Goal: Information Seeking & Learning: Learn about a topic

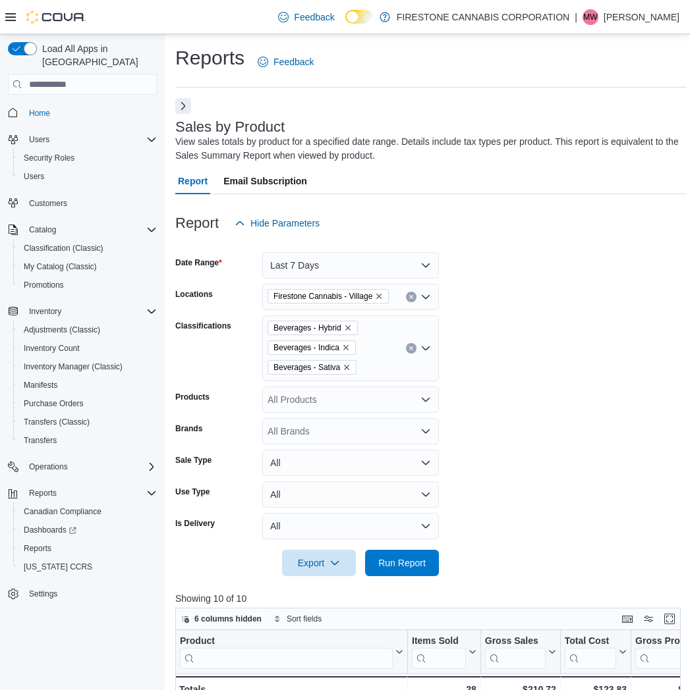
scroll to position [480, 0]
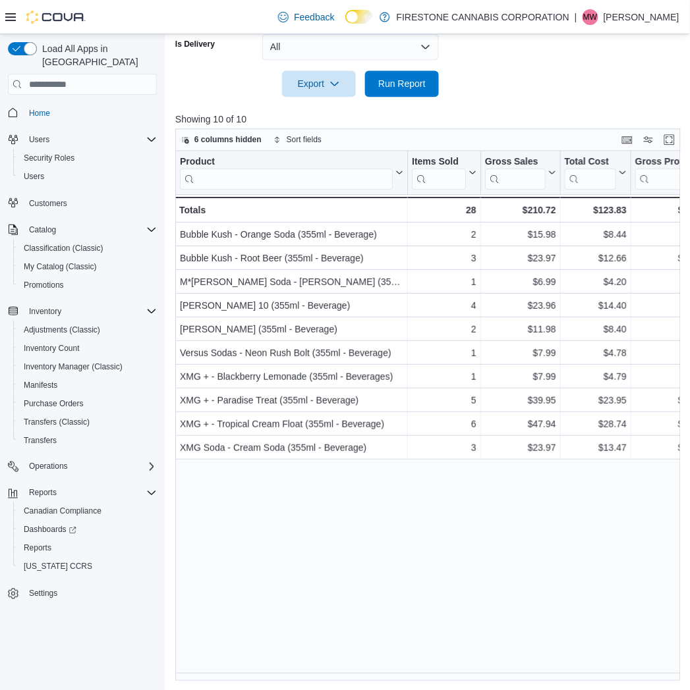
click at [312, 505] on div "Product Click to view column header actions Items Sold Click to view column hea…" at bounding box center [430, 416] width 511 height 530
click at [557, 97] on div at bounding box center [430, 105] width 511 height 16
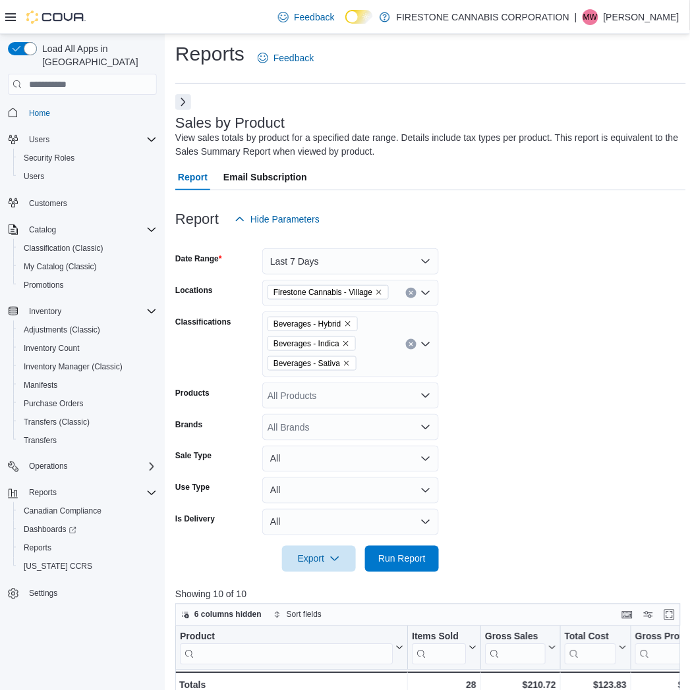
scroll to position [0, 0]
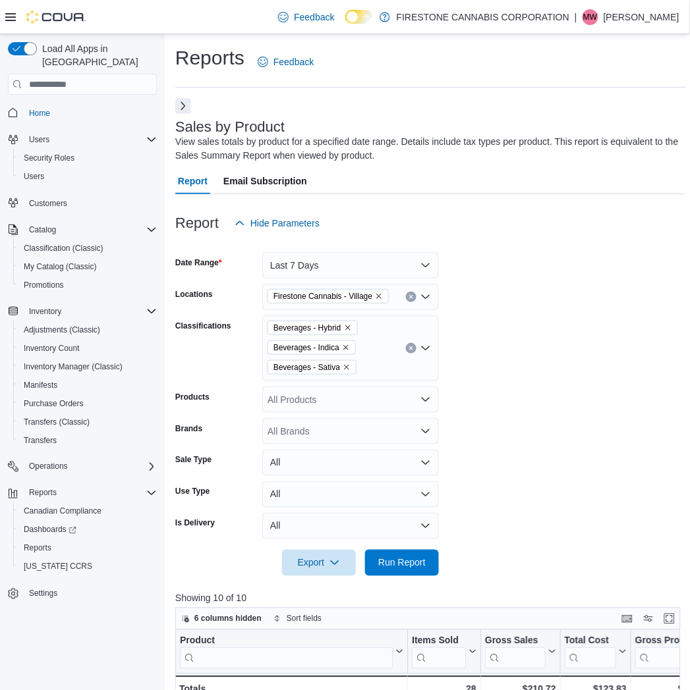
click at [406, 352] on button "Clear input" at bounding box center [411, 348] width 11 height 11
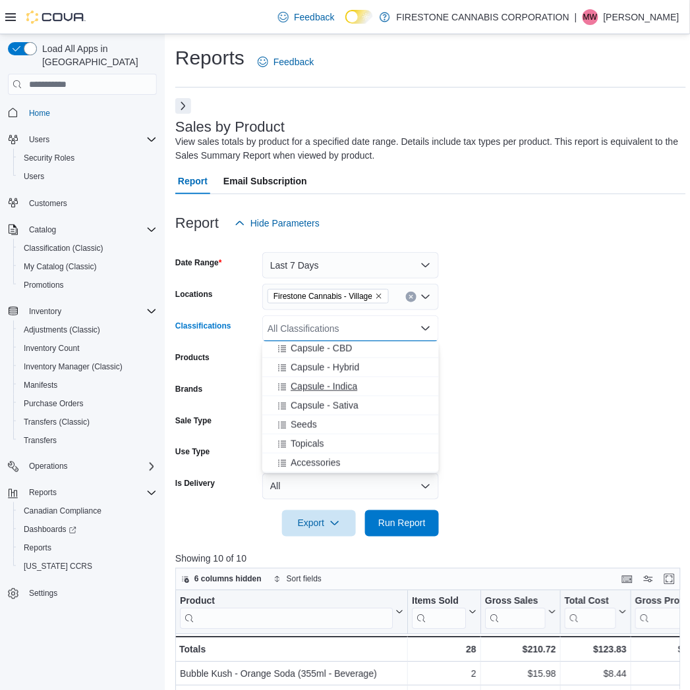
click at [320, 381] on div "Oil - Hybrid Oil - Indica Oil - Sativa Capsule - CBD Capsule - Hybrid Capsule -…" at bounding box center [350, 408] width 177 height 132
click at [306, 438] on span "Capsule - Hybrid" at bounding box center [325, 440] width 69 height 13
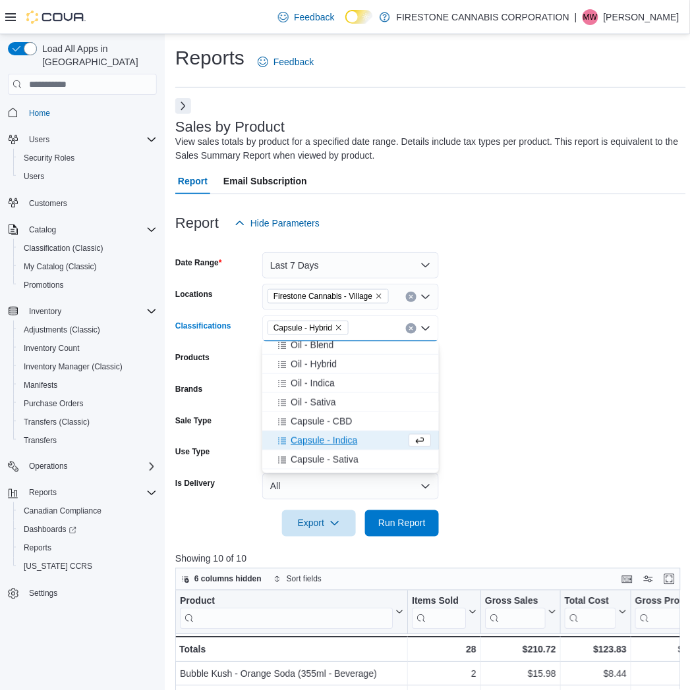
click at [312, 447] on button "Capsule - Indica" at bounding box center [350, 441] width 177 height 19
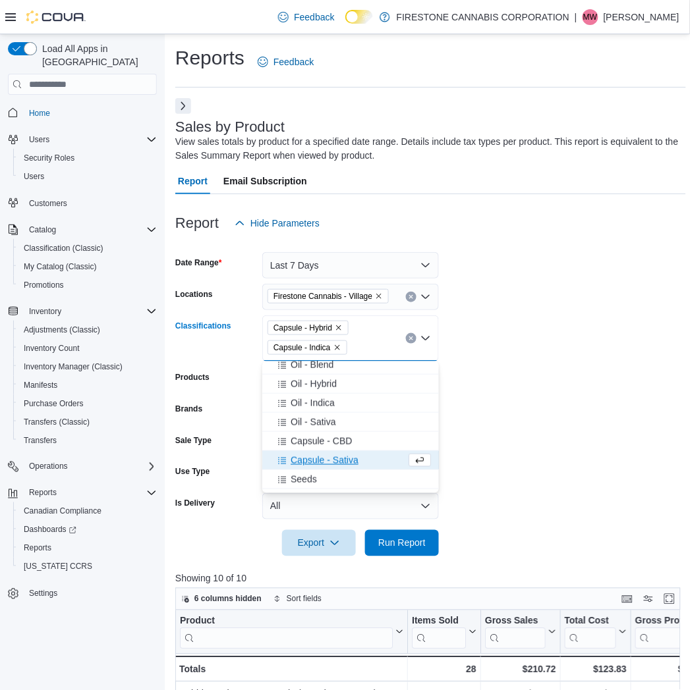
click at [314, 463] on span "Capsule - Sativa" at bounding box center [325, 460] width 68 height 13
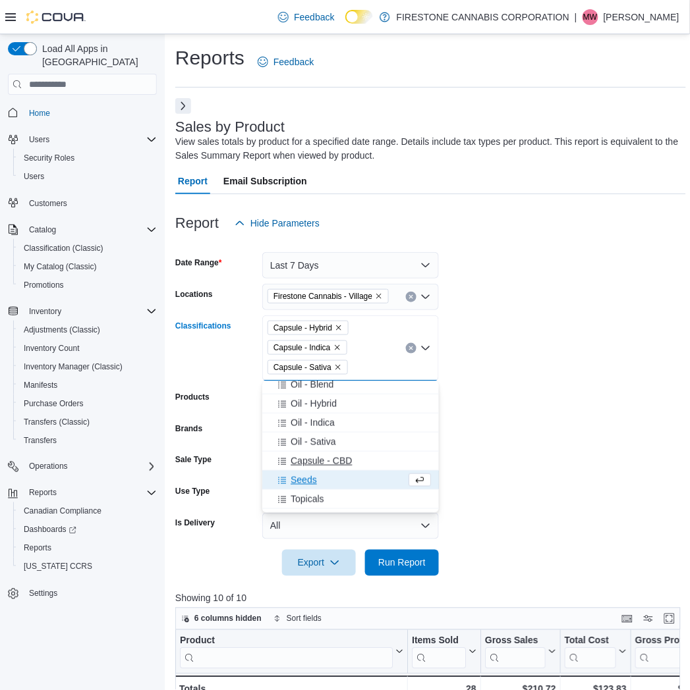
click at [317, 462] on span "Capsule - CBD" at bounding box center [321, 461] width 61 height 13
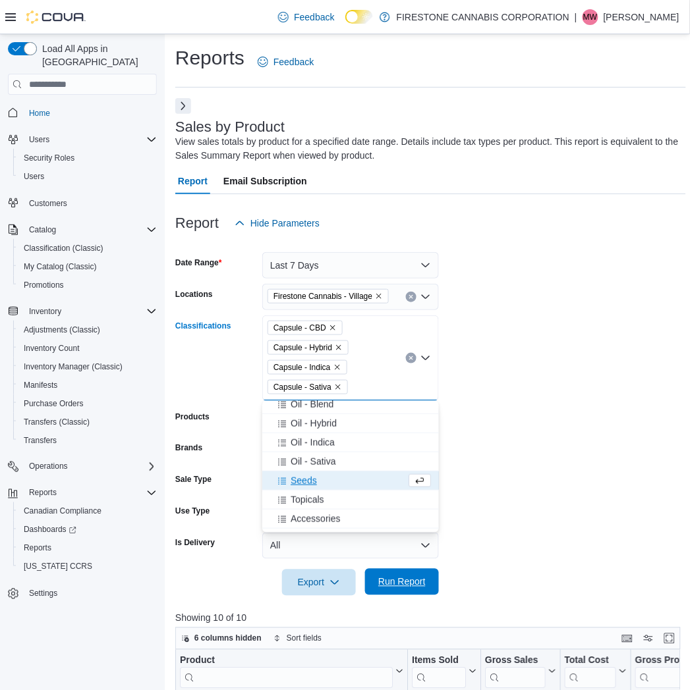
click at [395, 581] on span "Run Report" at bounding box center [401, 582] width 47 height 13
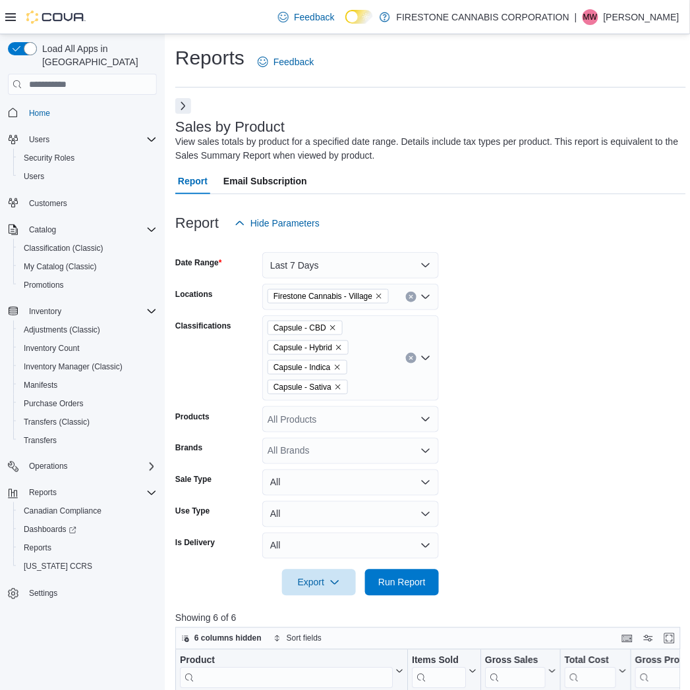
click at [532, 346] on form "Date Range Last 7 Days Locations Firestone Cannabis - Village Classifications C…" at bounding box center [430, 417] width 511 height 360
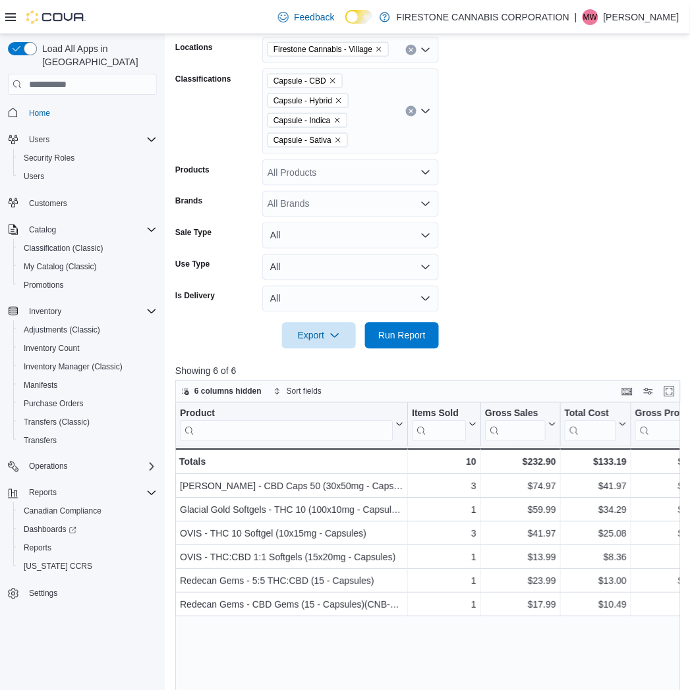
scroll to position [293, 0]
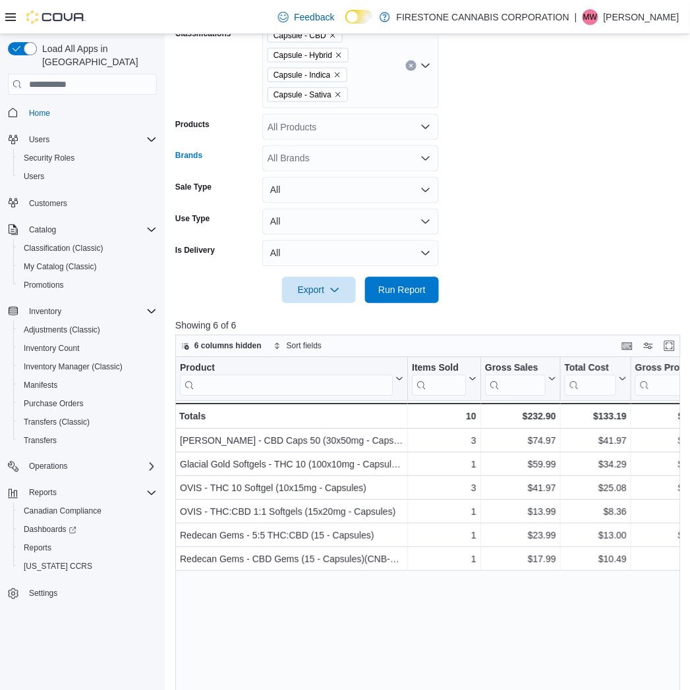
click at [418, 168] on div "All Brands" at bounding box center [350, 159] width 177 height 26
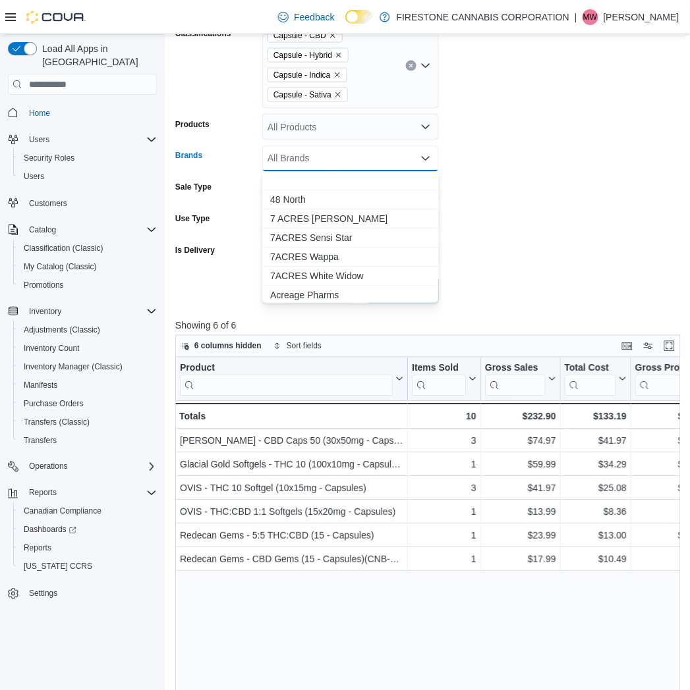
click at [555, 182] on form "Date Range Last 7 Days Locations [GEOGRAPHIC_DATA] Cannabis - Village Classific…" at bounding box center [430, 124] width 511 height 360
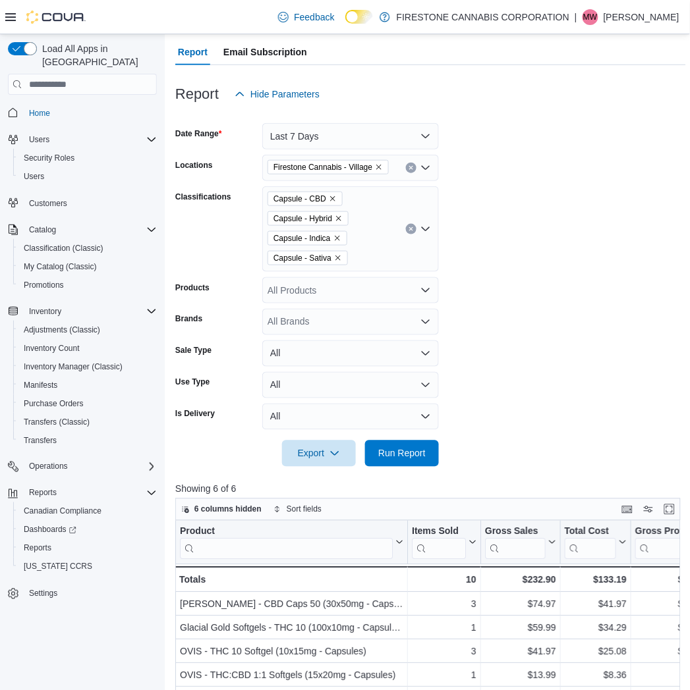
scroll to position [73, 0]
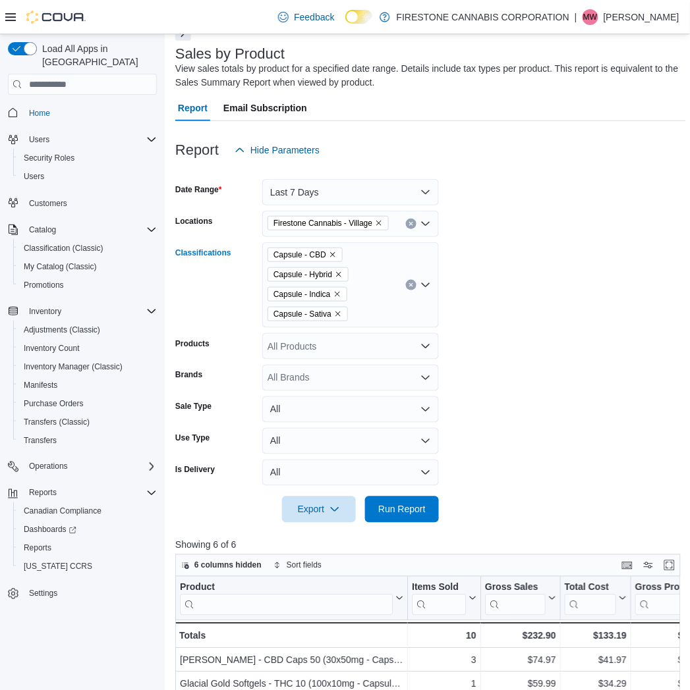
click at [409, 285] on icon "Clear input" at bounding box center [410, 285] width 5 height 5
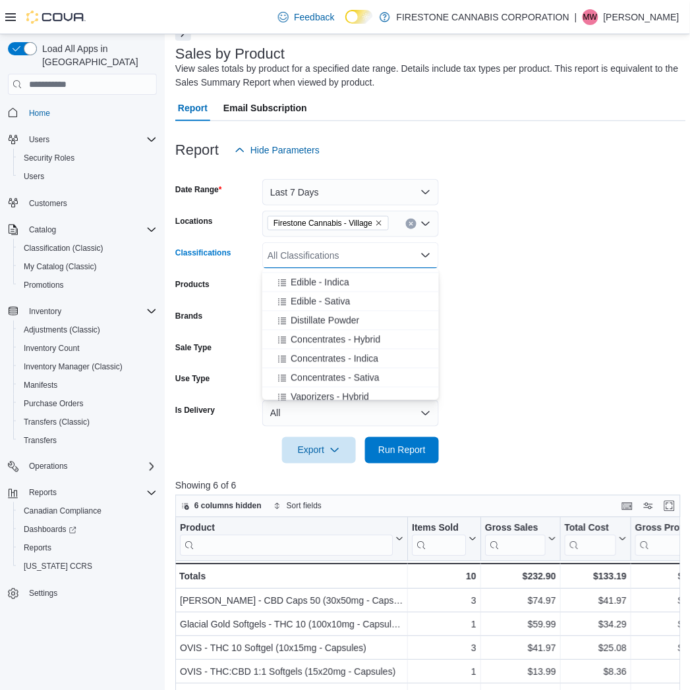
scroll to position [512, 0]
click at [315, 358] on span "Concentrates - Indica" at bounding box center [335, 358] width 88 height 13
click at [315, 358] on span "Concentrates - Sativa" at bounding box center [335, 358] width 89 height 13
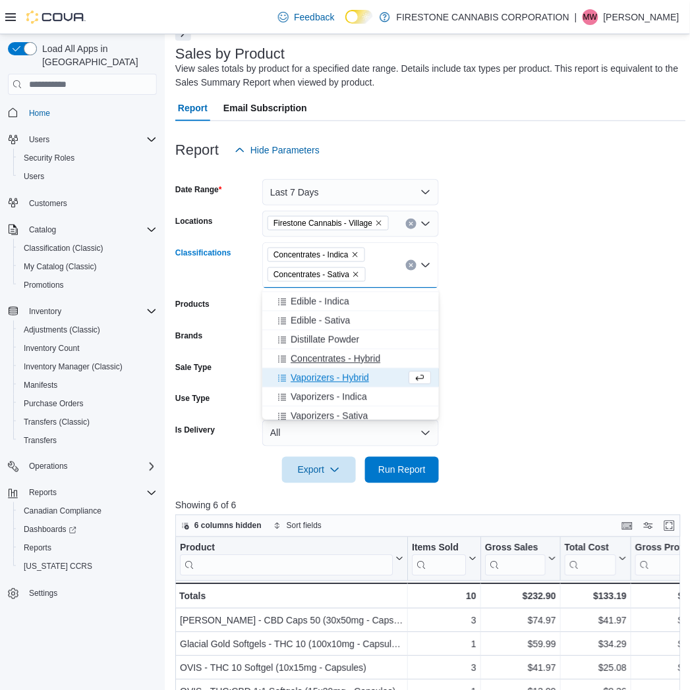
click at [317, 358] on span "Concentrates - Hybrid" at bounding box center [336, 358] width 90 height 13
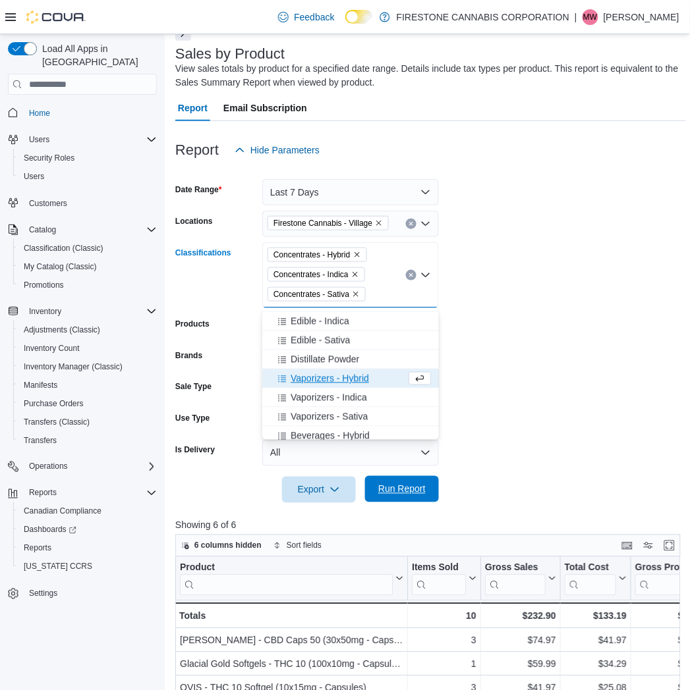
click at [393, 492] on span "Run Report" at bounding box center [401, 489] width 47 height 13
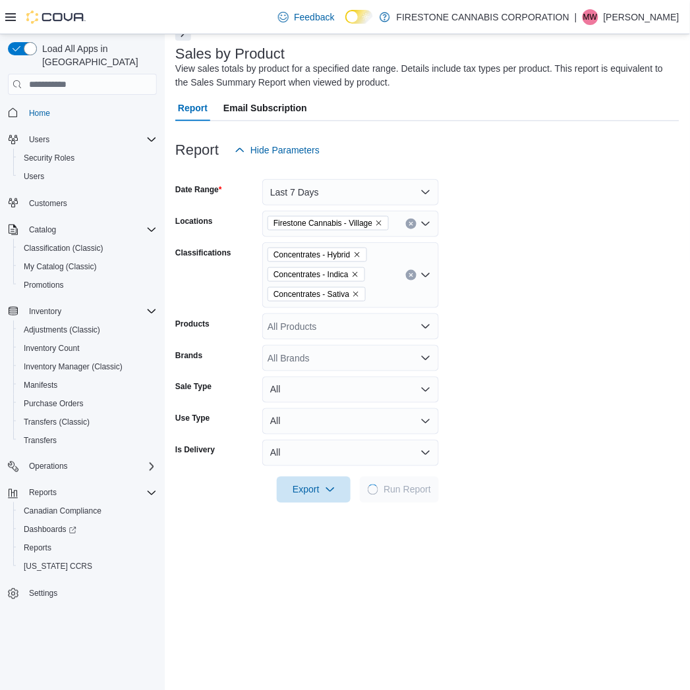
click at [544, 356] on form "Date Range Last 7 Days Locations Firestone Cannabis - Village Classifications C…" at bounding box center [427, 333] width 504 height 340
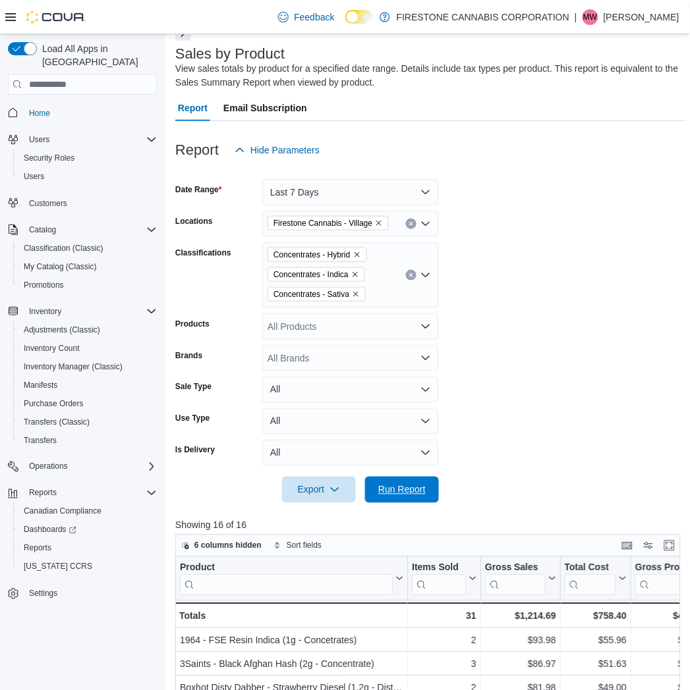
drag, startPoint x: 400, startPoint y: 489, endPoint x: 519, endPoint y: 391, distance: 153.5
click at [400, 488] on span "Run Report" at bounding box center [401, 490] width 47 height 13
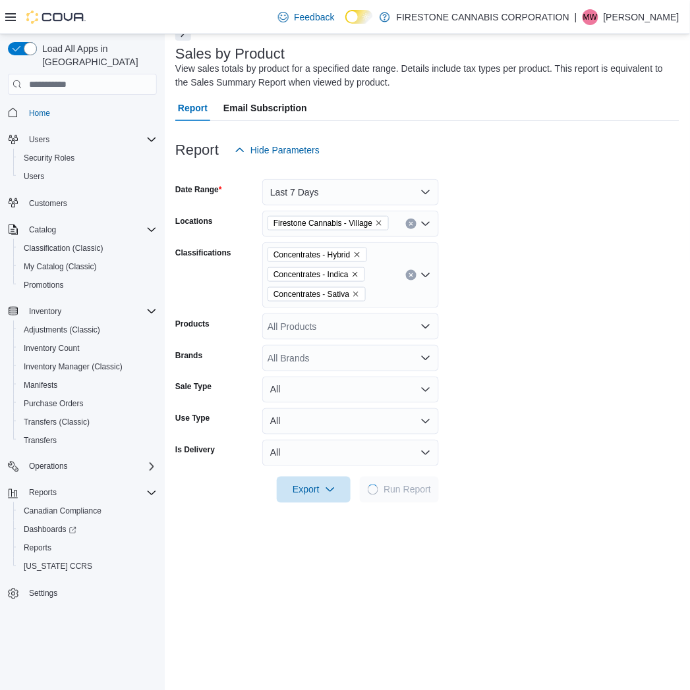
click at [563, 303] on form "Date Range Last 7 Days Locations Firestone Cannabis - Village Classifications C…" at bounding box center [427, 333] width 504 height 340
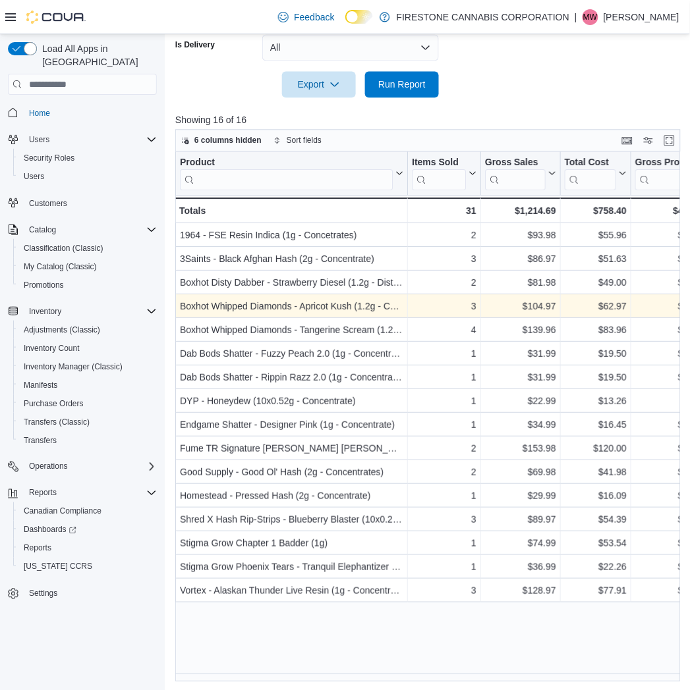
scroll to position [480, 0]
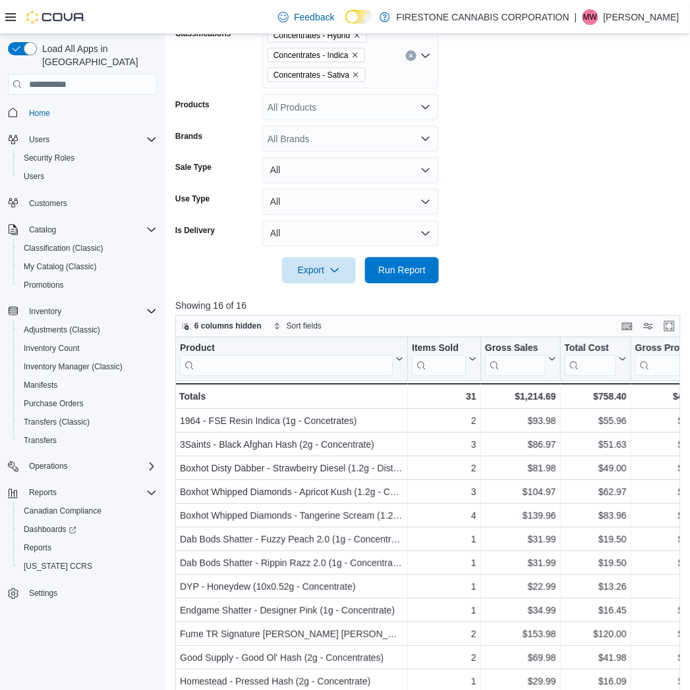
scroll to position [0, 0]
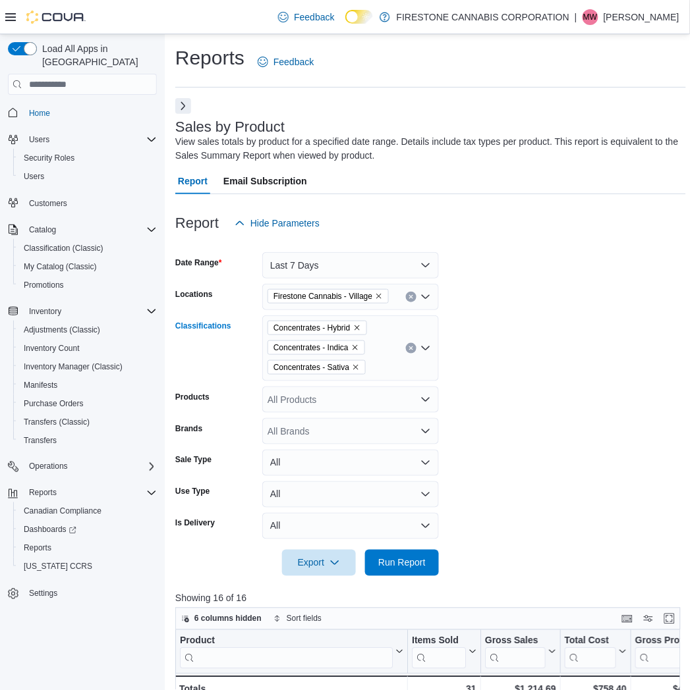
click at [406, 347] on button "Clear input" at bounding box center [411, 348] width 11 height 11
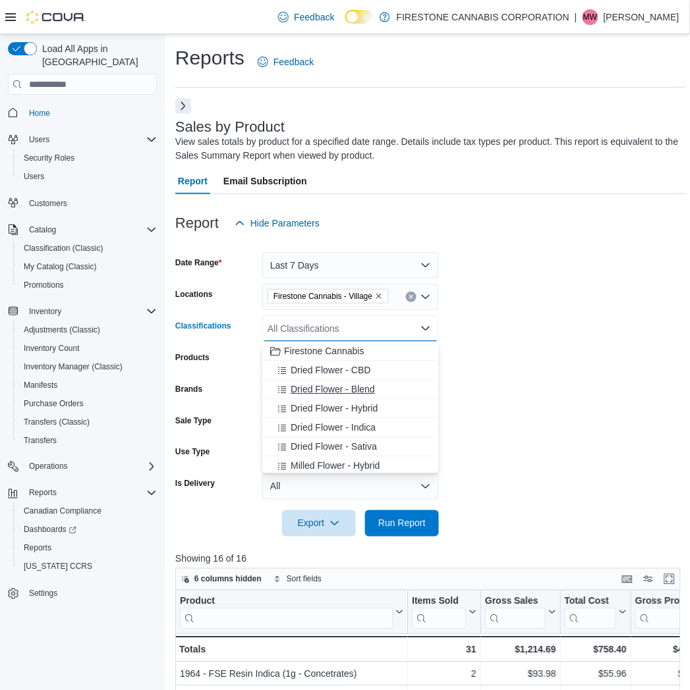
click at [302, 395] on span "Dried Flower - Blend" at bounding box center [333, 389] width 84 height 13
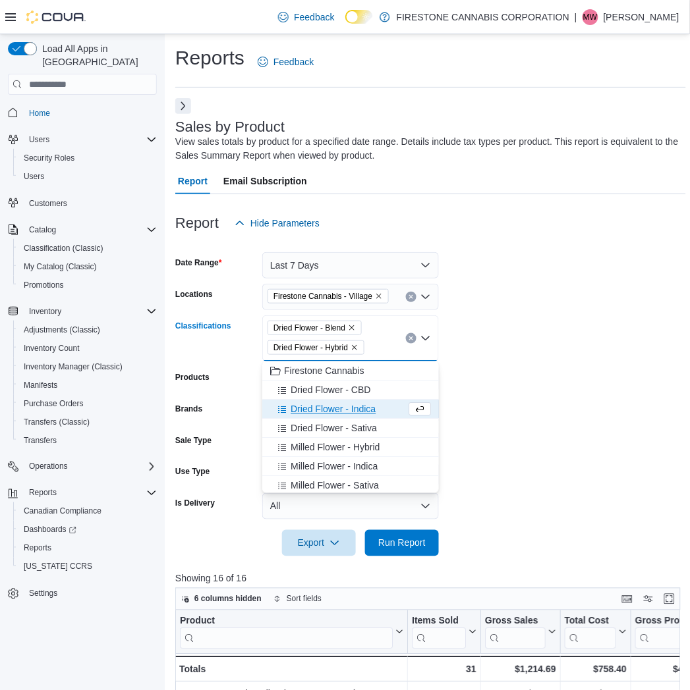
click at [315, 407] on span "Dried Flower - Indica" at bounding box center [333, 409] width 85 height 13
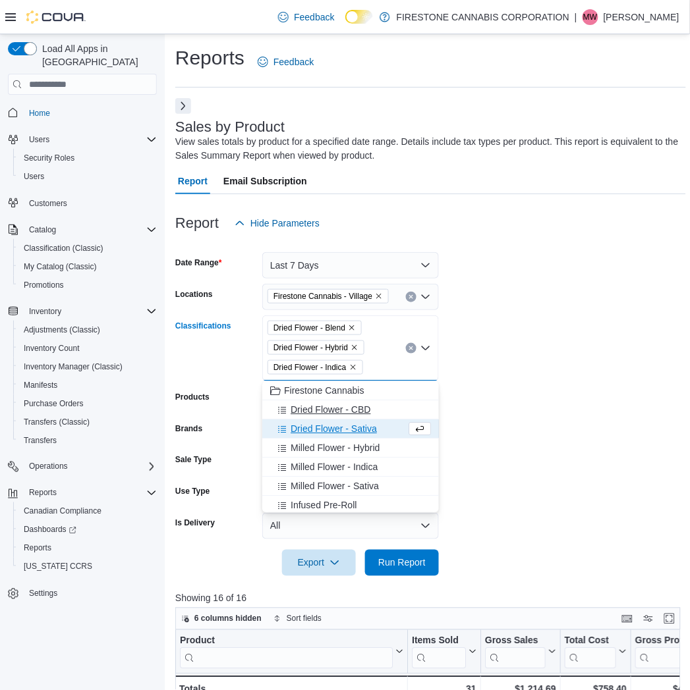
click at [315, 412] on span "Dried Flower - CBD" at bounding box center [331, 409] width 80 height 13
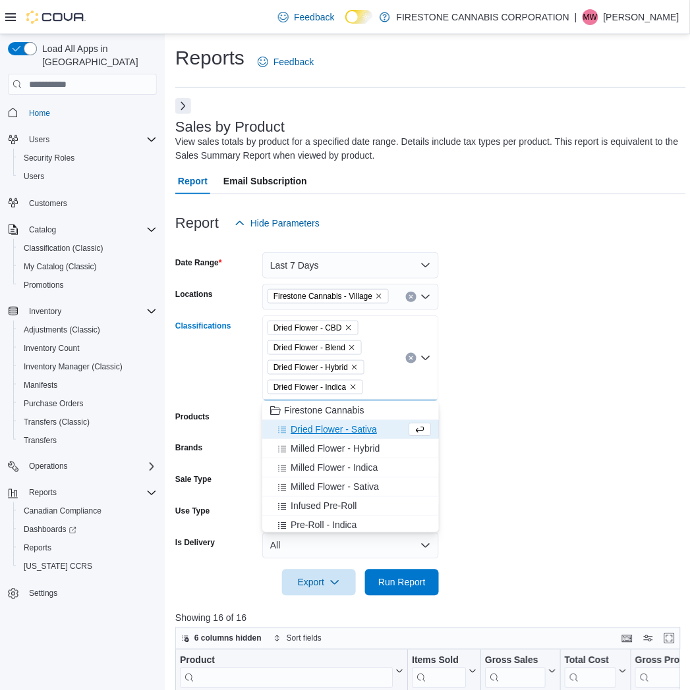
click at [313, 425] on span "Dried Flower - Sativa" at bounding box center [334, 429] width 86 height 13
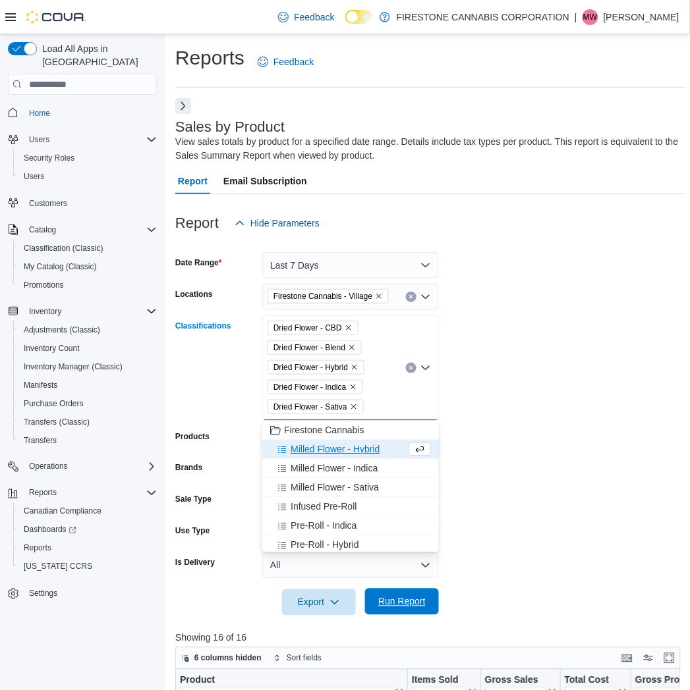
click at [389, 601] on span "Run Report" at bounding box center [401, 602] width 47 height 13
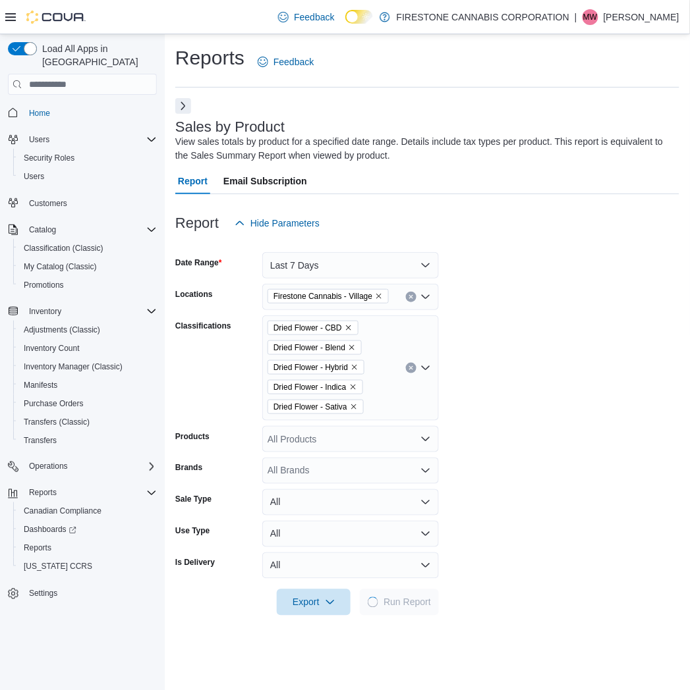
drag, startPoint x: 598, startPoint y: 393, endPoint x: 597, endPoint y: 328, distance: 65.2
click at [598, 393] on form "Date Range Last 7 Days Locations Firestone Cannabis - Village Classifications D…" at bounding box center [427, 427] width 504 height 380
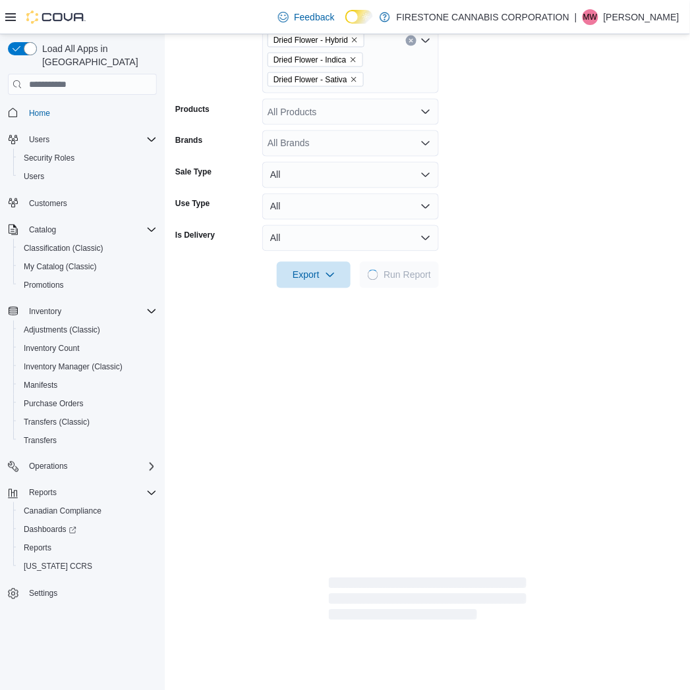
scroll to position [439, 0]
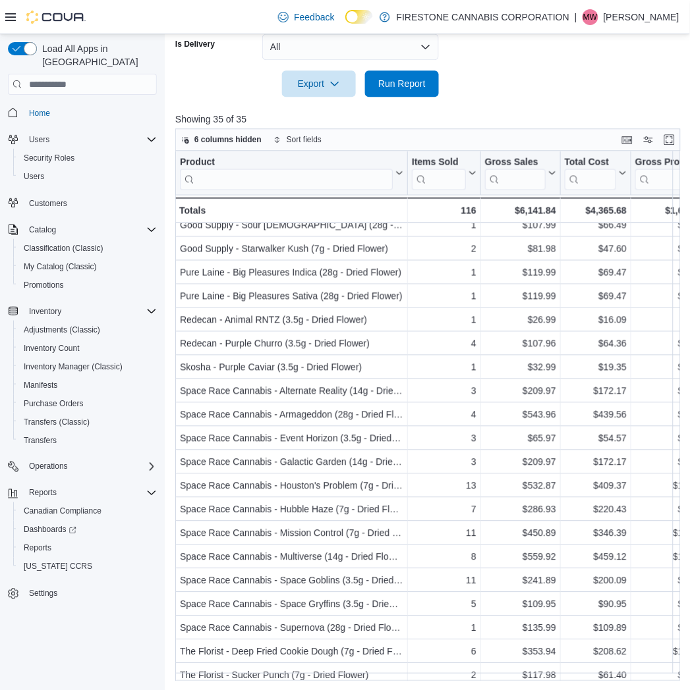
scroll to position [379, 0]
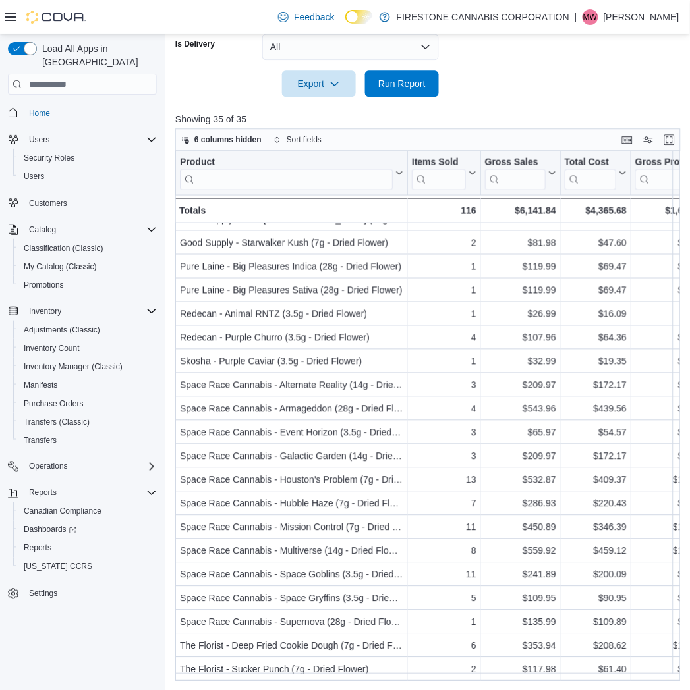
drag, startPoint x: 464, startPoint y: 80, endPoint x: 460, endPoint y: 155, distance: 75.2
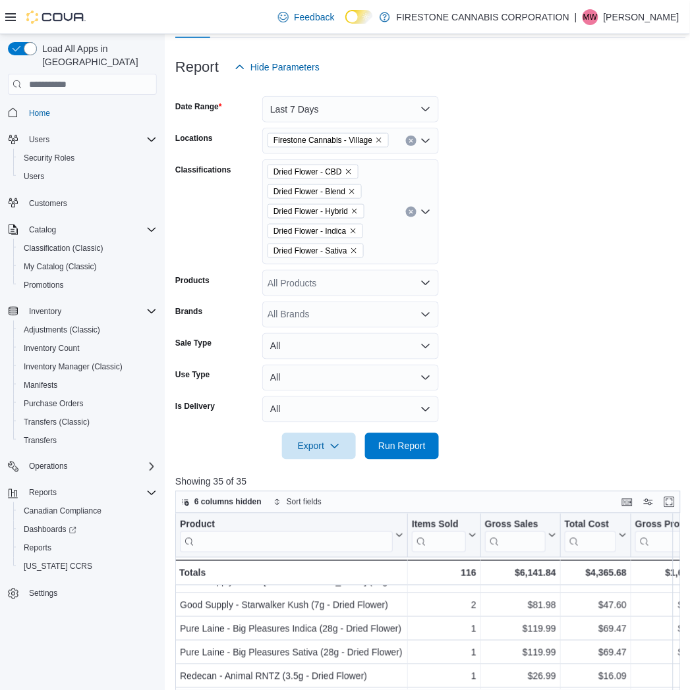
scroll to position [154, 0]
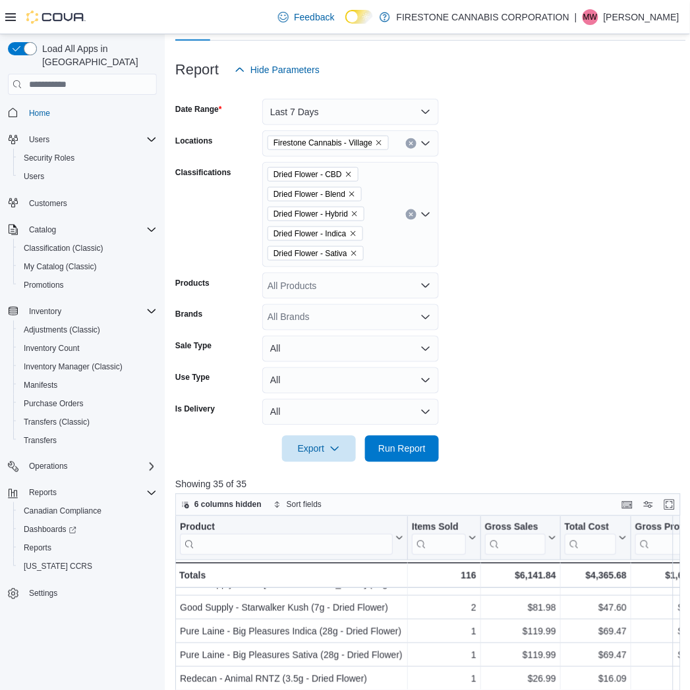
click at [412, 215] on icon "Clear input" at bounding box center [410, 214] width 3 height 3
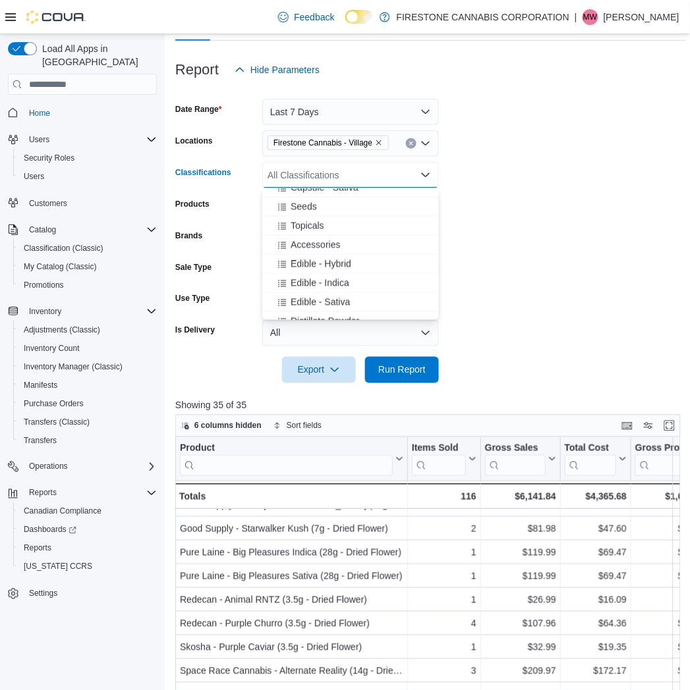
scroll to position [439, 0]
click at [307, 271] on span "Edible - Indica" at bounding box center [320, 274] width 59 height 13
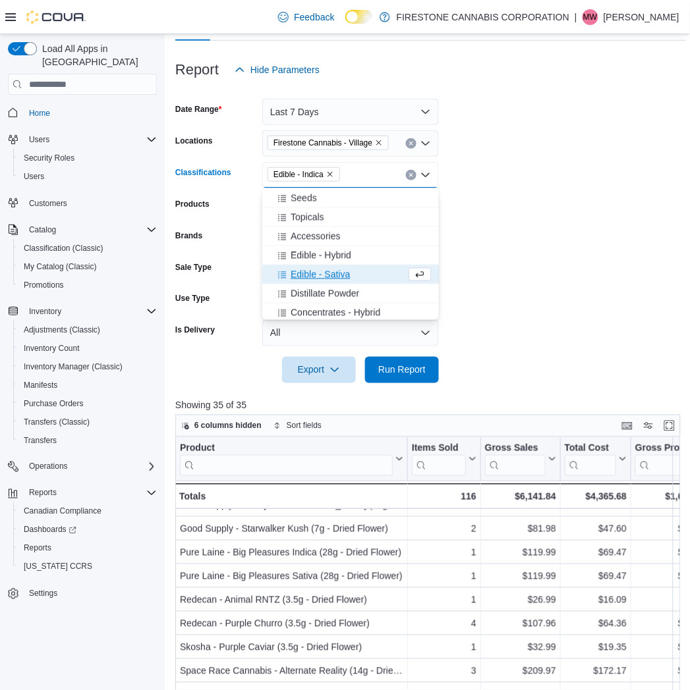
click at [307, 271] on span "Edible - Sativa" at bounding box center [320, 274] width 59 height 13
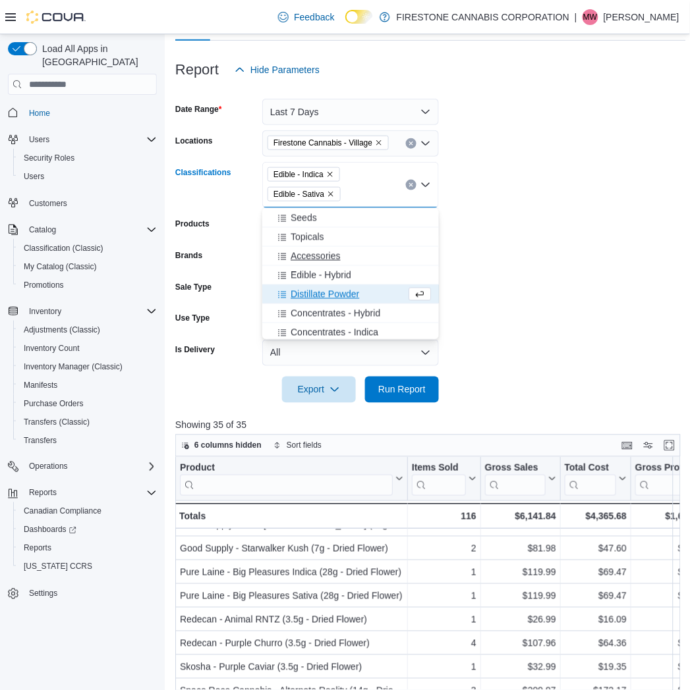
click at [308, 271] on span "Edible - Hybrid" at bounding box center [321, 275] width 61 height 13
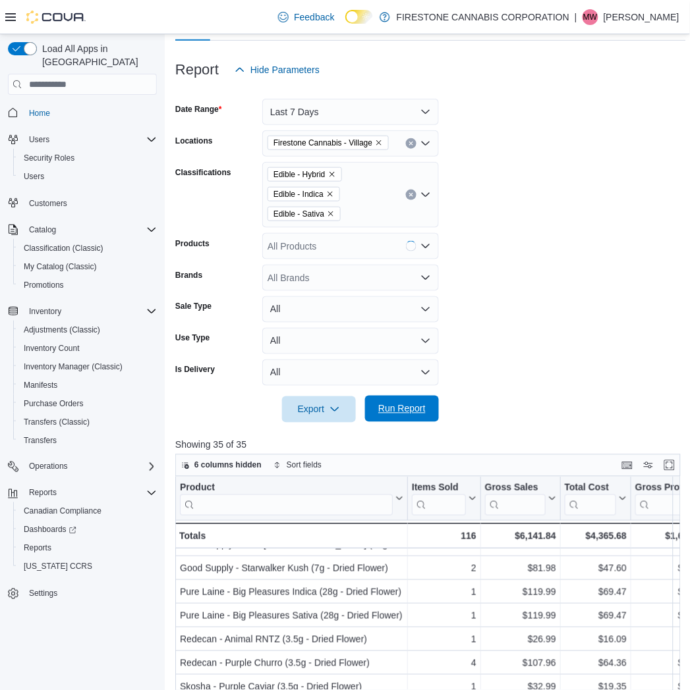
click at [390, 420] on span "Run Report" at bounding box center [402, 409] width 58 height 26
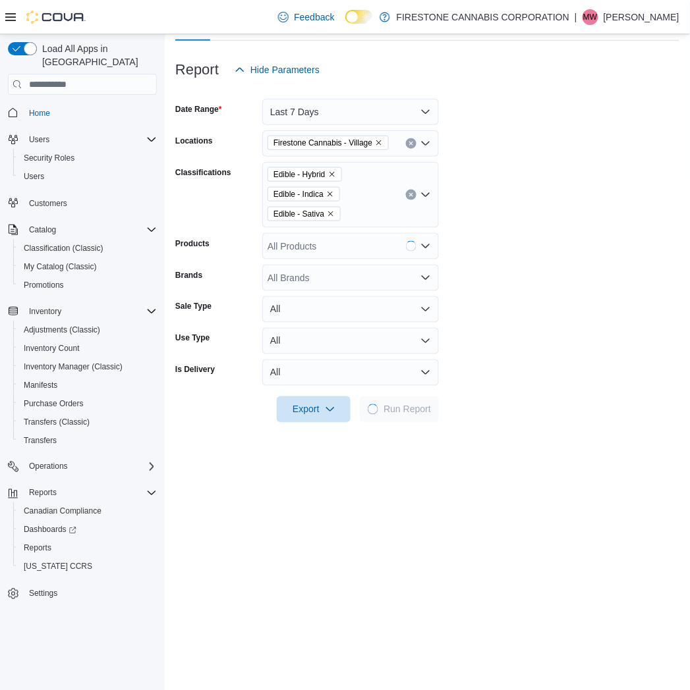
drag, startPoint x: 514, startPoint y: 318, endPoint x: 521, endPoint y: 298, distance: 21.5
click at [515, 318] on form "Date Range Last 7 Days Locations Firestone Cannabis - Village Classifications E…" at bounding box center [427, 253] width 504 height 340
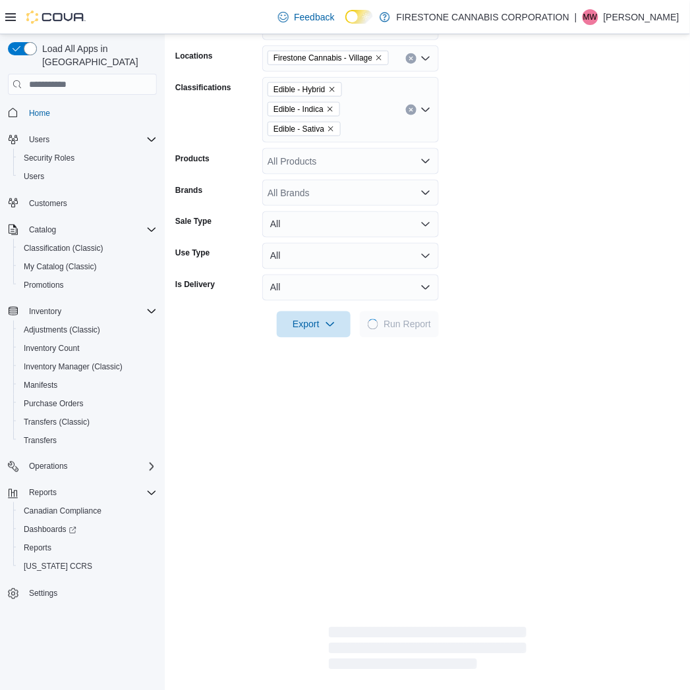
scroll to position [446, 0]
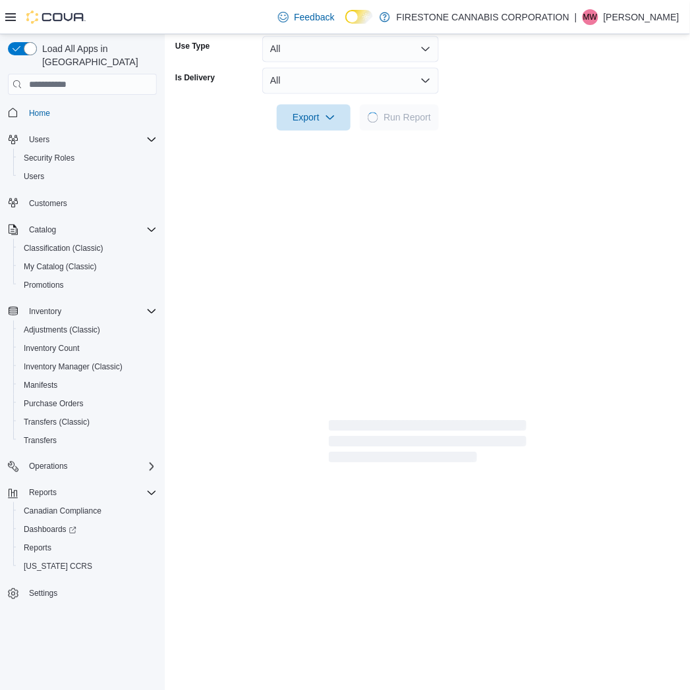
click at [517, 222] on div "Report Hide Parameters Date Range Last 7 Days Locations [GEOGRAPHIC_DATA] Canna…" at bounding box center [427, 106] width 504 height 716
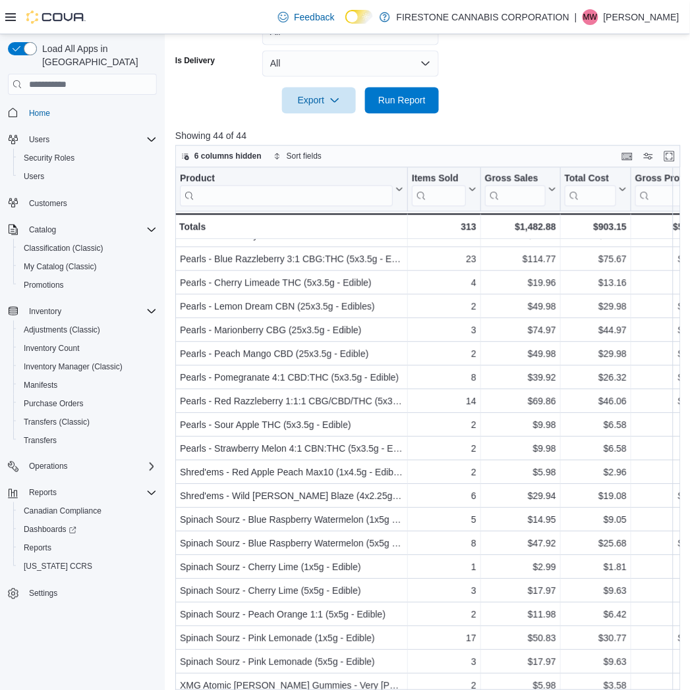
scroll to position [480, 0]
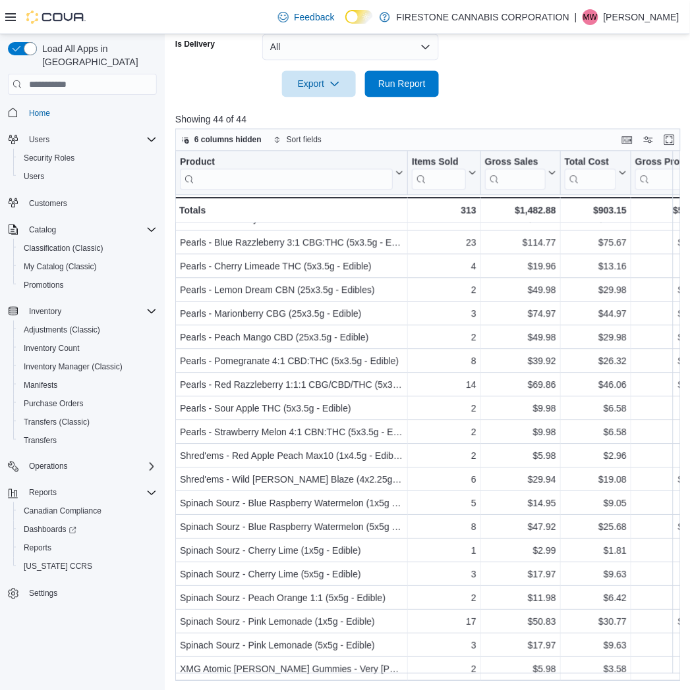
click at [591, 104] on div at bounding box center [430, 105] width 511 height 16
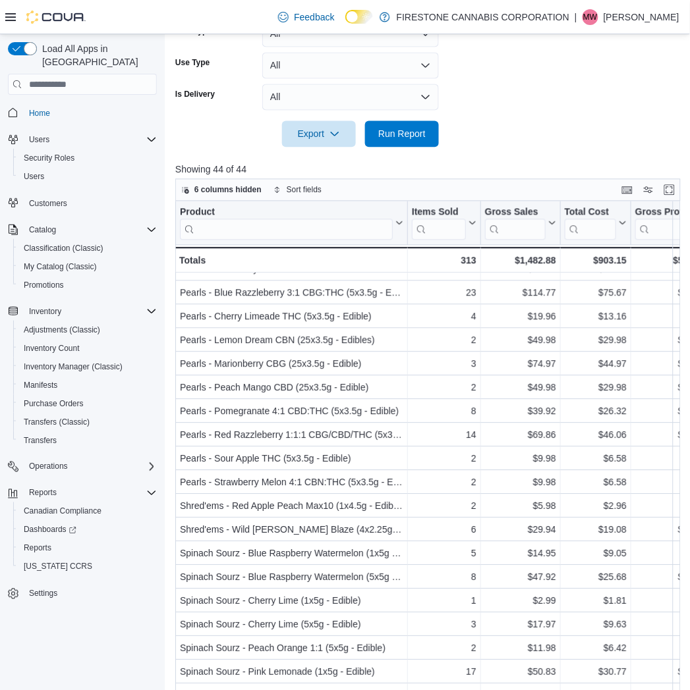
scroll to position [260, 0]
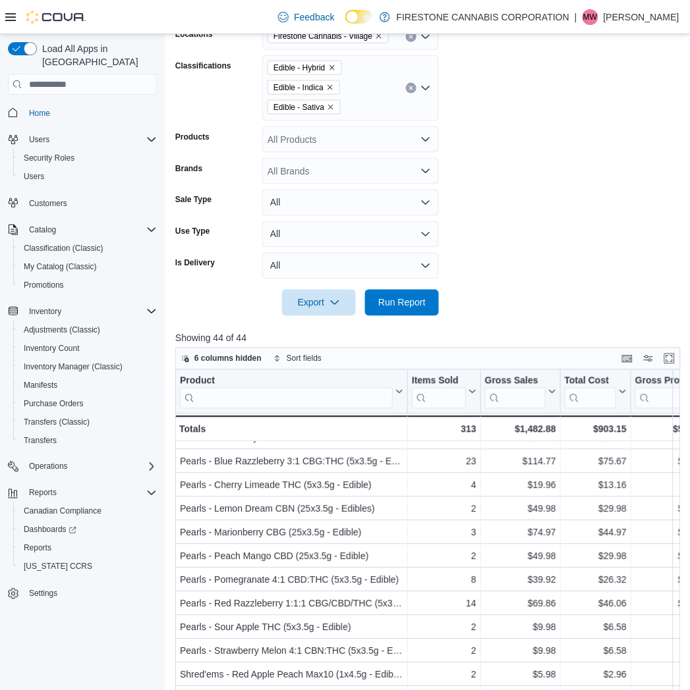
click at [408, 88] on icon "Clear input" at bounding box center [410, 88] width 5 height 5
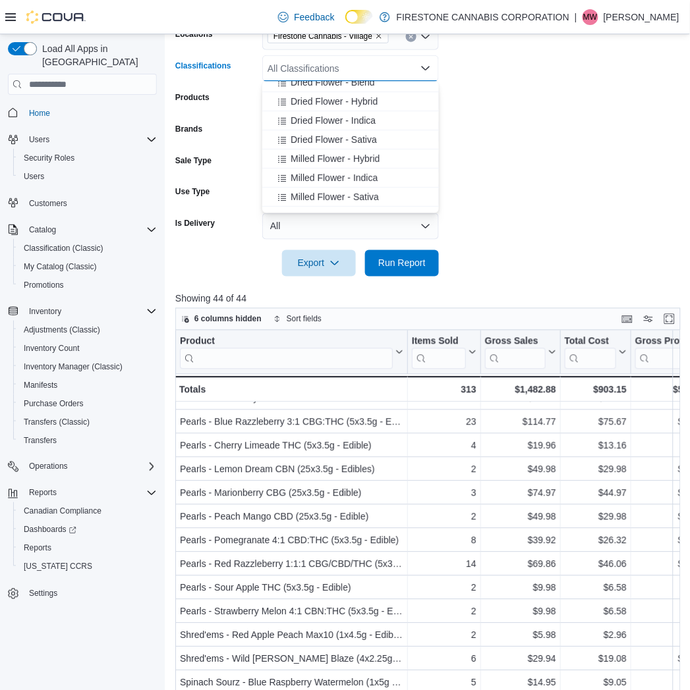
scroll to position [73, 0]
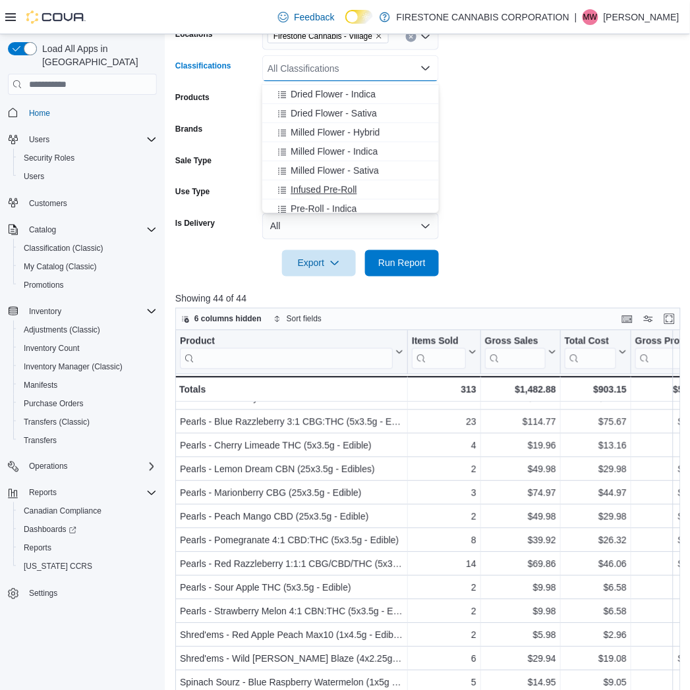
click at [308, 185] on span "Infused Pre-Roll" at bounding box center [324, 189] width 66 height 13
drag, startPoint x: 409, startPoint y: 279, endPoint x: 403, endPoint y: 267, distance: 13.3
click at [409, 278] on div at bounding box center [430, 285] width 511 height 16
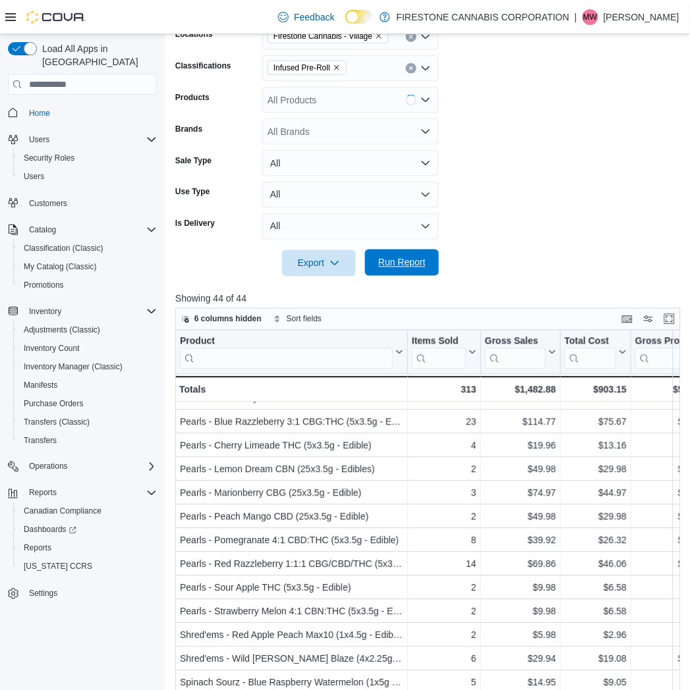
click at [403, 267] on span "Run Report" at bounding box center [401, 262] width 47 height 13
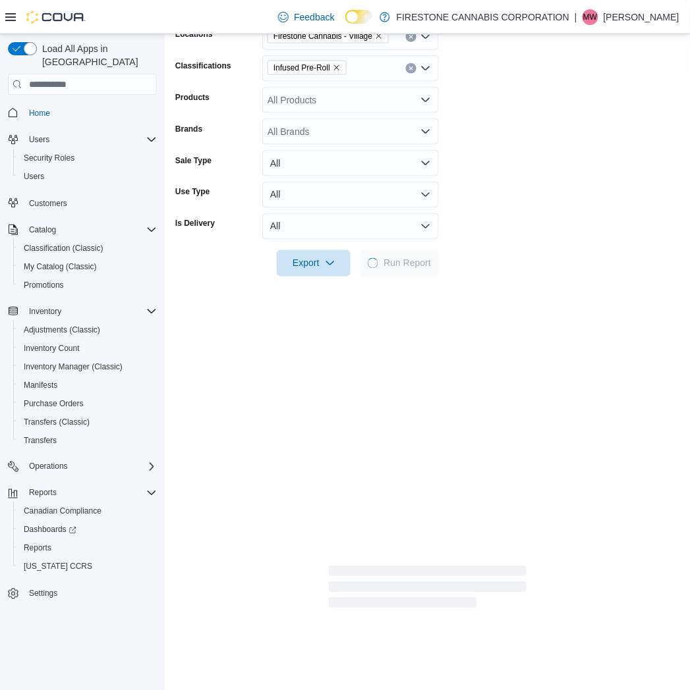
click at [547, 220] on form "Date Range Last 7 Days Locations Firestone Cannabis - Village Classifications I…" at bounding box center [427, 126] width 504 height 300
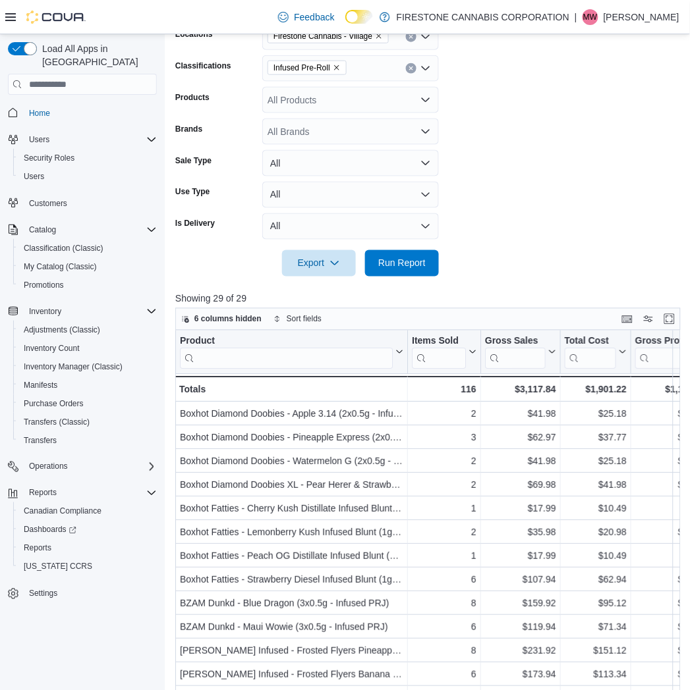
drag, startPoint x: 534, startPoint y: 175, endPoint x: 543, endPoint y: 178, distance: 9.6
click at [535, 175] on form "Date Range Last 7 Days Locations Firestone Cannabis - Village Classifications I…" at bounding box center [430, 126] width 511 height 300
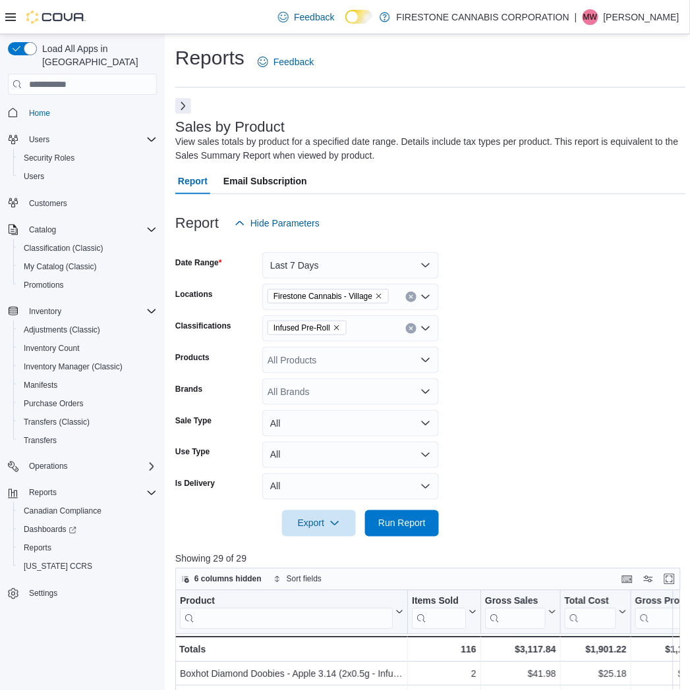
drag, startPoint x: 569, startPoint y: 326, endPoint x: 561, endPoint y: 327, distance: 8.0
click at [569, 326] on form "Date Range Last 7 Days Locations Firestone Cannabis - Village Classifications I…" at bounding box center [430, 387] width 511 height 300
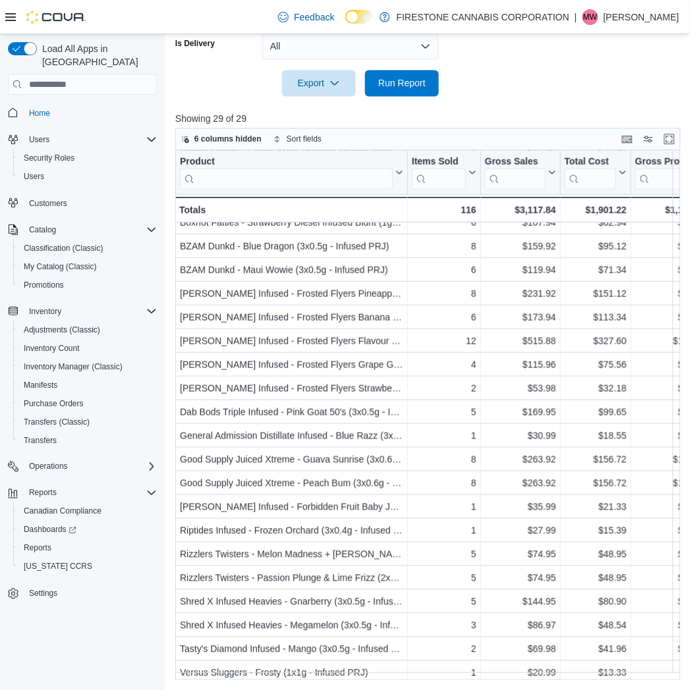
scroll to position [237, 0]
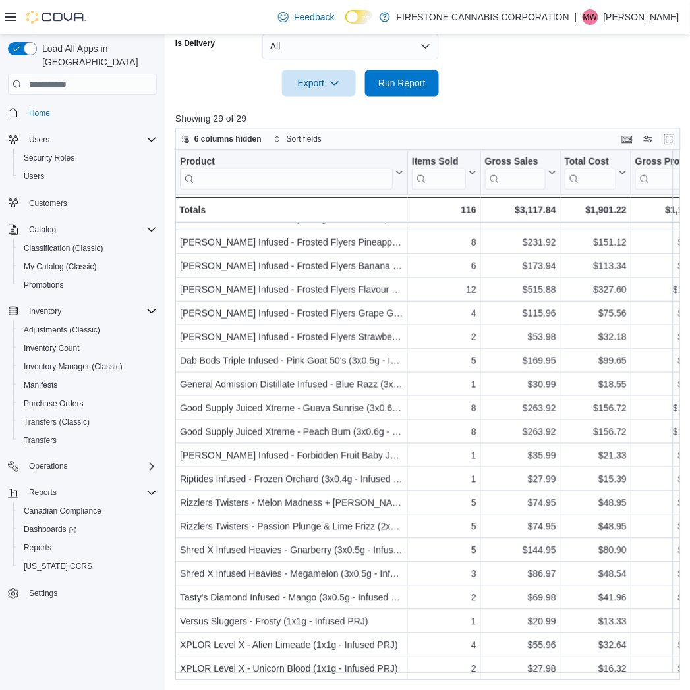
drag, startPoint x: 546, startPoint y: 90, endPoint x: 512, endPoint y: 88, distance: 33.7
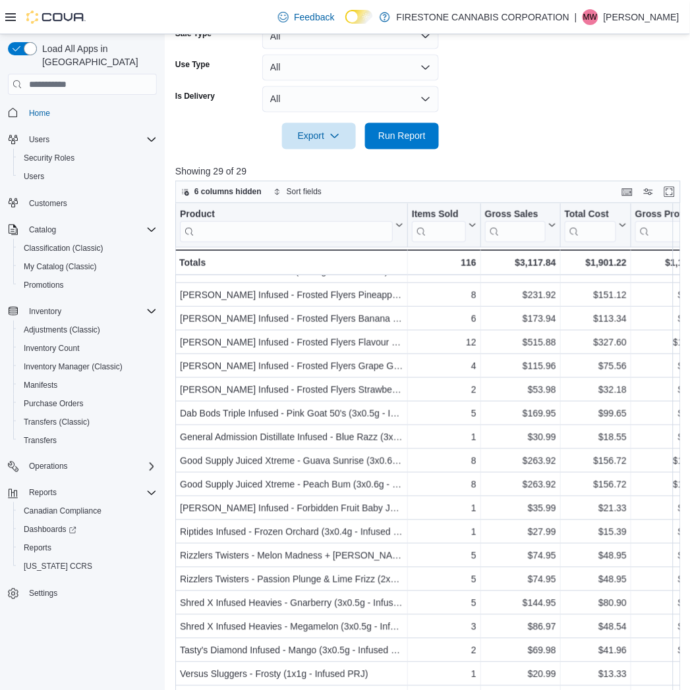
scroll to position [74, 0]
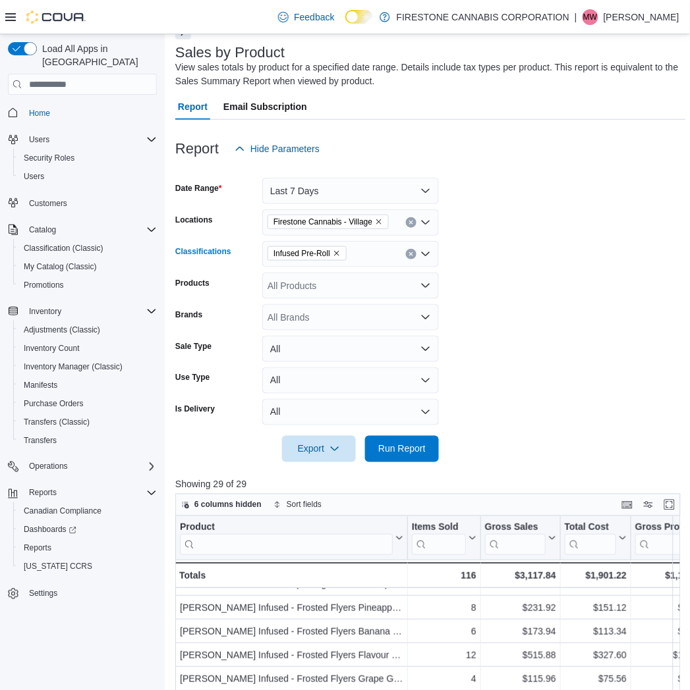
click at [412, 252] on icon "Clear input" at bounding box center [410, 254] width 5 height 5
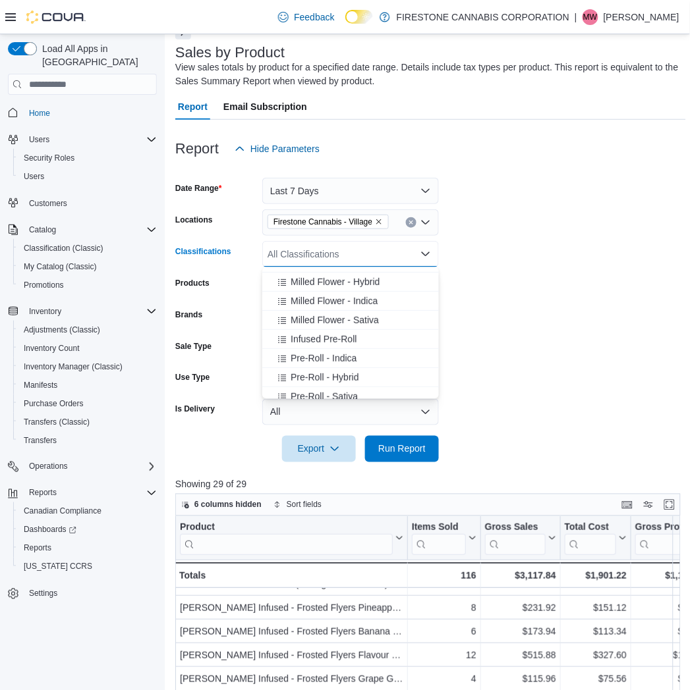
scroll to position [73, 0]
click at [307, 354] on span "Milled Flower - Sativa" at bounding box center [335, 356] width 88 height 13
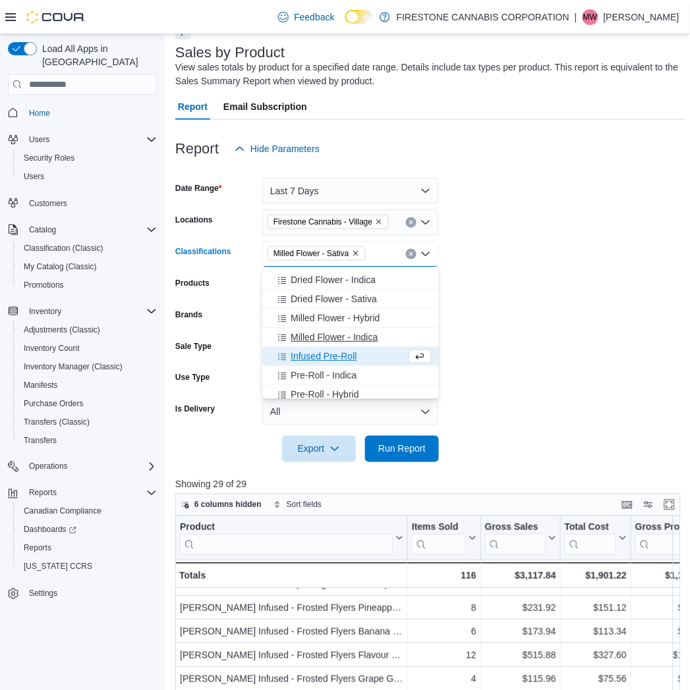
click at [318, 338] on span "Milled Flower - Indica" at bounding box center [334, 337] width 87 height 13
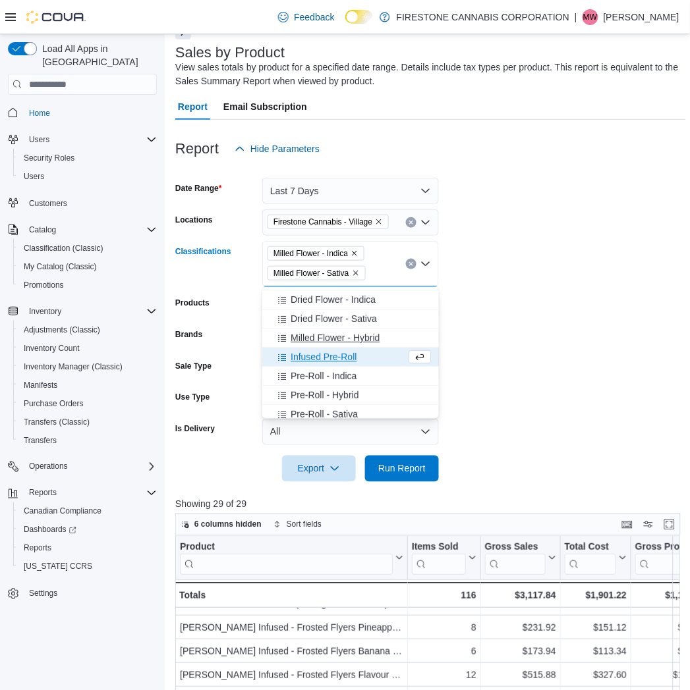
click at [325, 331] on span "Milled Flower - Hybrid" at bounding box center [335, 337] width 89 height 13
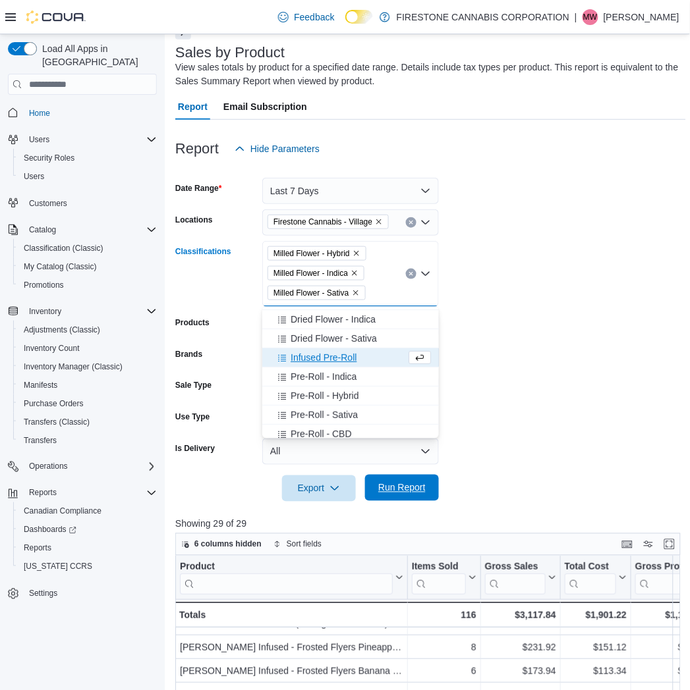
drag, startPoint x: 406, startPoint y: 484, endPoint x: 516, endPoint y: 337, distance: 184.1
click at [407, 485] on span "Run Report" at bounding box center [401, 488] width 47 height 13
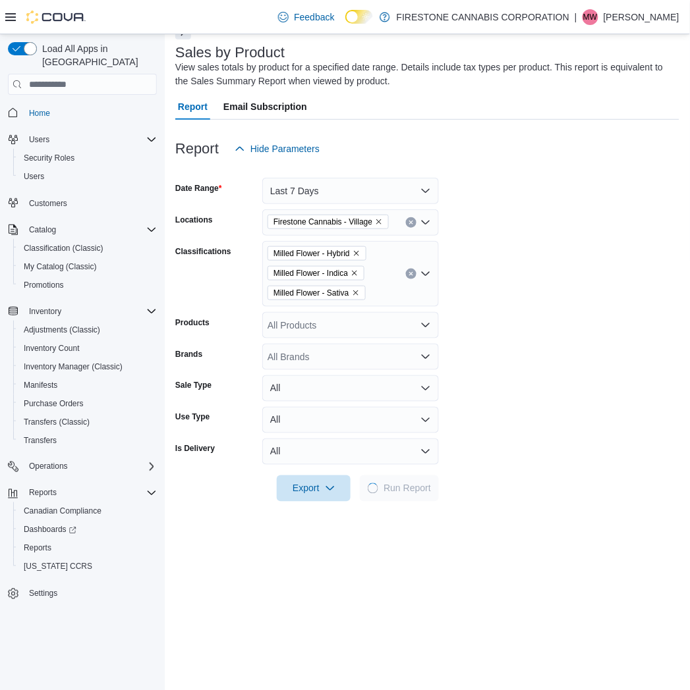
click at [524, 318] on form "Date Range Last 7 Days Locations Firestone Cannabis - Village Classifications M…" at bounding box center [427, 332] width 504 height 340
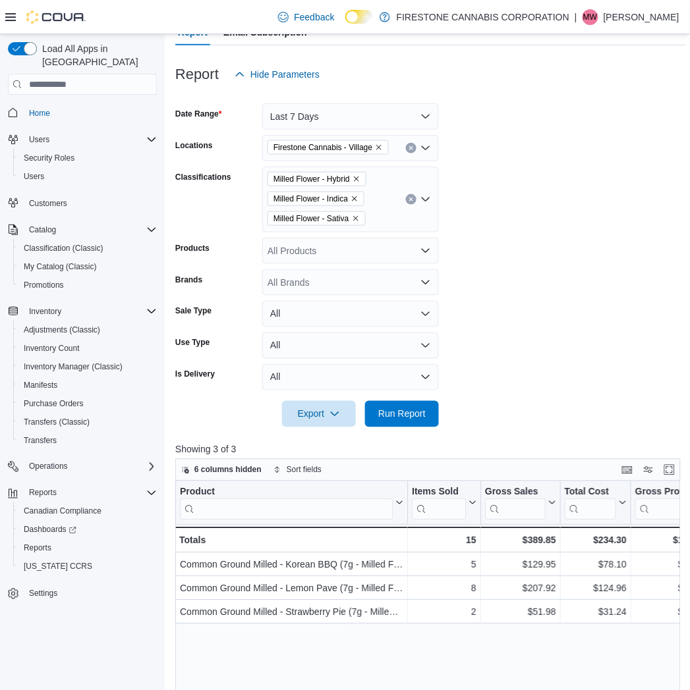
scroll to position [221, 0]
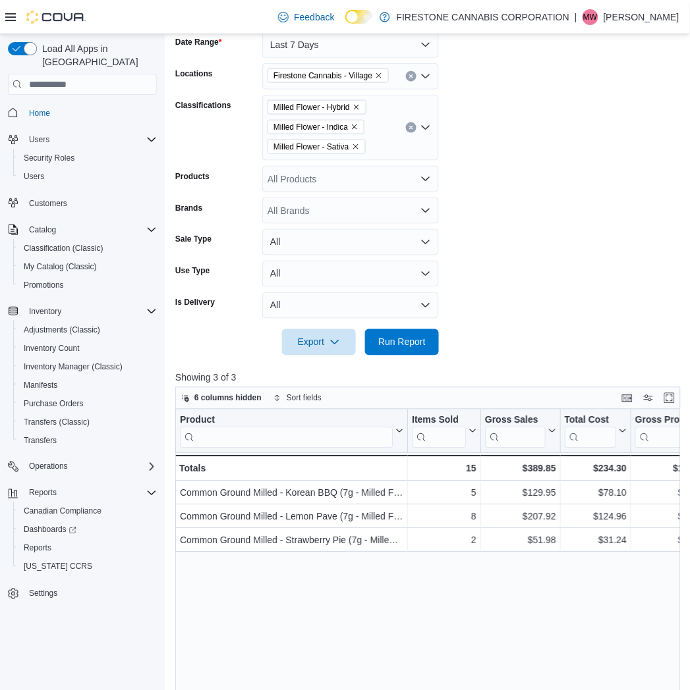
click at [549, 215] on form "Date Range Last 7 Days Locations Firestone Cannabis - Village Classifications M…" at bounding box center [430, 186] width 511 height 340
click at [411, 125] on icon "Clear input" at bounding box center [410, 127] width 5 height 5
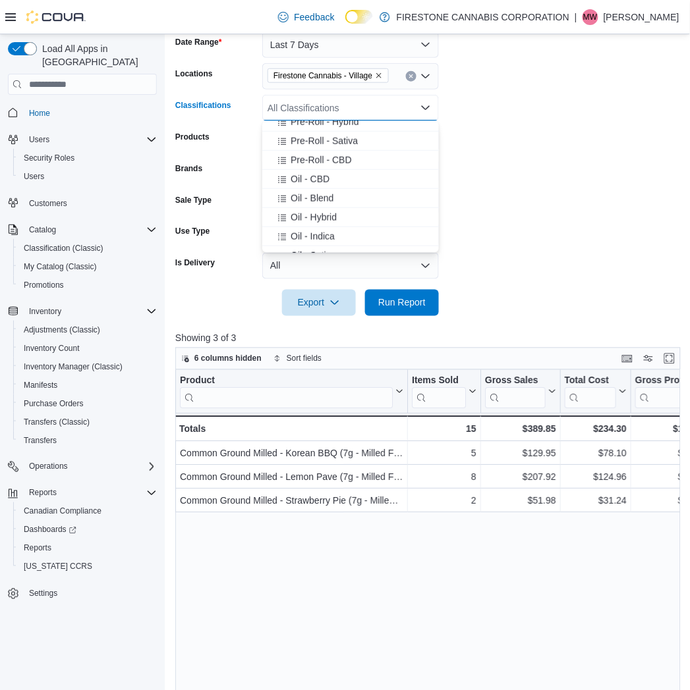
scroll to position [219, 0]
click at [299, 211] on span "Oil - Hybrid" at bounding box center [314, 216] width 46 height 13
click at [303, 212] on span "Oil - Indica" at bounding box center [313, 216] width 44 height 13
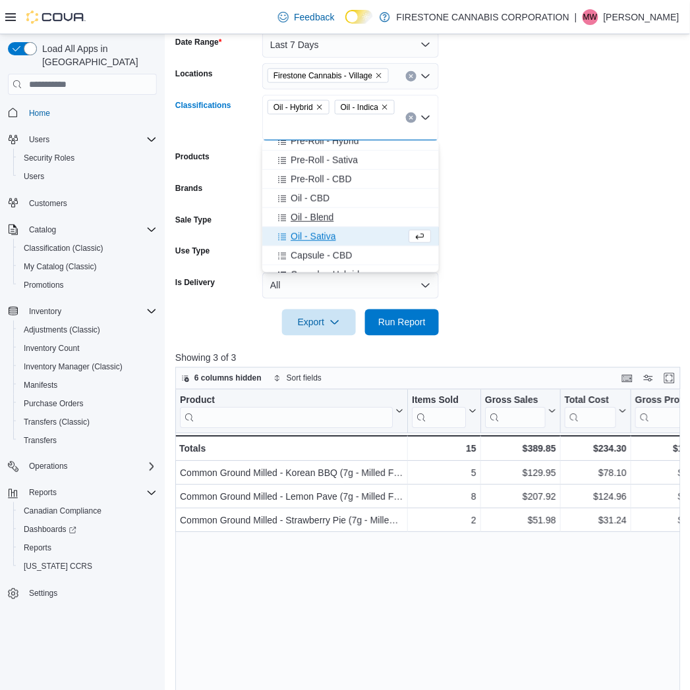
click at [311, 222] on span "Oil - Blend" at bounding box center [312, 217] width 43 height 13
click at [308, 215] on span "Oil - Sativa" at bounding box center [313, 217] width 45 height 13
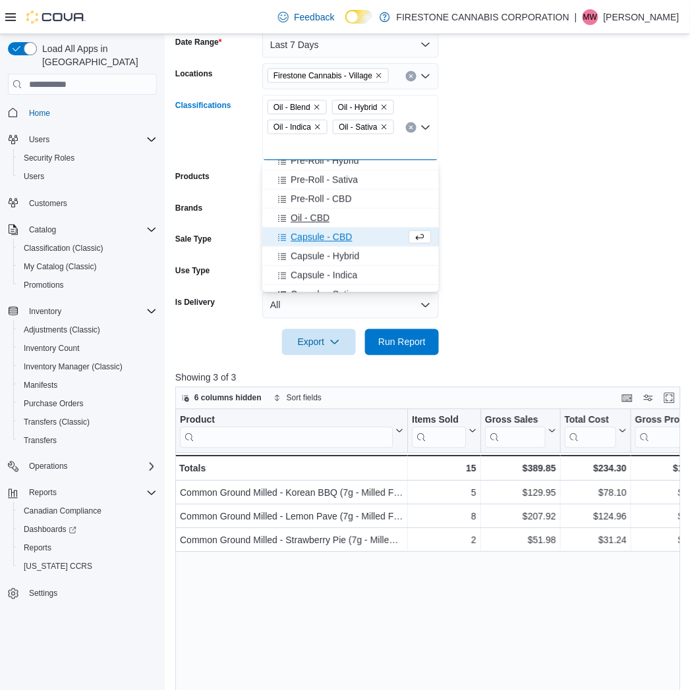
click at [308, 213] on span "Oil - CBD" at bounding box center [310, 217] width 39 height 13
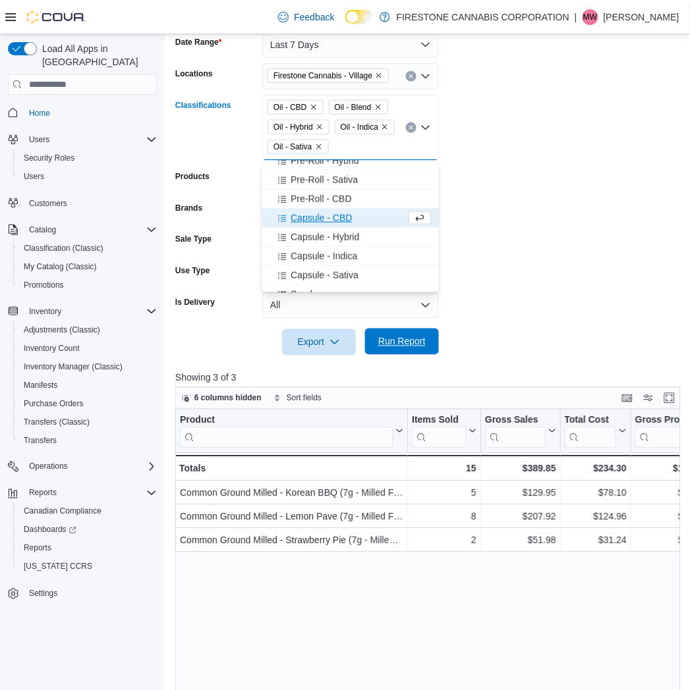
click at [399, 346] on span "Run Report" at bounding box center [401, 341] width 47 height 13
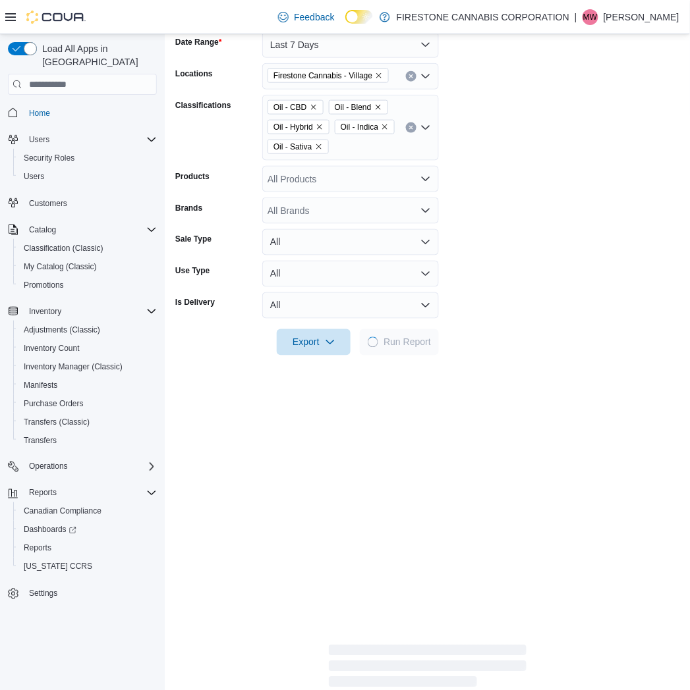
click at [539, 228] on form "Date Range Last 7 Days Locations Firestone Cannabis - Village Classifications O…" at bounding box center [427, 186] width 504 height 340
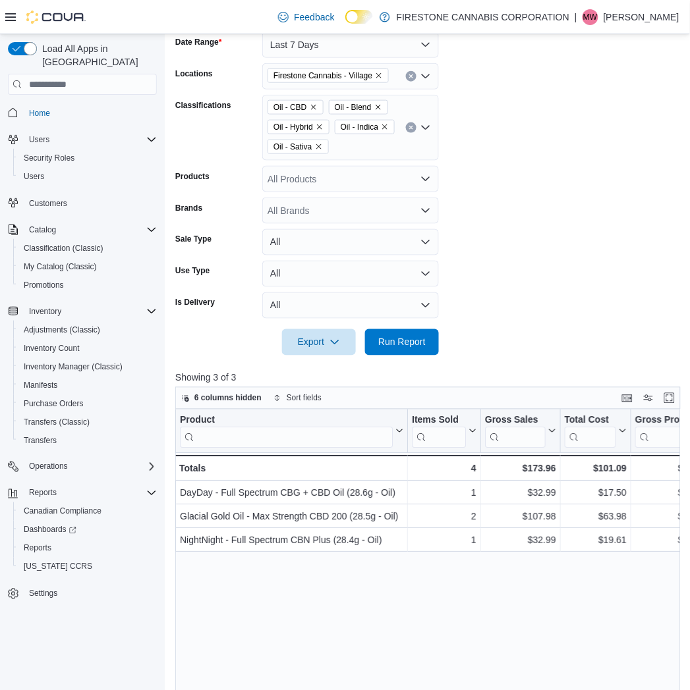
click at [594, 157] on form "Date Range Last 7 Days Locations Firestone Cannabis - Village Classifications O…" at bounding box center [430, 186] width 511 height 340
drag, startPoint x: 648, startPoint y: 258, endPoint x: 512, endPoint y: 252, distance: 136.5
click at [642, 258] on form "Date Range Last 7 Days Locations Firestone Cannabis - Village Classifications O…" at bounding box center [430, 186] width 511 height 340
click at [410, 123] on button "Clear input" at bounding box center [411, 128] width 11 height 11
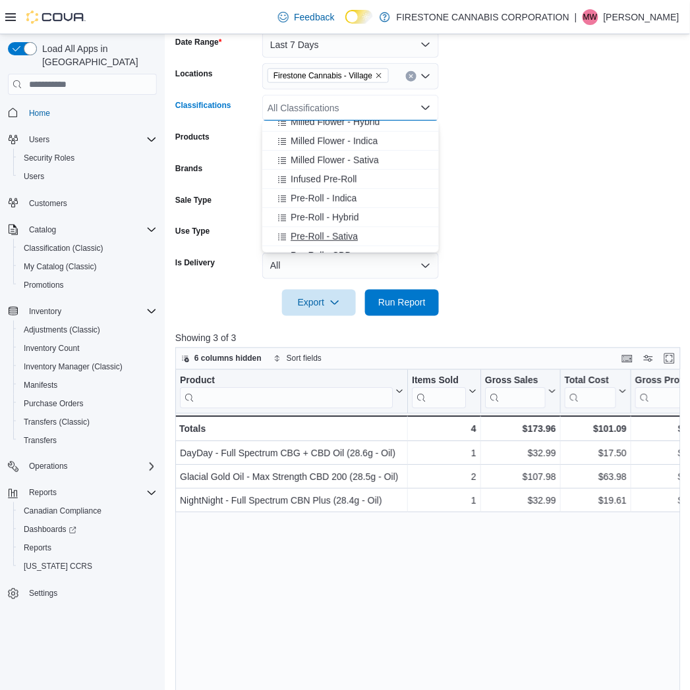
scroll to position [146, 0]
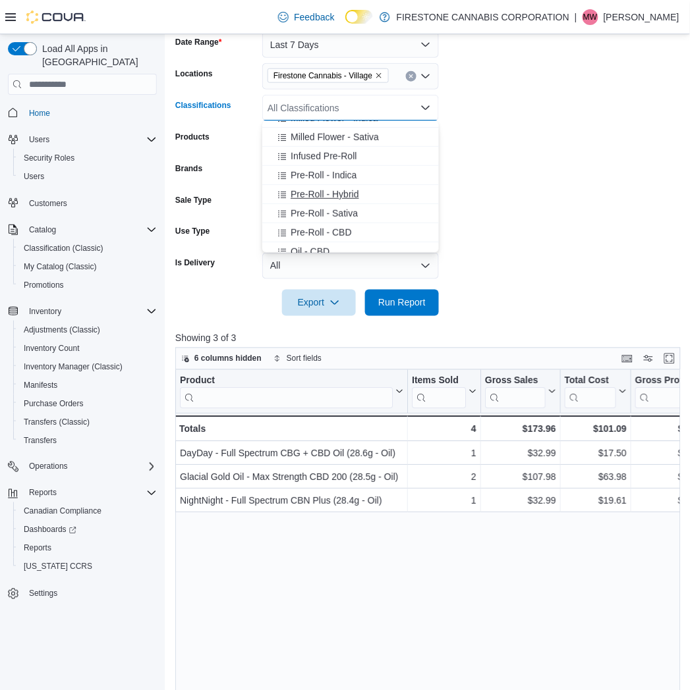
click at [299, 199] on span "Pre-Roll - Hybrid" at bounding box center [325, 194] width 68 height 13
drag, startPoint x: 299, startPoint y: 199, endPoint x: 306, endPoint y: 203, distance: 7.7
click at [300, 199] on span "Pre-Roll - Sativa" at bounding box center [324, 194] width 67 height 13
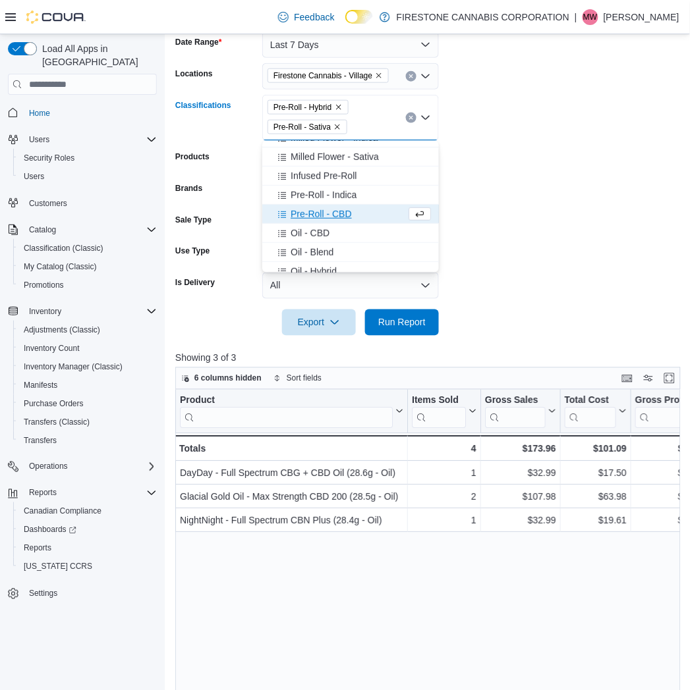
click at [311, 212] on span "Pre-Roll - CBD" at bounding box center [321, 214] width 61 height 13
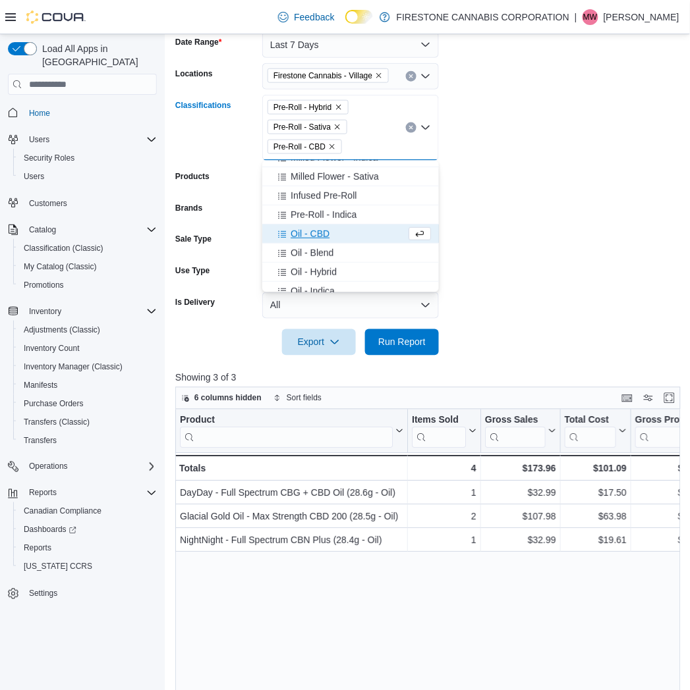
click at [311, 212] on span "Pre-Roll - Indica" at bounding box center [324, 214] width 66 height 13
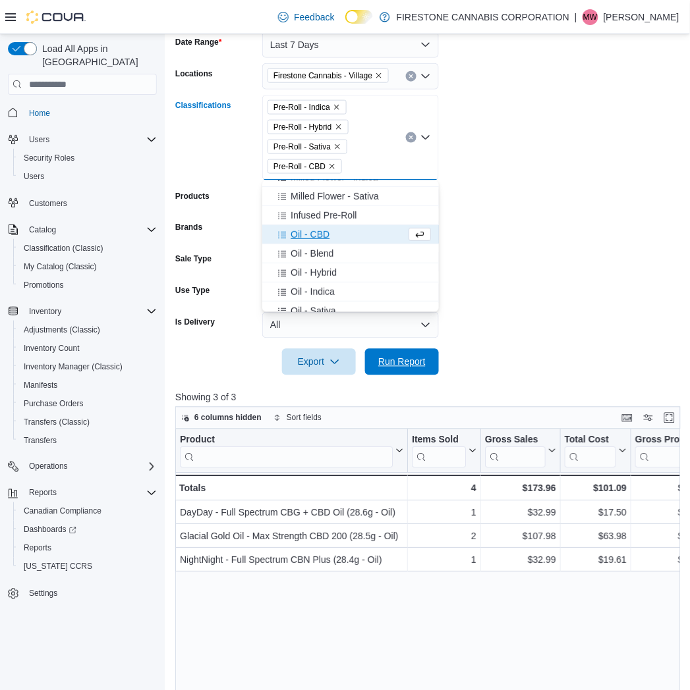
click at [383, 358] on span "Run Report" at bounding box center [401, 362] width 47 height 13
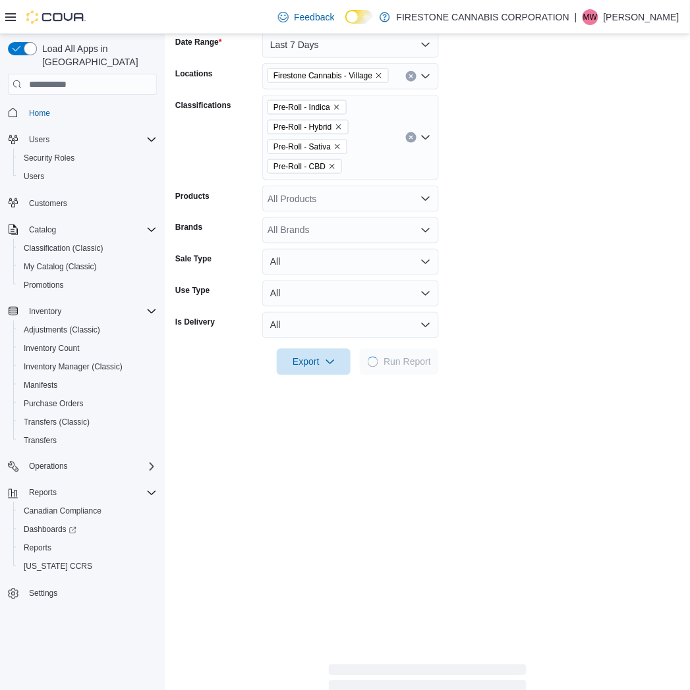
click at [609, 271] on form "Date Range Last 7 Days Locations Firestone Cannabis - Village Classifications P…" at bounding box center [427, 196] width 504 height 360
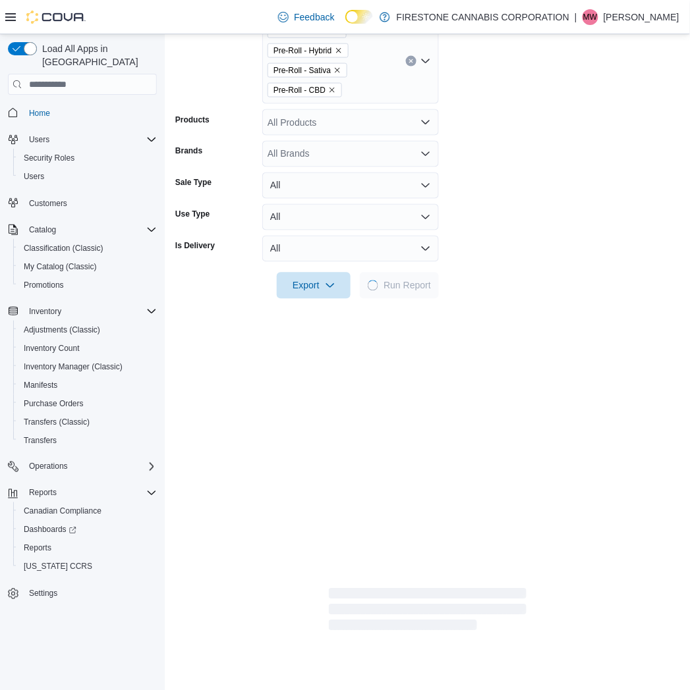
scroll to position [367, 0]
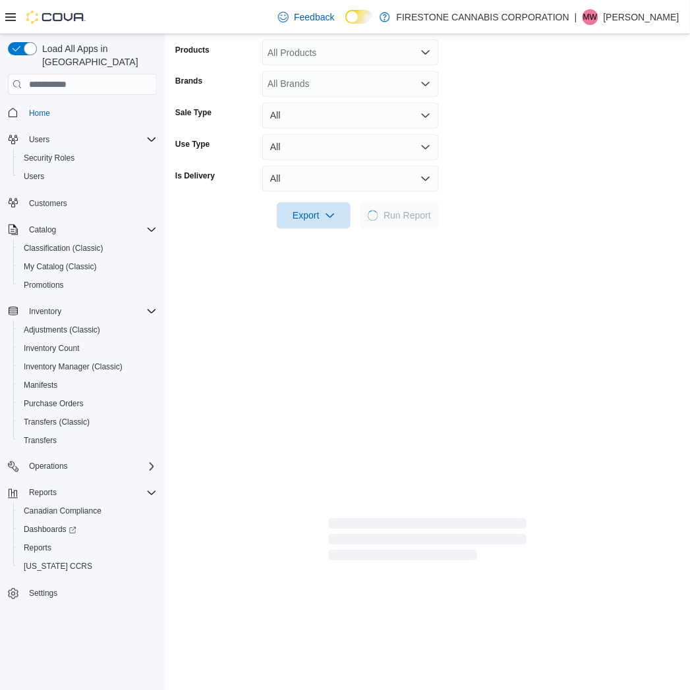
click at [571, 299] on div "Report Hide Parameters Date Range Last 7 Days Locations Firestone Cannabis - Vi…" at bounding box center [427, 195] width 504 height 736
click at [539, 136] on form "Date Range Last 7 Days Locations Firestone Cannabis - Village Classifications P…" at bounding box center [427, 50] width 504 height 360
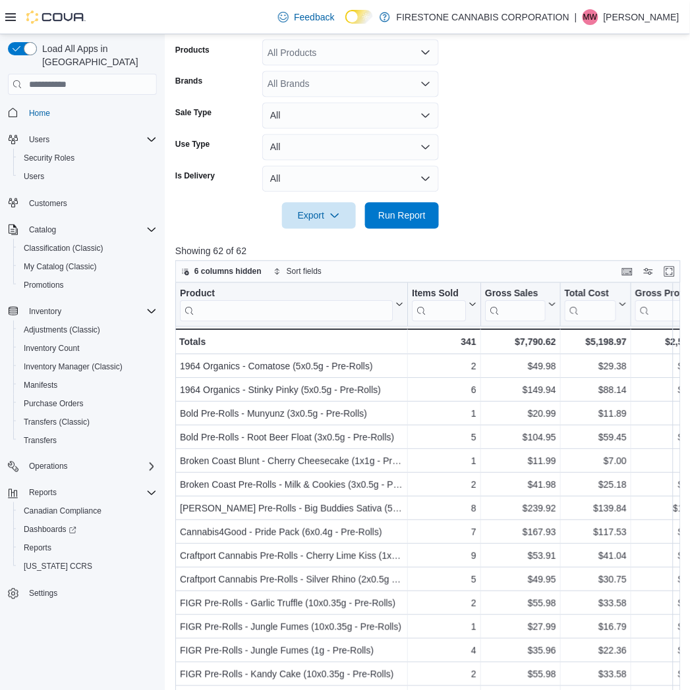
click at [509, 161] on form "Date Range Last 7 Days Locations Firestone Cannabis - Village Classifications P…" at bounding box center [430, 50] width 511 height 360
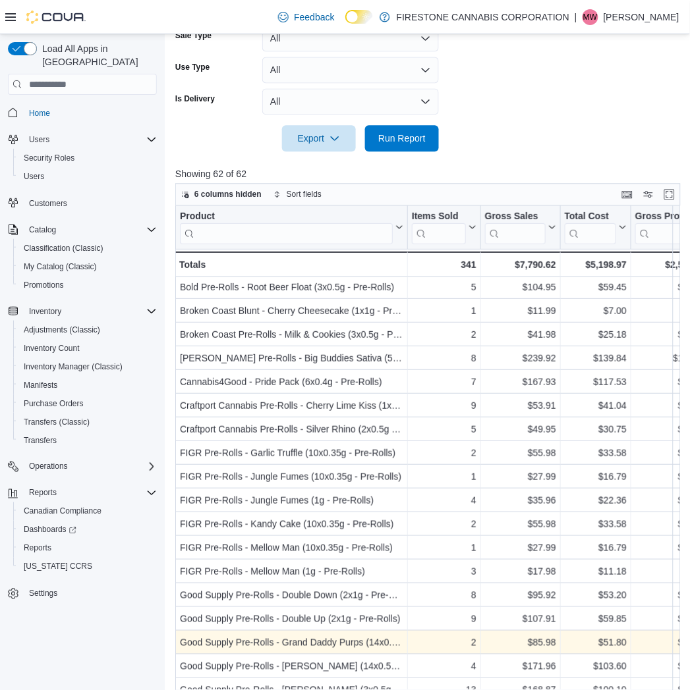
scroll to position [499, 0]
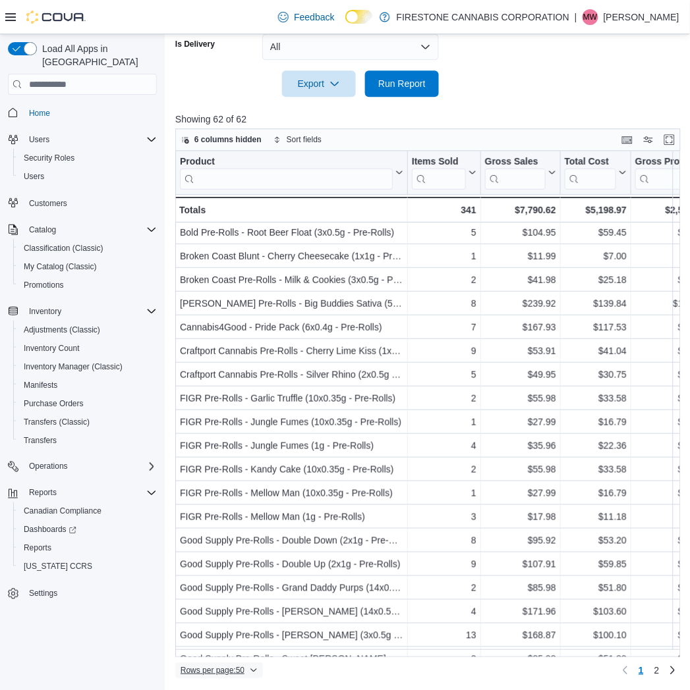
click at [213, 670] on span "Rows per page : 50" at bounding box center [213, 670] width 64 height 11
click at [231, 642] on span "100 rows" at bounding box center [236, 644] width 42 height 11
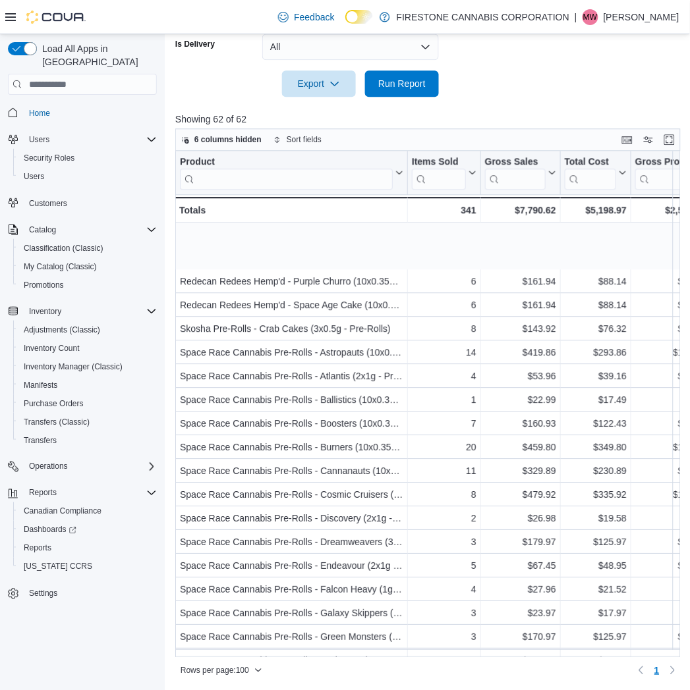
scroll to position [1043, 0]
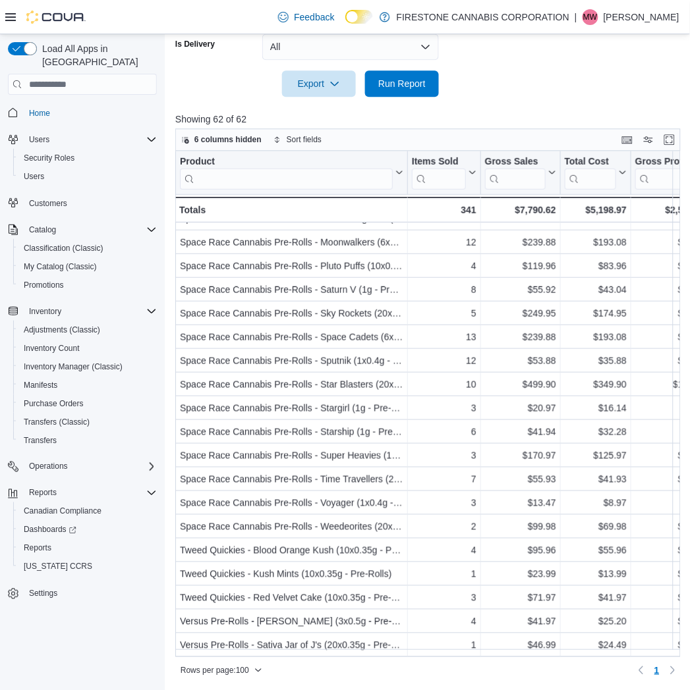
click at [508, 115] on p "Showing 62 of 62" at bounding box center [430, 119] width 511 height 13
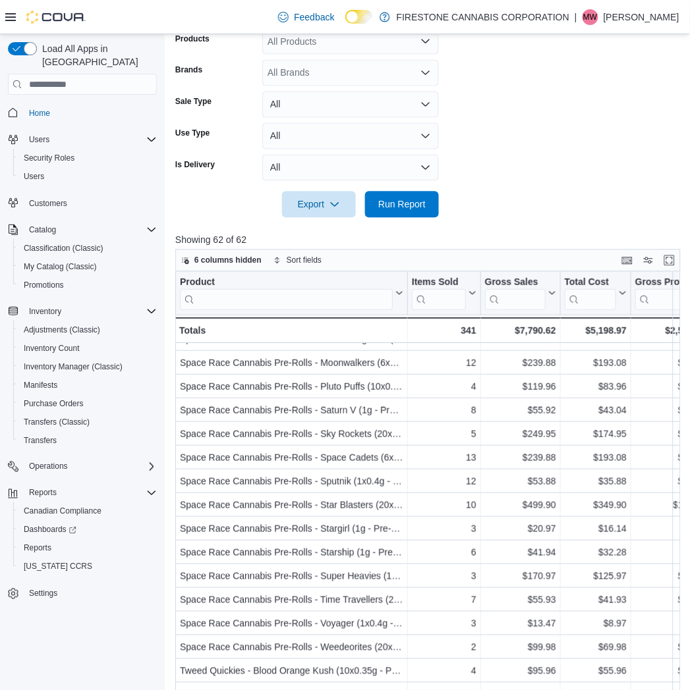
scroll to position [134, 0]
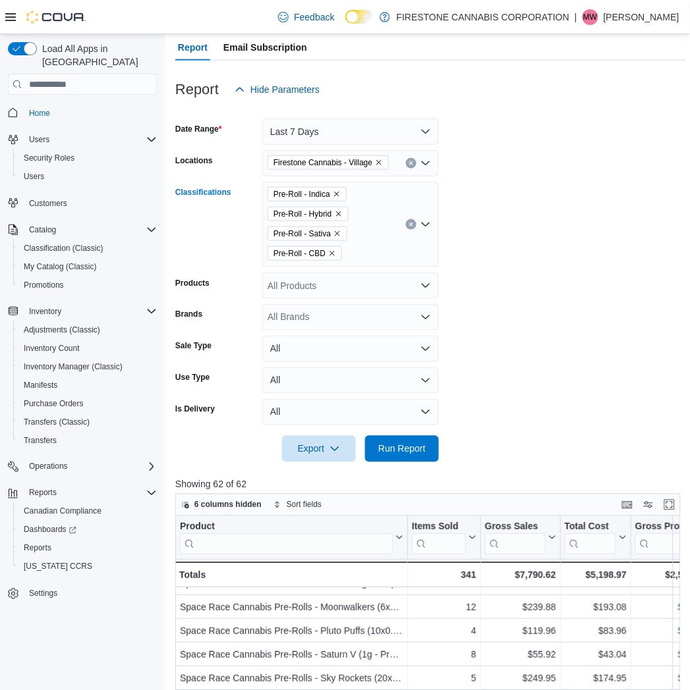
click at [408, 224] on icon "Clear input" at bounding box center [410, 224] width 5 height 5
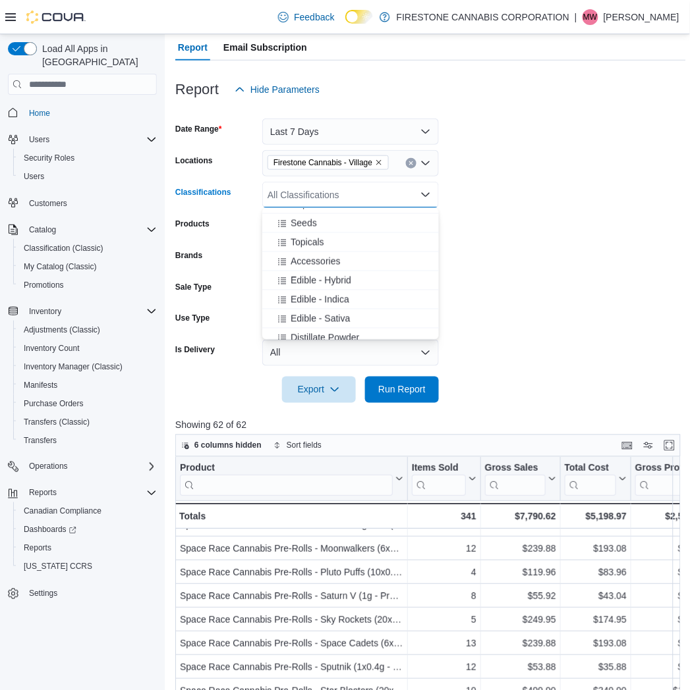
scroll to position [439, 0]
click at [299, 238] on span "Topicals" at bounding box center [308, 237] width 34 height 13
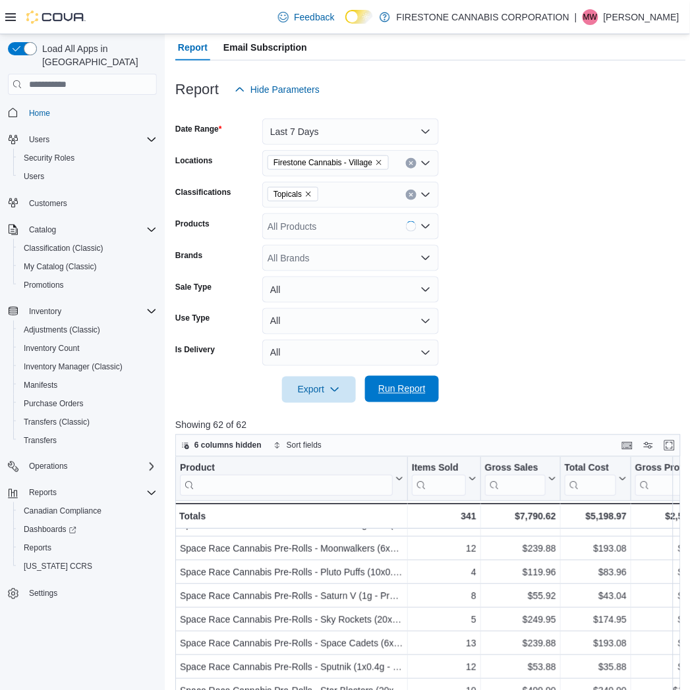
click at [405, 397] on span "Run Report" at bounding box center [402, 389] width 58 height 26
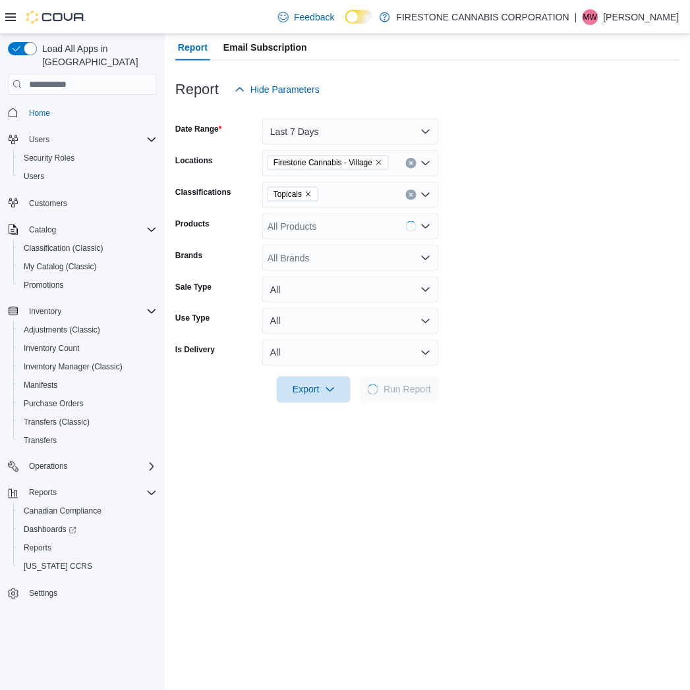
click at [547, 318] on form "Date Range Last 7 Days Locations Firestone Cannabis - Village Classifications T…" at bounding box center [427, 253] width 504 height 300
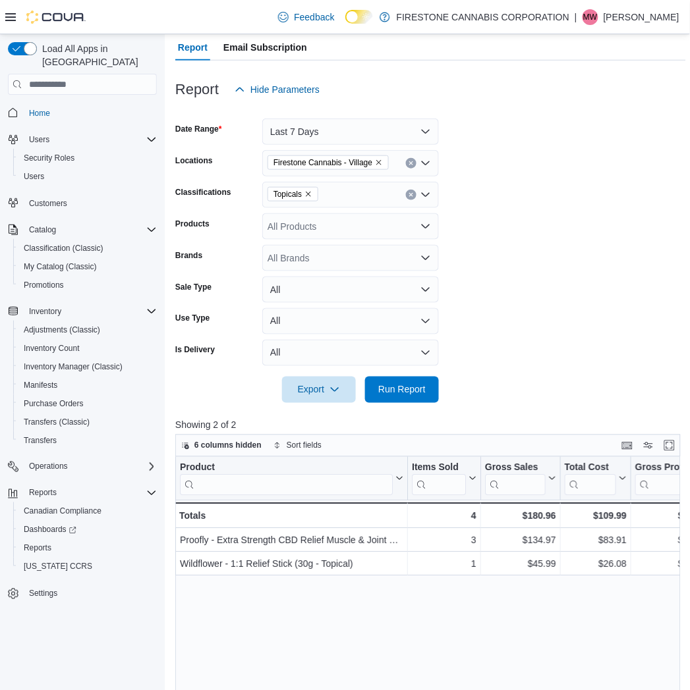
click at [530, 260] on form "Date Range Last 7 Days Locations Firestone Cannabis - Village Classifications T…" at bounding box center [430, 253] width 511 height 300
click at [310, 192] on icon "Remove Topicals from selection in this group" at bounding box center [308, 194] width 8 height 8
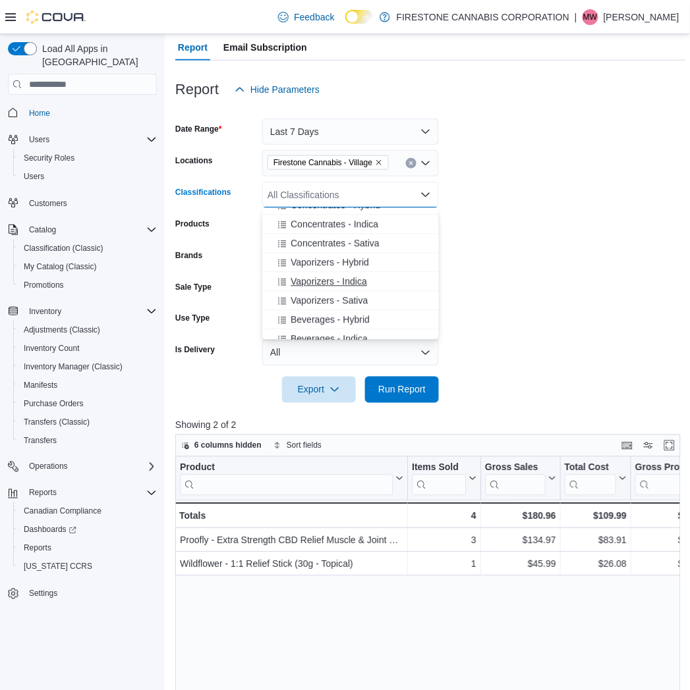
click at [325, 285] on span "Vaporizers - Indica" at bounding box center [329, 281] width 76 height 13
click at [322, 287] on span "Vaporizers - Sativa" at bounding box center [329, 281] width 77 height 13
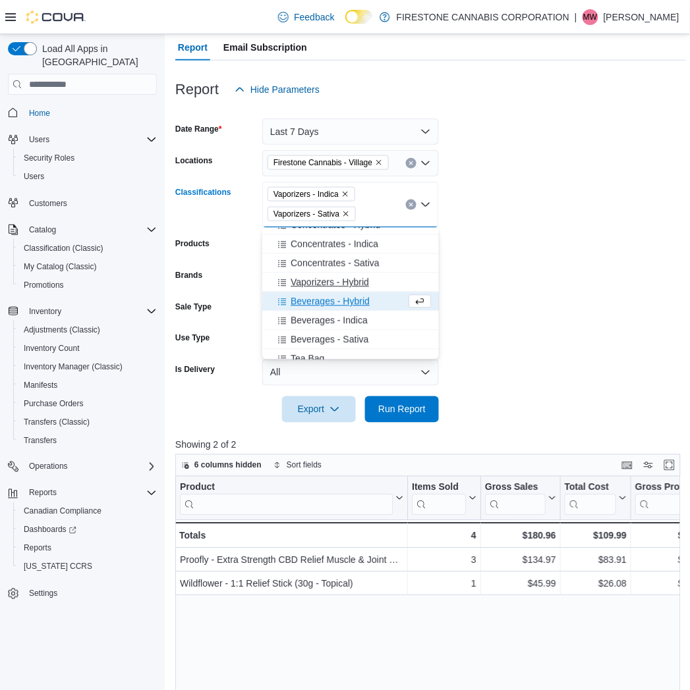
click at [323, 281] on span "Vaporizers - Hybrid" at bounding box center [330, 282] width 78 height 13
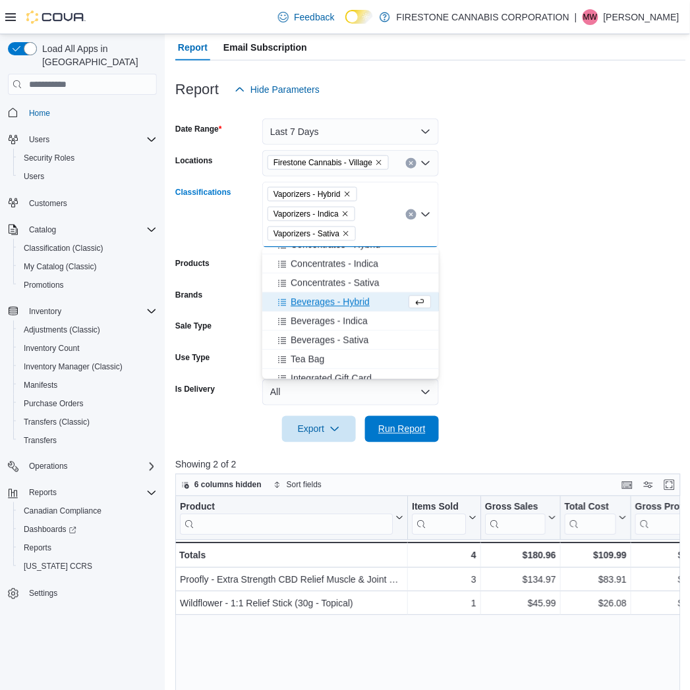
click at [384, 428] on span "Run Report" at bounding box center [401, 429] width 47 height 13
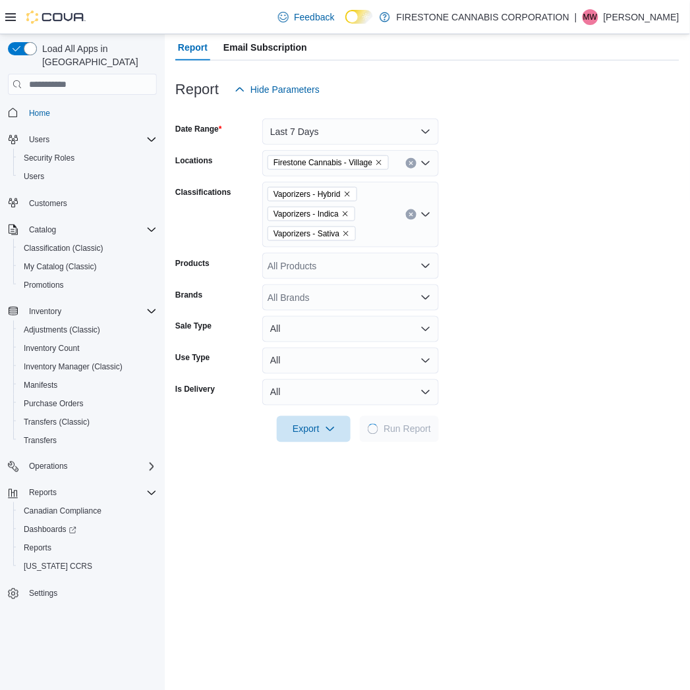
drag, startPoint x: 549, startPoint y: 279, endPoint x: 677, endPoint y: 255, distance: 129.5
click at [550, 279] on form "Date Range Last 7 Days Locations Firestone Cannabis - Village Classifications V…" at bounding box center [427, 273] width 504 height 340
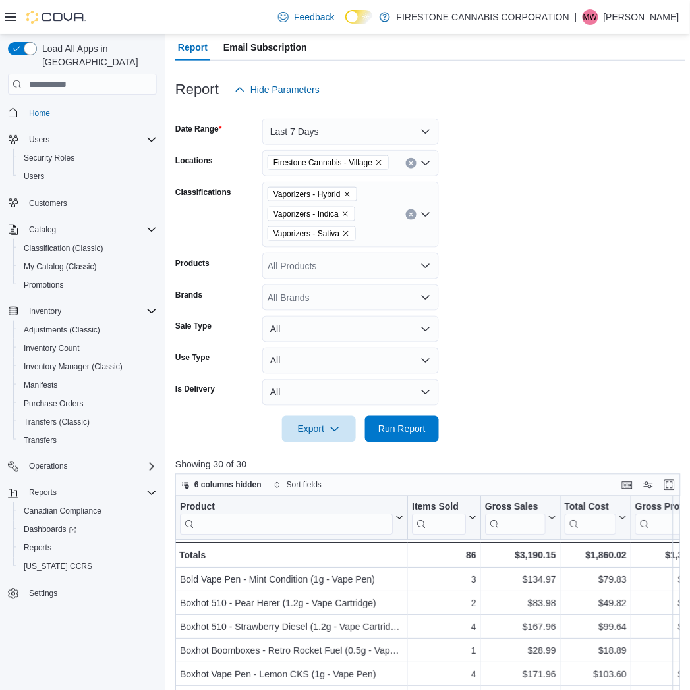
drag, startPoint x: 529, startPoint y: 235, endPoint x: 526, endPoint y: 227, distance: 9.2
click at [530, 235] on form "Date Range Last 7 Days Locations Firestone Cannabis - Village Classifications V…" at bounding box center [430, 273] width 511 height 340
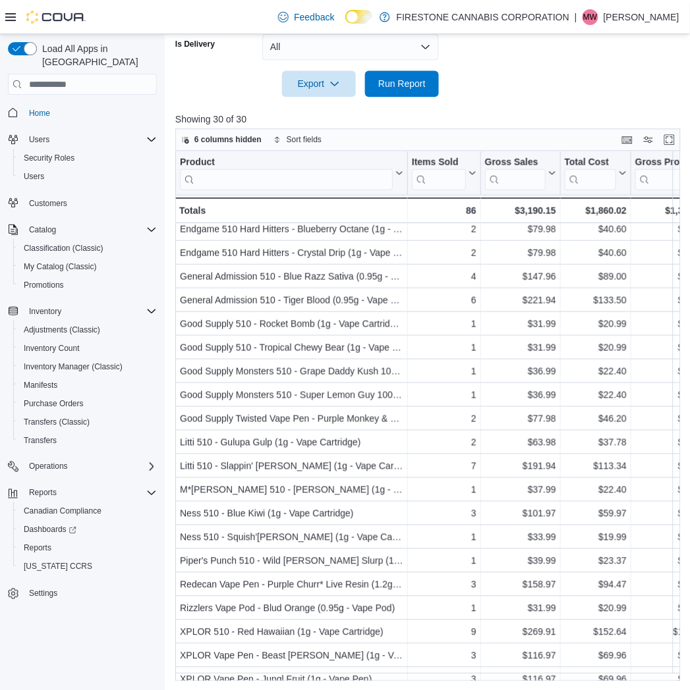
scroll to position [260, 0]
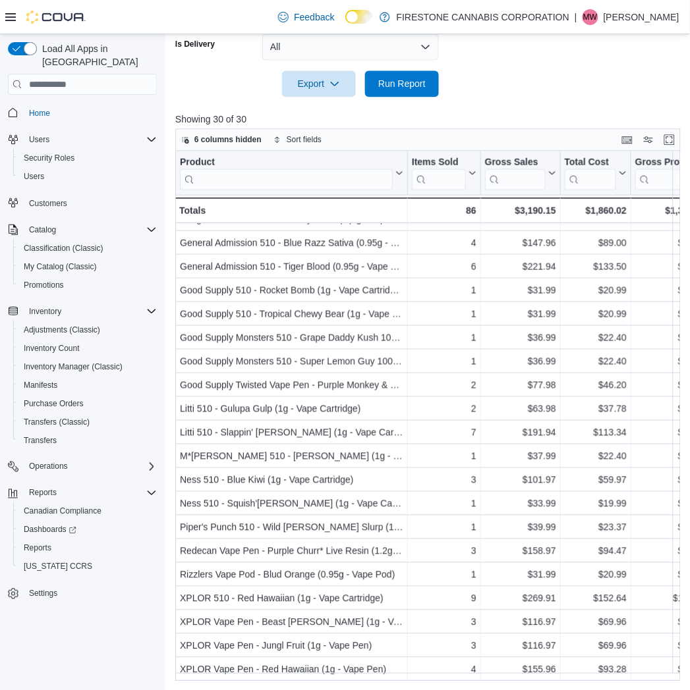
click at [554, 101] on div at bounding box center [430, 105] width 511 height 16
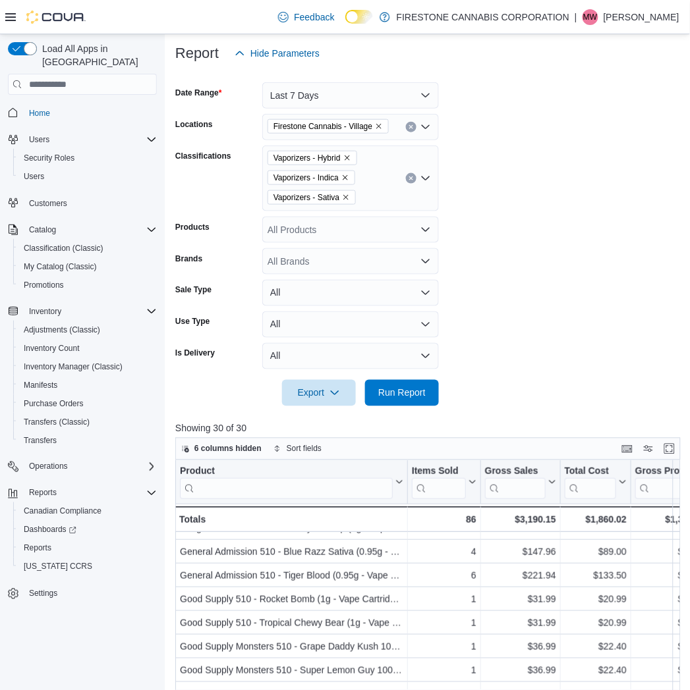
scroll to position [0, 0]
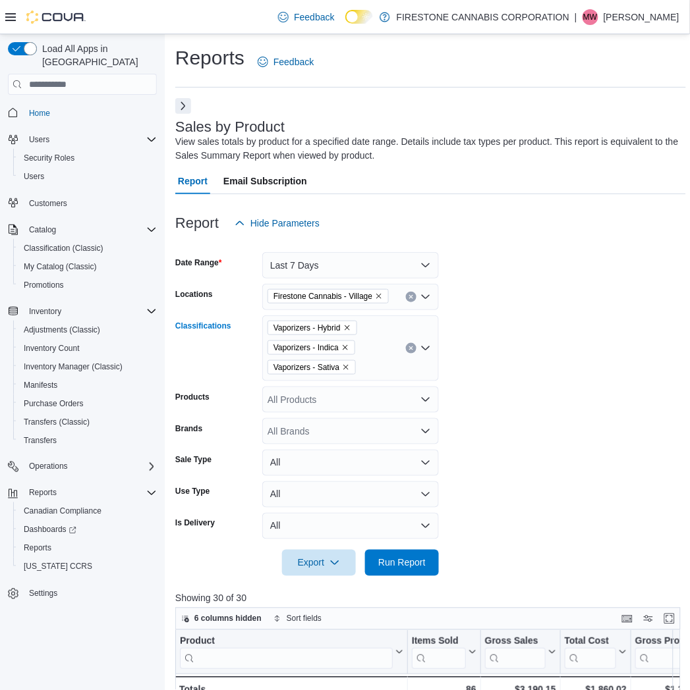
click at [411, 351] on icon "Clear input" at bounding box center [410, 348] width 5 height 5
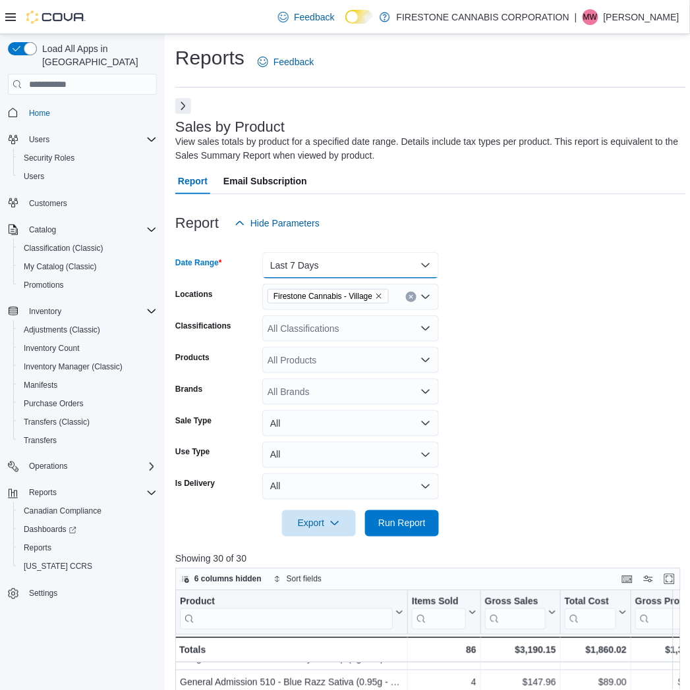
click at [358, 267] on button "Last 7 Days" at bounding box center [350, 265] width 177 height 26
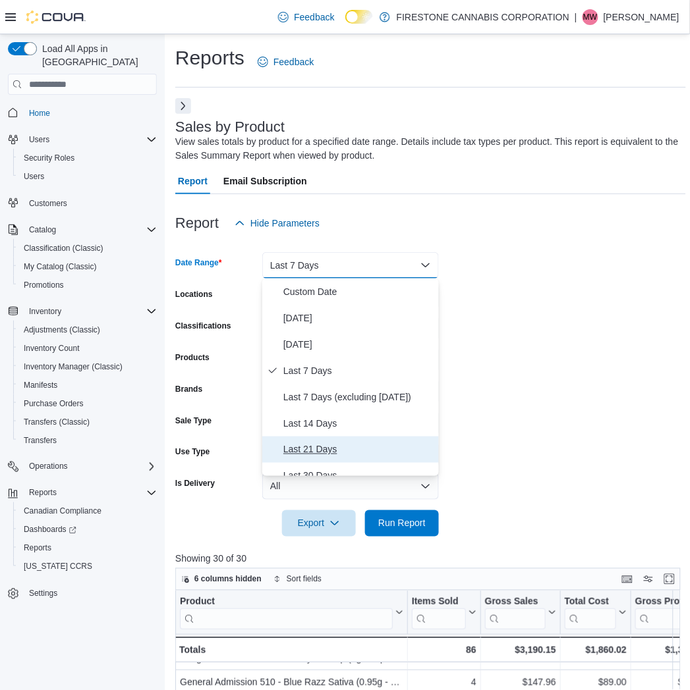
drag, startPoint x: 306, startPoint y: 447, endPoint x: 400, endPoint y: 381, distance: 114.4
click at [306, 448] on span "Last 21 Days" at bounding box center [358, 450] width 150 height 16
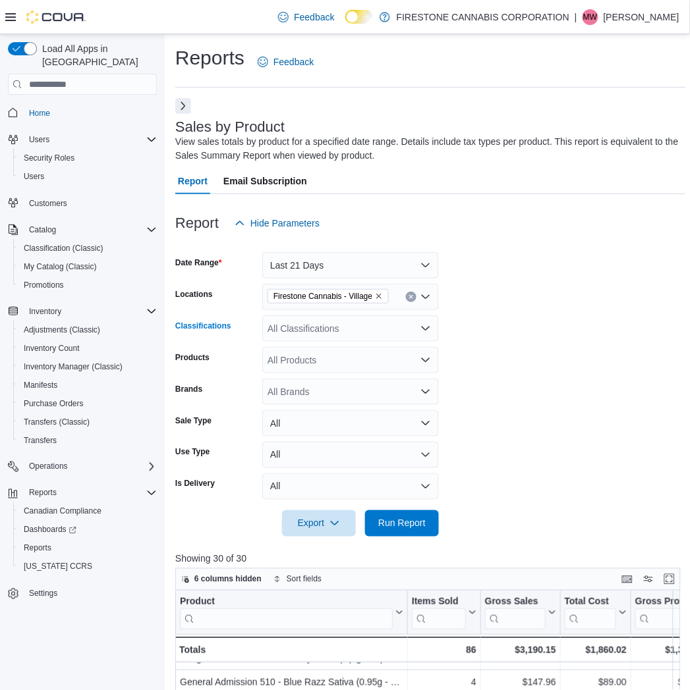
click at [367, 327] on div "All Classifications" at bounding box center [350, 329] width 177 height 26
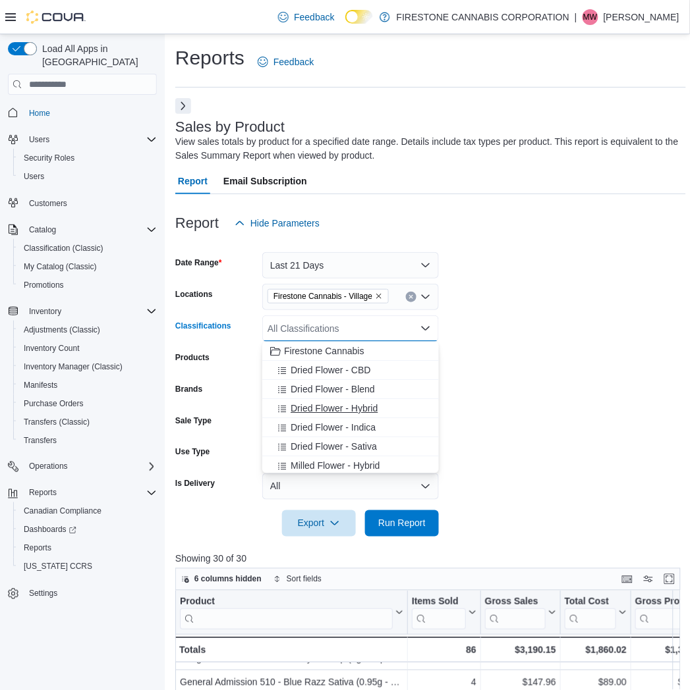
click at [300, 416] on button "Dried Flower - Hybrid" at bounding box center [350, 408] width 177 height 19
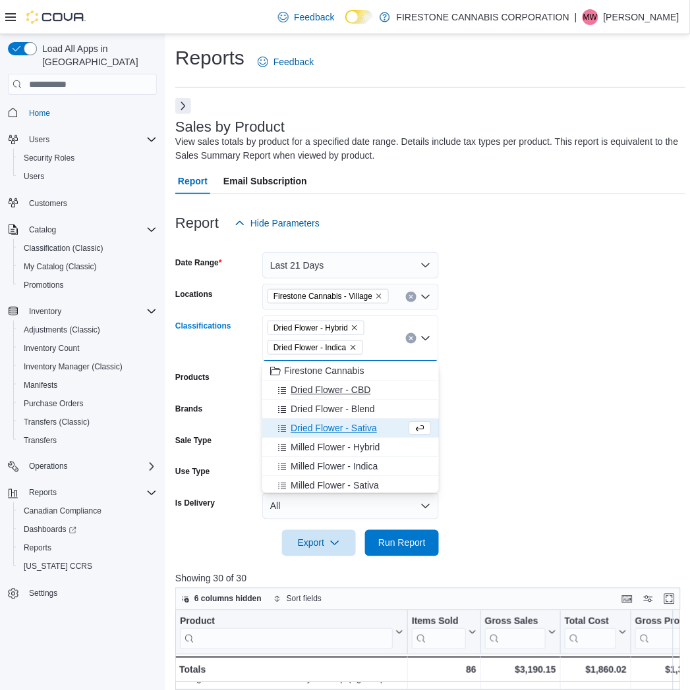
click at [303, 416] on button "Dried Flower - Blend" at bounding box center [350, 409] width 177 height 19
click at [305, 400] on button "Dried Flower - CBD" at bounding box center [350, 390] width 177 height 19
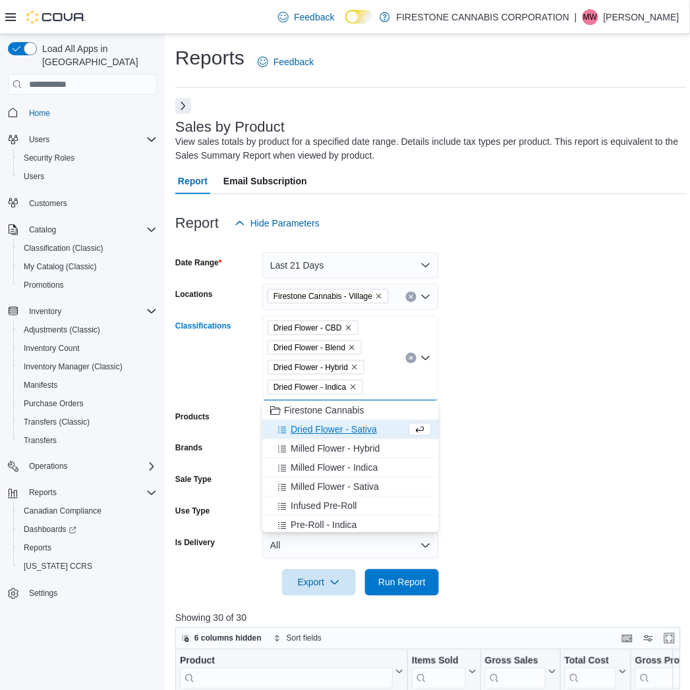
click at [320, 428] on span "Dried Flower - Sativa" at bounding box center [334, 429] width 86 height 13
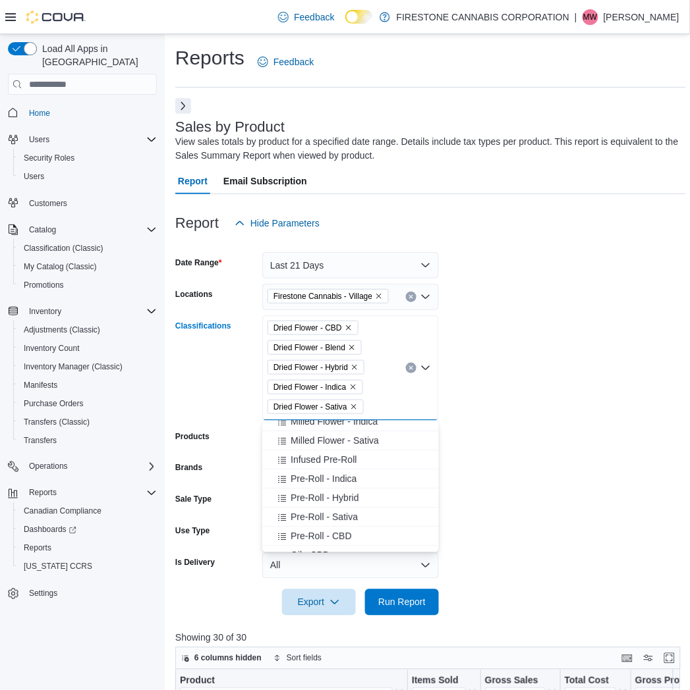
scroll to position [73, 0]
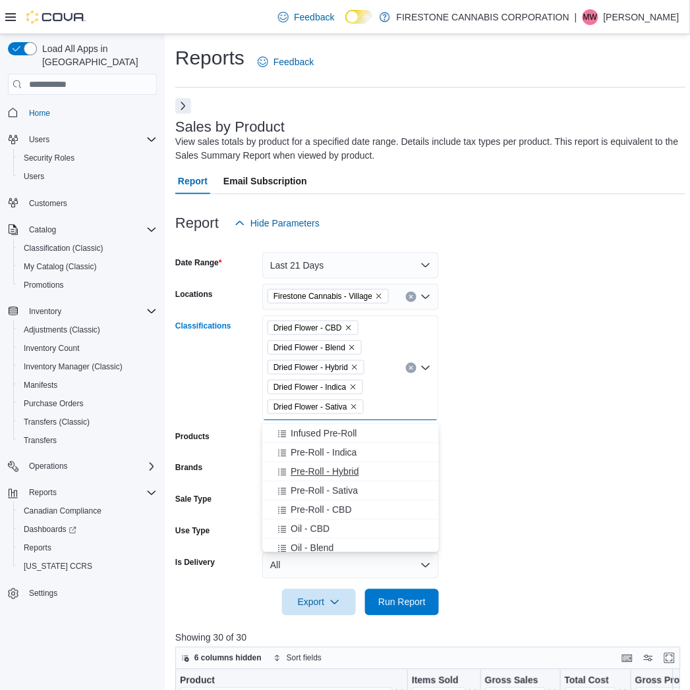
click at [308, 475] on span "Pre-Roll - Hybrid" at bounding box center [325, 471] width 68 height 13
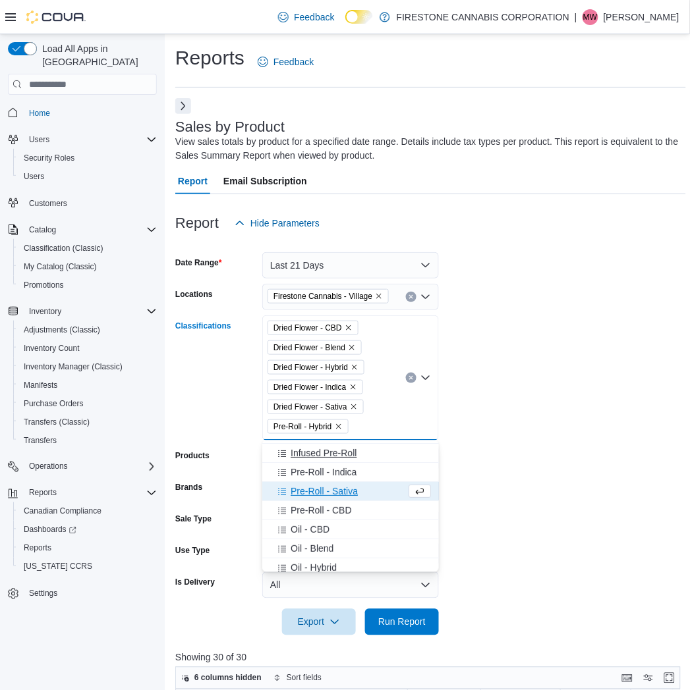
click at [308, 476] on span "Pre-Roll - Indica" at bounding box center [324, 472] width 66 height 13
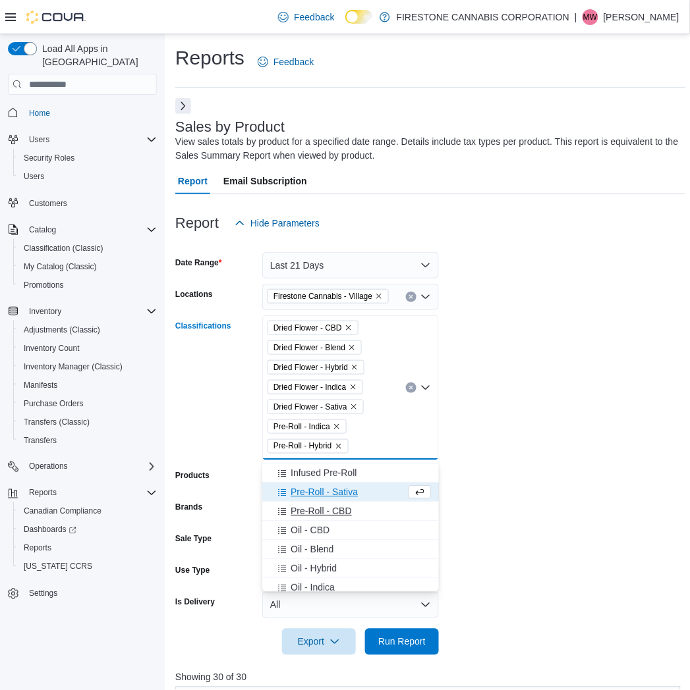
click at [308, 506] on span "Pre-Roll - CBD" at bounding box center [321, 511] width 61 height 13
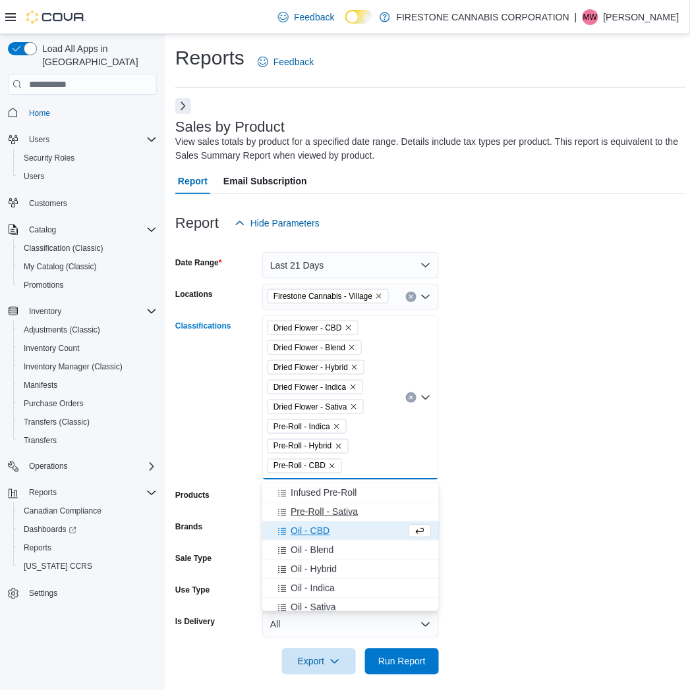
click at [310, 507] on span "Pre-Roll - Sativa" at bounding box center [324, 511] width 67 height 13
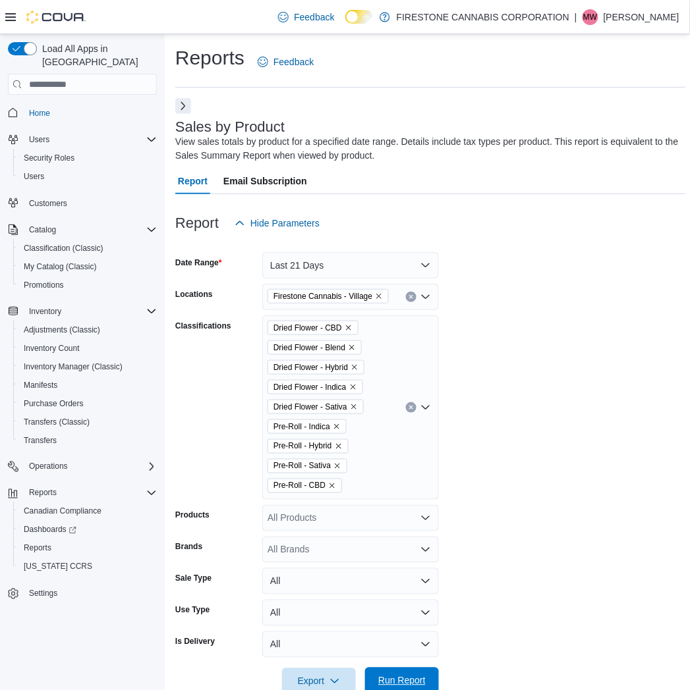
click at [402, 681] on span "Run Report" at bounding box center [401, 681] width 47 height 13
drag, startPoint x: 535, startPoint y: 313, endPoint x: 531, endPoint y: 294, distance: 19.5
click at [535, 312] on form "Date Range Last 21 Days Locations Firestone Cannabis - Village Classifications …" at bounding box center [427, 466] width 504 height 459
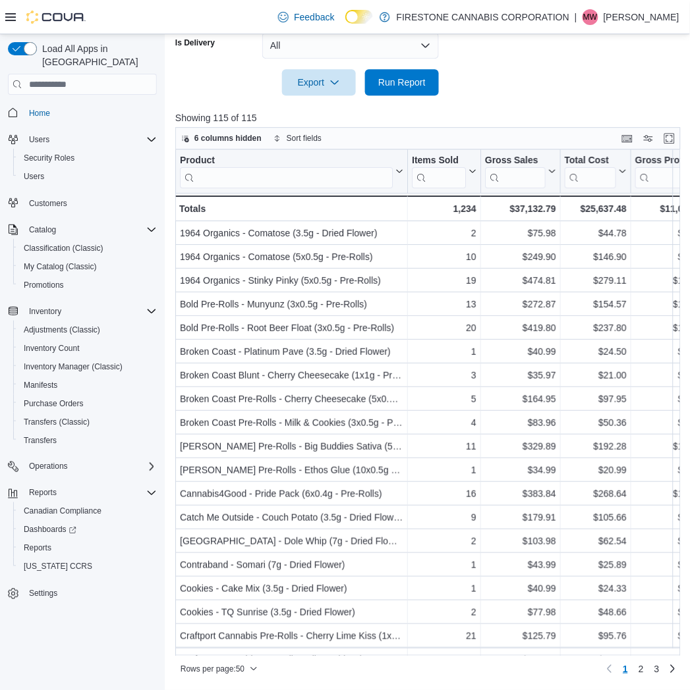
scroll to position [598, 0]
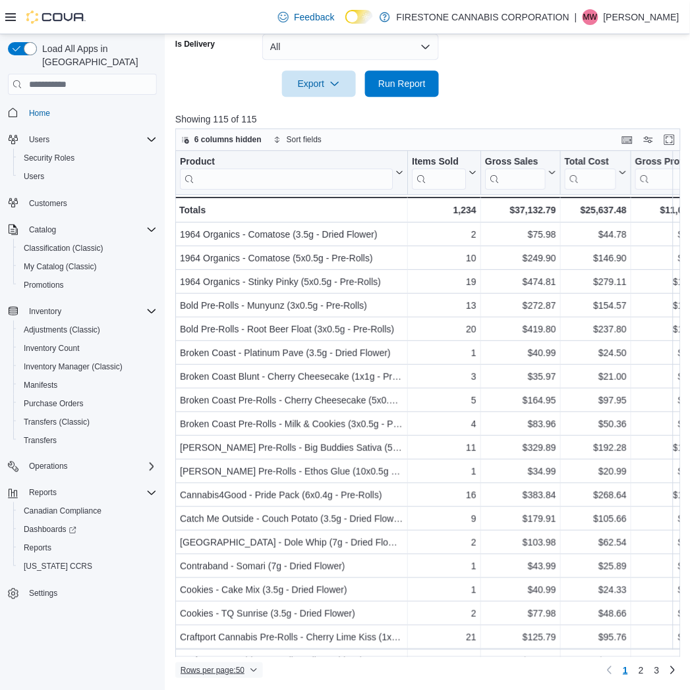
click at [213, 672] on span "Rows per page : 50" at bounding box center [213, 670] width 64 height 11
click at [228, 649] on button "100 rows" at bounding box center [229, 644] width 74 height 26
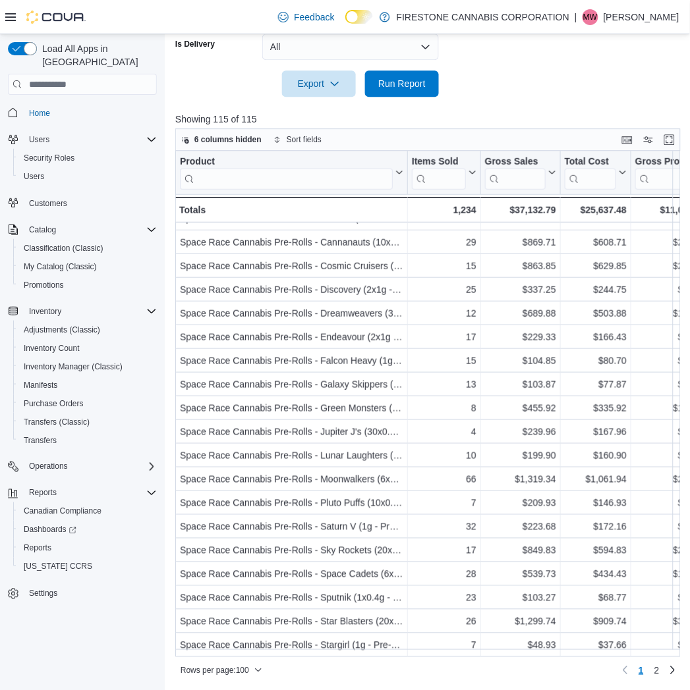
scroll to position [1944, 0]
click at [659, 671] on span "2" at bounding box center [656, 670] width 5 height 13
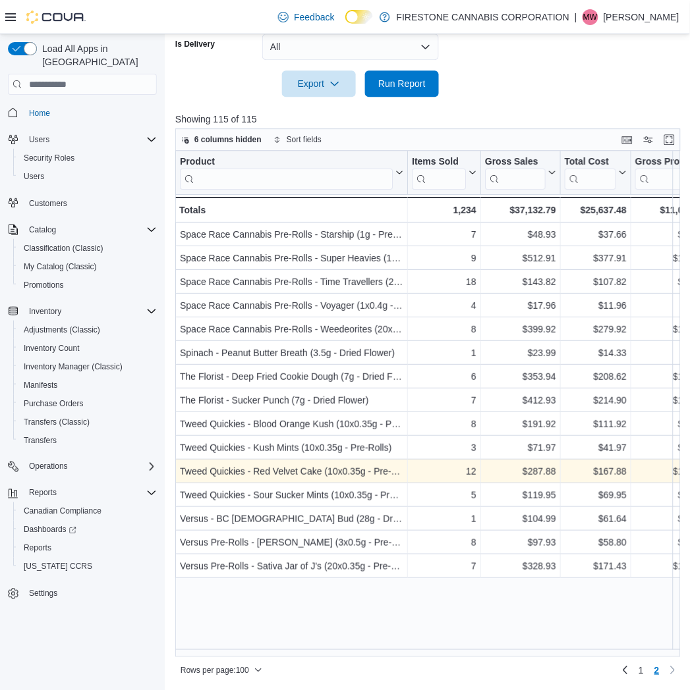
scroll to position [0, 0]
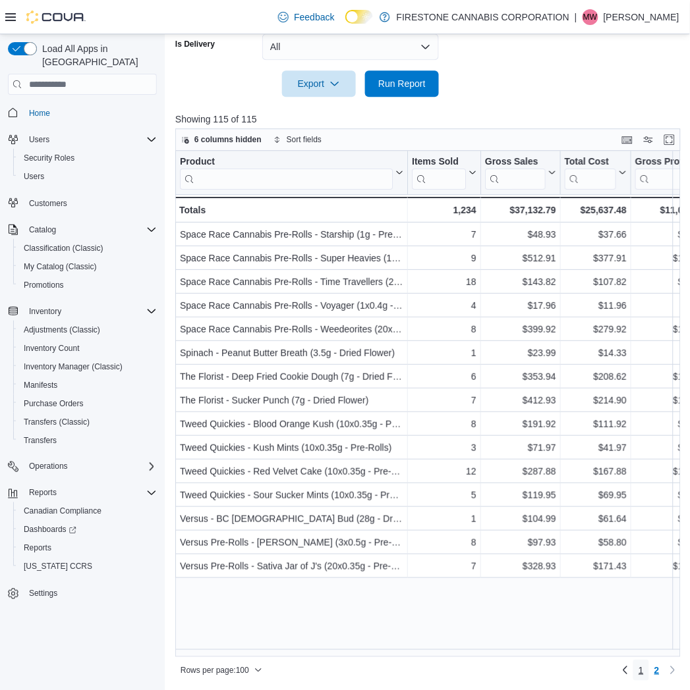
click at [644, 665] on span "1" at bounding box center [640, 670] width 5 height 13
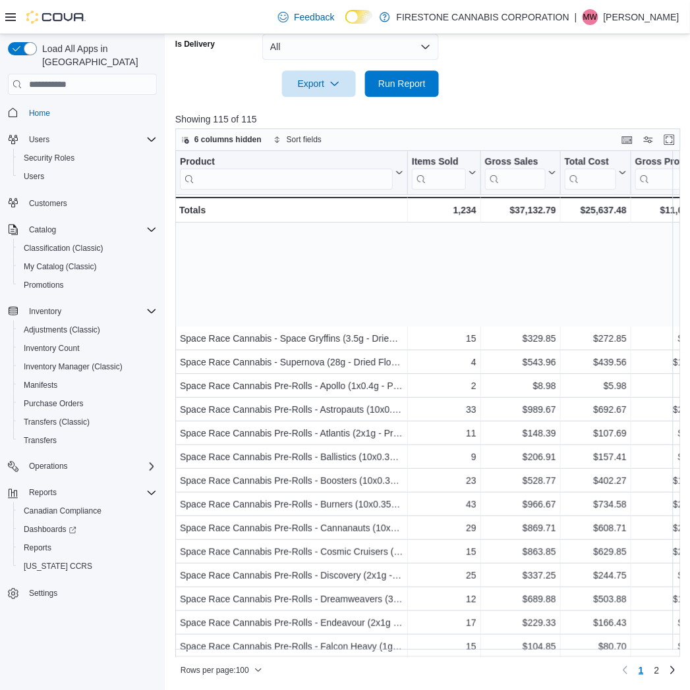
scroll to position [1944, 0]
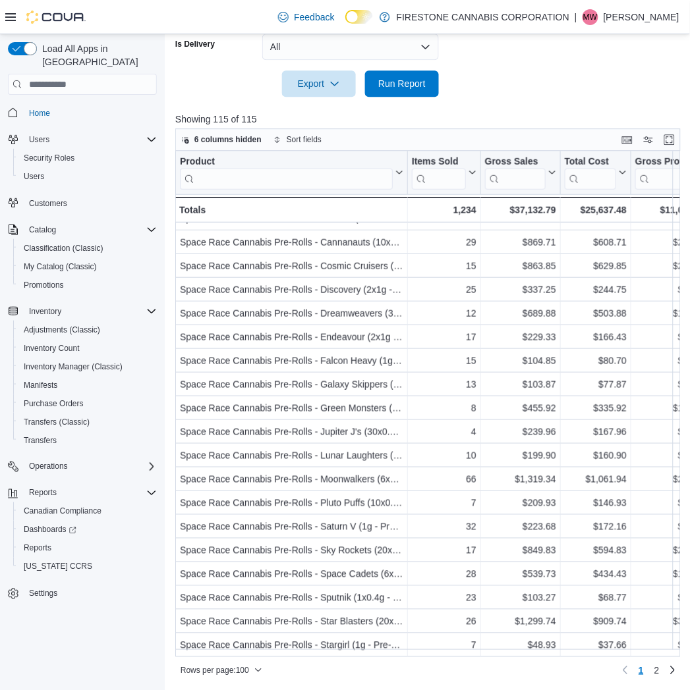
drag, startPoint x: 551, startPoint y: 95, endPoint x: 542, endPoint y: 107, distance: 15.4
click at [551, 96] on div "Report Hide Parameters Date Range Last 21 Days Locations Firestone Cannabis - V…" at bounding box center [430, 138] width 511 height 1084
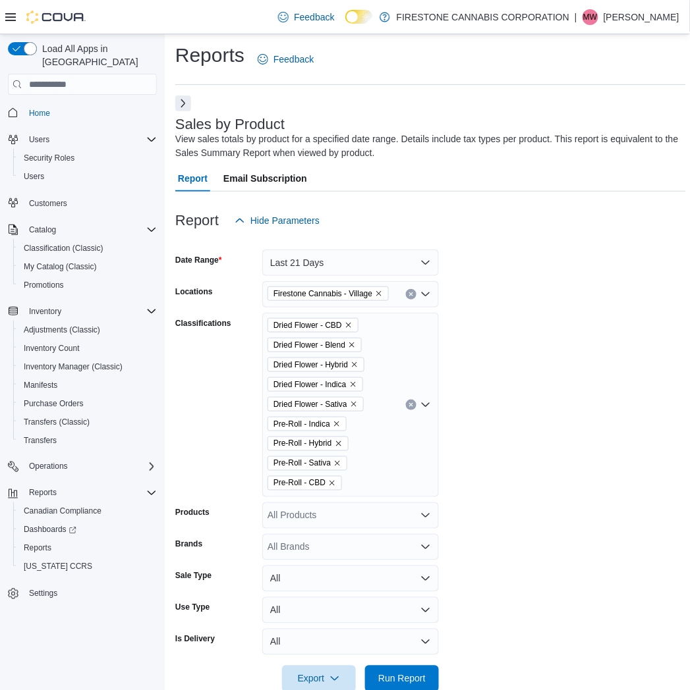
scroll to position [0, 0]
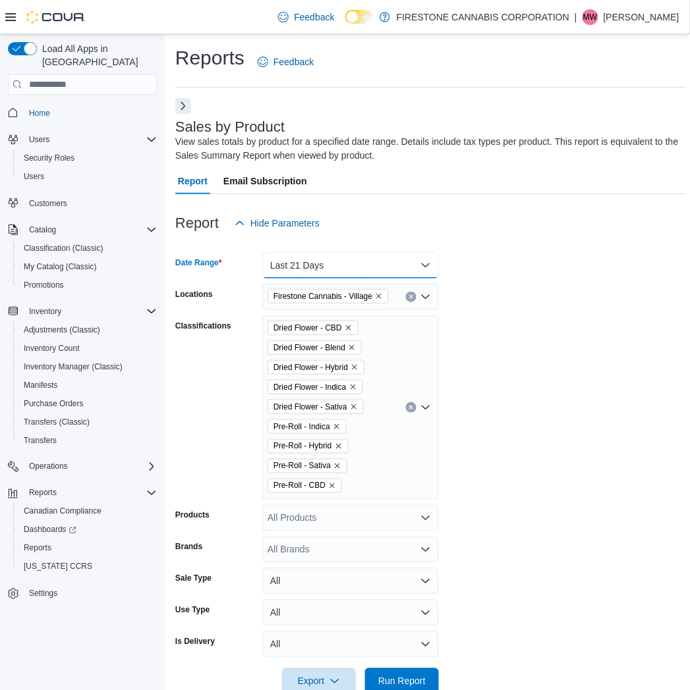
click at [363, 268] on button "Last 21 Days" at bounding box center [350, 265] width 177 height 26
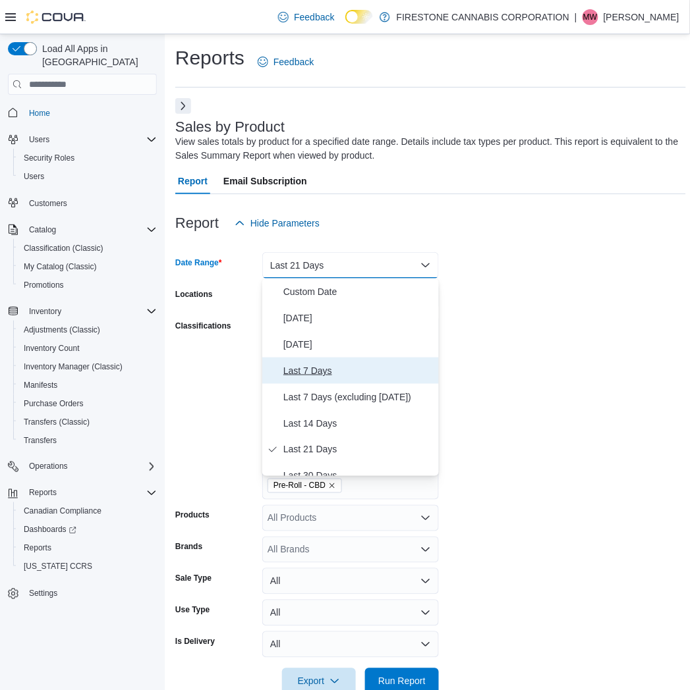
click at [304, 373] on span "Last 7 Days" at bounding box center [358, 371] width 150 height 16
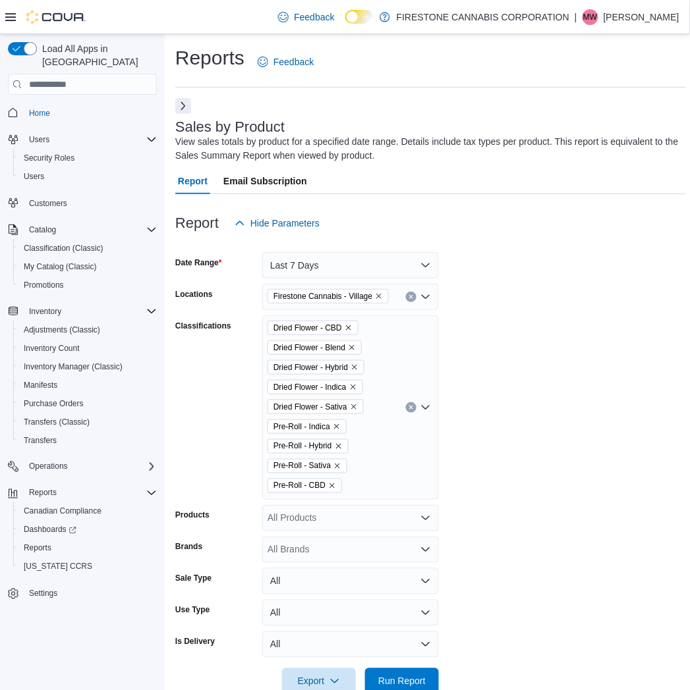
drag, startPoint x: 538, startPoint y: 312, endPoint x: 511, endPoint y: 310, distance: 27.0
click at [528, 311] on form "Date Range Last 7 Days Locations Firestone Cannabis - Village Classifications D…" at bounding box center [430, 466] width 511 height 459
drag, startPoint x: 617, startPoint y: 385, endPoint x: 604, endPoint y: 378, distance: 14.7
click at [609, 381] on form "Date Range Last 7 Days Locations Firestone Cannabis - Village Classifications D…" at bounding box center [430, 466] width 511 height 459
click at [327, 257] on button "Last 7 Days" at bounding box center [350, 265] width 177 height 26
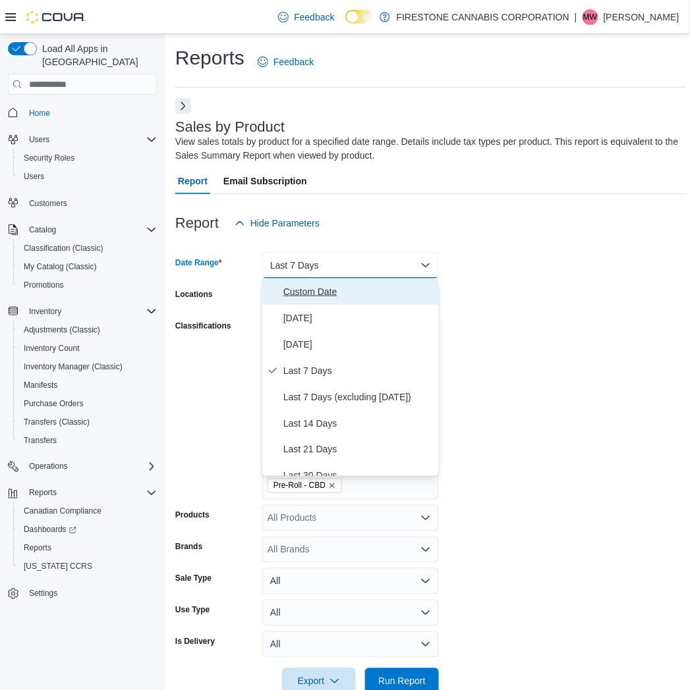
click at [316, 284] on span "Custom Date" at bounding box center [358, 292] width 150 height 16
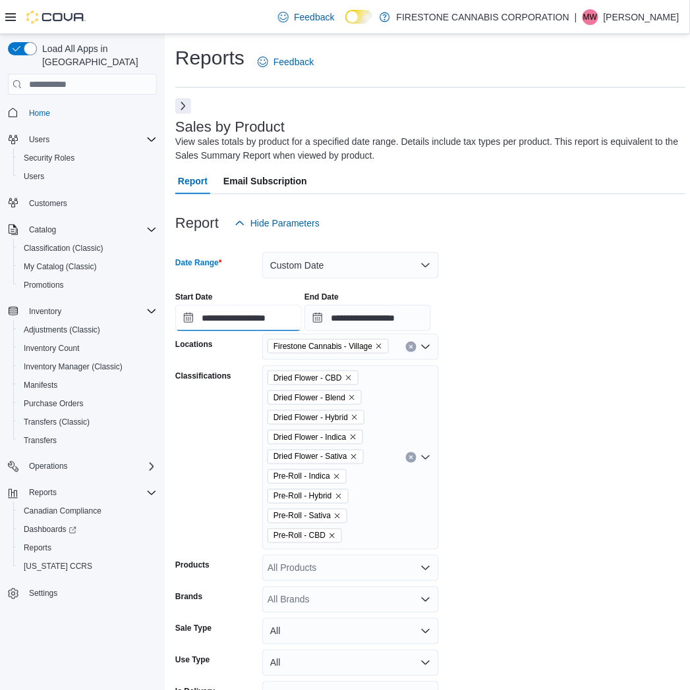
click at [240, 319] on input "**********" at bounding box center [238, 318] width 127 height 26
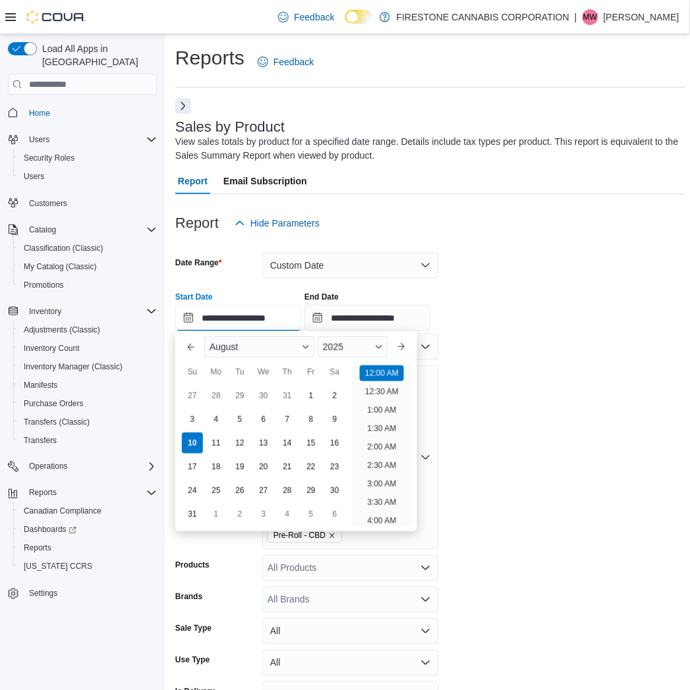
scroll to position [41, 0]
click at [264, 395] on div "30" at bounding box center [263, 396] width 23 height 23
type input "**********"
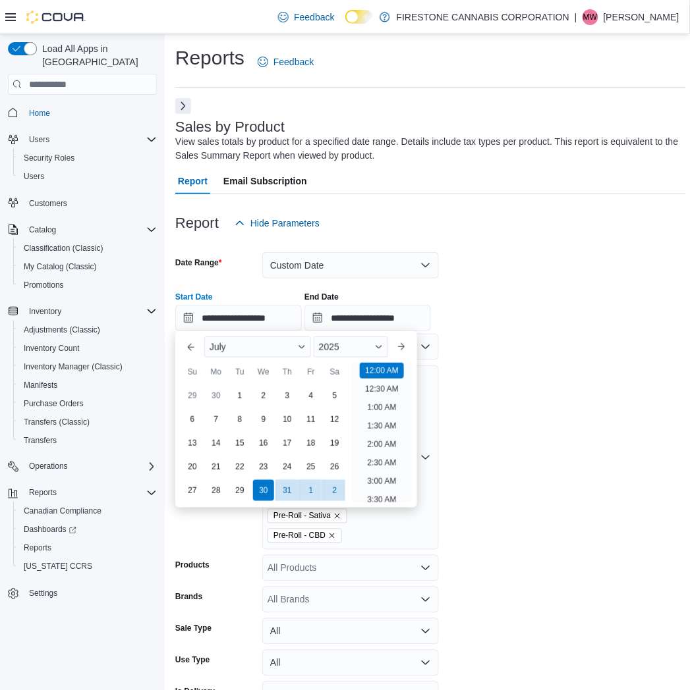
click at [564, 417] on form "**********" at bounding box center [430, 491] width 511 height 509
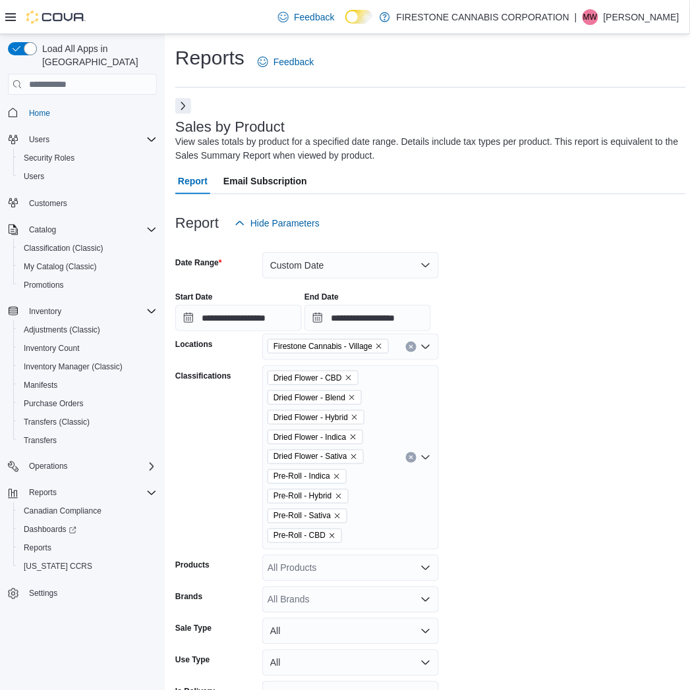
click at [412, 455] on icon "Clear input" at bounding box center [410, 457] width 5 height 5
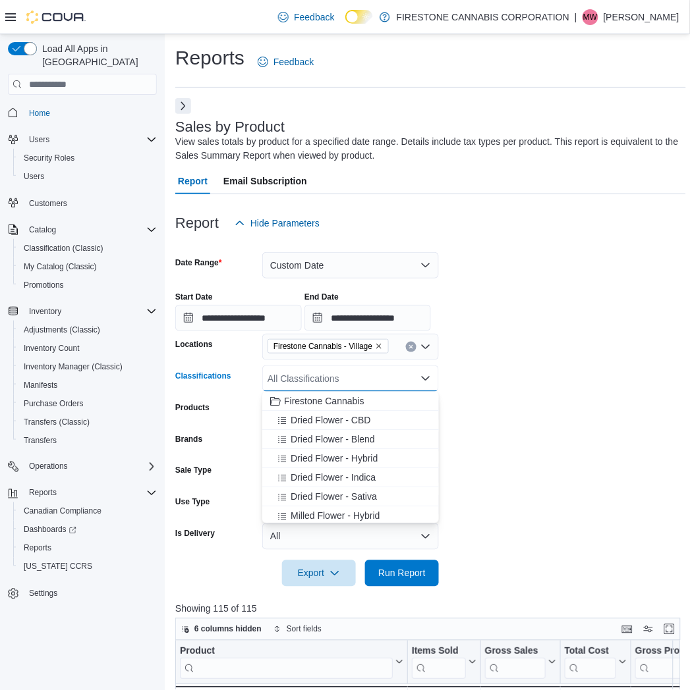
click at [411, 345] on icon "Clear input" at bounding box center [410, 347] width 5 height 5
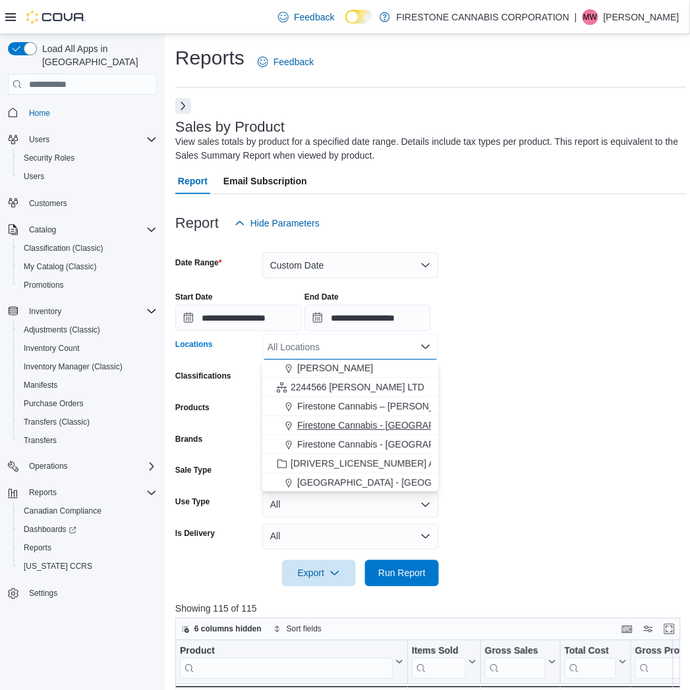
click at [360, 418] on button "Firestone Cannabis - [GEOGRAPHIC_DATA]" at bounding box center [350, 425] width 177 height 19
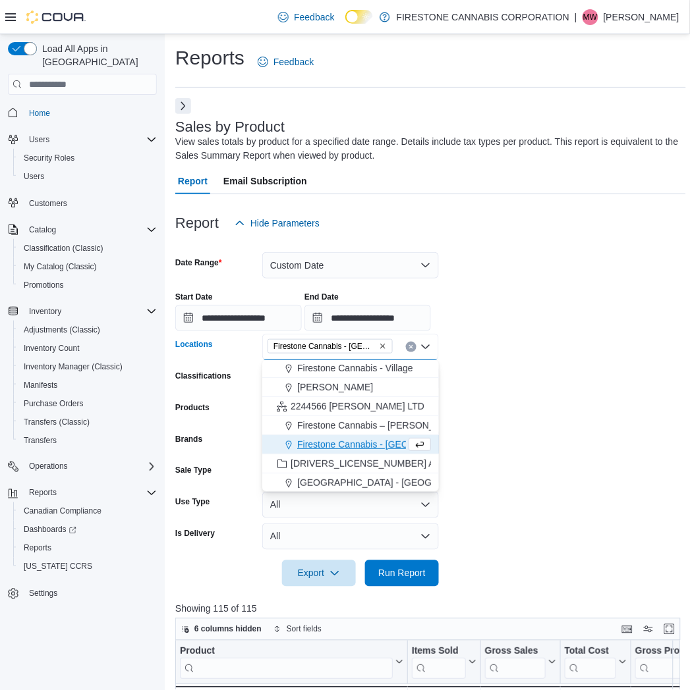
drag, startPoint x: 548, startPoint y: 426, endPoint x: 527, endPoint y: 423, distance: 20.6
click at [548, 426] on form "**********" at bounding box center [430, 412] width 511 height 351
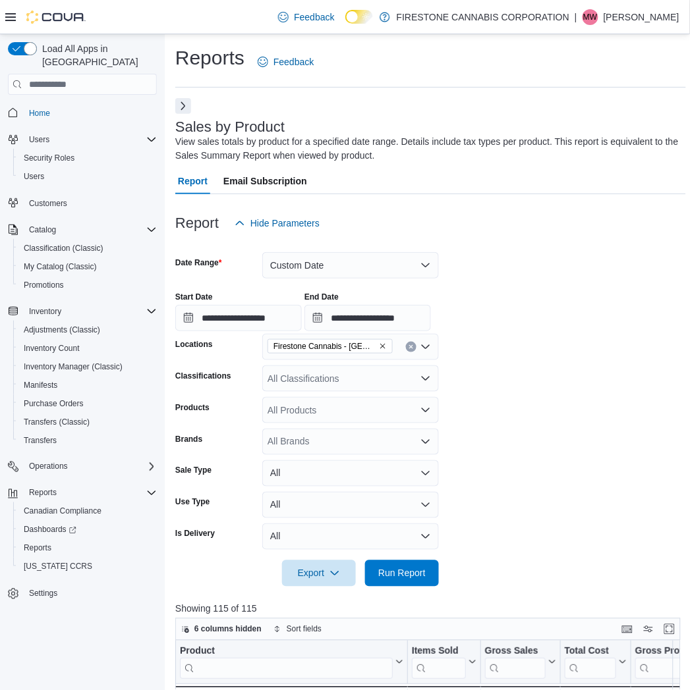
click at [353, 377] on div "All Classifications" at bounding box center [350, 379] width 177 height 26
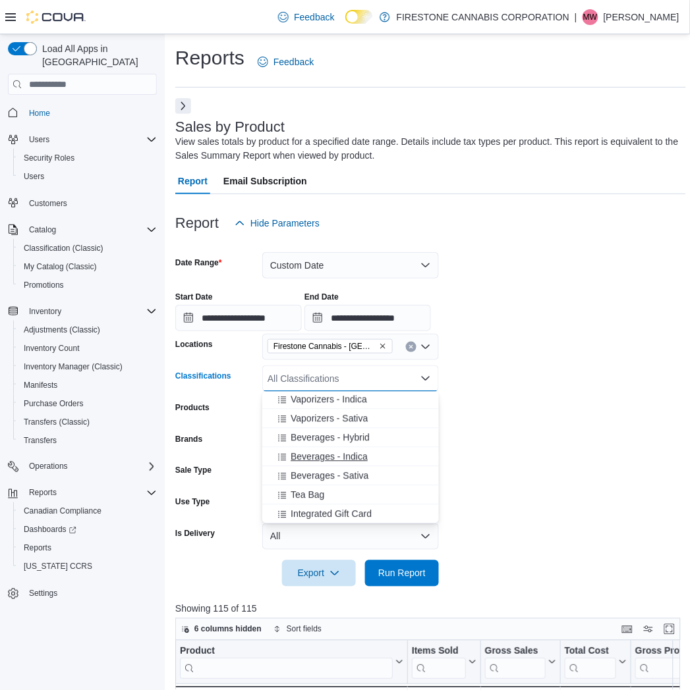
click at [324, 453] on span "Beverages - Indica" at bounding box center [329, 457] width 77 height 13
click at [315, 455] on span "Beverages - Hybrid" at bounding box center [330, 456] width 79 height 13
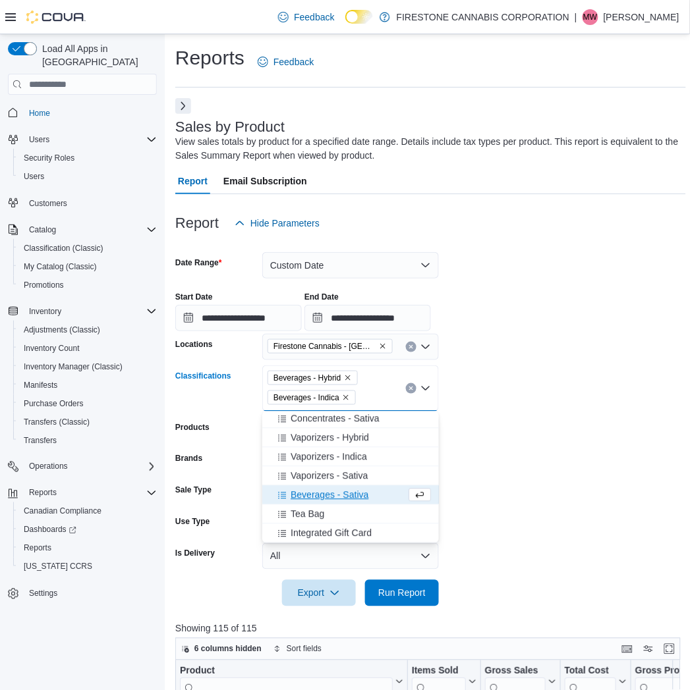
click at [304, 497] on span "Beverages - Sativa" at bounding box center [330, 495] width 78 height 13
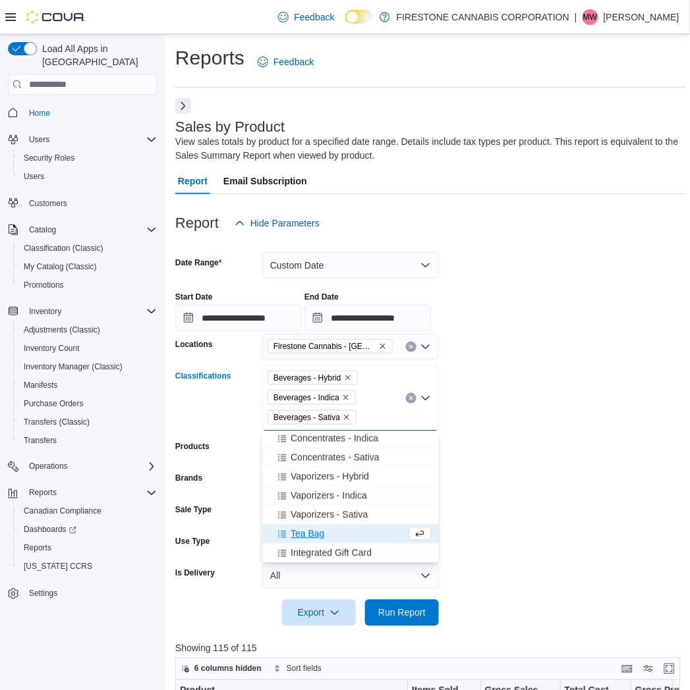
scroll to position [594, 0]
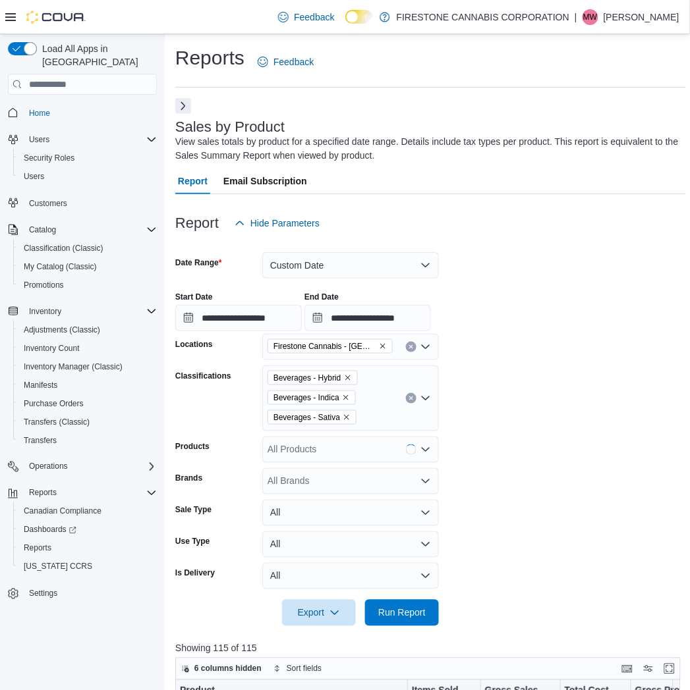
click at [519, 486] on form "**********" at bounding box center [430, 432] width 511 height 390
click at [391, 610] on span "Run Report" at bounding box center [401, 613] width 47 height 13
click at [516, 318] on div "**********" at bounding box center [430, 306] width 511 height 50
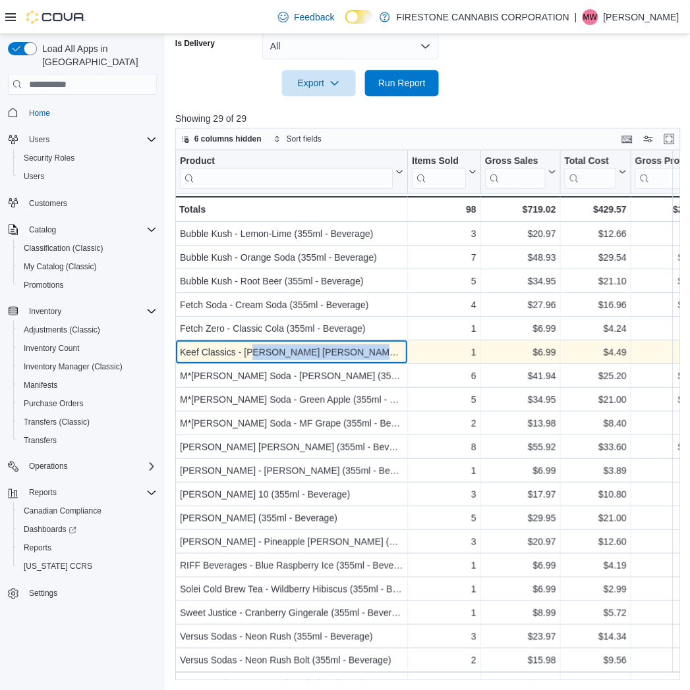
drag, startPoint x: 302, startPoint y: 354, endPoint x: 391, endPoint y: 351, distance: 89.7
click at [391, 351] on div "Keef Classics - [PERSON_NAME] [PERSON_NAME] (355ml - Beverage)" at bounding box center [291, 353] width 223 height 16
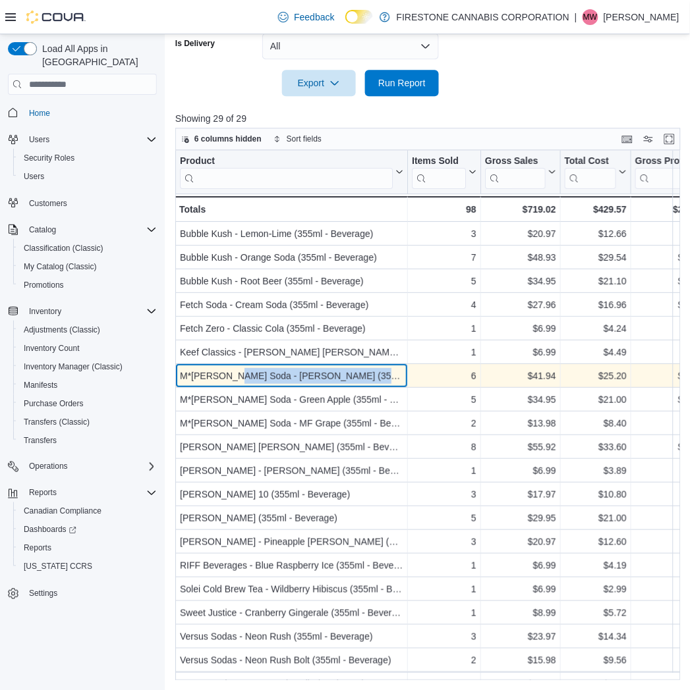
drag, startPoint x: 260, startPoint y: 378, endPoint x: 366, endPoint y: 383, distance: 106.2
click at [366, 383] on div "M*[PERSON_NAME] Soda - [PERSON_NAME] (355ml - Beverage)" at bounding box center [291, 377] width 223 height 16
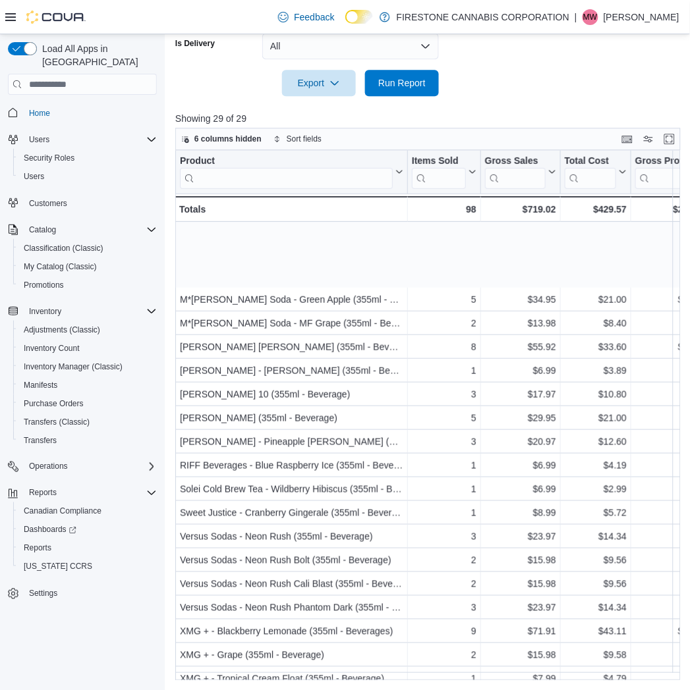
scroll to position [237, 0]
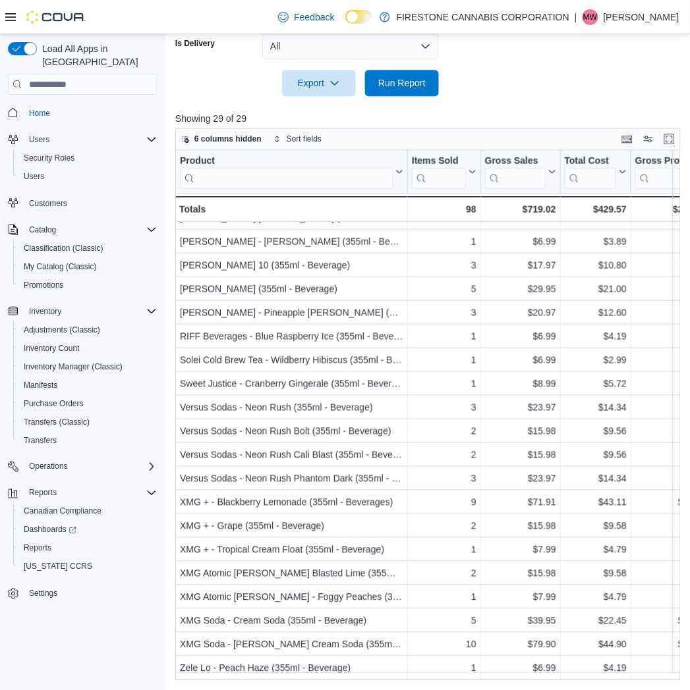
click at [509, 69] on div at bounding box center [430, 64] width 511 height 11
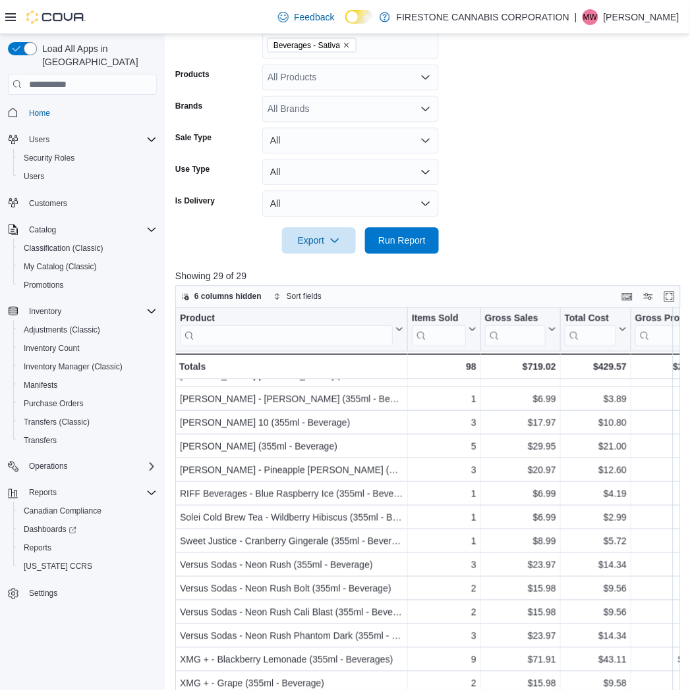
scroll to position [165, 0]
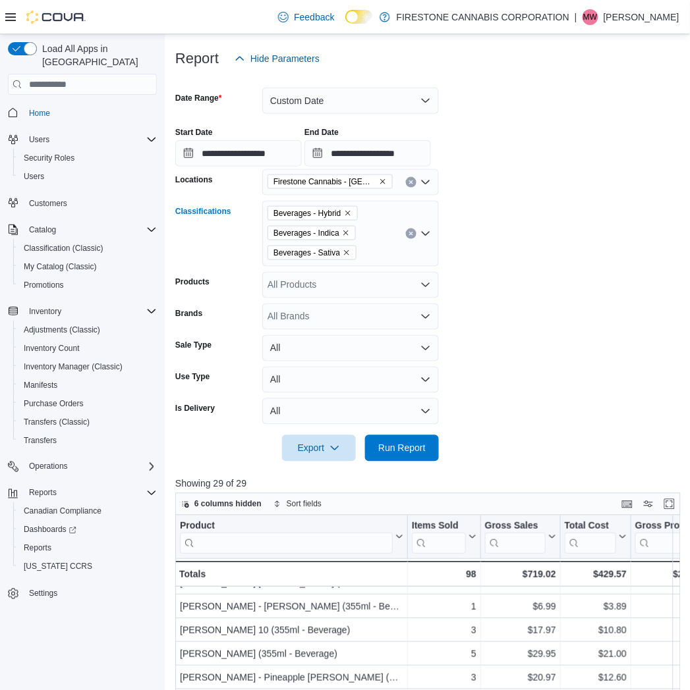
click at [409, 233] on icon "Clear input" at bounding box center [410, 234] width 3 height 3
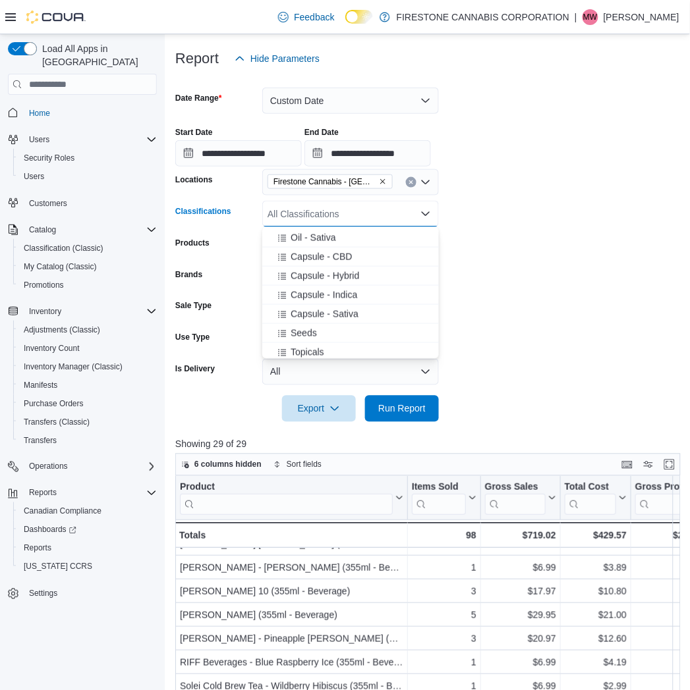
scroll to position [366, 0]
click at [314, 267] on span "Capsule - Indica" at bounding box center [324, 272] width 67 height 13
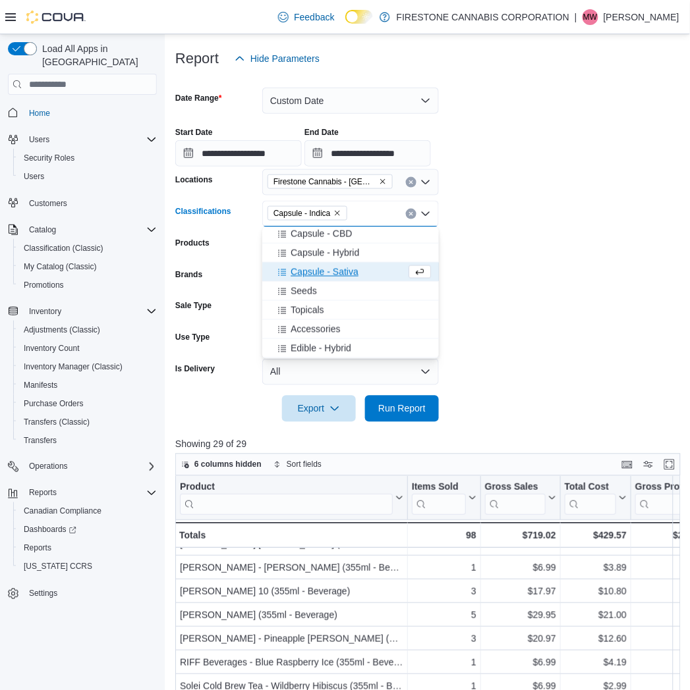
click at [314, 267] on span "Capsule - Sativa" at bounding box center [325, 272] width 68 height 13
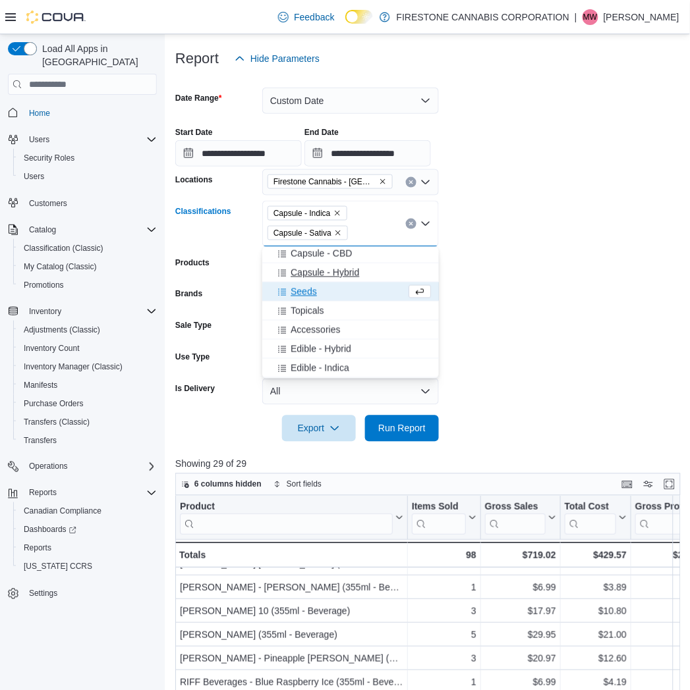
click at [314, 268] on span "Capsule - Hybrid" at bounding box center [325, 272] width 69 height 13
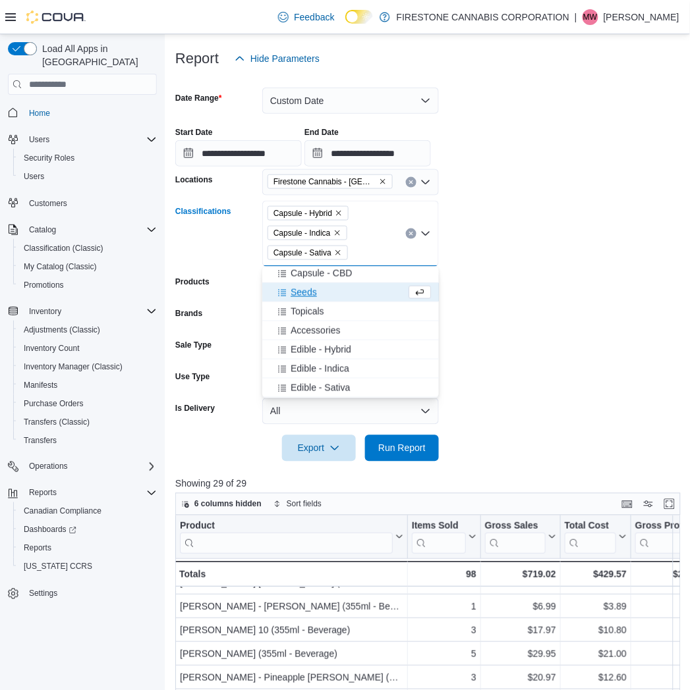
click at [314, 268] on span "Capsule - CBD" at bounding box center [321, 273] width 61 height 13
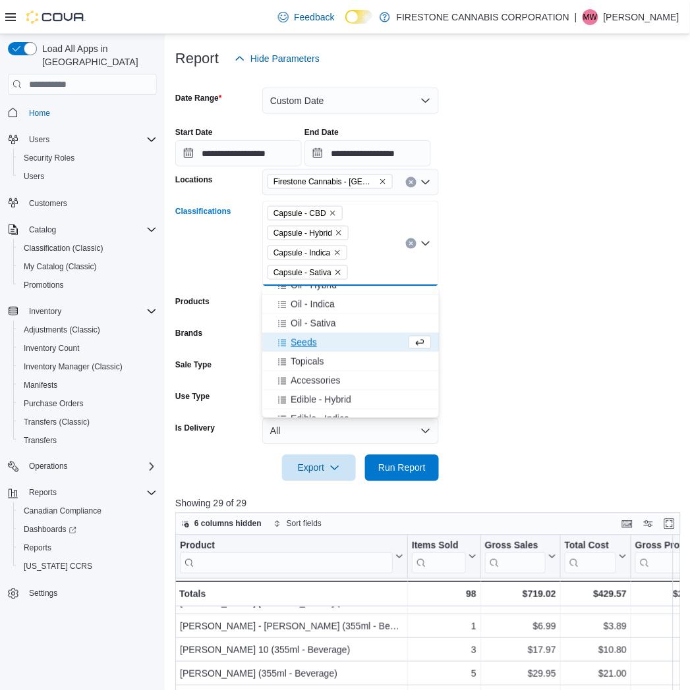
scroll to position [290, 0]
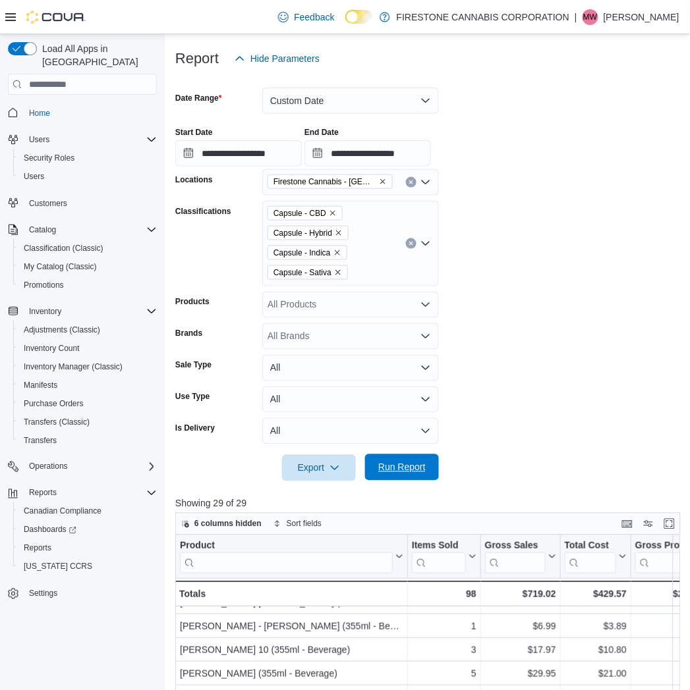
click at [392, 461] on span "Run Report" at bounding box center [402, 468] width 58 height 26
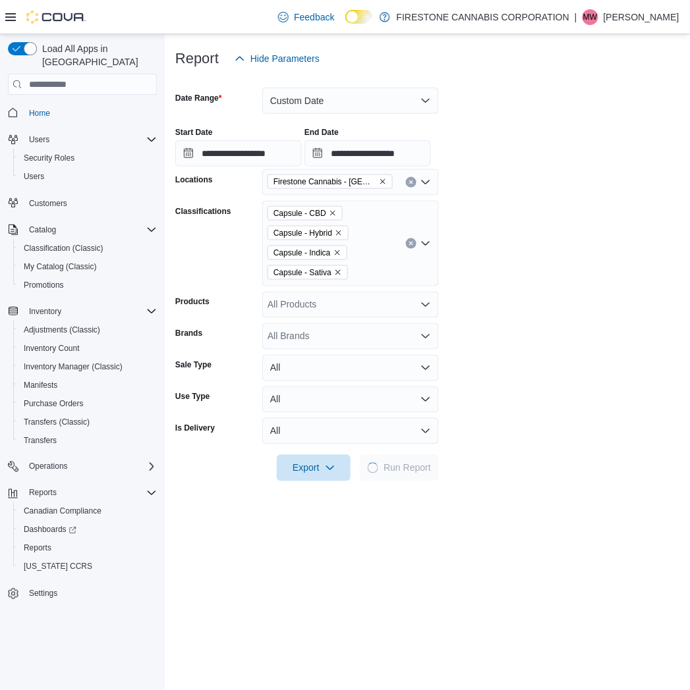
click at [515, 297] on form "**********" at bounding box center [427, 277] width 504 height 410
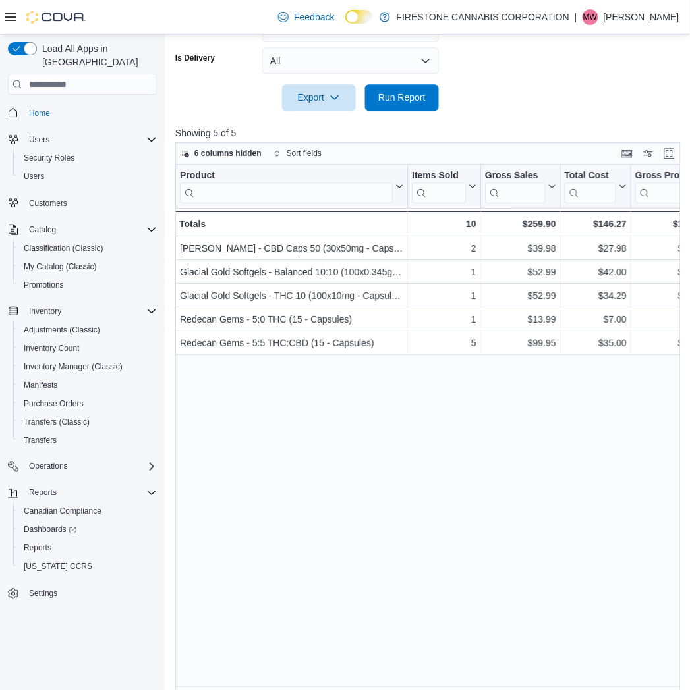
scroll to position [550, 0]
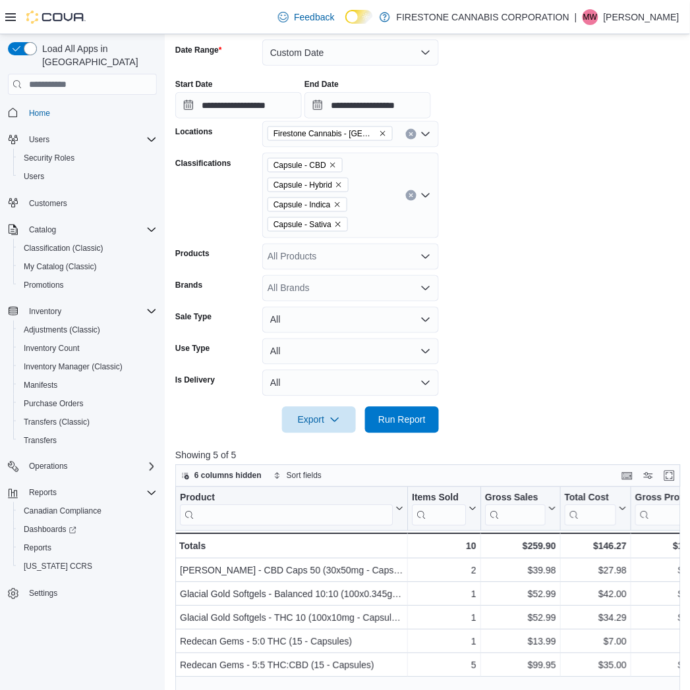
scroll to position [38, 0]
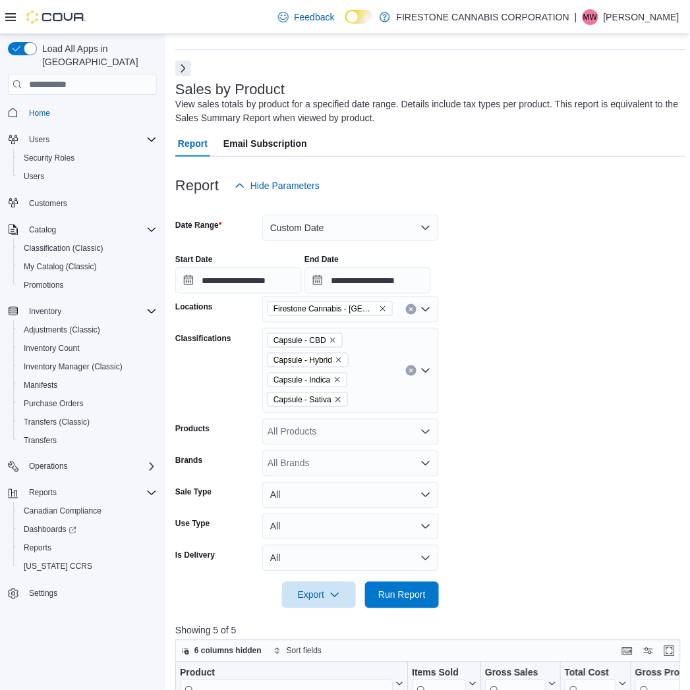
click at [470, 345] on form "**********" at bounding box center [430, 404] width 511 height 410
click at [409, 372] on icon "Clear input" at bounding box center [410, 370] width 5 height 5
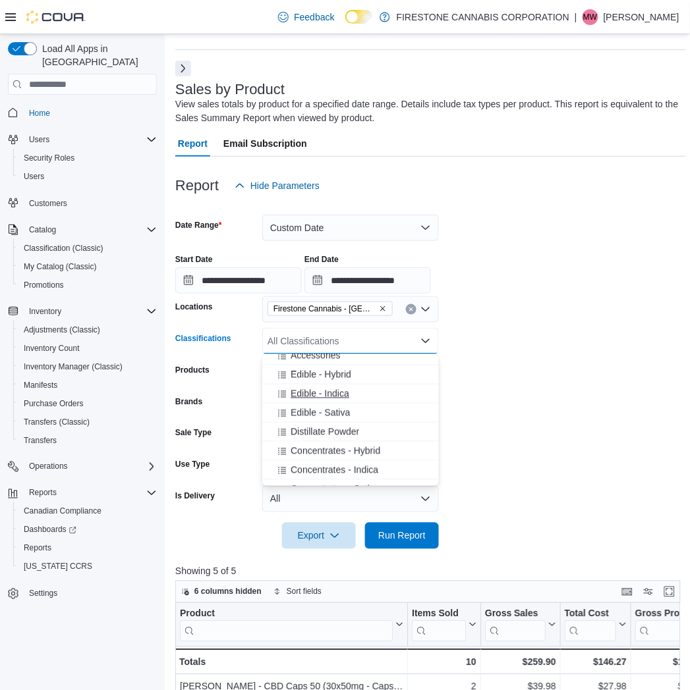
scroll to position [512, 0]
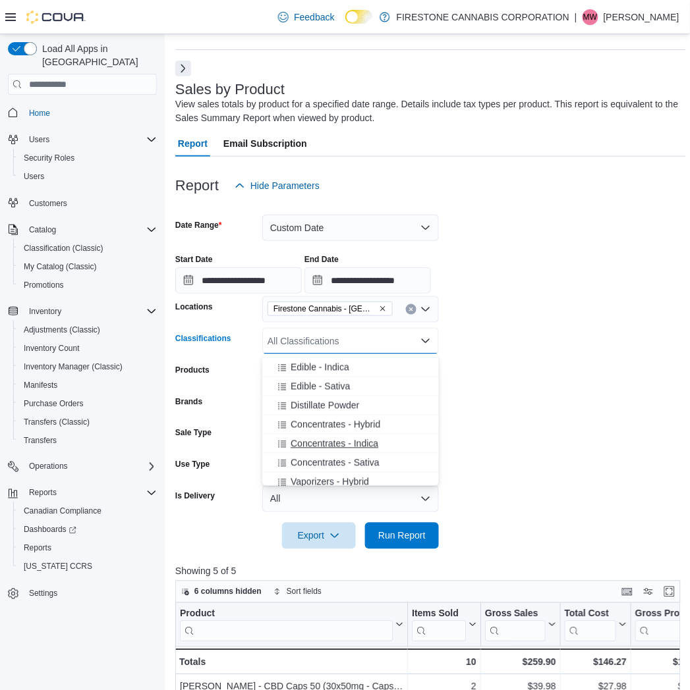
click at [320, 439] on span "Concentrates - Indica" at bounding box center [335, 443] width 88 height 13
click at [320, 439] on span "Concentrates - Sativa" at bounding box center [335, 443] width 89 height 13
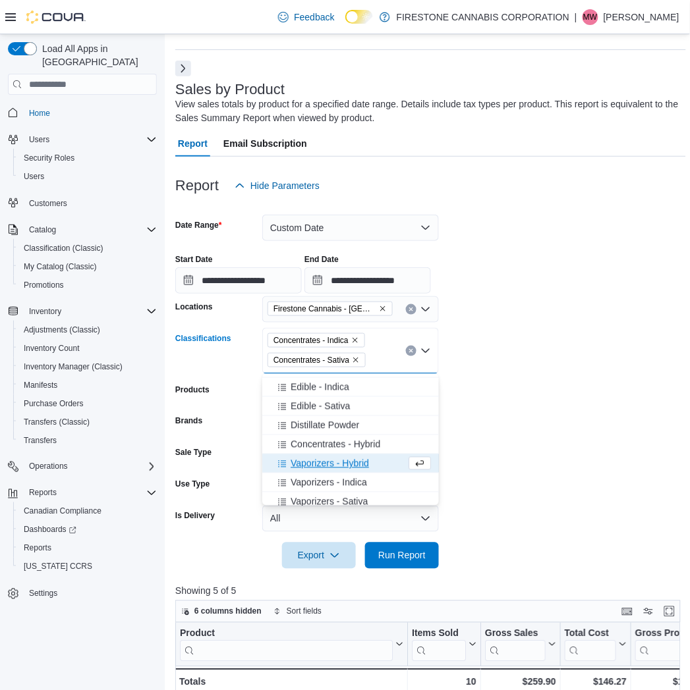
click at [320, 439] on span "Concentrates - Hybrid" at bounding box center [336, 444] width 90 height 13
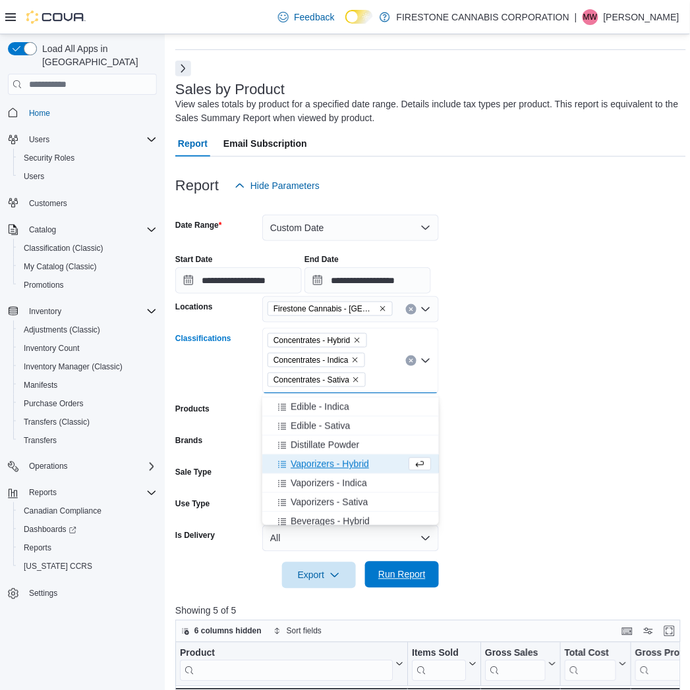
click at [397, 575] on span "Run Report" at bounding box center [401, 575] width 47 height 13
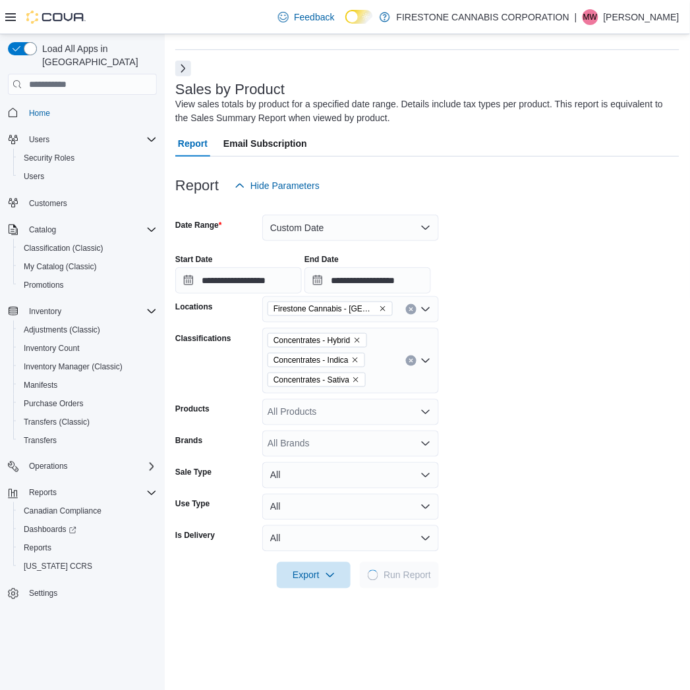
click at [570, 392] on form "**********" at bounding box center [427, 394] width 504 height 390
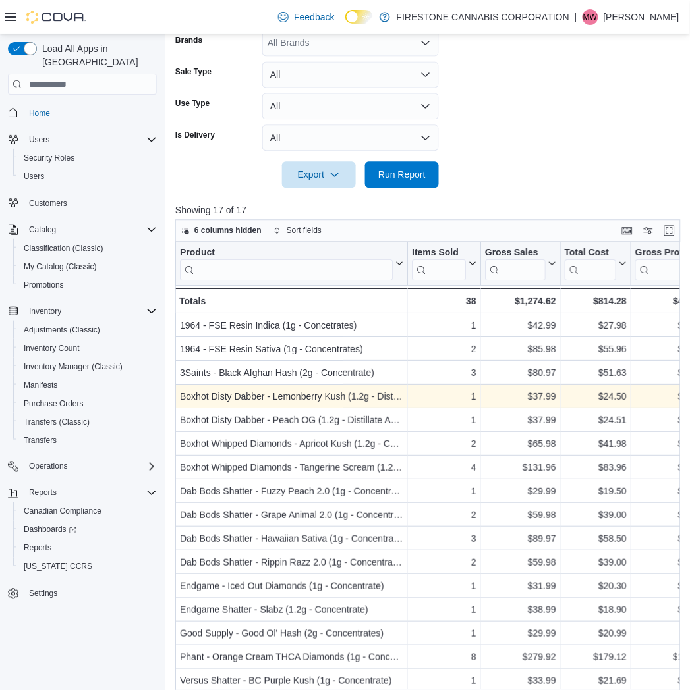
scroll to position [530, 0]
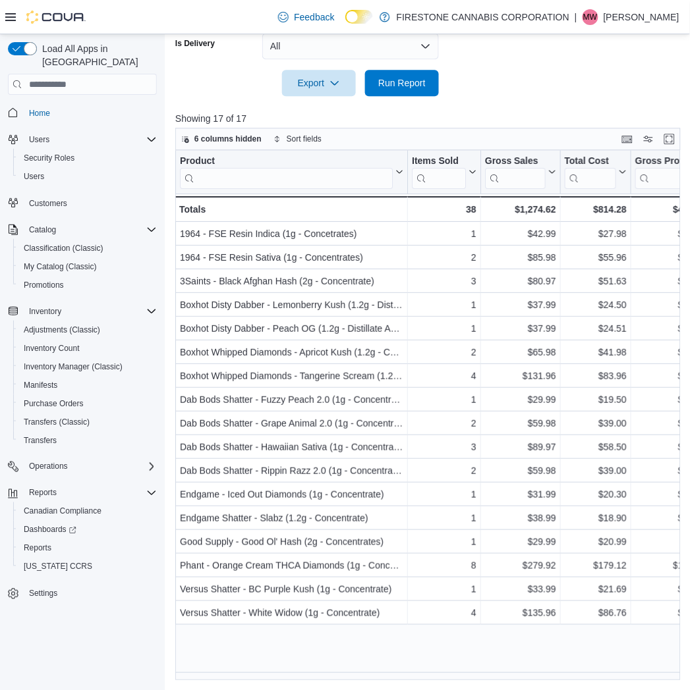
click at [561, 100] on div at bounding box center [430, 104] width 511 height 16
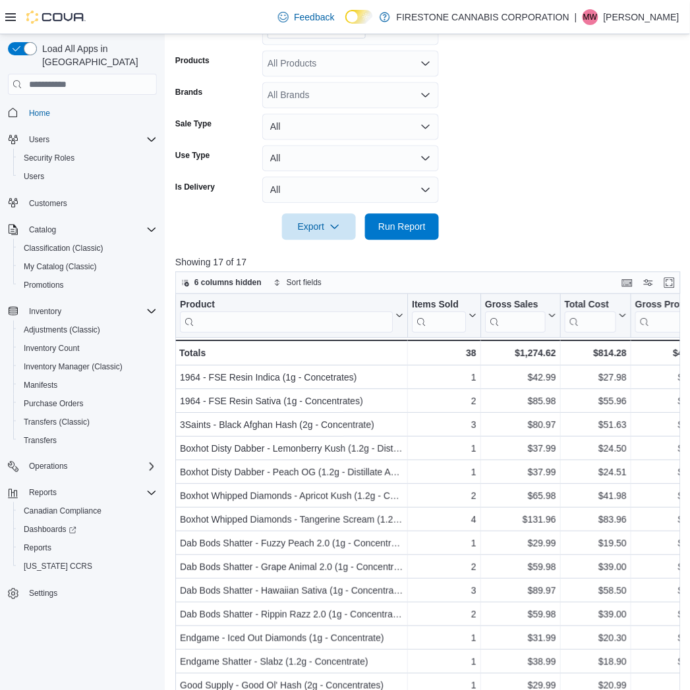
scroll to position [18, 0]
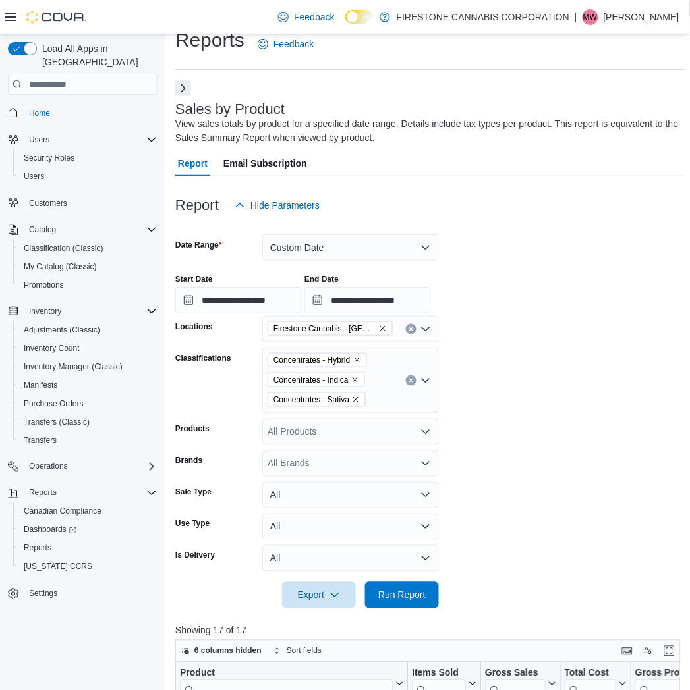
click at [410, 382] on icon "Clear input" at bounding box center [410, 381] width 3 height 3
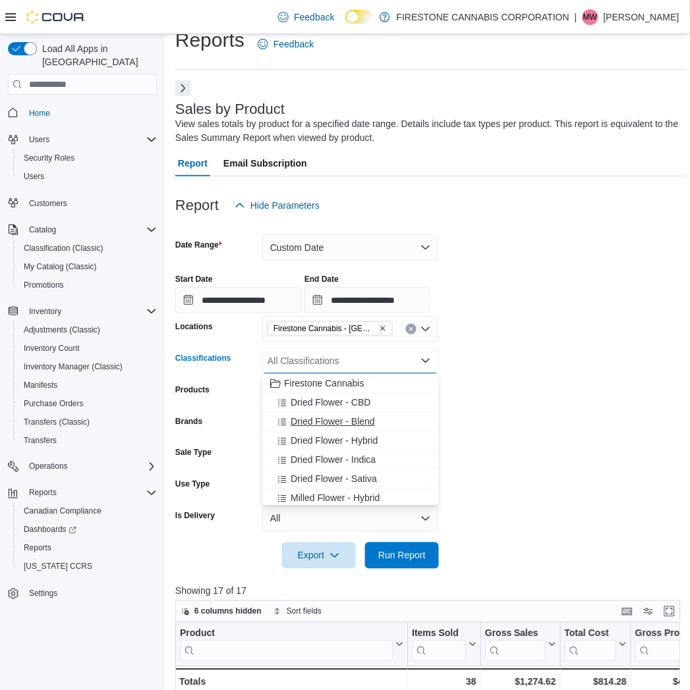
click at [318, 417] on span "Dried Flower - Blend" at bounding box center [333, 421] width 84 height 13
click at [318, 417] on span "Dried Flower - Hybrid" at bounding box center [334, 421] width 87 height 13
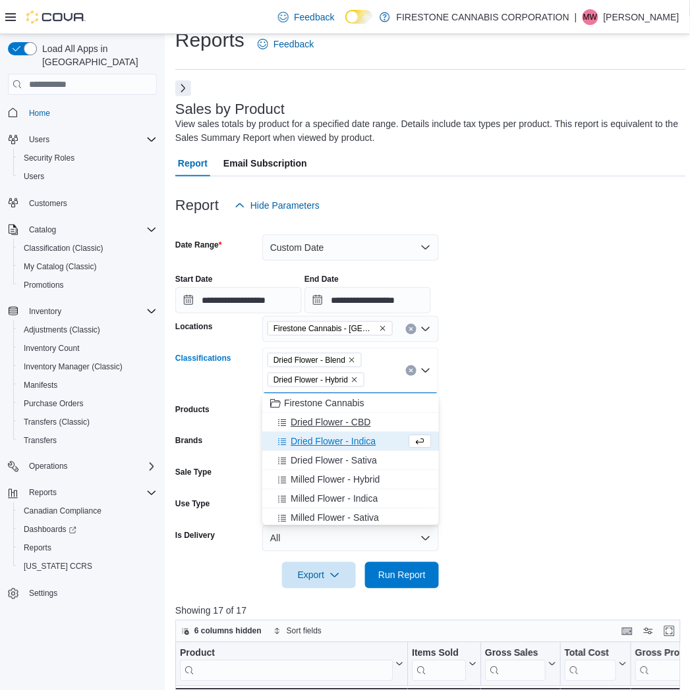
click at [304, 445] on span "Dried Flower - Indica" at bounding box center [333, 441] width 85 height 13
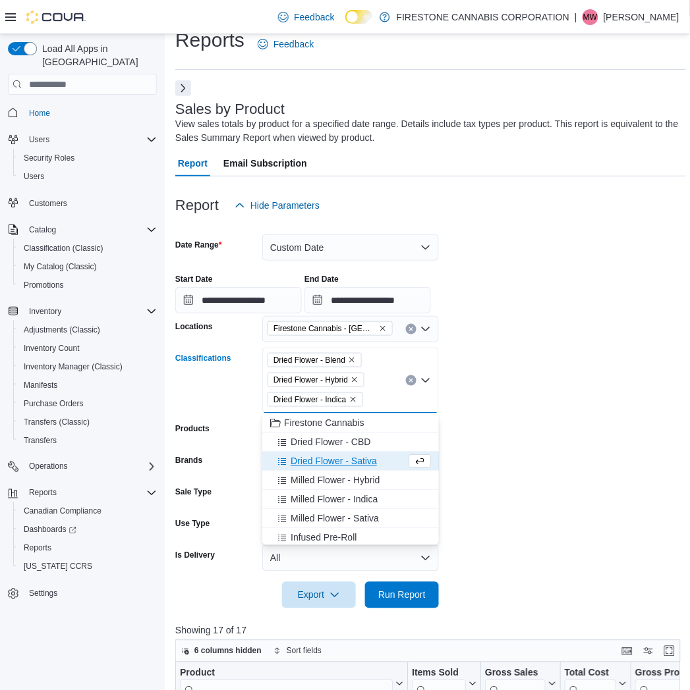
click at [308, 452] on button "Dried Flower - Sativa" at bounding box center [350, 461] width 177 height 19
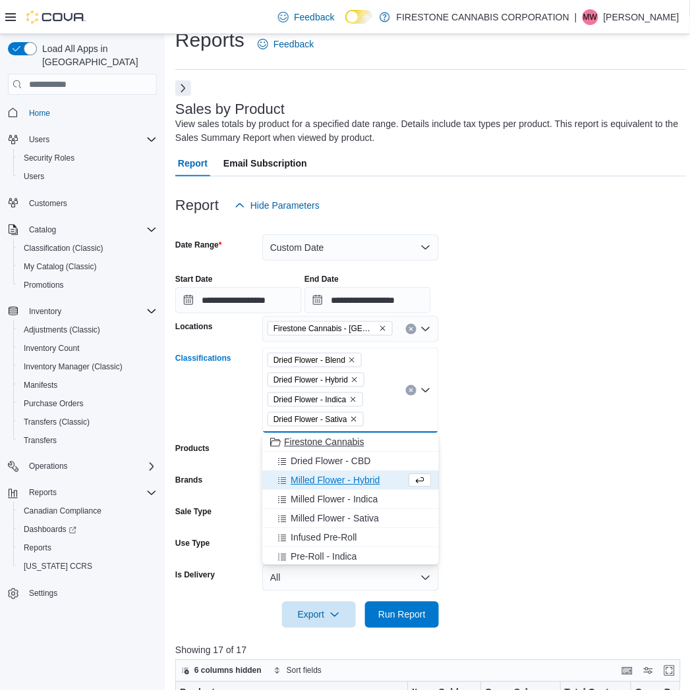
click at [310, 459] on span "Dried Flower - CBD" at bounding box center [331, 461] width 80 height 13
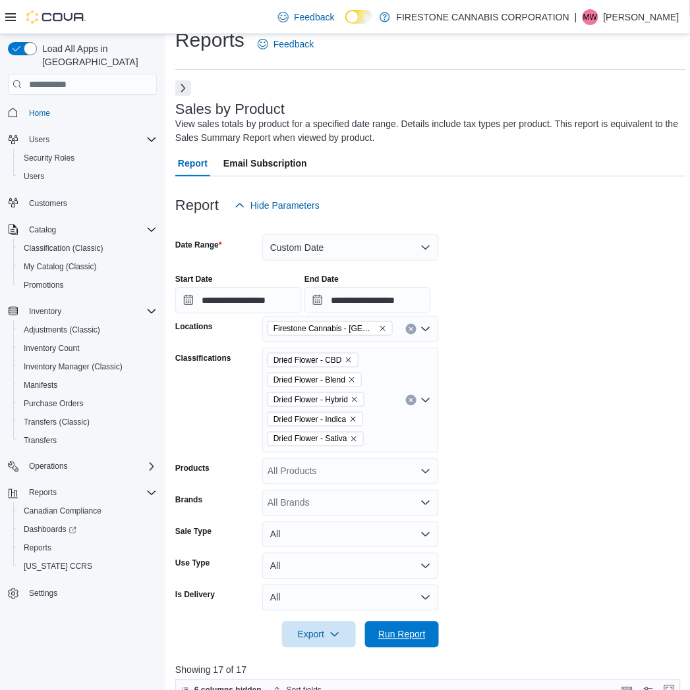
drag, startPoint x: 390, startPoint y: 635, endPoint x: 513, endPoint y: 568, distance: 139.8
click at [391, 636] on span "Run Report" at bounding box center [401, 635] width 47 height 13
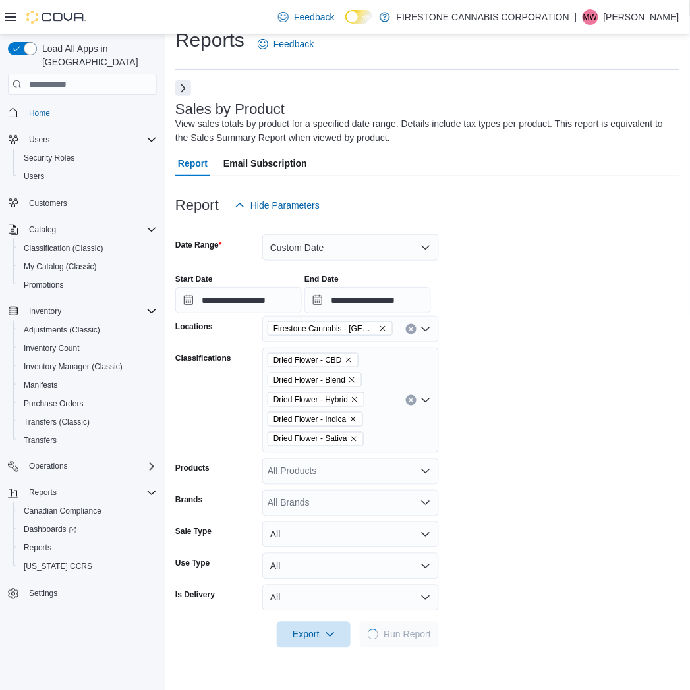
click at [639, 380] on form "**********" at bounding box center [427, 434] width 504 height 430
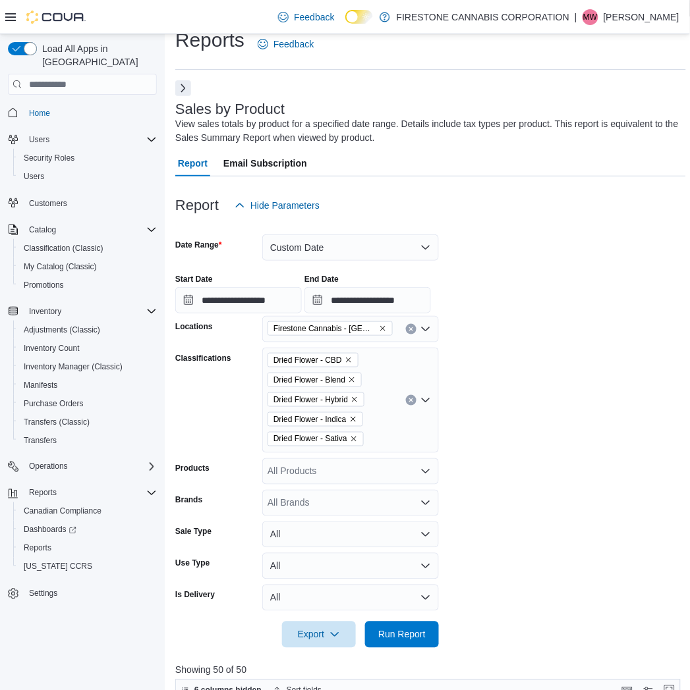
click at [621, 387] on form "**********" at bounding box center [430, 434] width 511 height 430
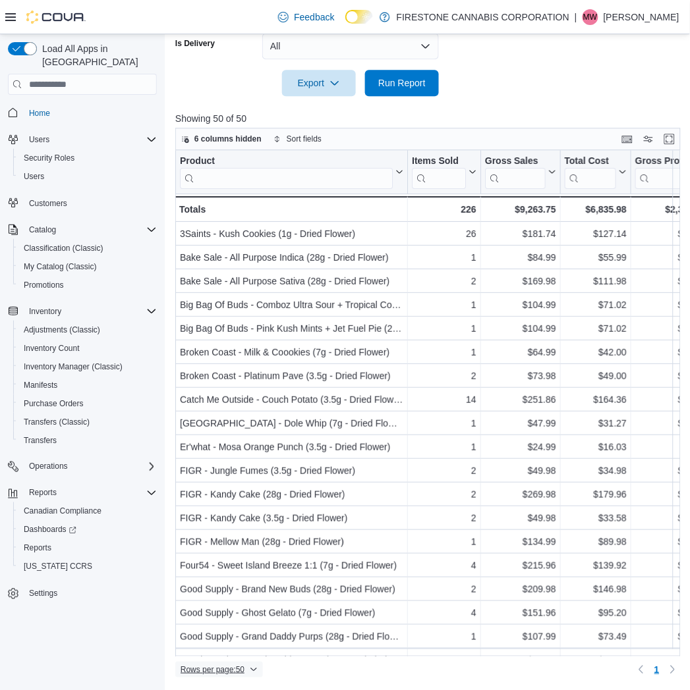
click at [202, 676] on span "Rows per page : 50" at bounding box center [219, 670] width 77 height 16
click at [229, 643] on span "100 rows" at bounding box center [236, 643] width 42 height 11
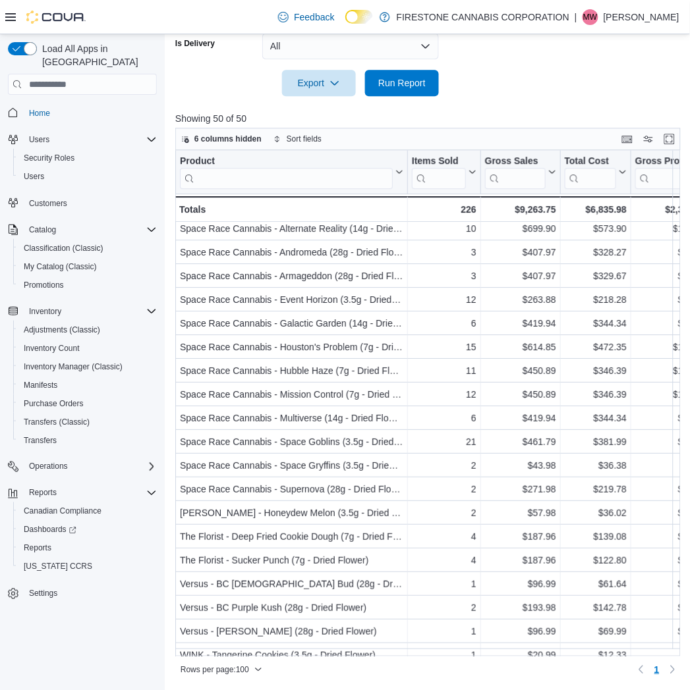
scroll to position [758, 0]
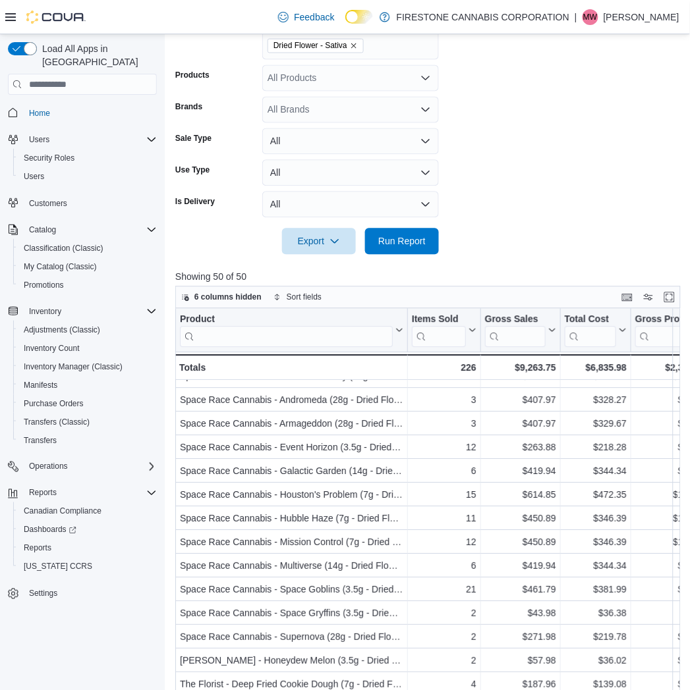
scroll to position [204, 0]
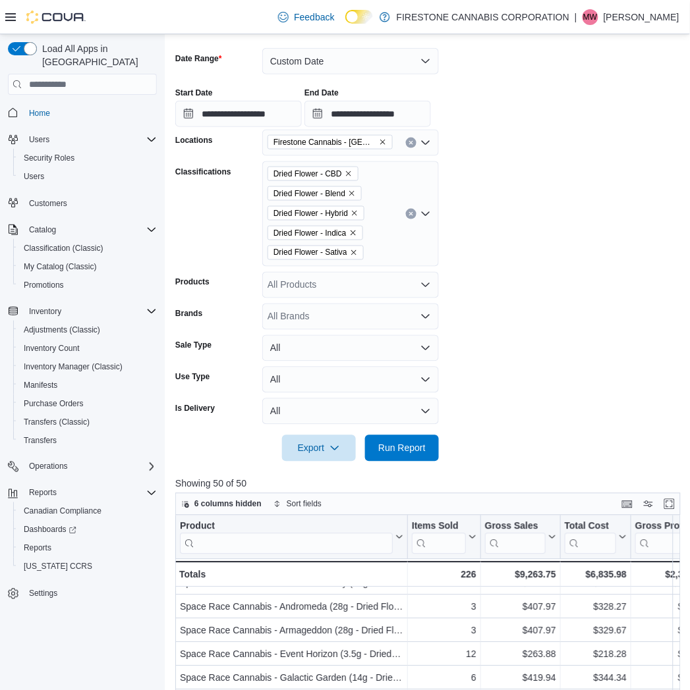
click at [409, 213] on icon "Clear input" at bounding box center [410, 213] width 5 height 5
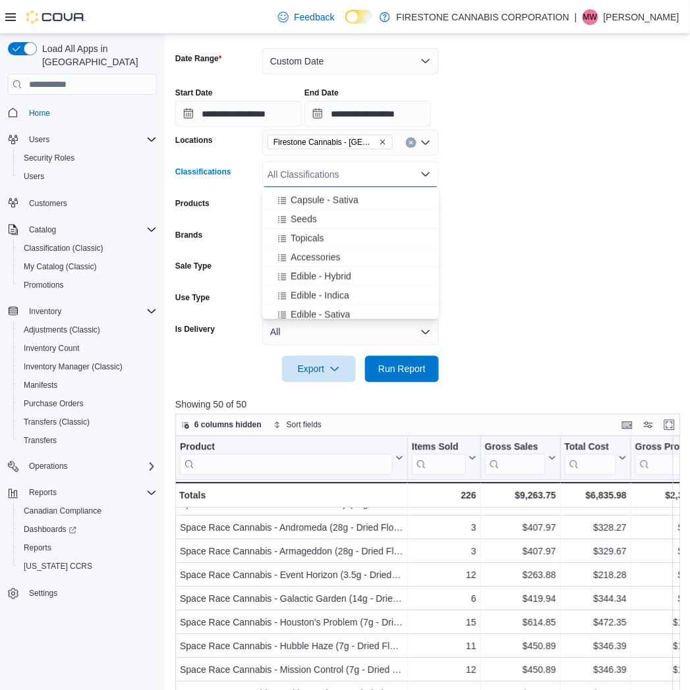
scroll to position [439, 0]
click at [292, 277] on span "Edible - Indica" at bounding box center [320, 273] width 59 height 13
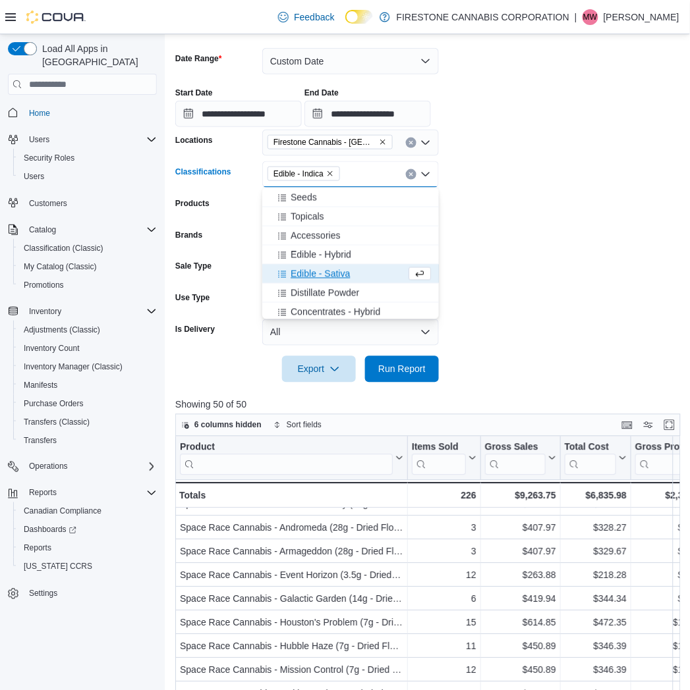
click at [310, 275] on span "Edible - Sativa" at bounding box center [320, 273] width 59 height 13
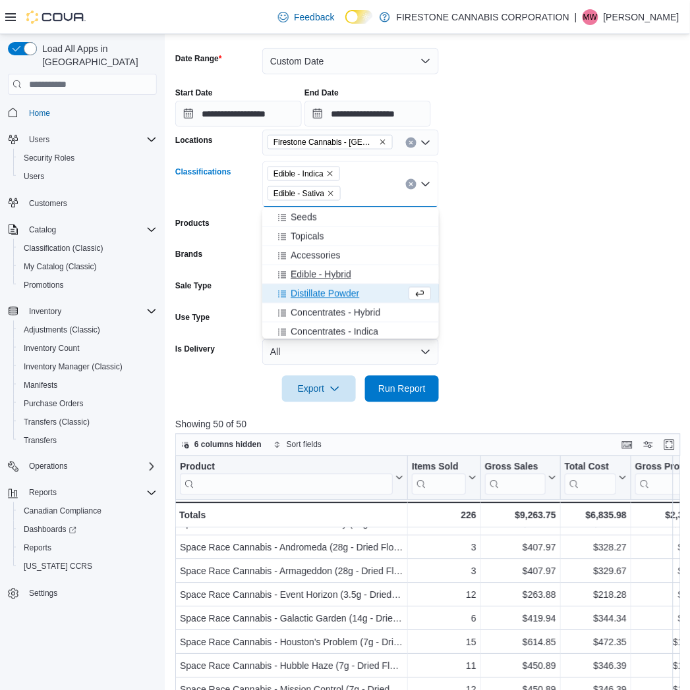
click at [316, 271] on span "Edible - Hybrid" at bounding box center [321, 274] width 61 height 13
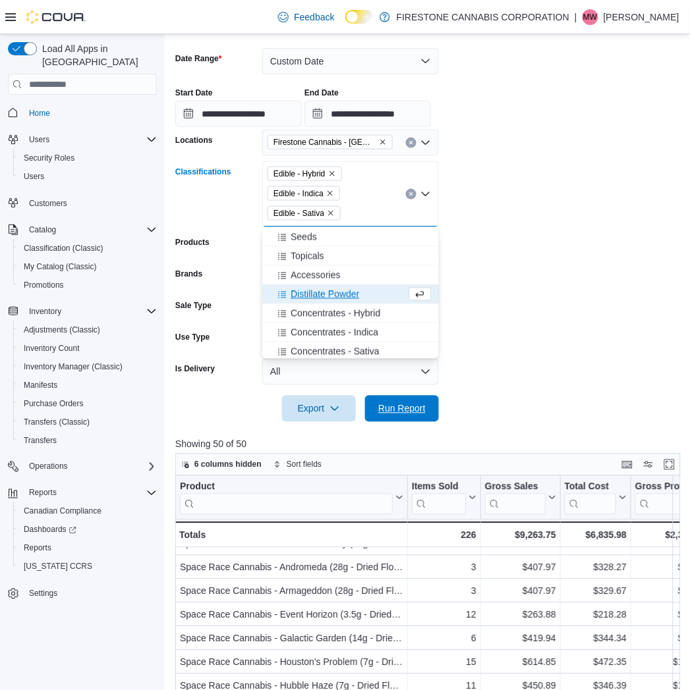
click at [399, 405] on span "Run Report" at bounding box center [401, 409] width 47 height 13
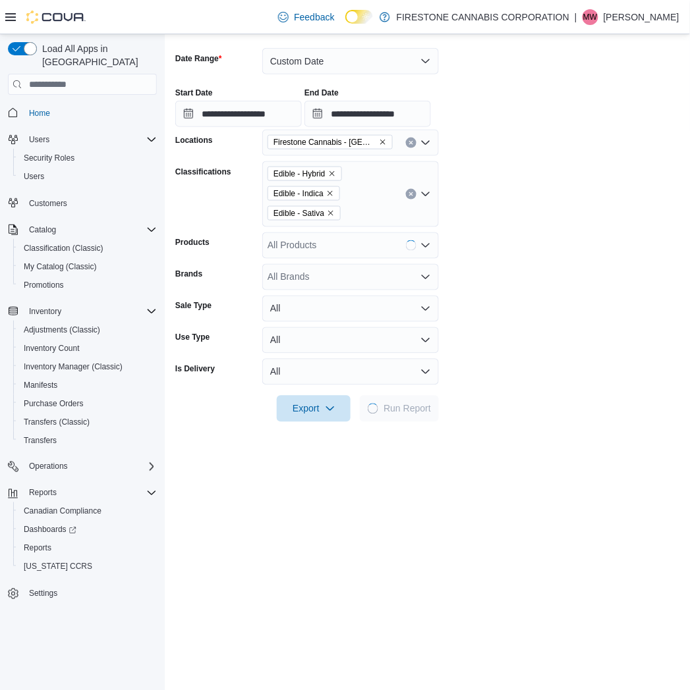
click at [505, 308] on form "**********" at bounding box center [427, 227] width 504 height 390
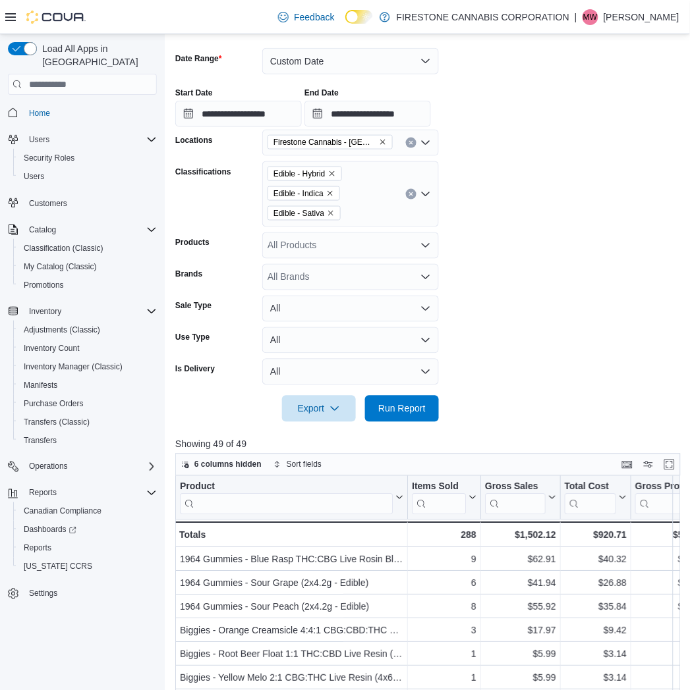
click at [488, 252] on form "**********" at bounding box center [430, 227] width 511 height 390
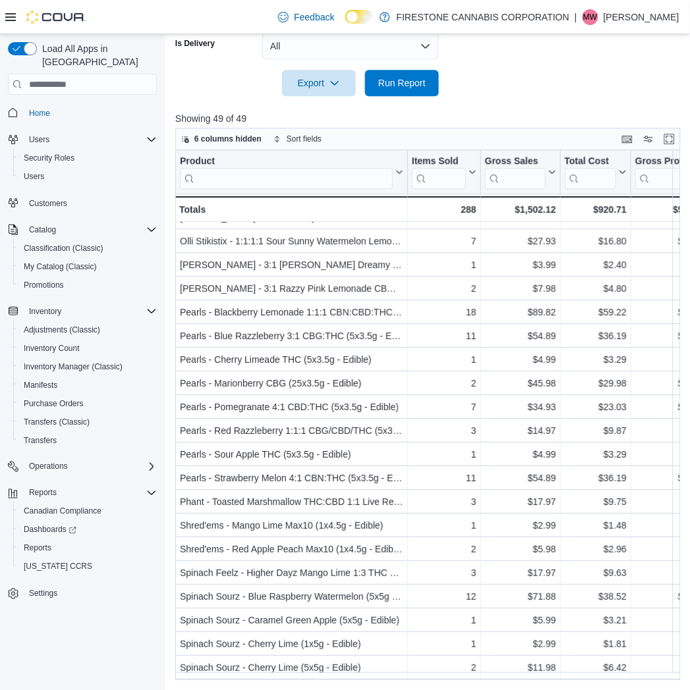
scroll to position [659, 0]
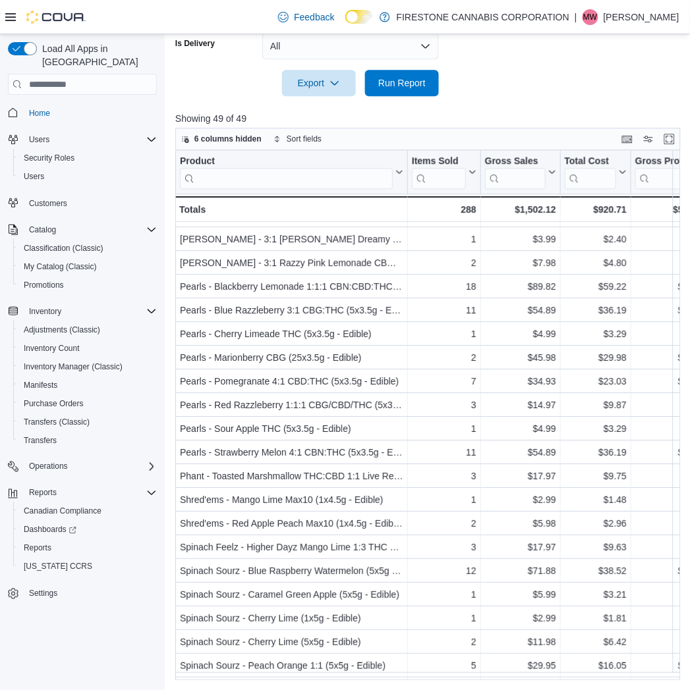
click at [497, 101] on div at bounding box center [430, 104] width 511 height 16
click at [494, 100] on div at bounding box center [430, 104] width 511 height 16
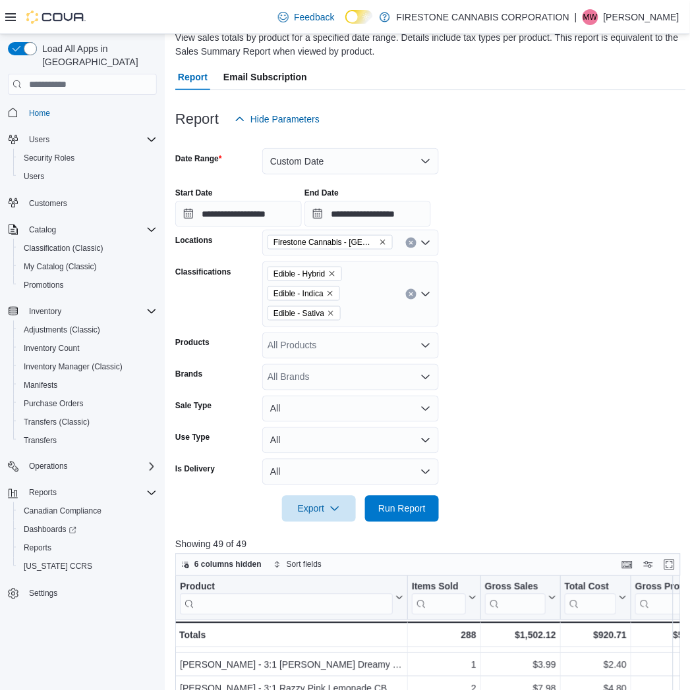
scroll to position [91, 0]
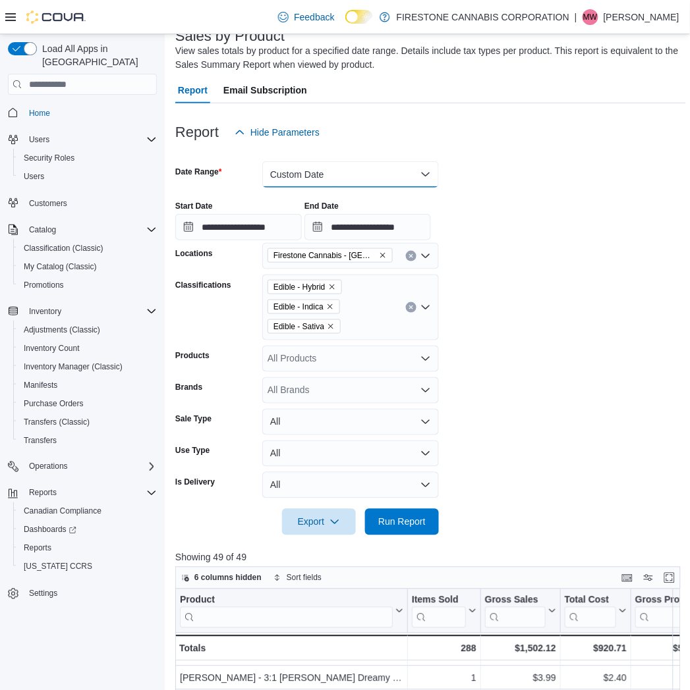
click at [353, 167] on button "Custom Date" at bounding box center [350, 174] width 177 height 26
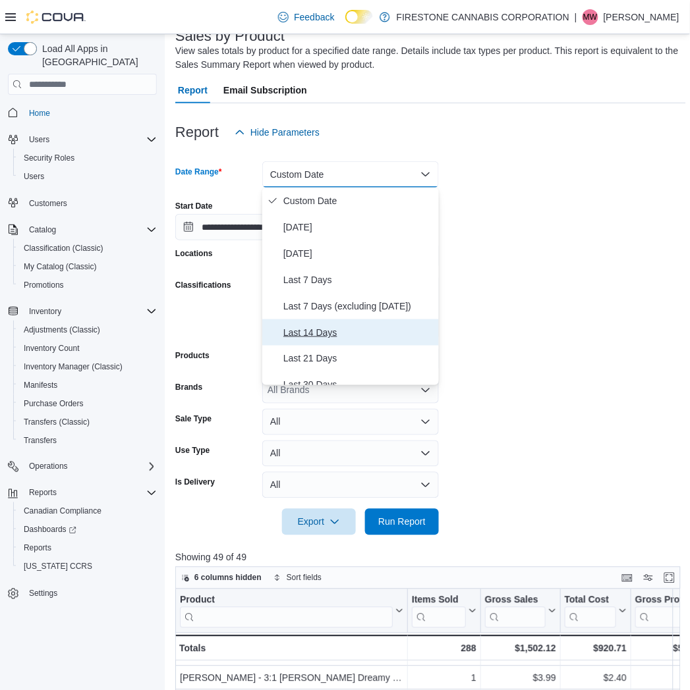
click at [314, 328] on span "Last 14 Days" at bounding box center [358, 333] width 150 height 16
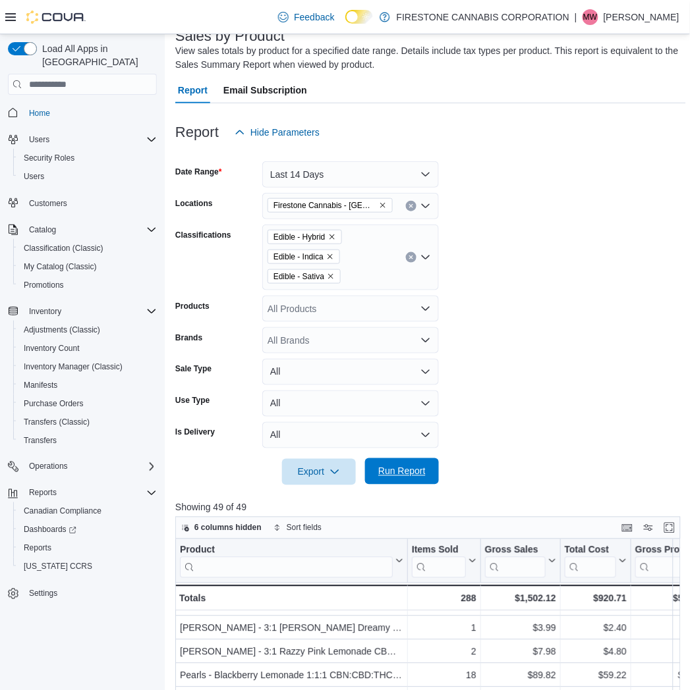
click at [395, 472] on span "Run Report" at bounding box center [401, 471] width 47 height 13
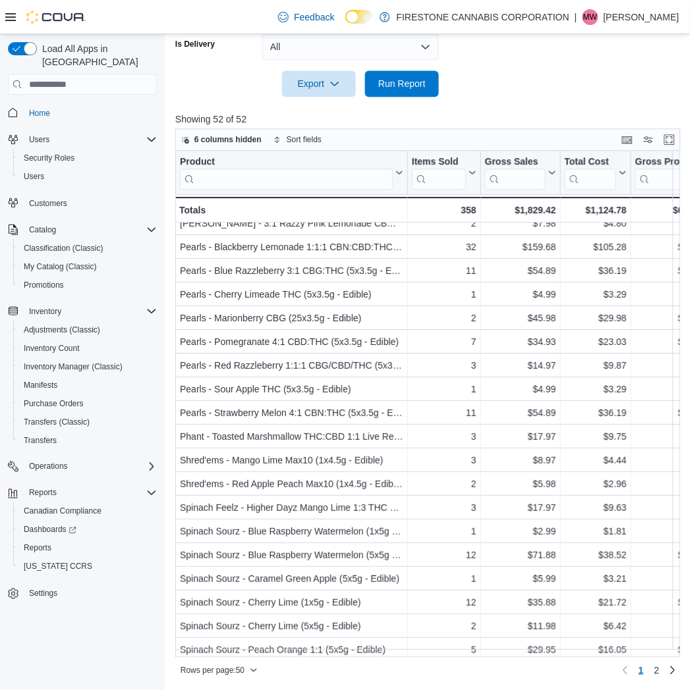
scroll to position [758, 0]
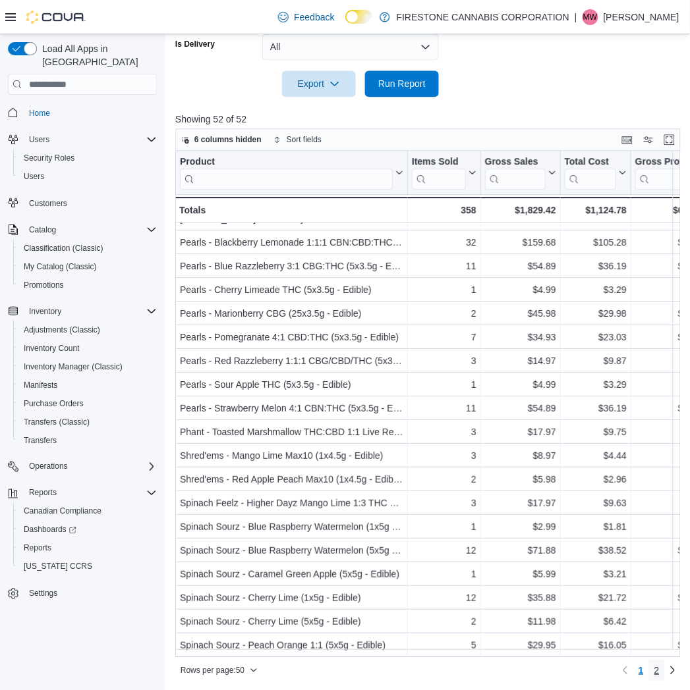
click at [660, 666] on span "2" at bounding box center [656, 670] width 5 height 13
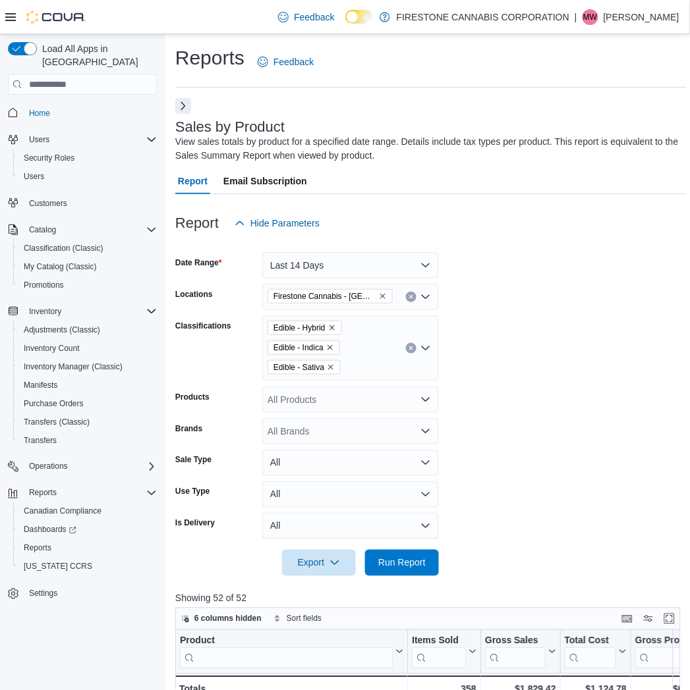
click at [410, 348] on icon "Clear input" at bounding box center [410, 348] width 5 height 5
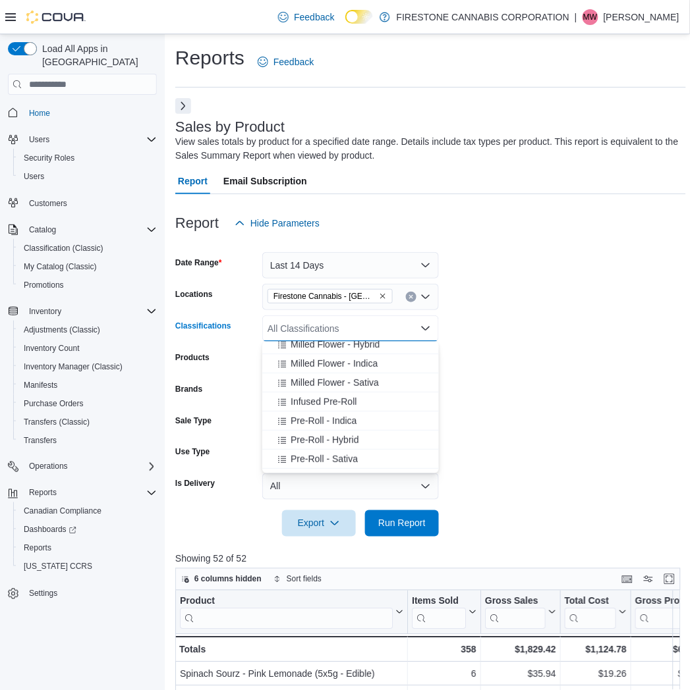
scroll to position [146, 0]
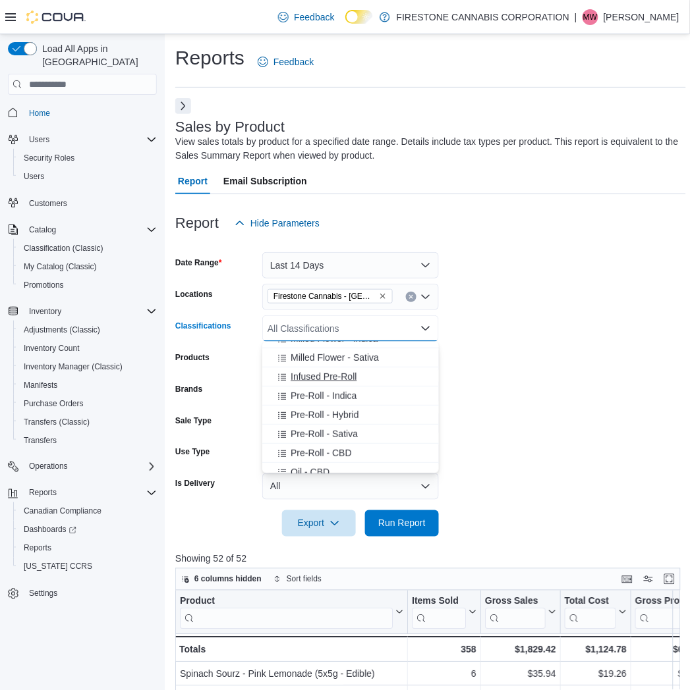
click at [316, 376] on span "Infused Pre-Roll" at bounding box center [324, 376] width 66 height 13
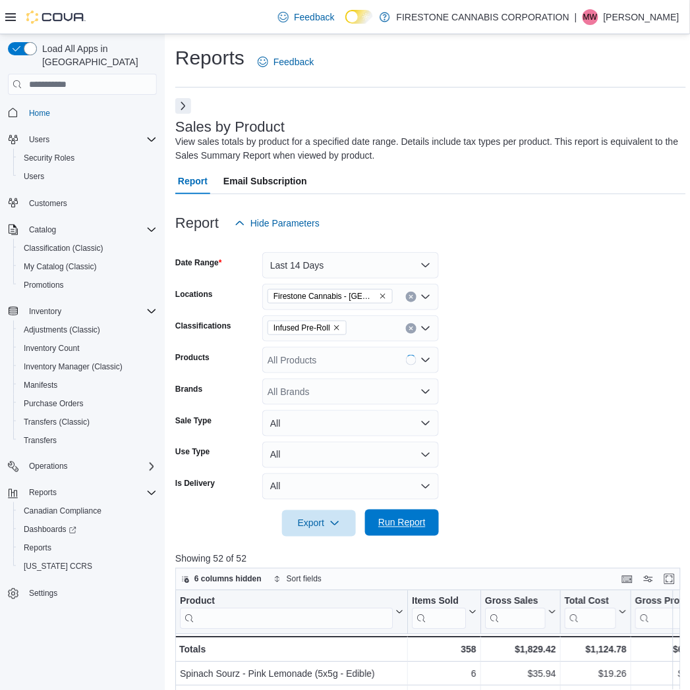
click at [387, 530] on span "Run Report" at bounding box center [402, 523] width 58 height 26
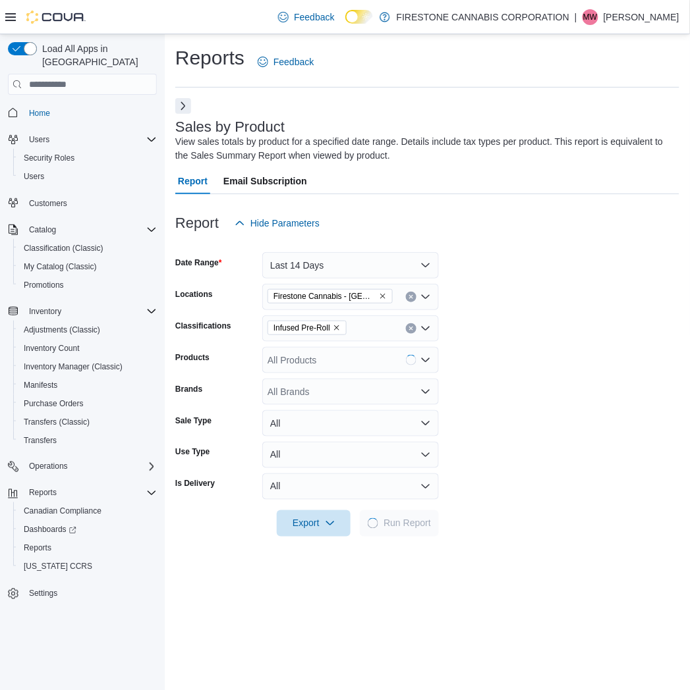
click at [565, 369] on form "Date Range Last 14 Days Locations Firestone Cannabis - Ponoka Classifications I…" at bounding box center [427, 387] width 504 height 300
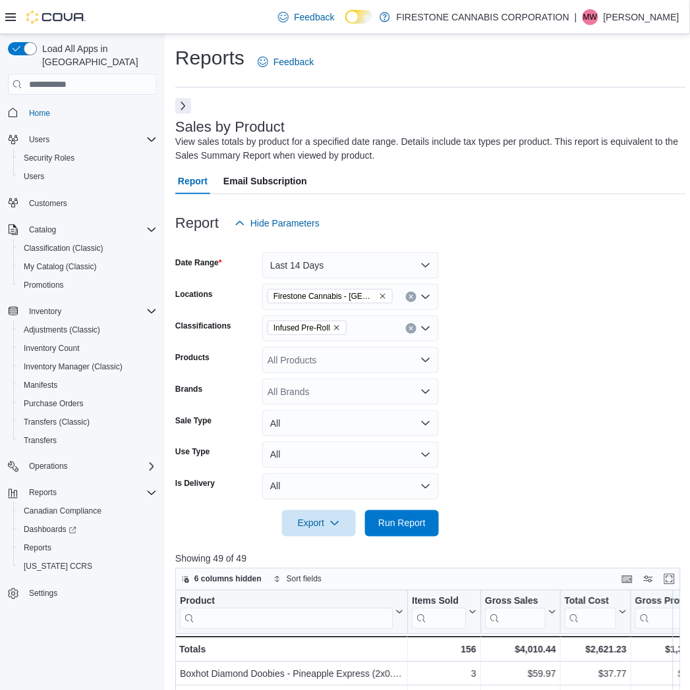
click at [541, 277] on form "Date Range Last 14 Days Locations Firestone Cannabis - Ponoka Classifications I…" at bounding box center [430, 387] width 511 height 300
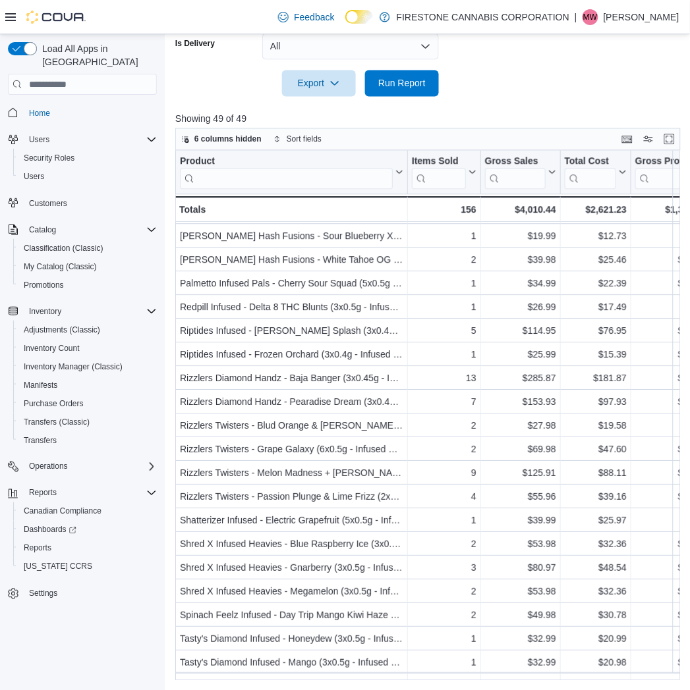
scroll to position [712, 0]
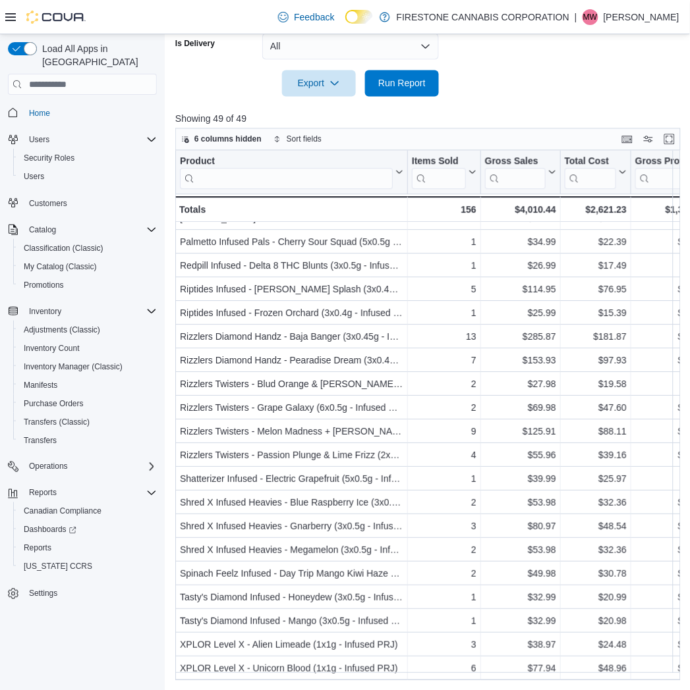
drag, startPoint x: 506, startPoint y: 88, endPoint x: 522, endPoint y: 100, distance: 20.7
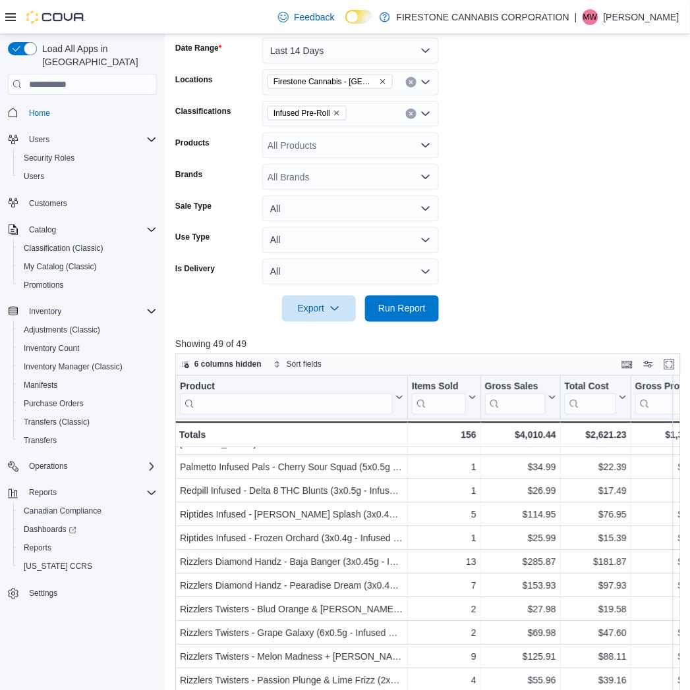
scroll to position [1, 0]
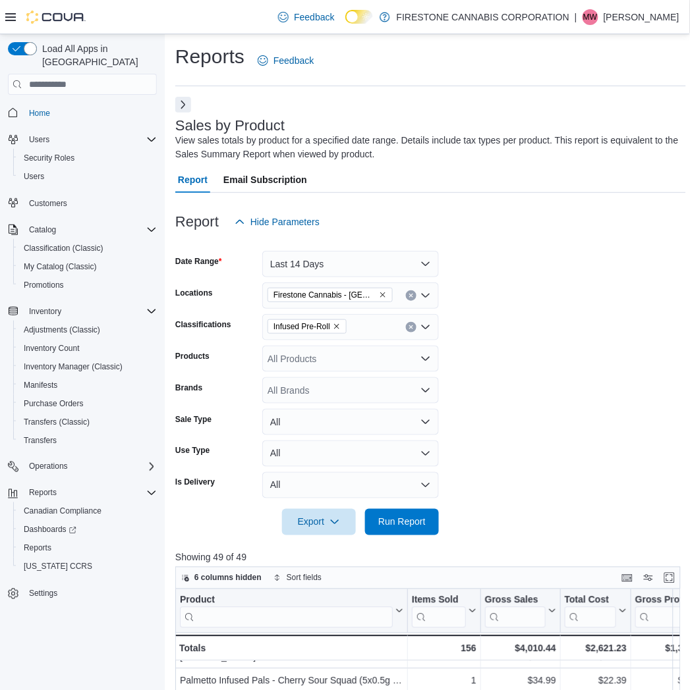
click at [339, 325] on icon "Remove Infused Pre-Roll from selection in this group" at bounding box center [337, 327] width 8 height 8
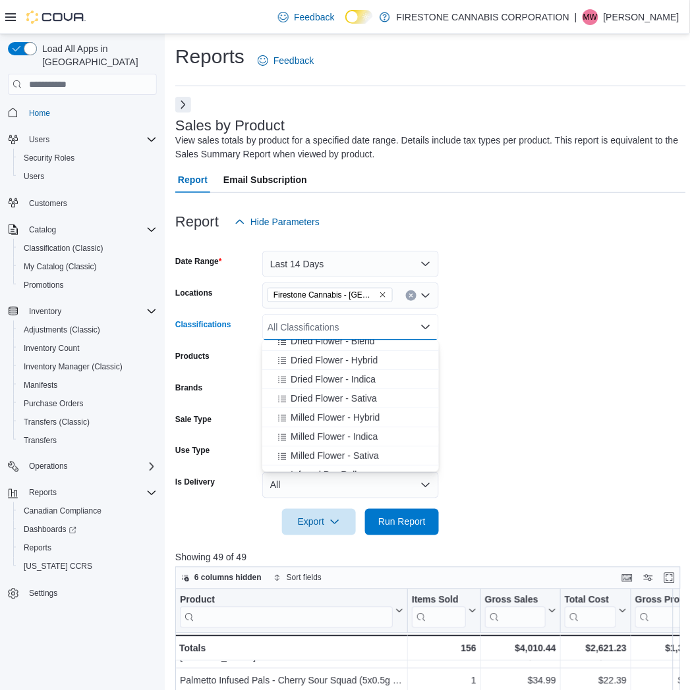
scroll to position [73, 0]
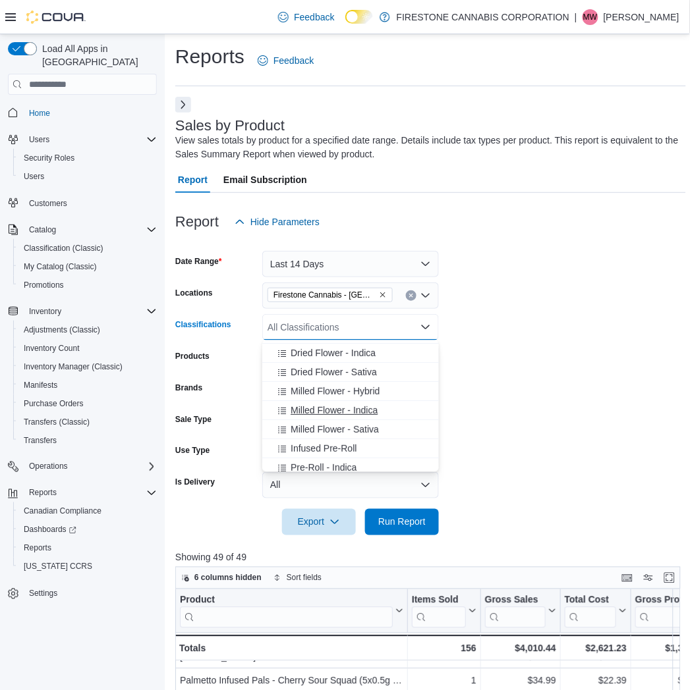
click at [303, 409] on span "Milled Flower - Indica" at bounding box center [334, 410] width 87 height 13
click at [311, 412] on span "Milled Flower - Sativa" at bounding box center [335, 410] width 88 height 13
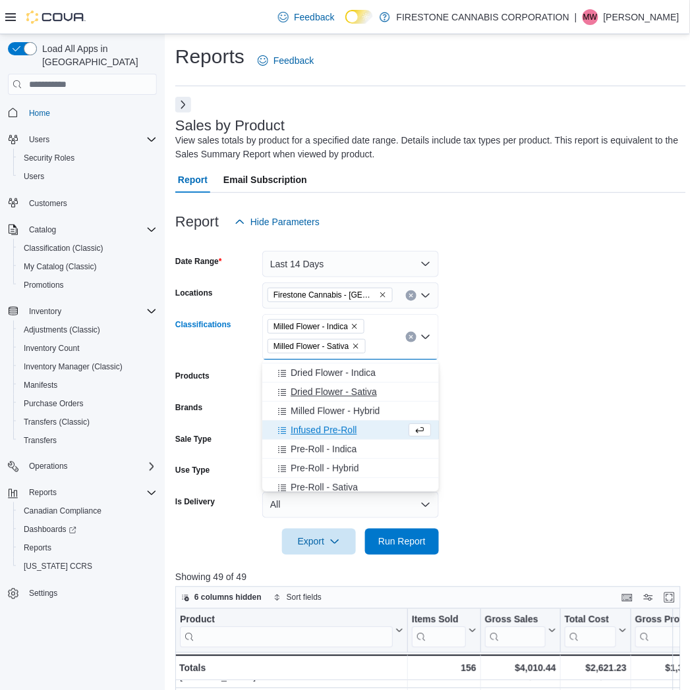
click at [317, 409] on span "Milled Flower - Hybrid" at bounding box center [335, 411] width 89 height 13
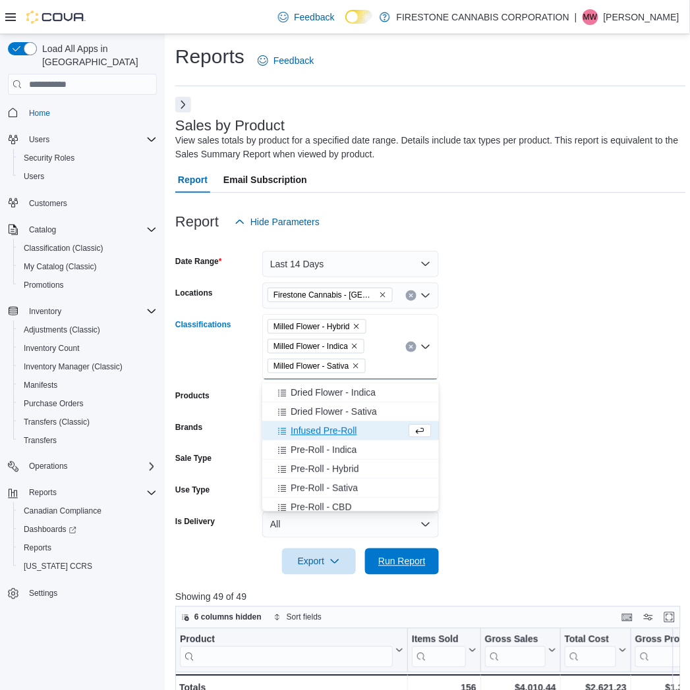
click at [403, 561] on span "Run Report" at bounding box center [401, 561] width 47 height 13
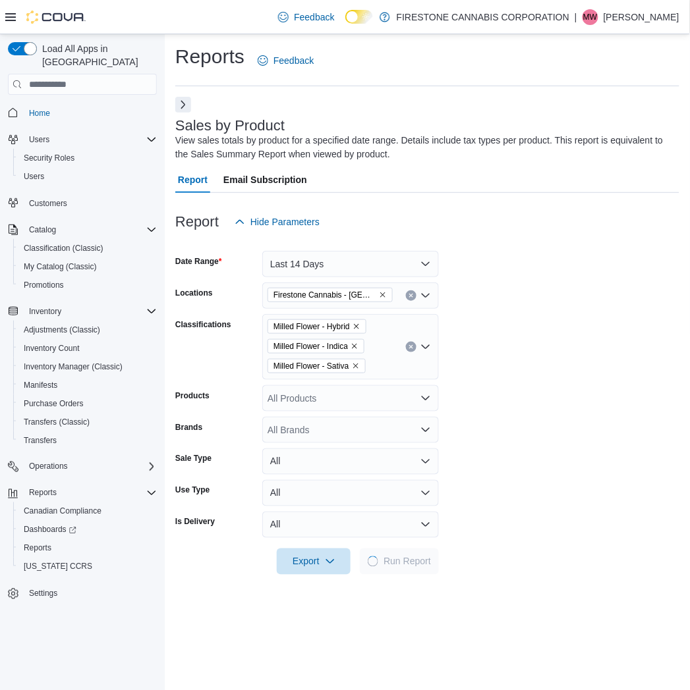
drag, startPoint x: 557, startPoint y: 374, endPoint x: 555, endPoint y: 354, distance: 20.5
click at [556, 374] on form "Date Range Last 14 Days Locations Firestone Cannabis - Ponoka Classifications M…" at bounding box center [427, 405] width 504 height 340
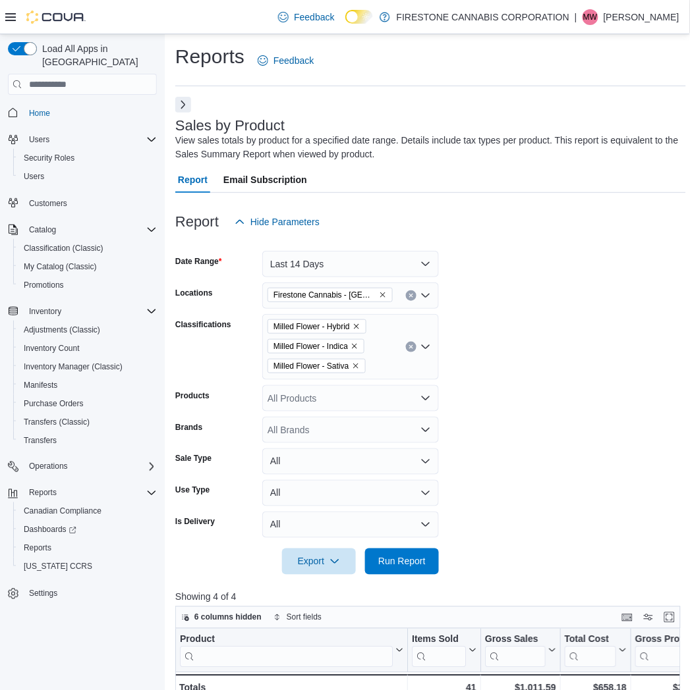
click at [523, 331] on form "Date Range Last 14 Days Locations Firestone Cannabis - Ponoka Classifications M…" at bounding box center [430, 405] width 511 height 340
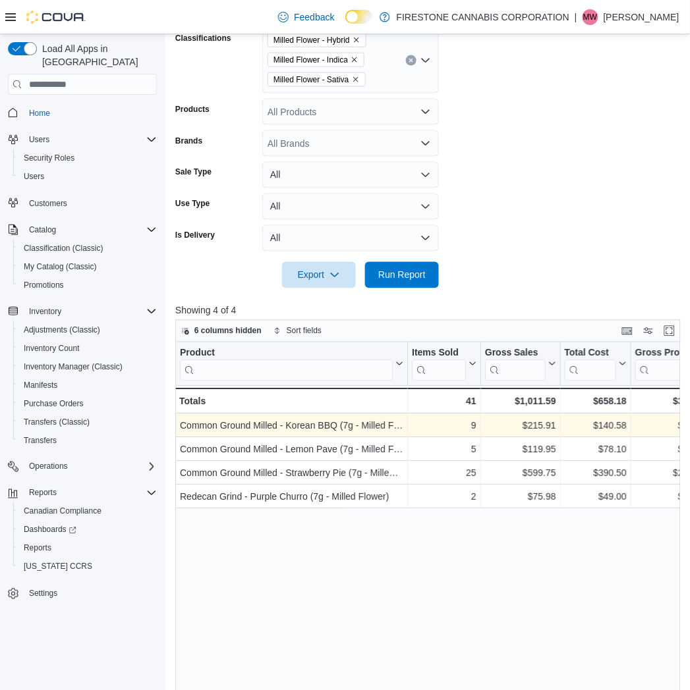
scroll to position [367, 0]
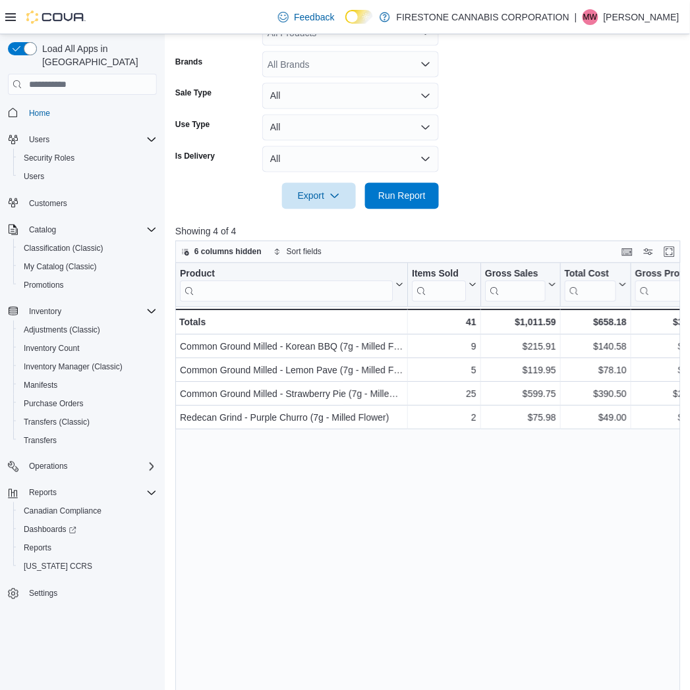
click at [525, 159] on form "Date Range Last 14 Days Locations Firestone Cannabis - Ponoka Classifications M…" at bounding box center [430, 40] width 511 height 340
click at [540, 152] on form "Date Range Last 14 Days Locations Firestone Cannabis - Ponoka Classifications M…" at bounding box center [430, 40] width 511 height 340
click at [304, 517] on div "Product Click to view column header actions Items Sold Click to view column hea…" at bounding box center [430, 529] width 511 height 530
click at [545, 115] on form "Date Range Last 14 Days Locations Firestone Cannabis - Ponoka Classifications M…" at bounding box center [430, 40] width 511 height 340
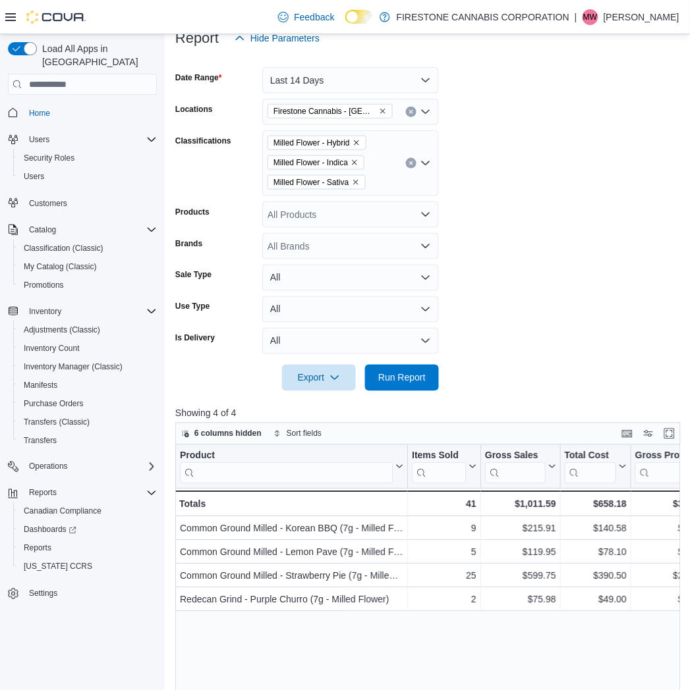
scroll to position [74, 0]
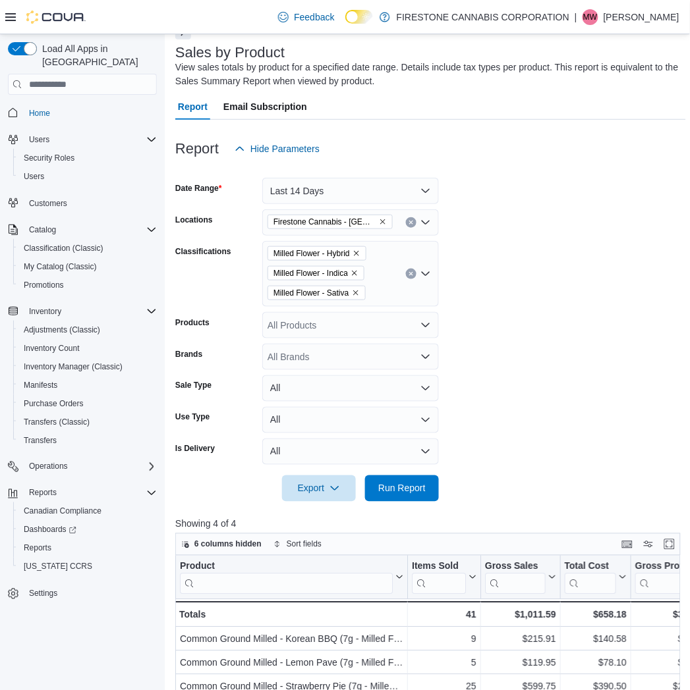
click at [408, 273] on icon "Clear input" at bounding box center [410, 273] width 5 height 5
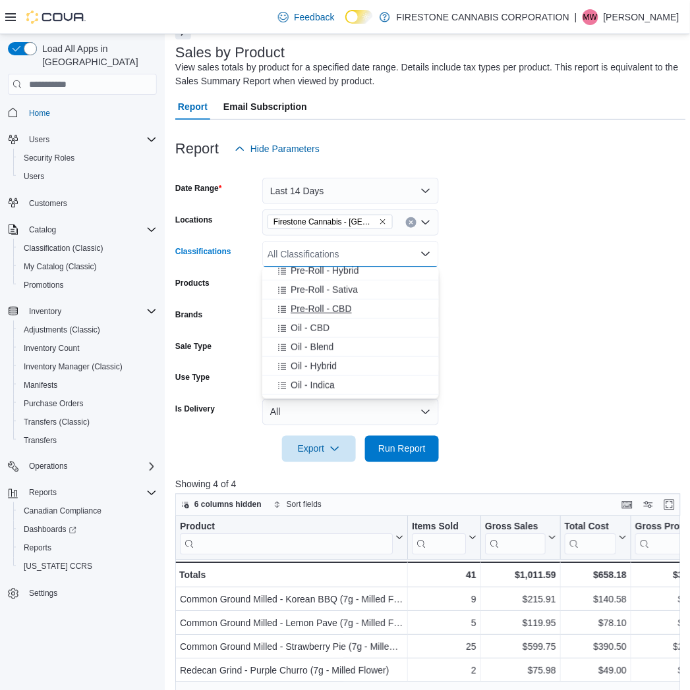
scroll to position [219, 0]
click at [300, 339] on span "Oil - Blend" at bounding box center [312, 343] width 43 height 13
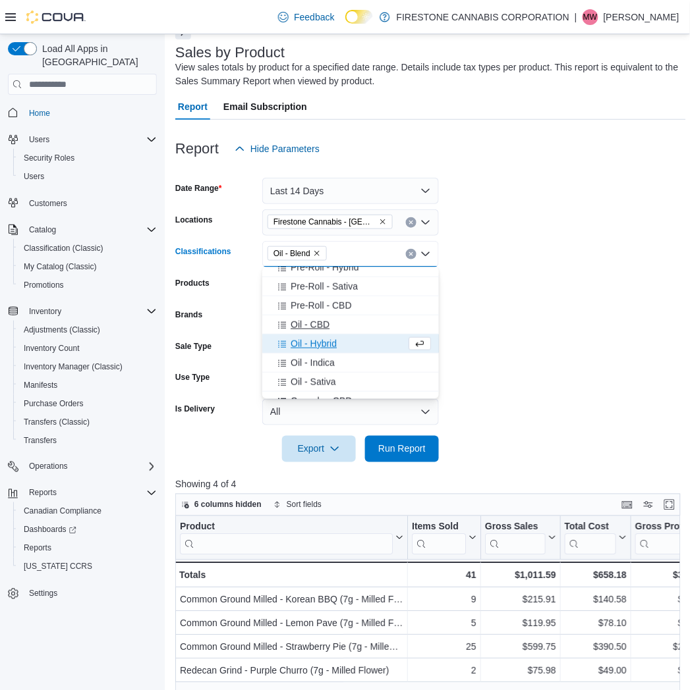
click at [306, 350] on span "Oil - Hybrid" at bounding box center [314, 343] width 46 height 13
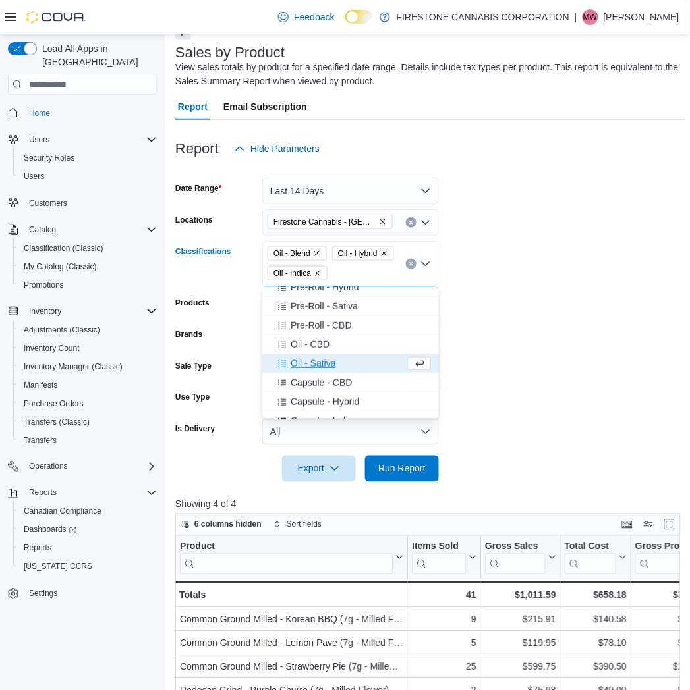
click at [302, 362] on span "Oil - Sativa" at bounding box center [313, 363] width 45 height 13
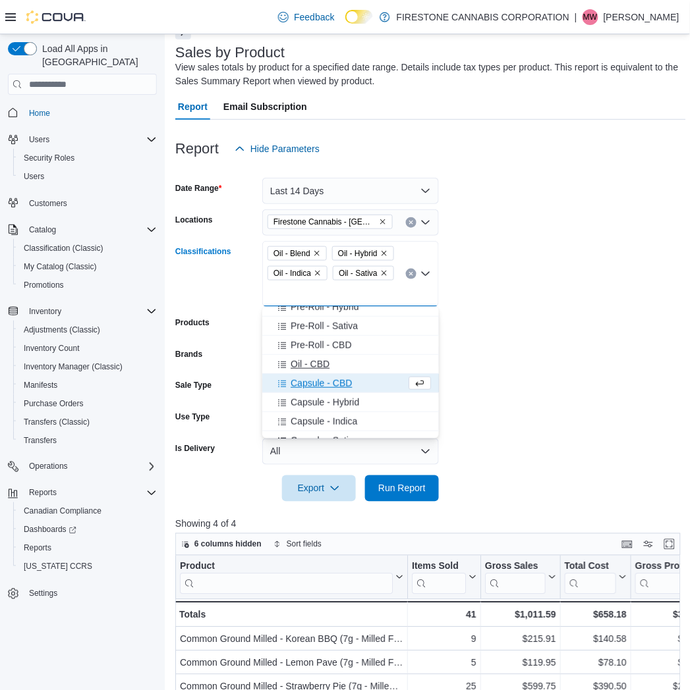
click at [304, 362] on span "Oil - CBD" at bounding box center [310, 364] width 39 height 13
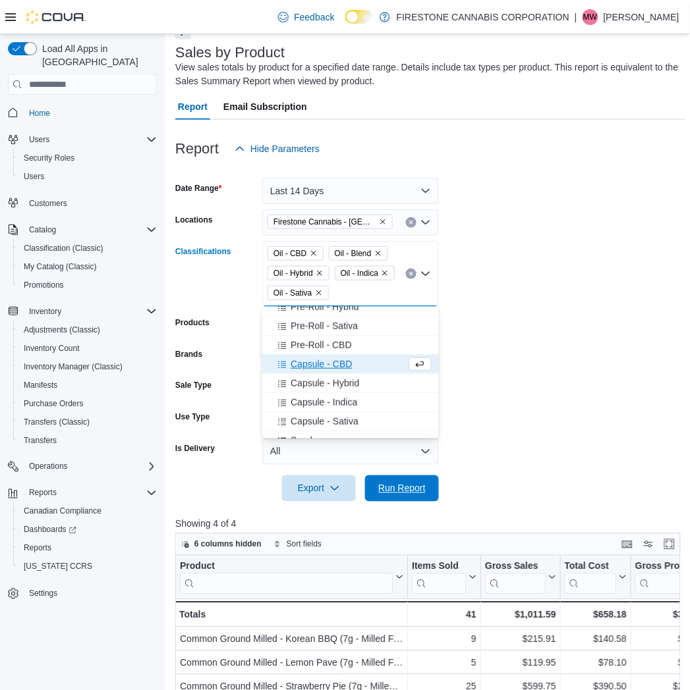
click at [391, 483] on span "Run Report" at bounding box center [401, 488] width 47 height 13
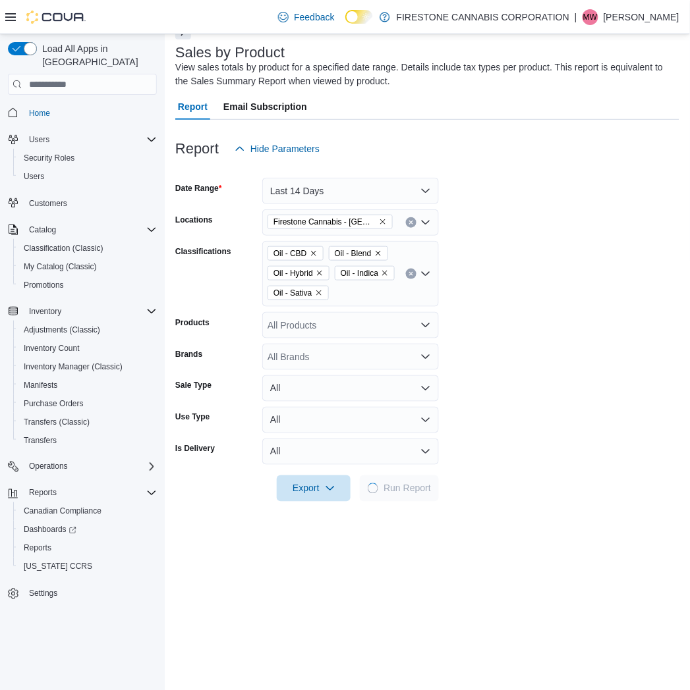
click at [462, 426] on form "Date Range Last 14 Days Locations Firestone Cannabis - Ponoka Classifications O…" at bounding box center [427, 332] width 504 height 340
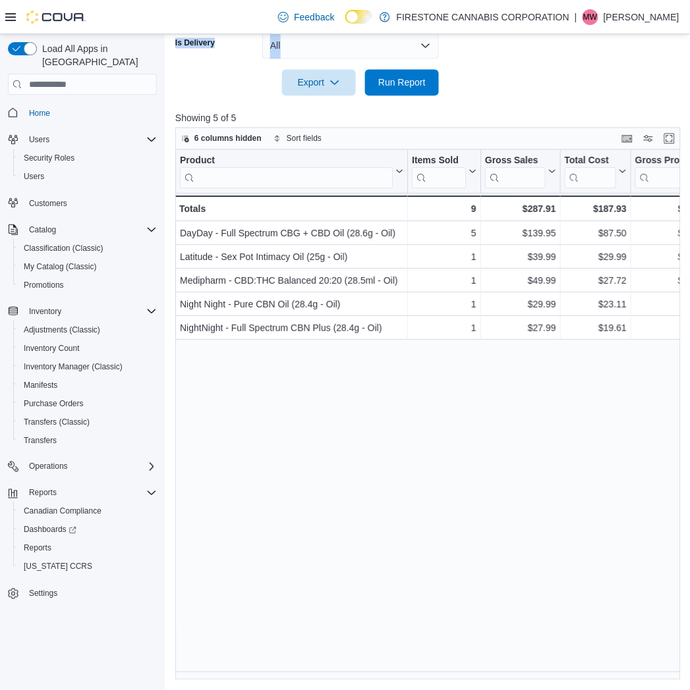
scroll to position [480, 0]
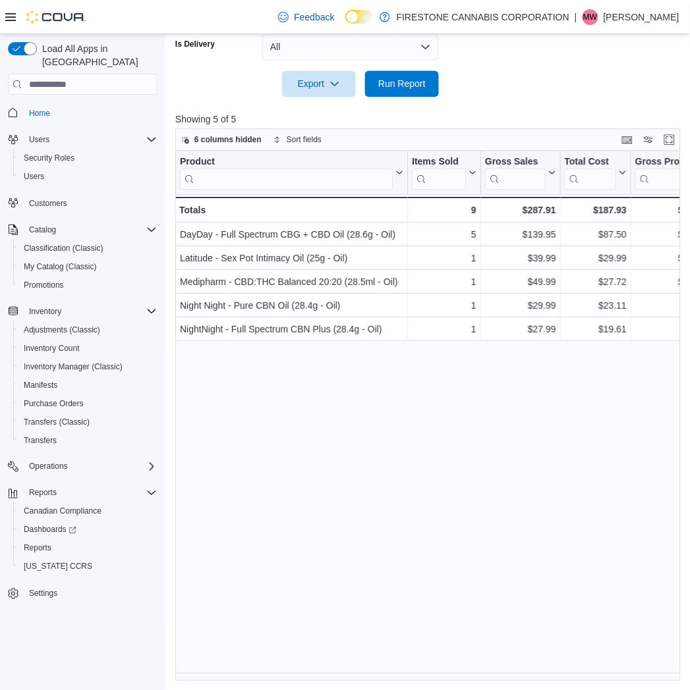
click at [488, 476] on div "Product Click to view column header actions Items Sold Click to view column hea…" at bounding box center [430, 416] width 511 height 530
click at [506, 127] on div at bounding box center [430, 127] width 511 height 3
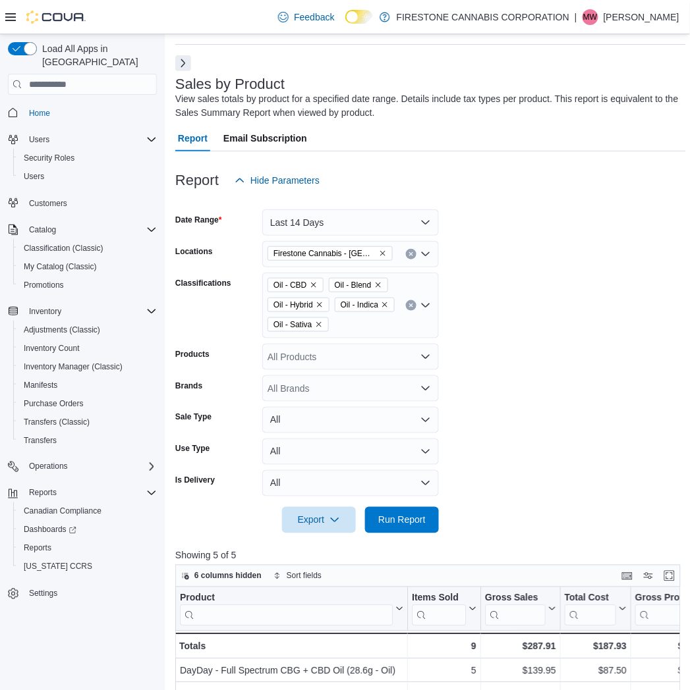
scroll to position [41, 0]
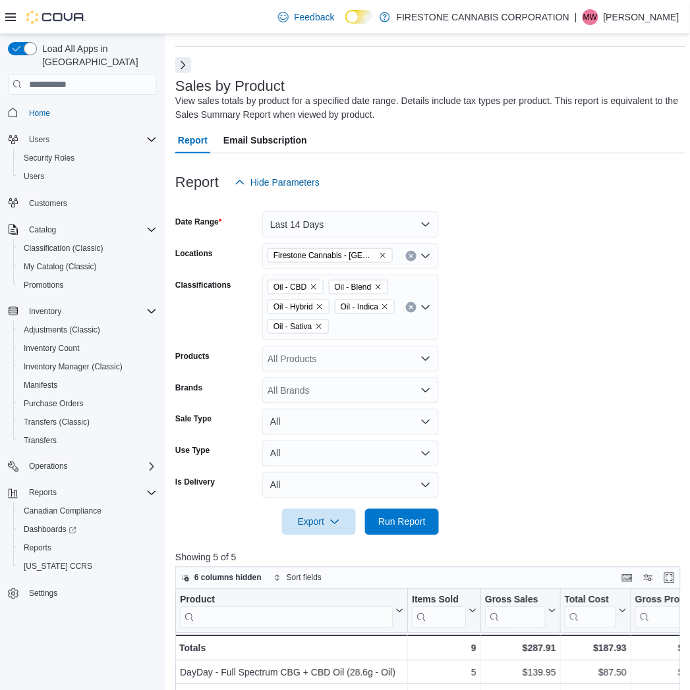
click at [410, 310] on icon "Clear input" at bounding box center [410, 307] width 5 height 5
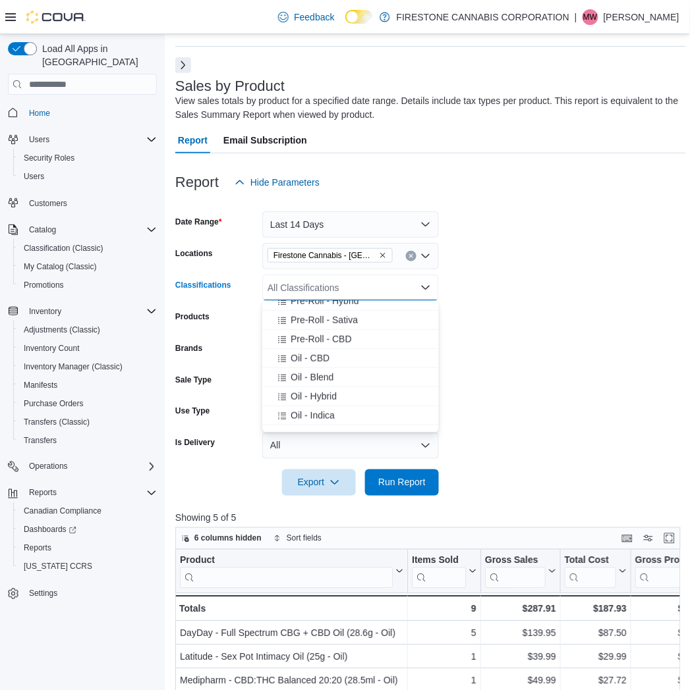
scroll to position [146, 0]
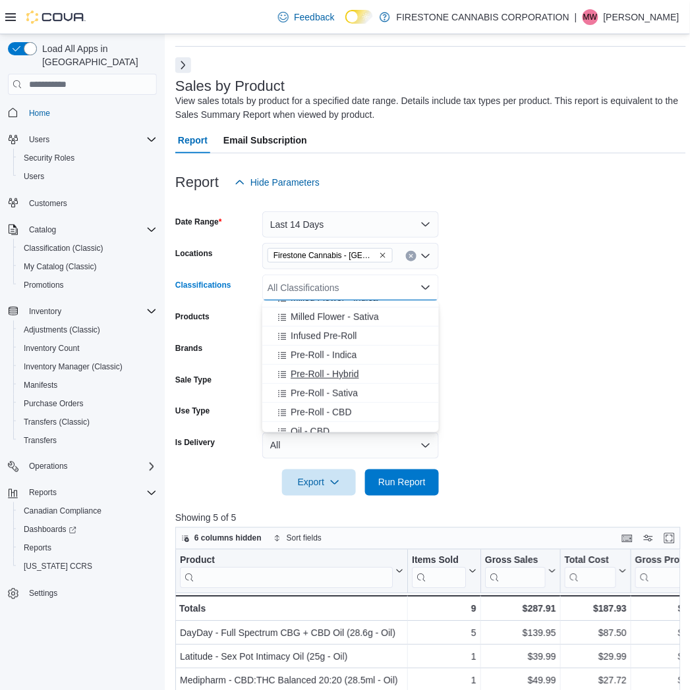
click at [306, 374] on span "Pre-Roll - Hybrid" at bounding box center [325, 374] width 68 height 13
click at [306, 374] on span "Pre-Roll - Sativa" at bounding box center [324, 374] width 67 height 13
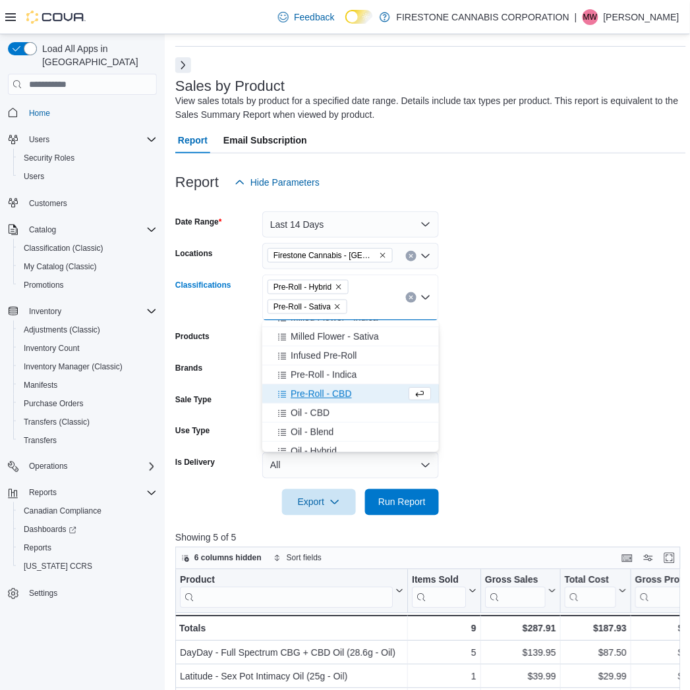
click at [305, 387] on span "Pre-Roll - CBD" at bounding box center [321, 393] width 61 height 13
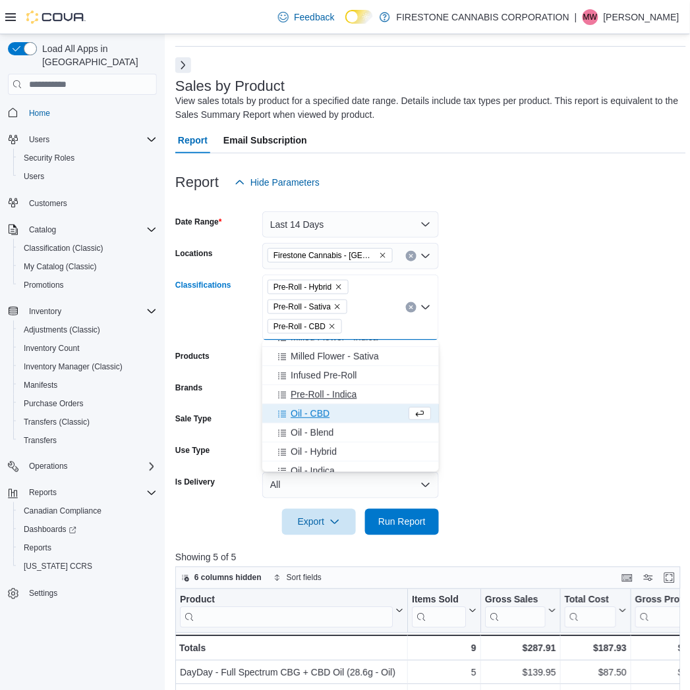
click at [307, 389] on span "Pre-Roll - Indica" at bounding box center [324, 394] width 66 height 13
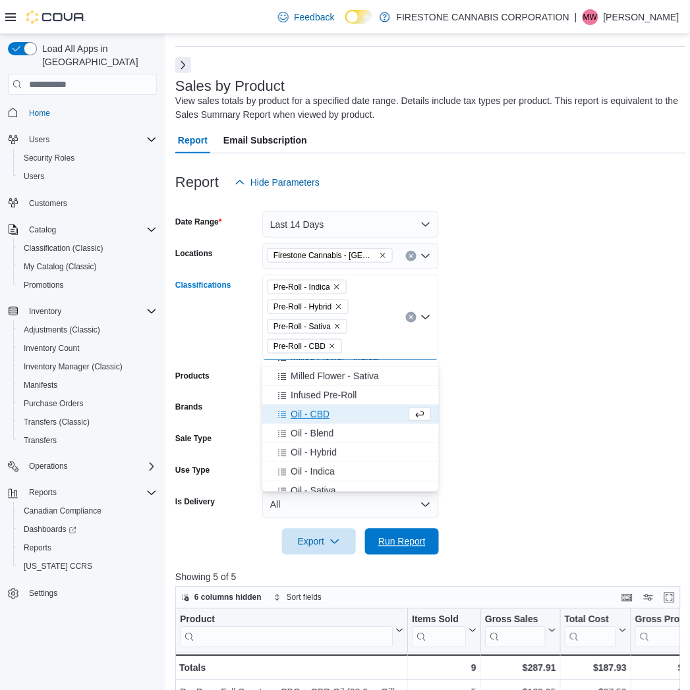
click at [385, 544] on span "Run Report" at bounding box center [401, 542] width 47 height 13
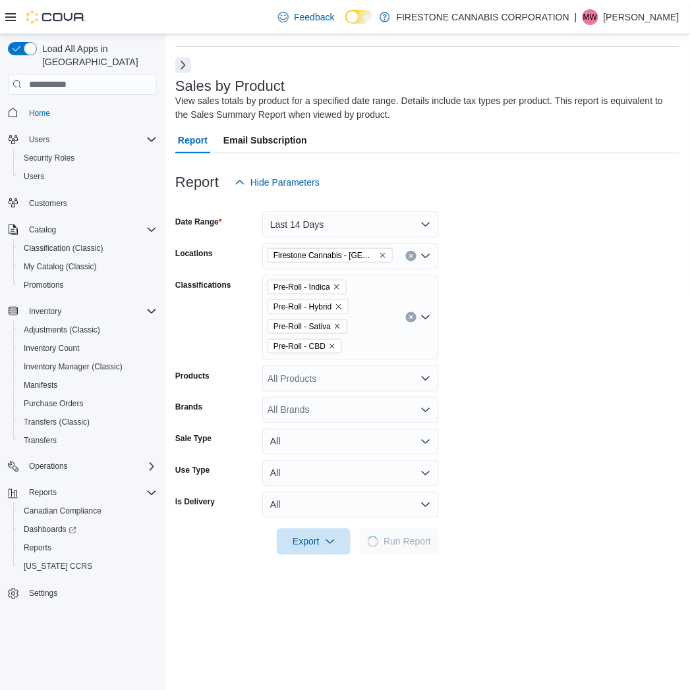
drag, startPoint x: 606, startPoint y: 314, endPoint x: 543, endPoint y: 194, distance: 135.6
click at [606, 310] on form "Date Range Last 14 Days Locations Firestone Cannabis - Ponoka Classifications P…" at bounding box center [427, 376] width 504 height 360
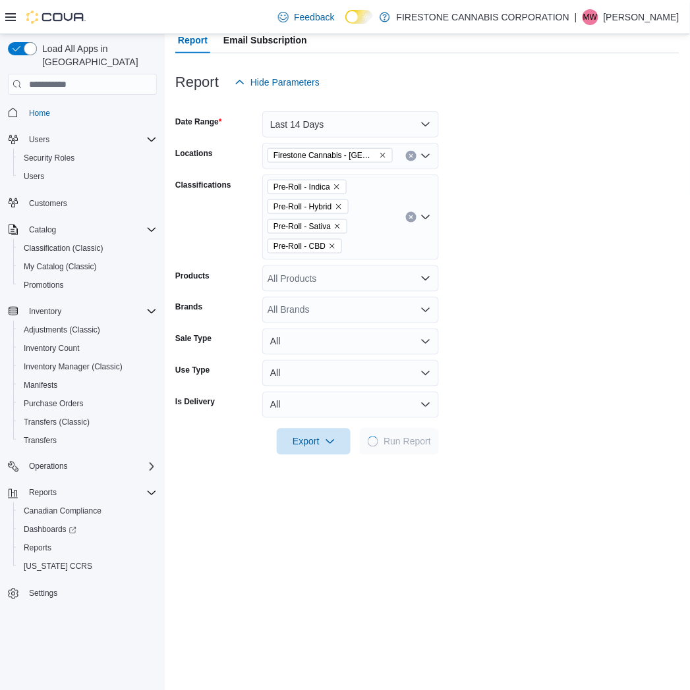
scroll to position [333, 0]
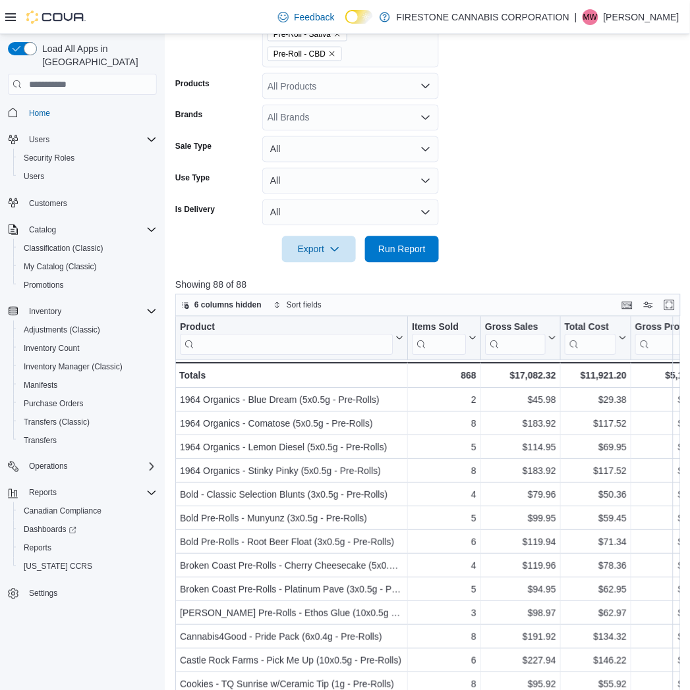
click at [556, 173] on form "Date Range Last 14 Days Locations Firestone Cannabis - Ponoka Classifications P…" at bounding box center [430, 83] width 511 height 360
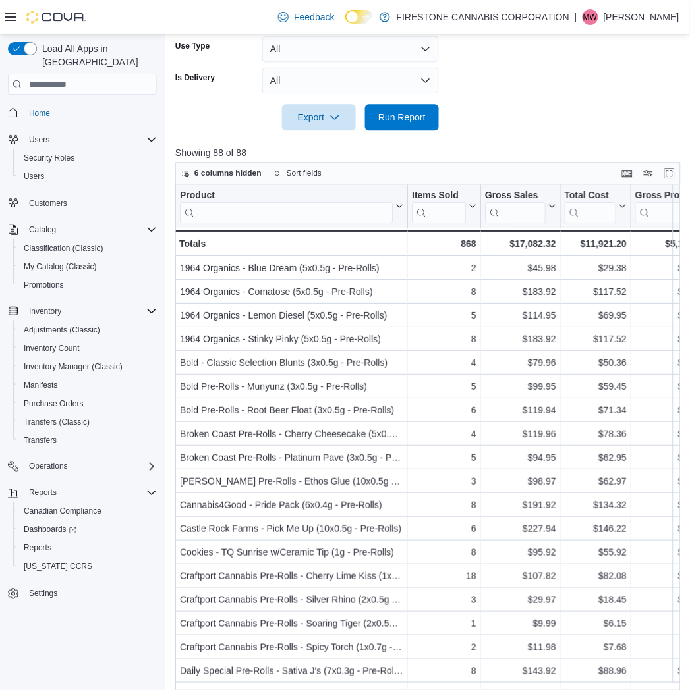
scroll to position [499, 0]
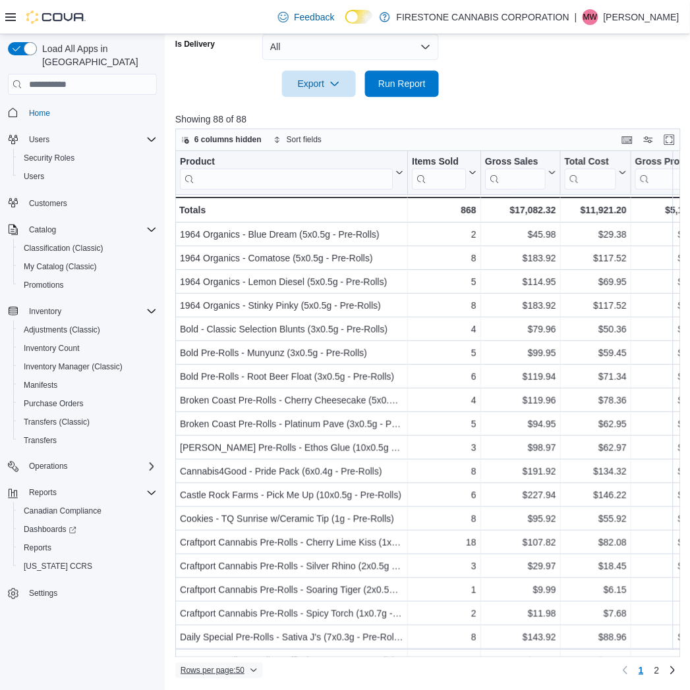
click at [209, 665] on span "Rows per page : 50" at bounding box center [213, 670] width 64 height 11
click at [226, 648] on span "100 rows" at bounding box center [236, 644] width 42 height 11
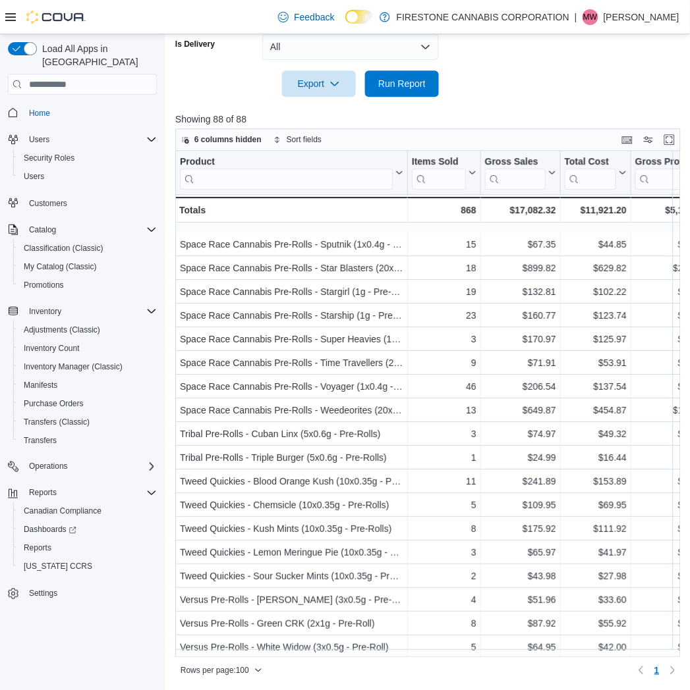
scroll to position [1659, 0]
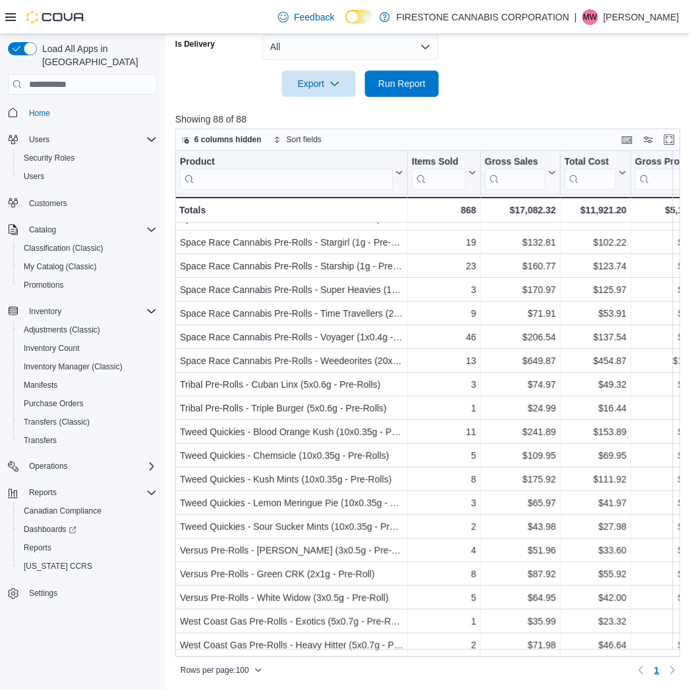
drag, startPoint x: 561, startPoint y: 96, endPoint x: 549, endPoint y: 90, distance: 13.3
click at [560, 97] on div at bounding box center [430, 105] width 511 height 16
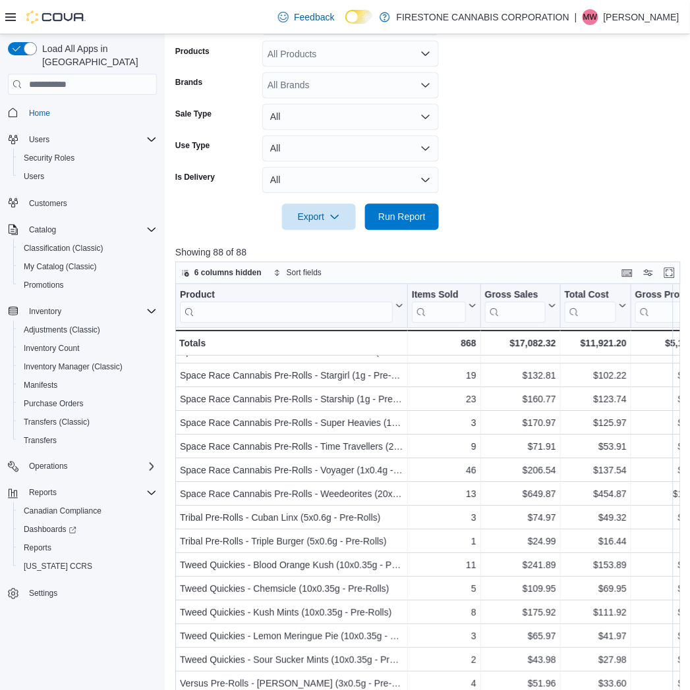
scroll to position [134, 0]
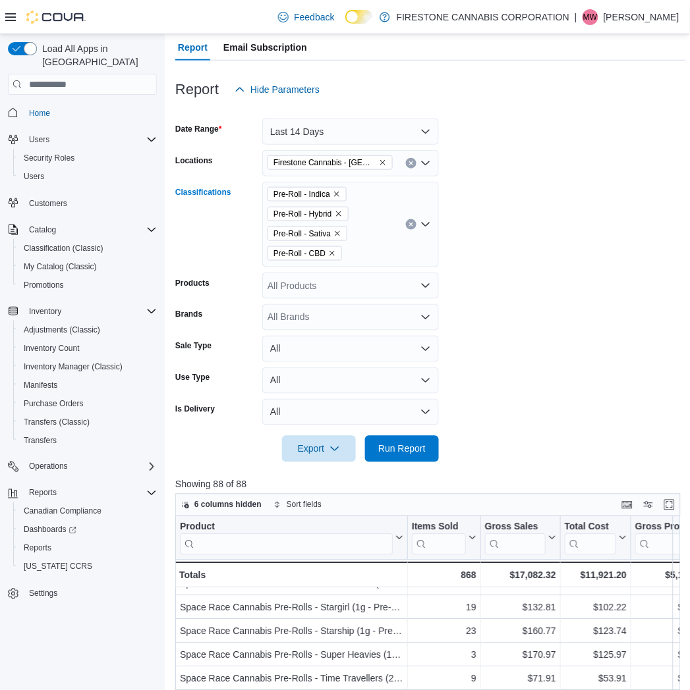
click at [406, 222] on button "Clear input" at bounding box center [411, 224] width 11 height 11
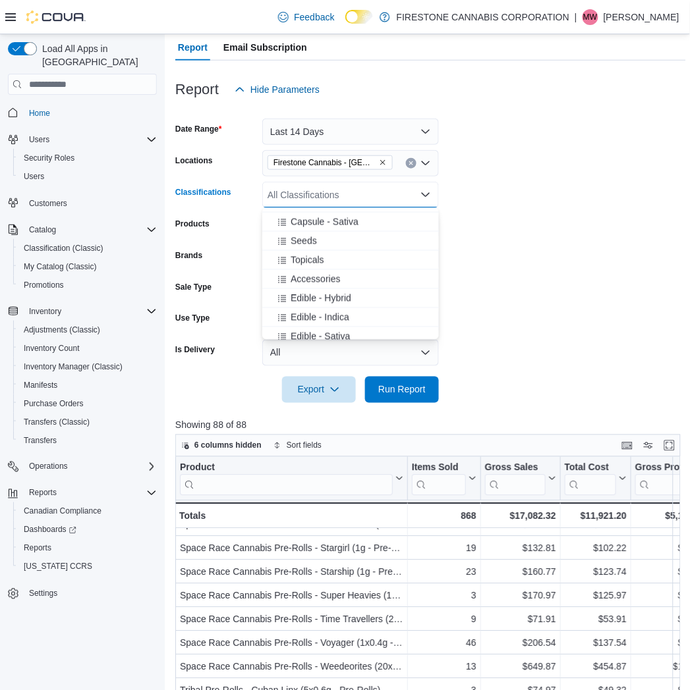
scroll to position [439, 0]
click at [317, 233] on span "Topicals" at bounding box center [308, 237] width 34 height 13
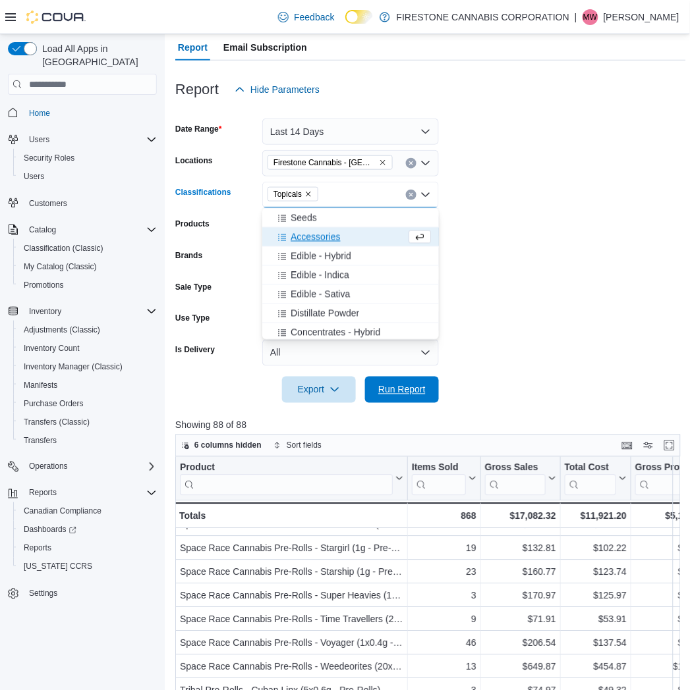
click at [404, 386] on span "Run Report" at bounding box center [401, 389] width 47 height 13
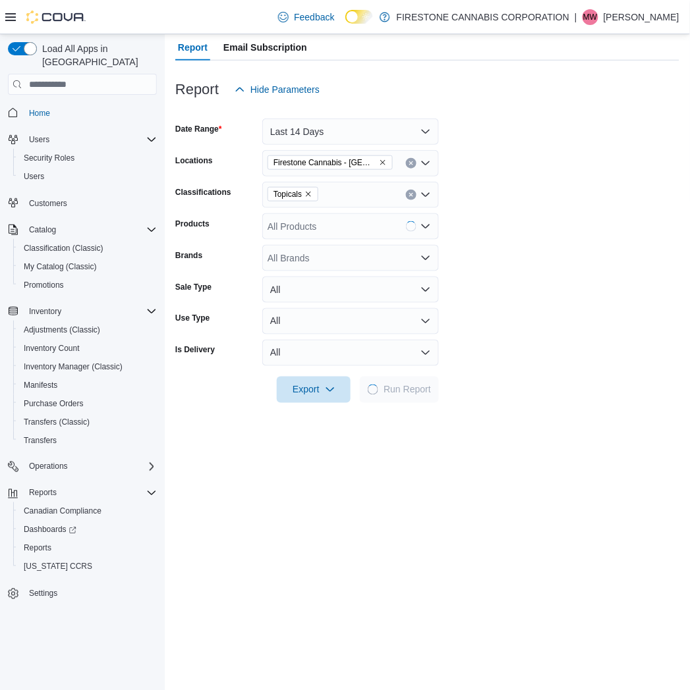
click at [615, 246] on form "Date Range Last 14 Days Locations Firestone Cannabis - Ponoka Classifications T…" at bounding box center [427, 253] width 504 height 300
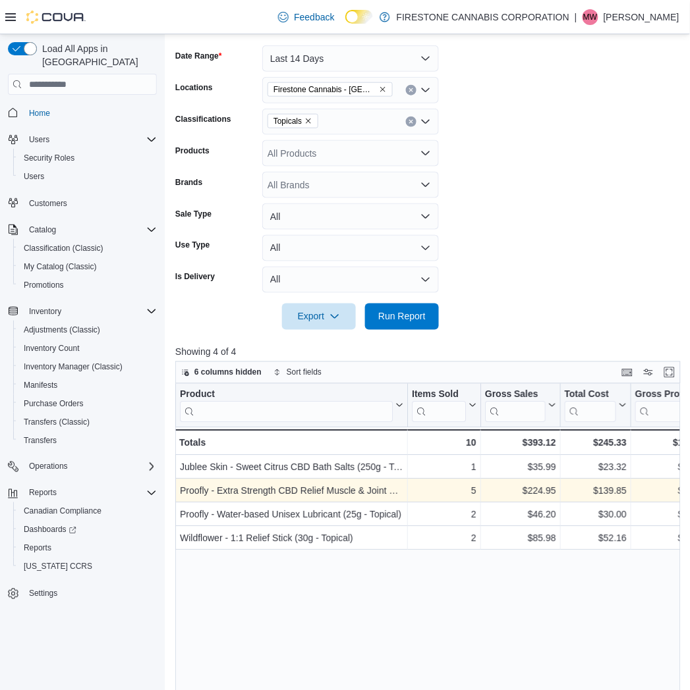
scroll to position [426, 0]
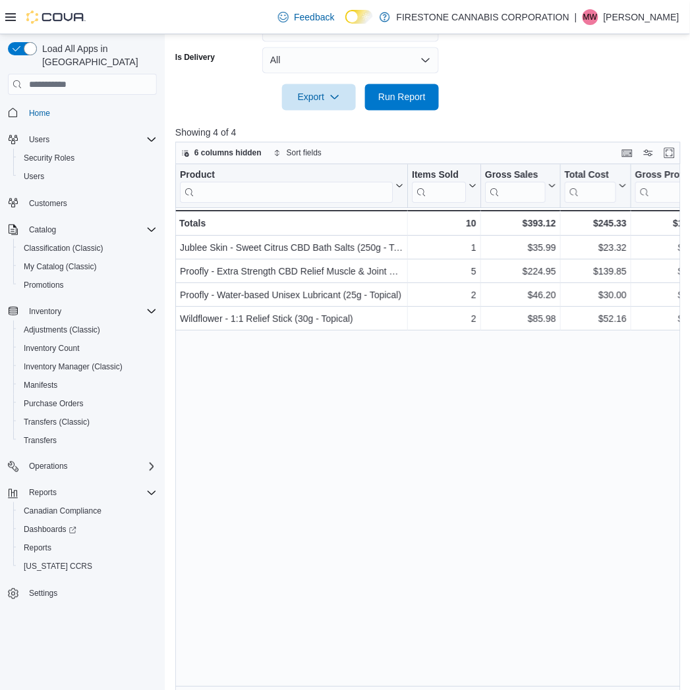
click at [410, 424] on div "Product Click to view column header actions Items Sold Click to view column hea…" at bounding box center [430, 430] width 511 height 530
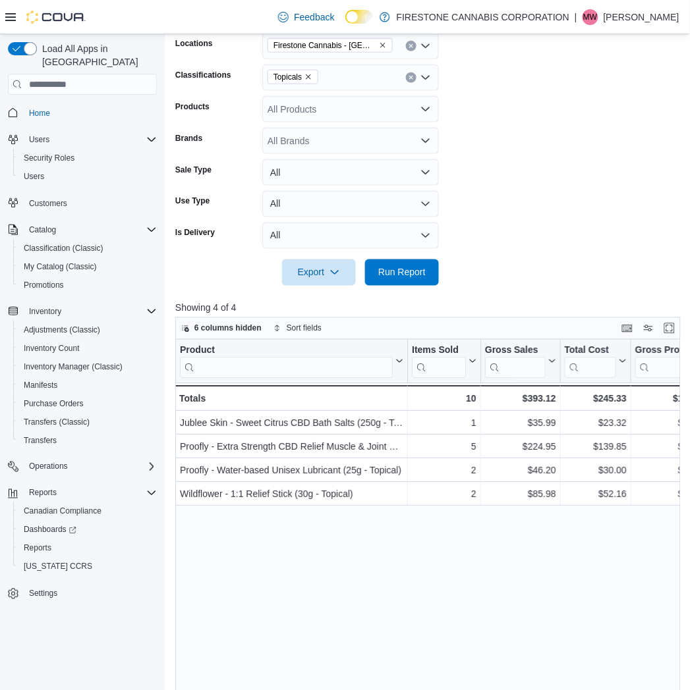
scroll to position [0, 0]
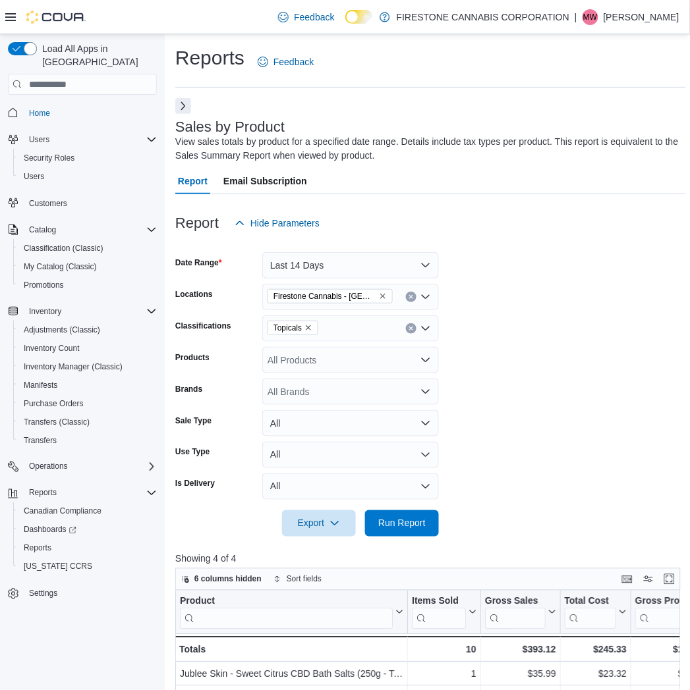
click at [410, 328] on icon "Clear input" at bounding box center [410, 328] width 3 height 3
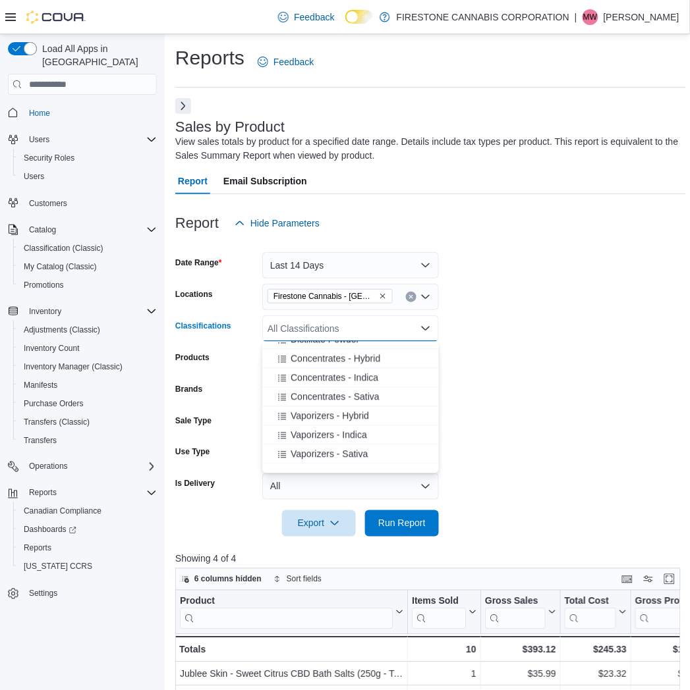
scroll to position [585, 0]
click at [300, 417] on span "Vaporizers - Indica" at bounding box center [329, 415] width 76 height 13
click at [318, 418] on span "Vaporizers - Sativa" at bounding box center [329, 415] width 77 height 13
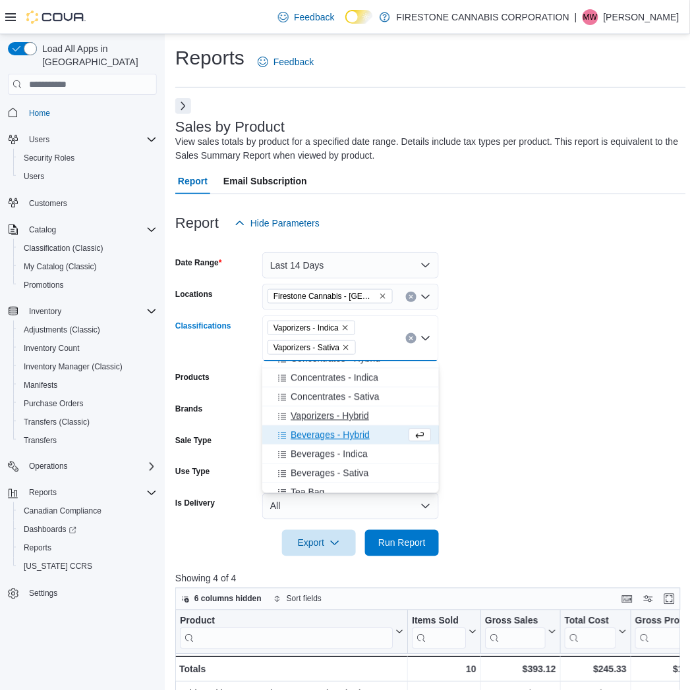
click at [319, 410] on span "Vaporizers - Hybrid" at bounding box center [330, 416] width 78 height 13
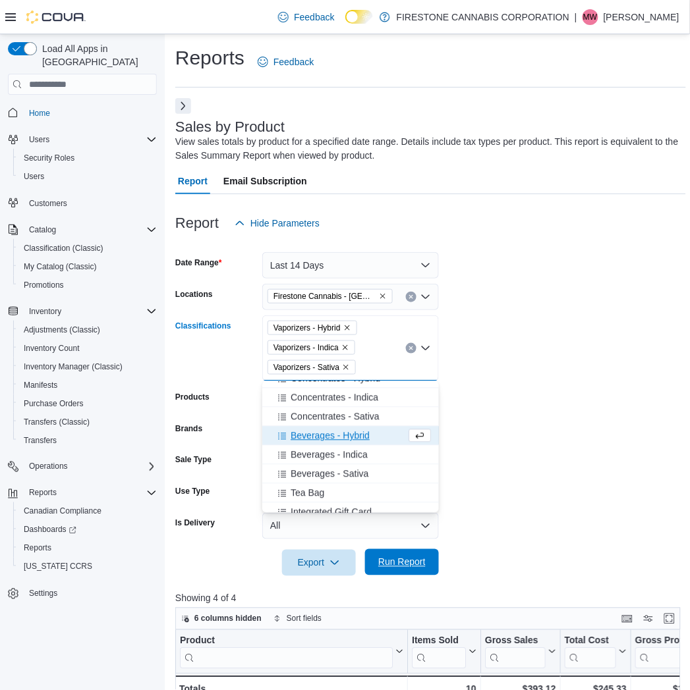
click at [403, 562] on span "Run Report" at bounding box center [401, 562] width 47 height 13
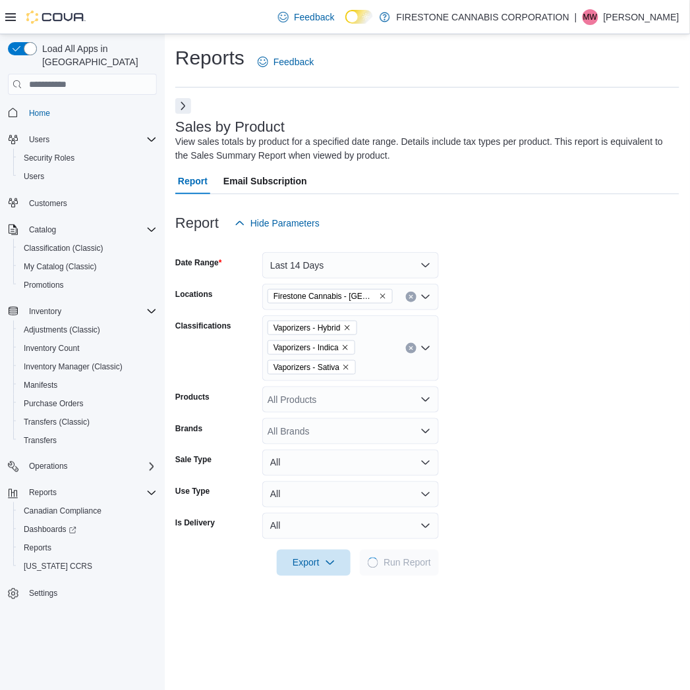
drag, startPoint x: 564, startPoint y: 403, endPoint x: 563, endPoint y: 395, distance: 8.0
click at [563, 398] on form "Date Range Last 14 Days Locations Firestone Cannabis - Ponoka Classifications V…" at bounding box center [427, 407] width 504 height 340
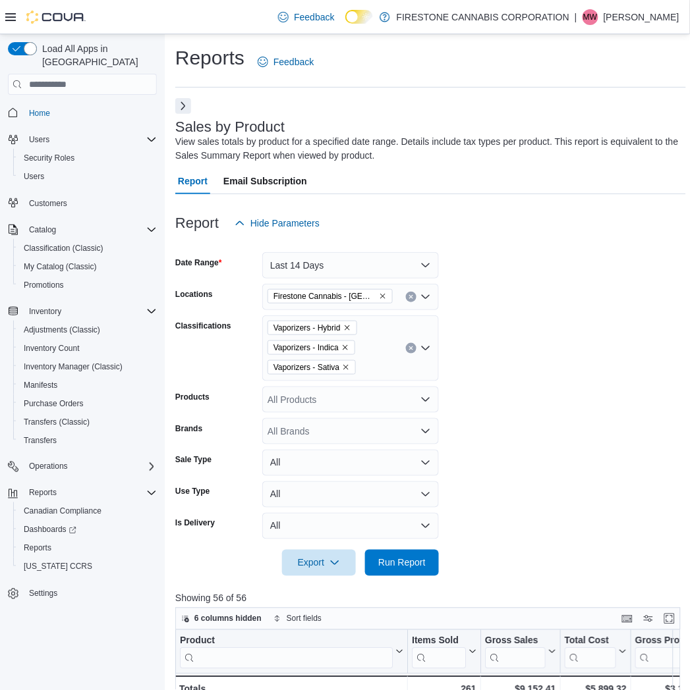
click at [501, 300] on form "Date Range Last 14 Days Locations Firestone Cannabis - Ponoka Classifications V…" at bounding box center [430, 407] width 511 height 340
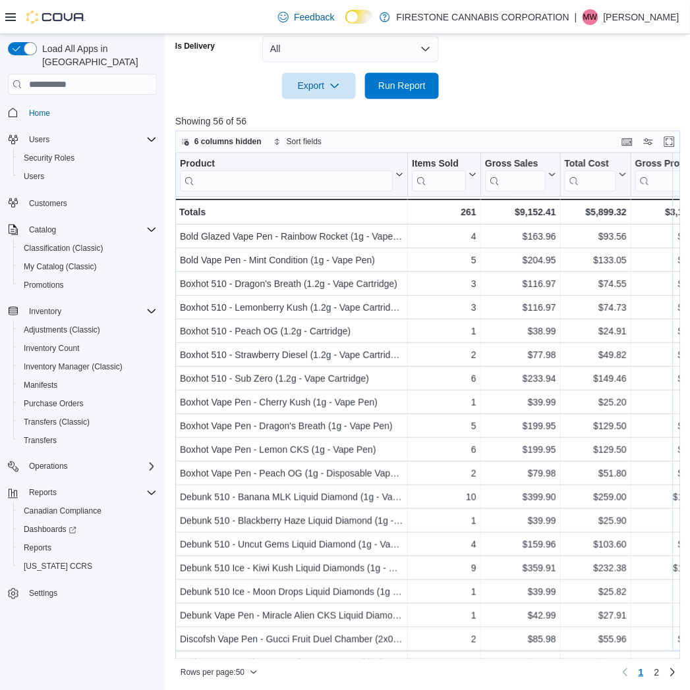
scroll to position [480, 0]
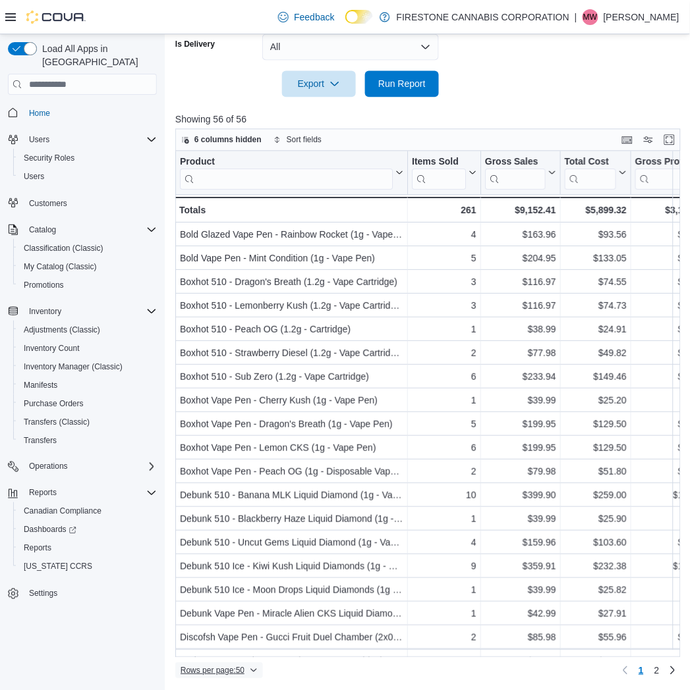
click at [217, 669] on span "Rows per page : 50" at bounding box center [213, 670] width 64 height 11
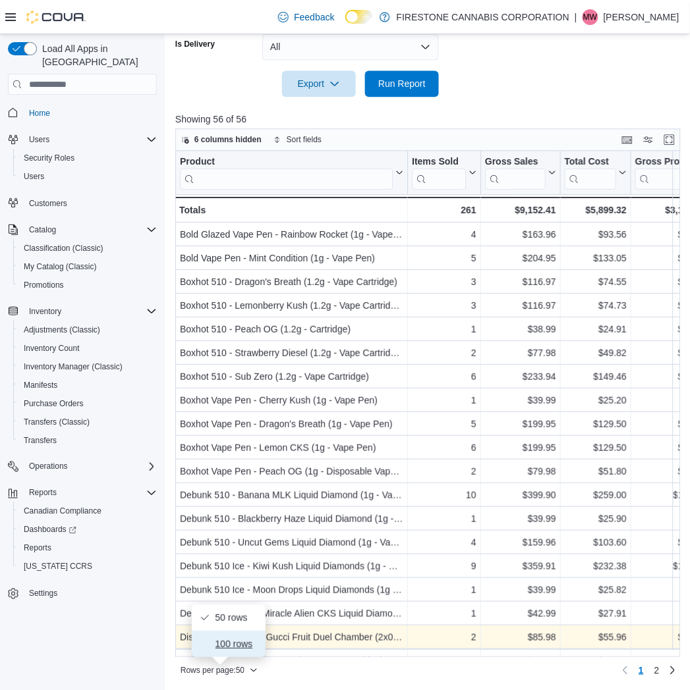
click at [229, 642] on span "100 rows" at bounding box center [236, 644] width 42 height 11
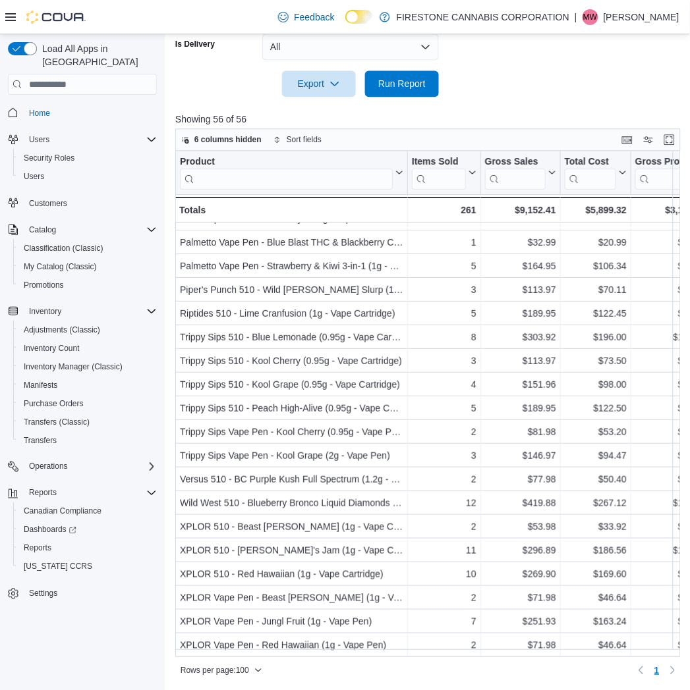
scroll to position [901, 0]
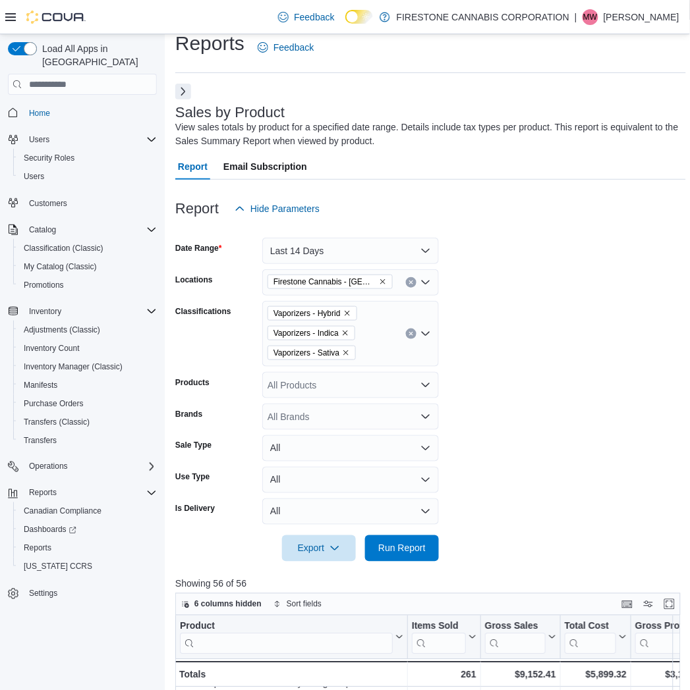
scroll to position [0, 0]
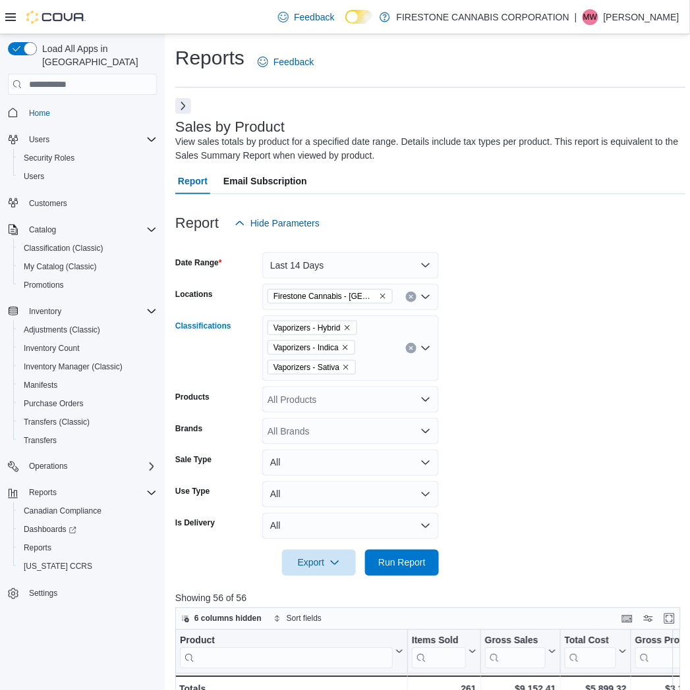
click at [409, 350] on icon "Clear input" at bounding box center [410, 348] width 3 height 3
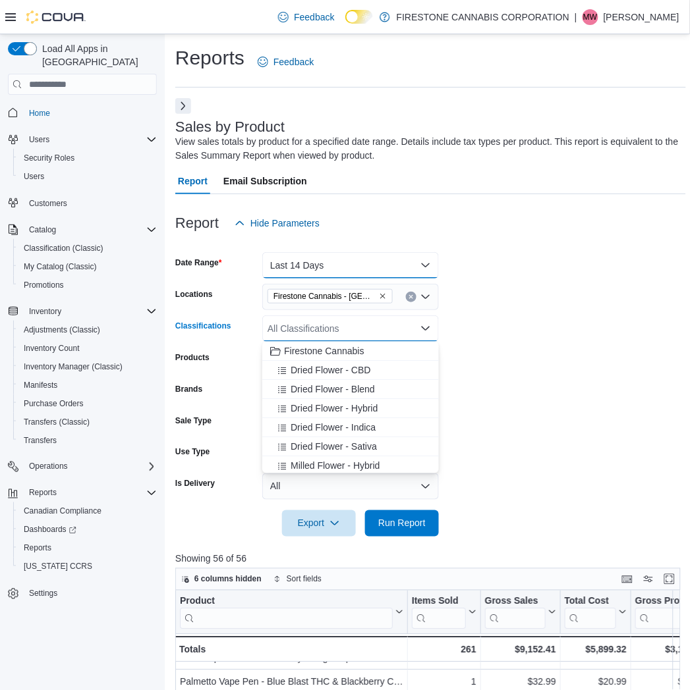
click at [353, 262] on button "Last 14 Days" at bounding box center [350, 265] width 177 height 26
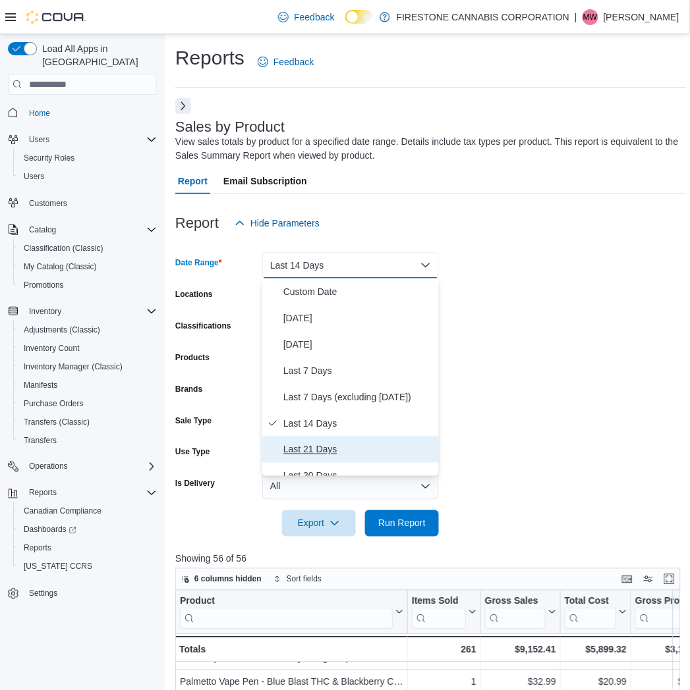
click at [312, 443] on span "Last 21 Days" at bounding box center [358, 450] width 150 height 16
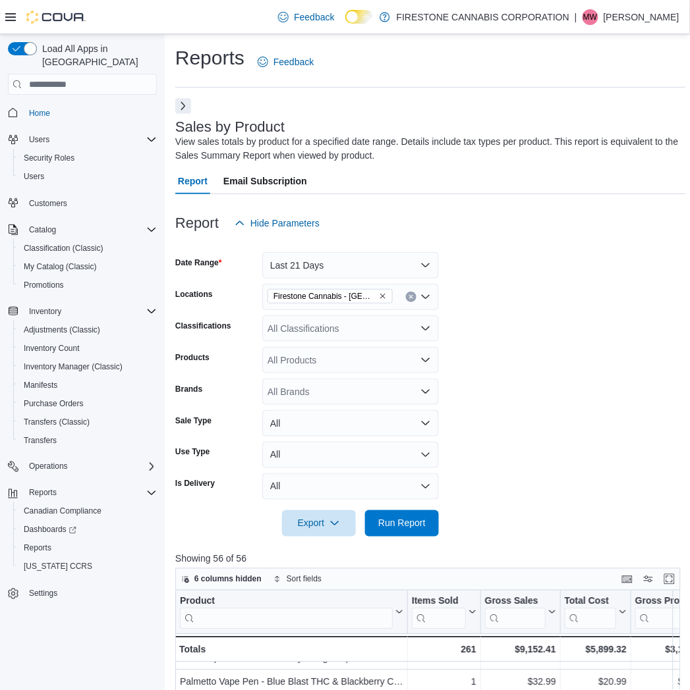
click at [590, 391] on form "Date Range Last 21 Days Locations Firestone Cannabis - Ponoka Classifications A…" at bounding box center [430, 387] width 511 height 300
click at [341, 334] on div "All Classifications" at bounding box center [350, 329] width 177 height 26
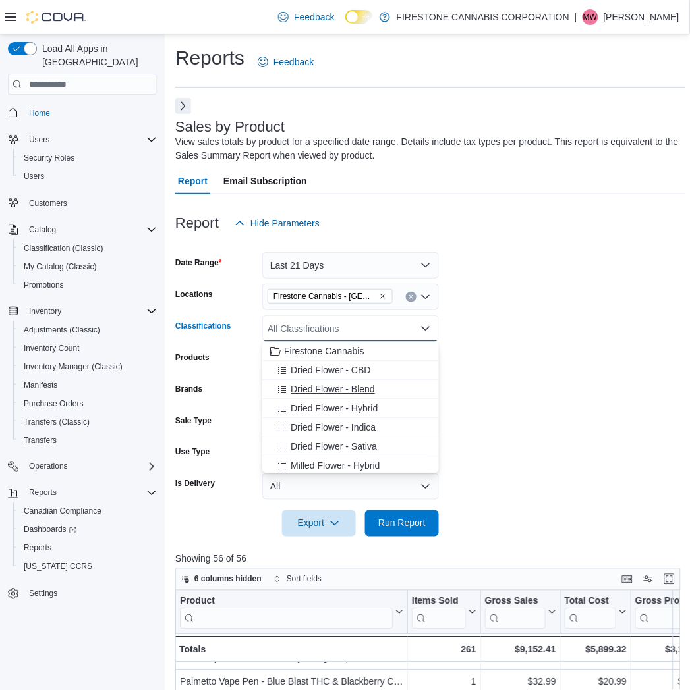
click at [308, 393] on span "Dried Flower - Blend" at bounding box center [333, 389] width 84 height 13
click at [308, 394] on span "Dried Flower - Hybrid" at bounding box center [334, 389] width 87 height 13
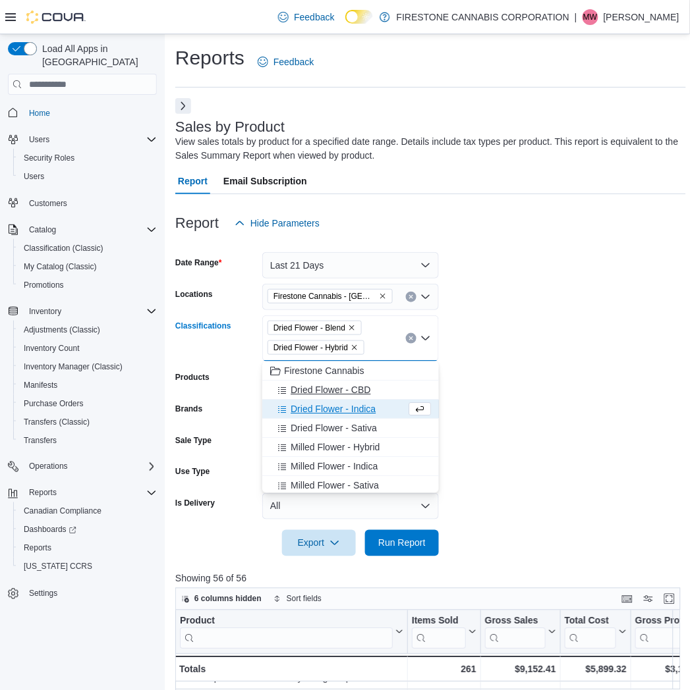
click at [308, 397] on button "Dried Flower - CBD" at bounding box center [350, 390] width 177 height 19
click at [308, 381] on button "Firestone Cannabis" at bounding box center [350, 371] width 177 height 19
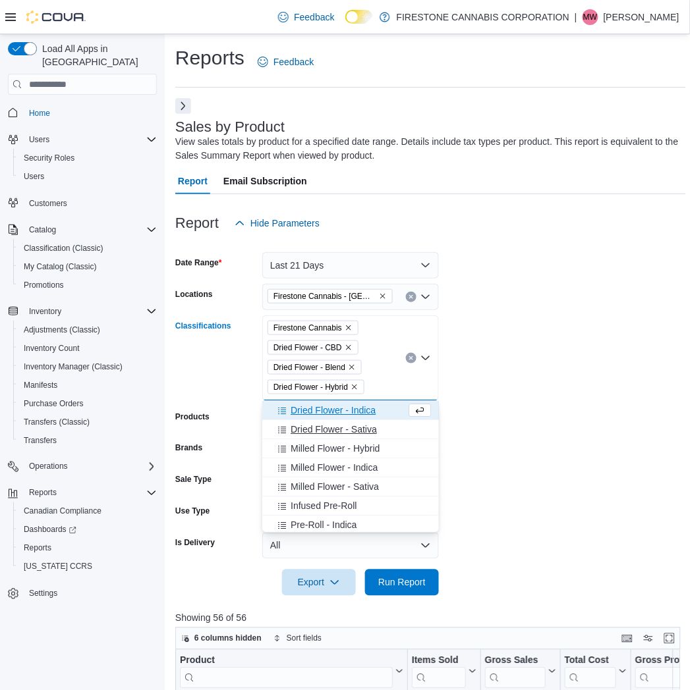
click at [312, 426] on span "Dried Flower - Sativa" at bounding box center [334, 429] width 86 height 13
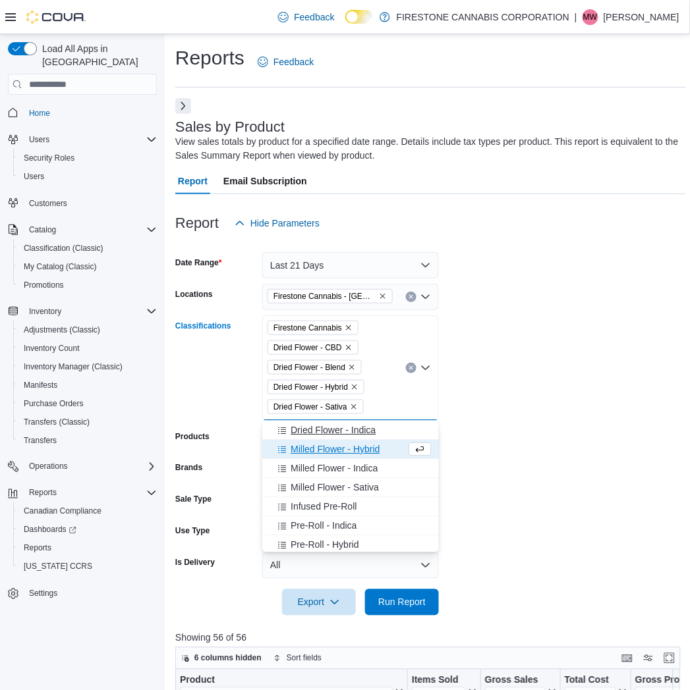
click at [310, 430] on span "Dried Flower - Indica" at bounding box center [333, 430] width 85 height 13
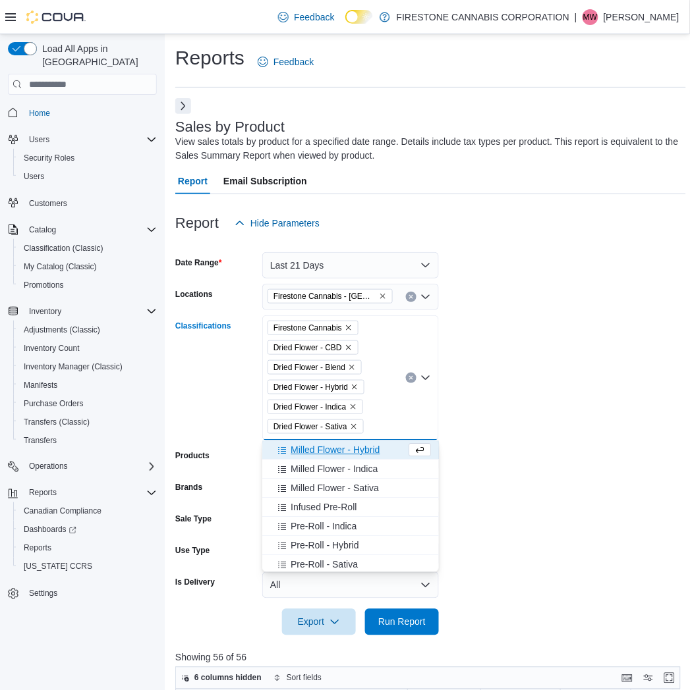
click at [347, 325] on icon "Remove Firestone Cannabis from selection in this group" at bounding box center [349, 328] width 8 height 8
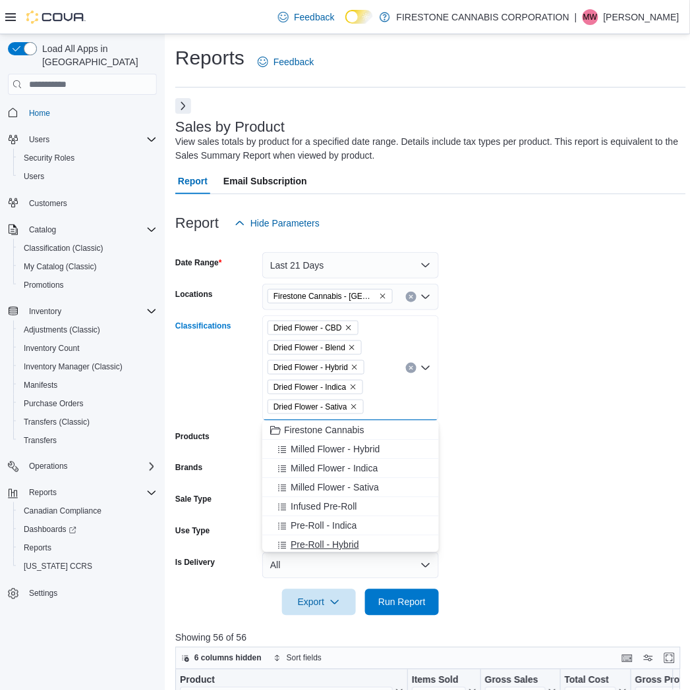
click at [321, 538] on span "Pre-Roll - Hybrid" at bounding box center [325, 544] width 68 height 13
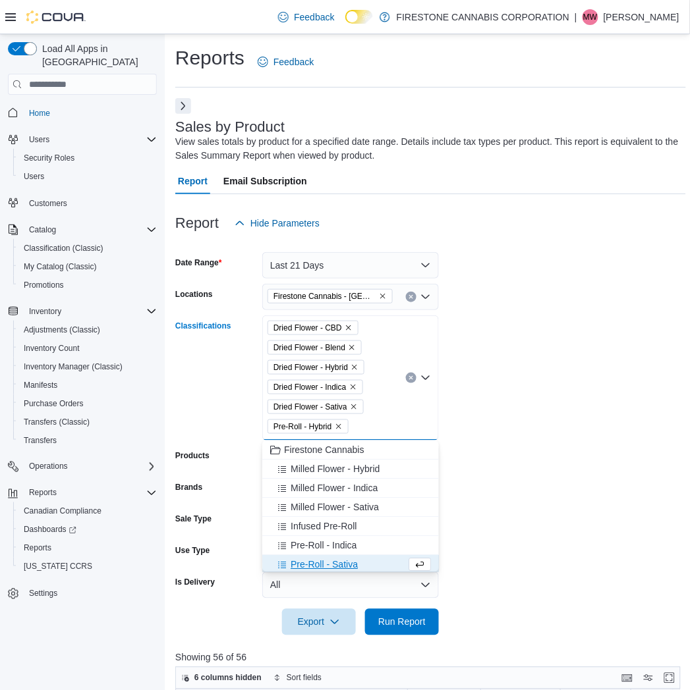
scroll to position [2, 0]
click at [311, 558] on span "Pre-Roll - Sativa" at bounding box center [324, 562] width 67 height 13
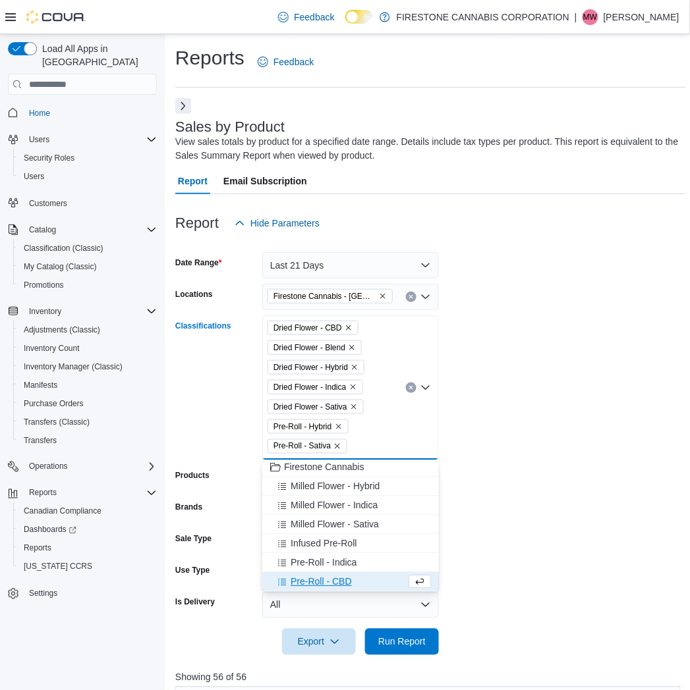
click at [316, 578] on span "Pre-Roll - CBD" at bounding box center [321, 582] width 61 height 13
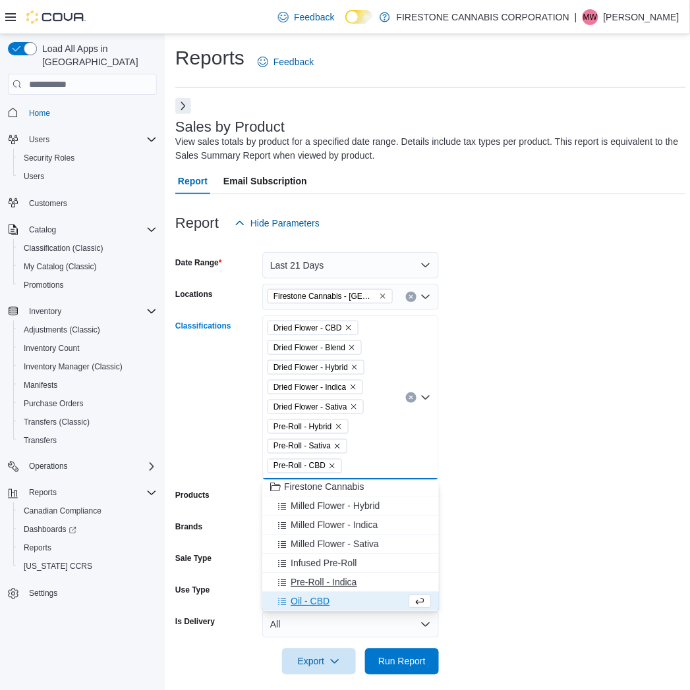
click at [317, 582] on span "Pre-Roll - Indica" at bounding box center [324, 583] width 66 height 13
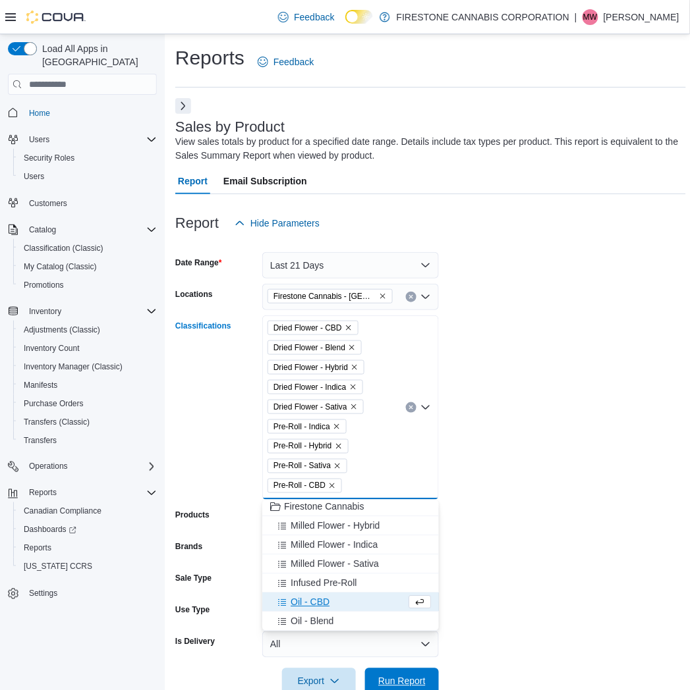
click at [390, 685] on span "Run Report" at bounding box center [401, 681] width 47 height 13
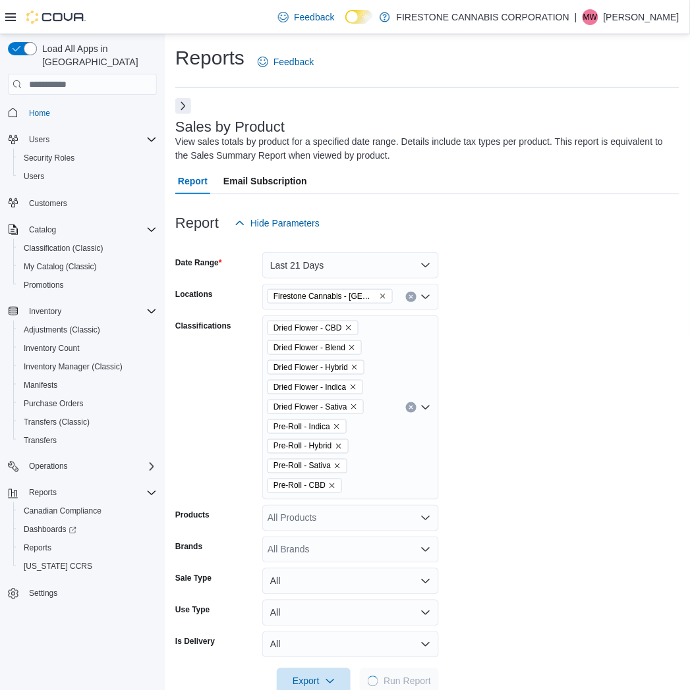
click at [602, 414] on form "Date Range Last 21 Days Locations Firestone Cannabis - Ponoka Classifications D…" at bounding box center [427, 466] width 504 height 459
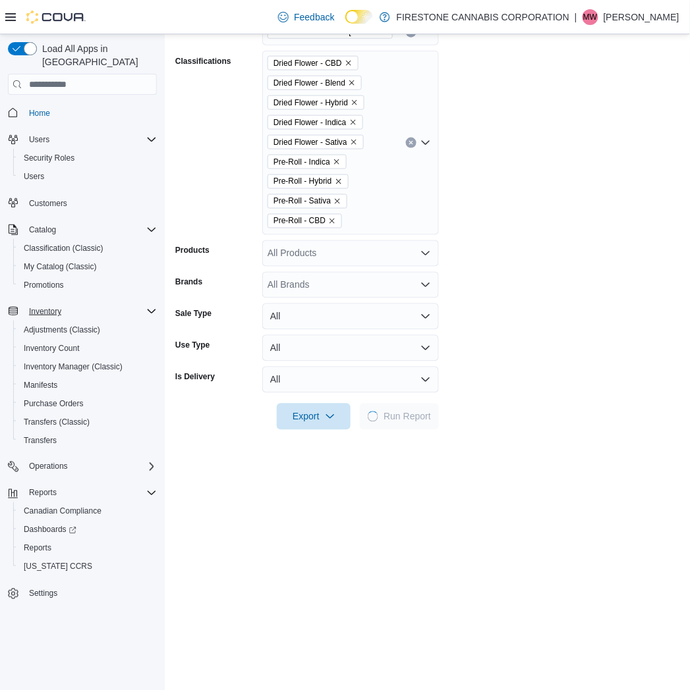
scroll to position [366, 0]
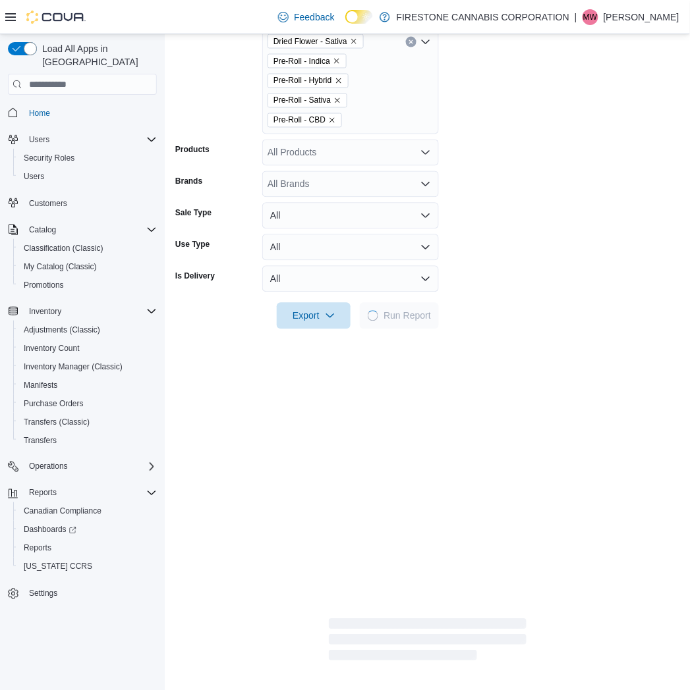
drag, startPoint x: 674, startPoint y: 221, endPoint x: 700, endPoint y: 237, distance: 31.1
click at [675, 221] on form "Date Range Last 21 Days Locations Firestone Cannabis - Ponoka Classifications D…" at bounding box center [427, 100] width 504 height 459
drag, startPoint x: 591, startPoint y: 196, endPoint x: 585, endPoint y: 192, distance: 7.1
click at [591, 196] on form "Date Range Last 21 Days Locations Firestone Cannabis - Ponoka Classifications D…" at bounding box center [427, 100] width 504 height 459
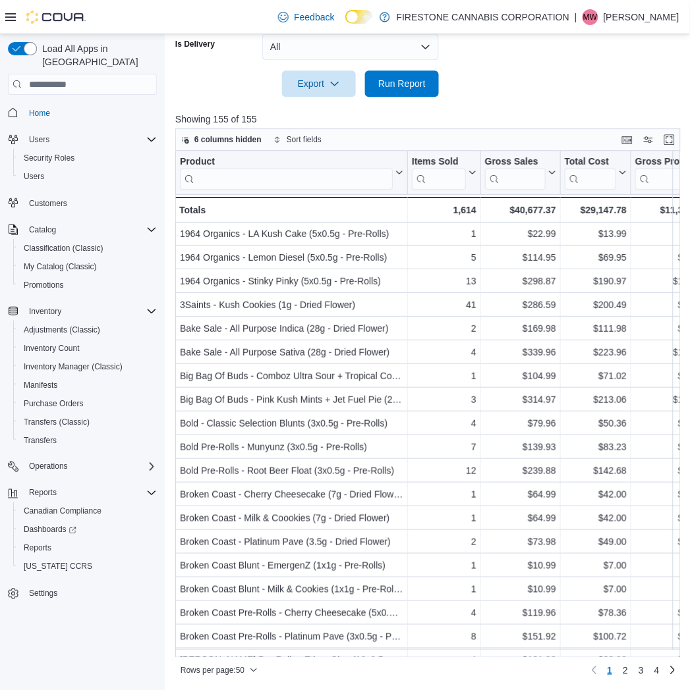
scroll to position [73, 0]
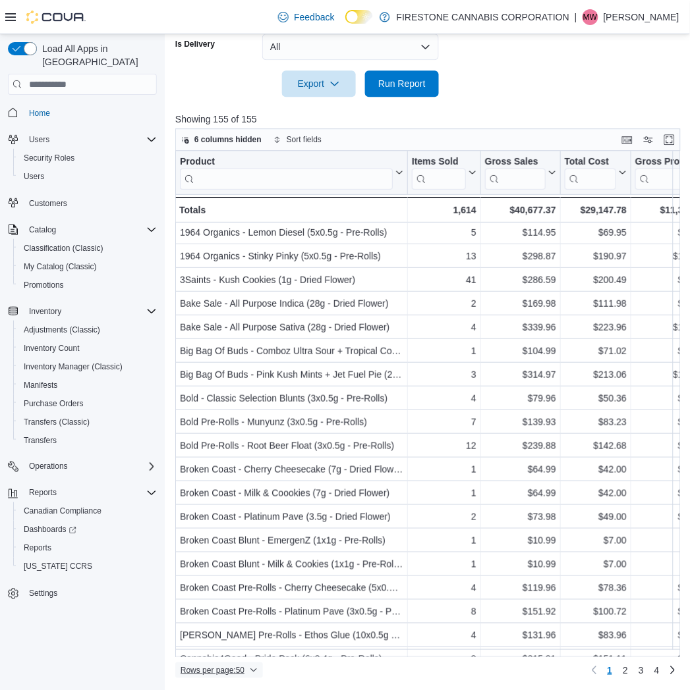
click at [222, 670] on span "Rows per page : 50" at bounding box center [213, 670] width 64 height 11
click at [229, 646] on span "100 rows" at bounding box center [236, 644] width 42 height 11
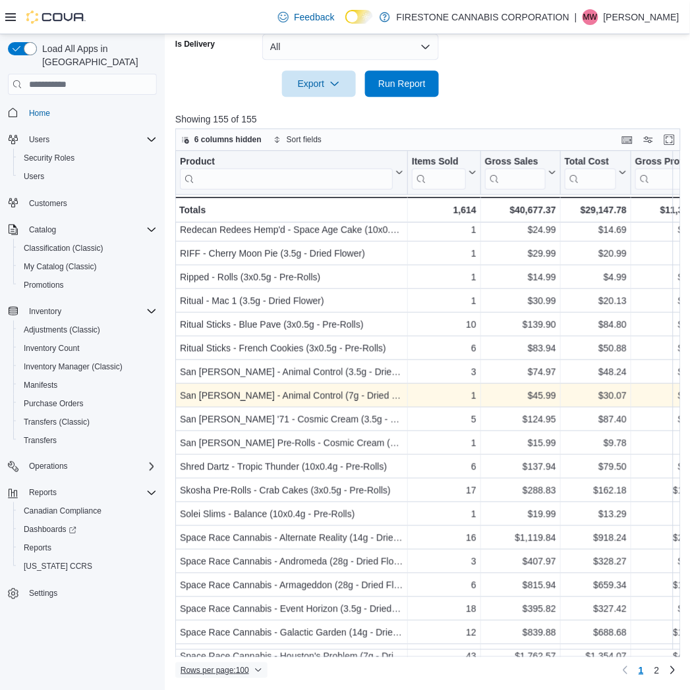
scroll to position [1944, 0]
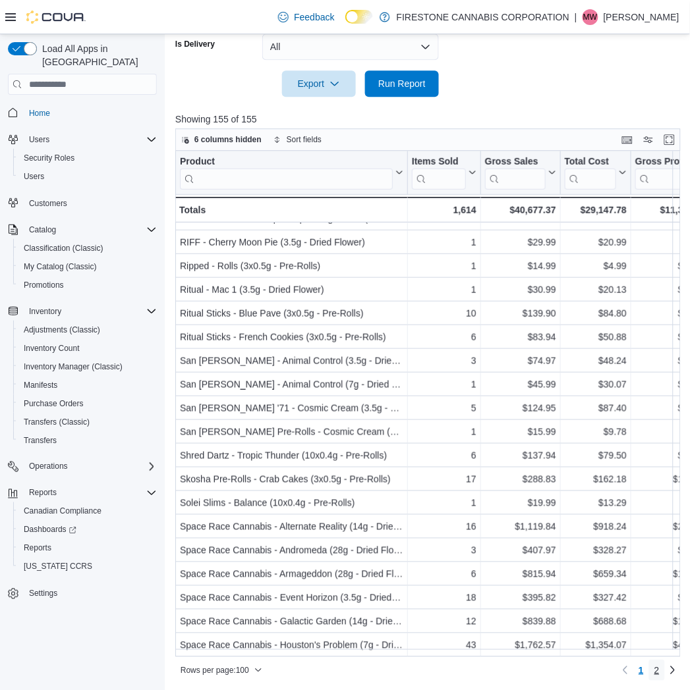
click at [665, 665] on link "2" at bounding box center [657, 670] width 16 height 21
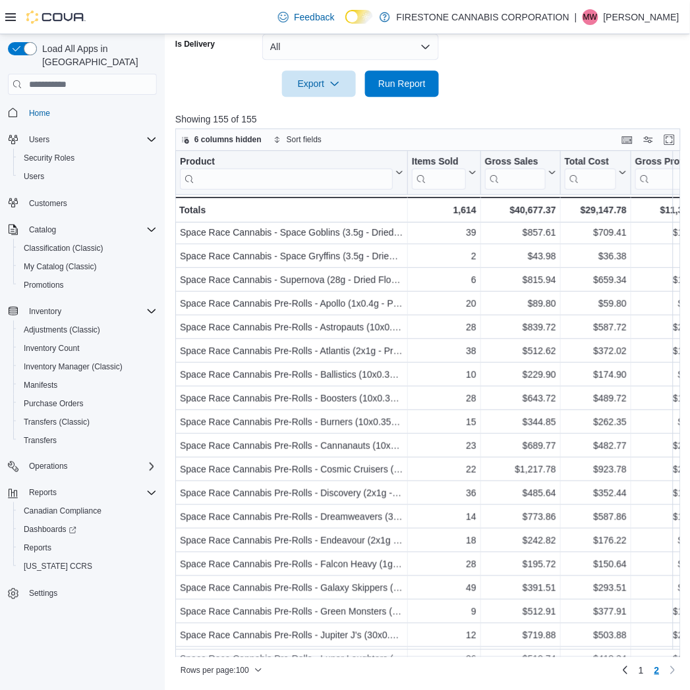
scroll to position [0, 0]
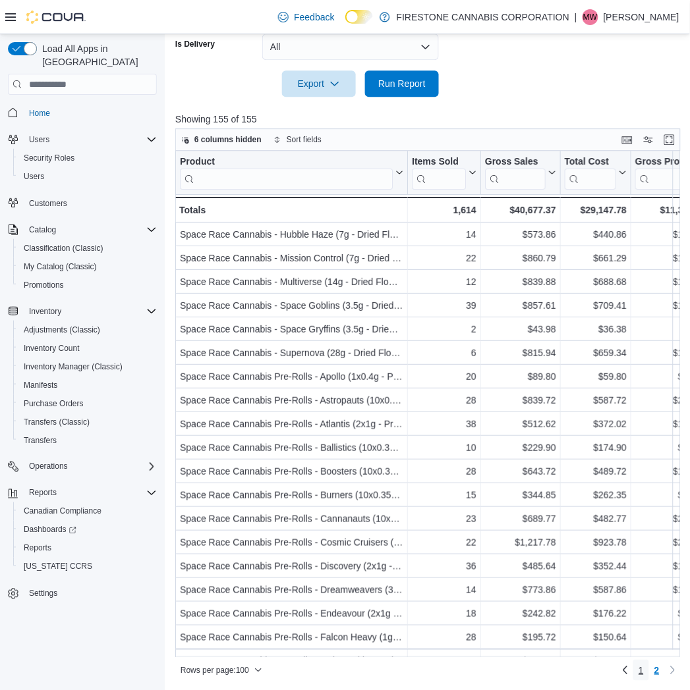
click at [644, 665] on span "1" at bounding box center [640, 670] width 5 height 13
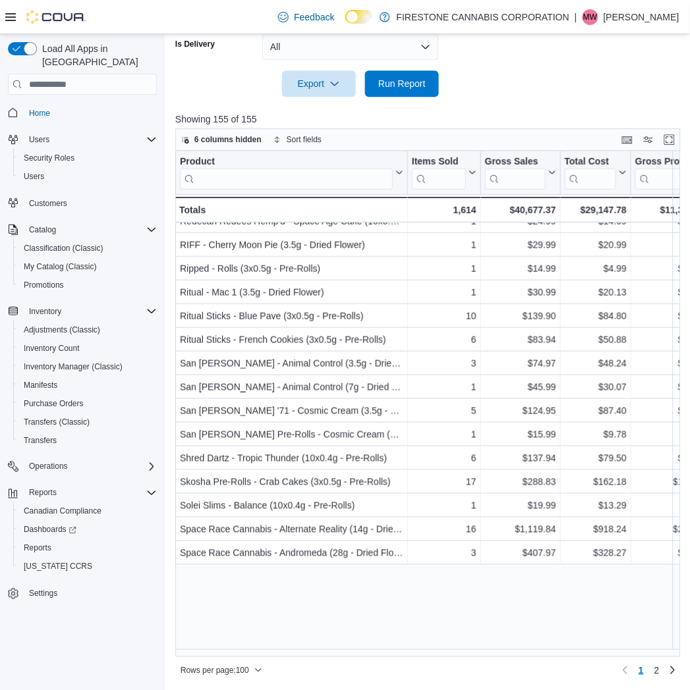
scroll to position [1944, 0]
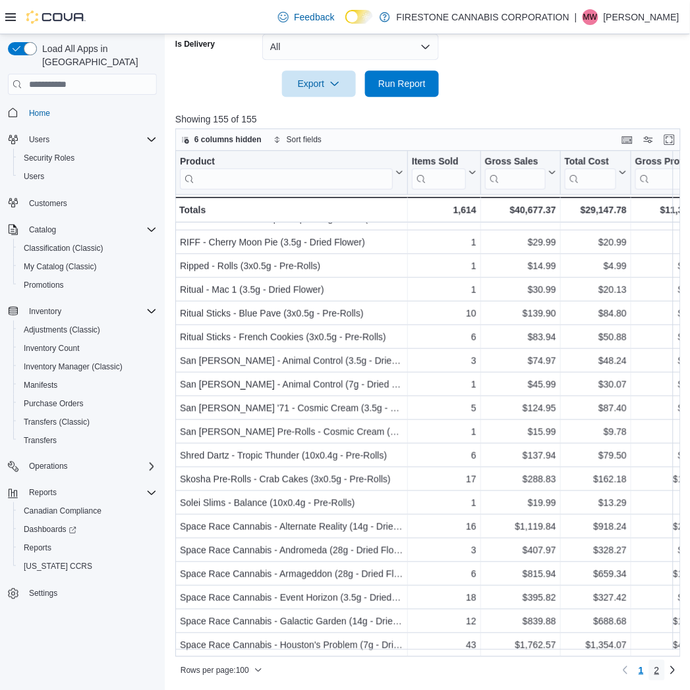
click at [660, 670] on span "2" at bounding box center [656, 670] width 5 height 13
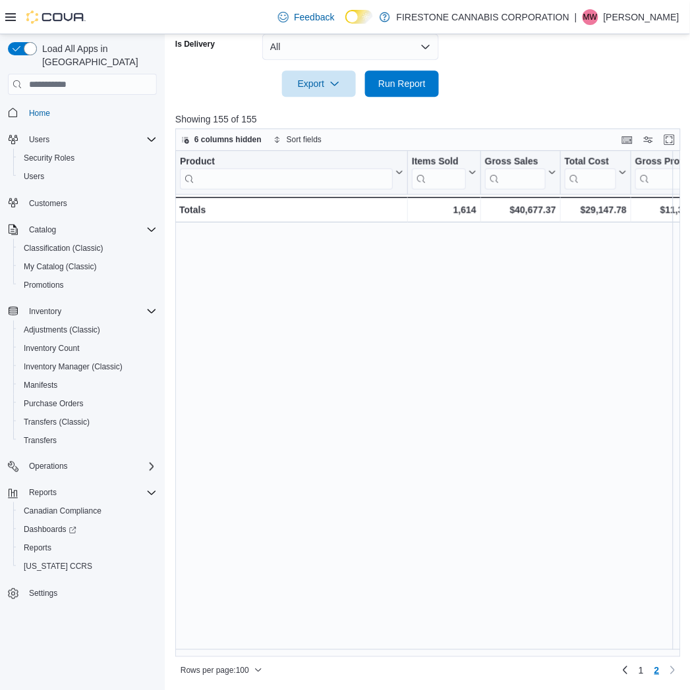
scroll to position [0, 0]
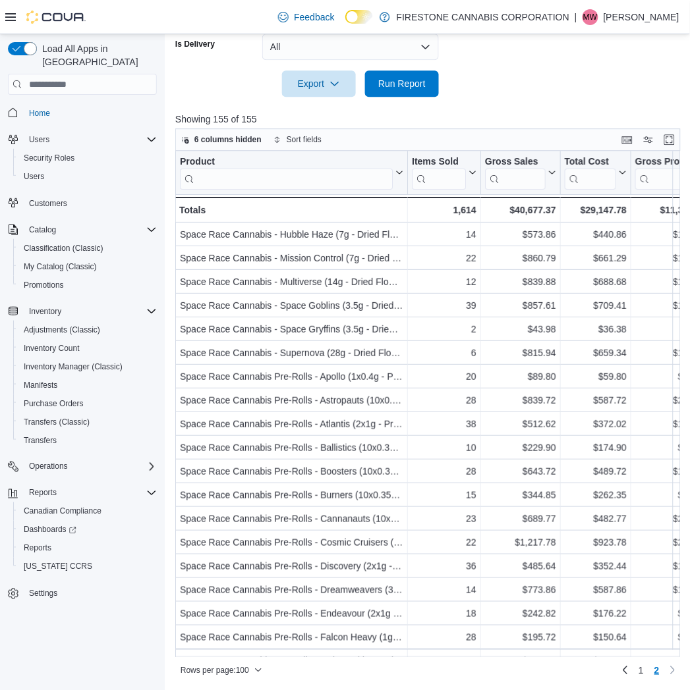
click at [515, 101] on div at bounding box center [430, 105] width 511 height 16
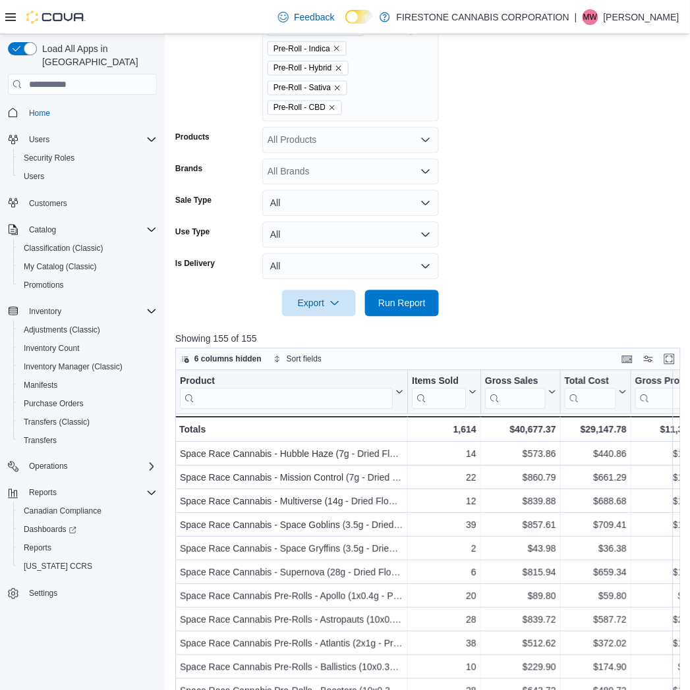
scroll to position [159, 0]
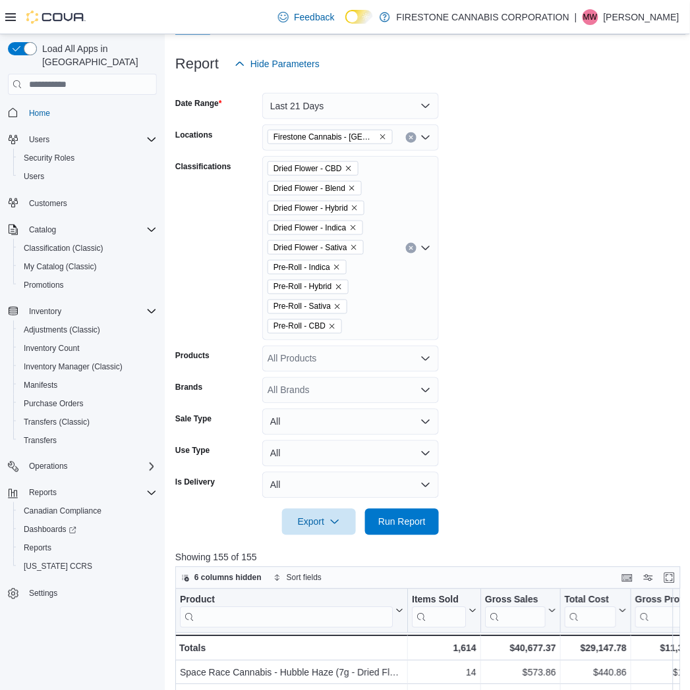
click at [381, 134] on icon "Remove Firestone Cannabis - Ponoka from selection in this group" at bounding box center [383, 137] width 8 height 8
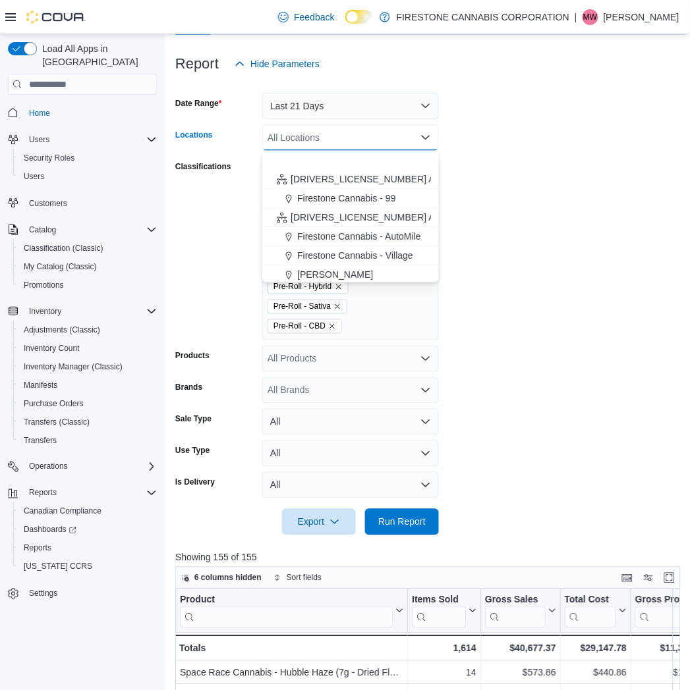
scroll to position [73, 0]
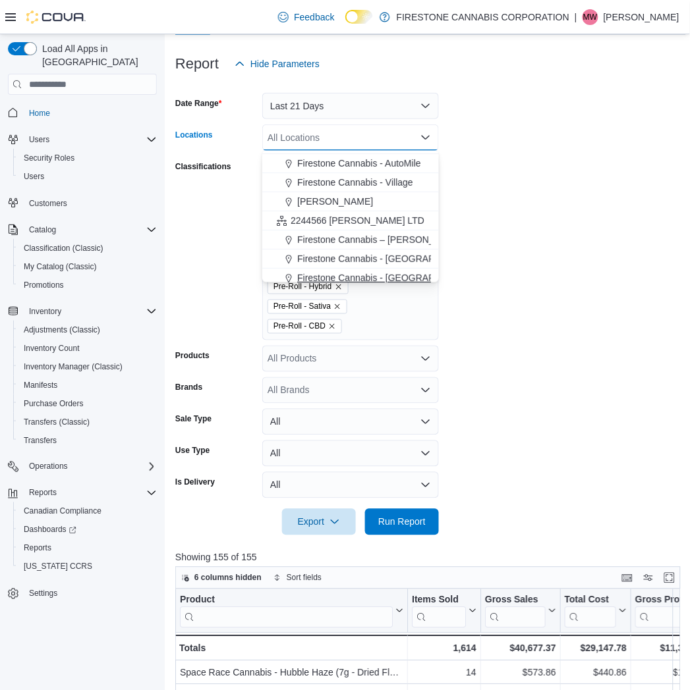
click at [345, 278] on span "Firestone Cannabis - [GEOGRAPHIC_DATA]" at bounding box center [389, 277] width 184 height 13
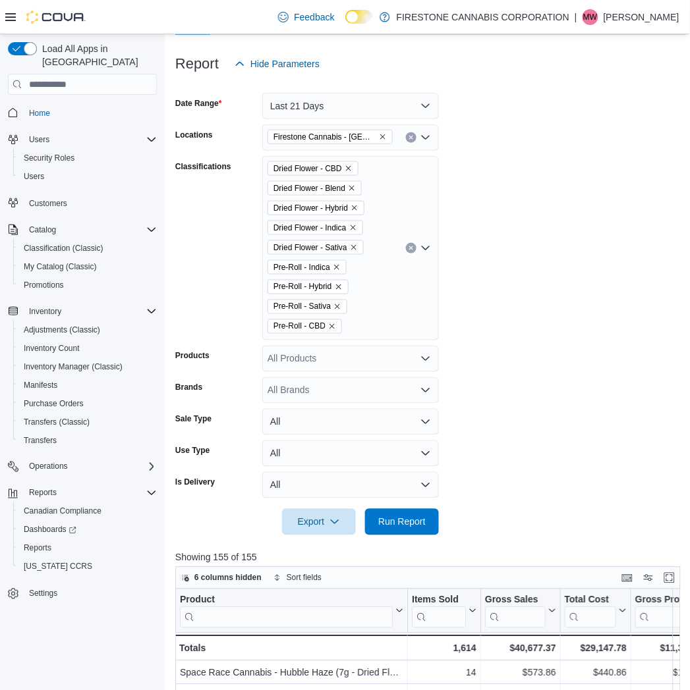
drag, startPoint x: 598, startPoint y: 229, endPoint x: 551, endPoint y: 184, distance: 64.8
click at [600, 228] on form "Date Range Last 21 Days Locations Firestone Cannabis - Sylvan Lake Classificati…" at bounding box center [430, 306] width 511 height 459
click at [359, 103] on button "Last 21 Days" at bounding box center [350, 106] width 177 height 26
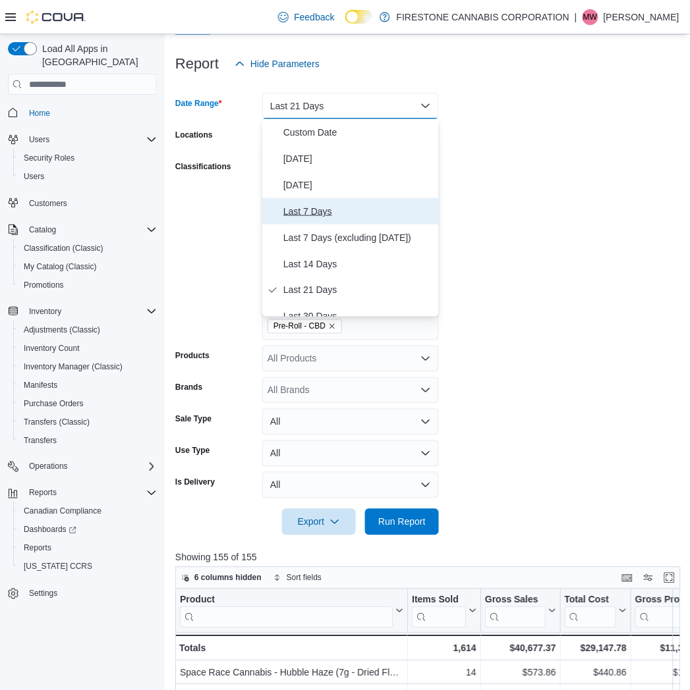
click at [313, 208] on span "Last 7 Days" at bounding box center [358, 212] width 150 height 16
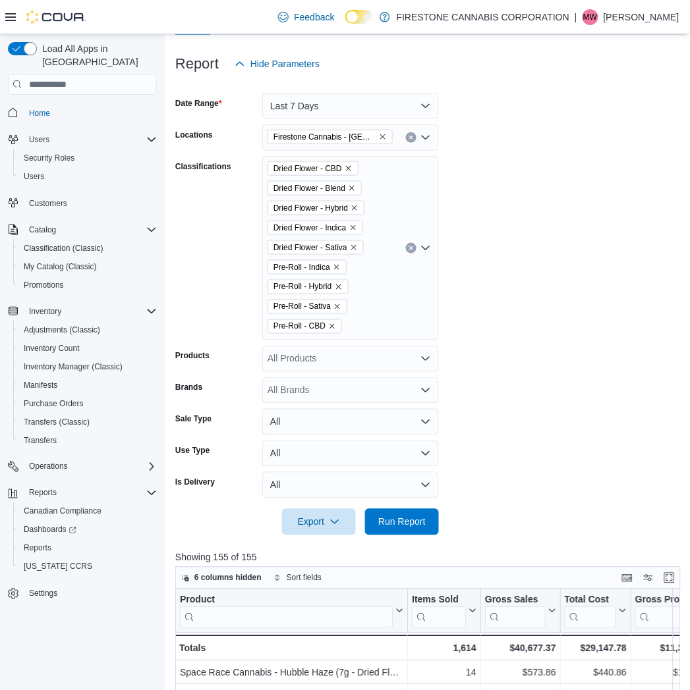
drag, startPoint x: 621, startPoint y: 281, endPoint x: 561, endPoint y: 291, distance: 60.9
click at [613, 282] on form "Date Range Last 7 Days Locations Firestone Cannabis - Sylvan Lake Classificatio…" at bounding box center [430, 306] width 511 height 459
click at [410, 249] on icon "Clear input" at bounding box center [410, 248] width 3 height 3
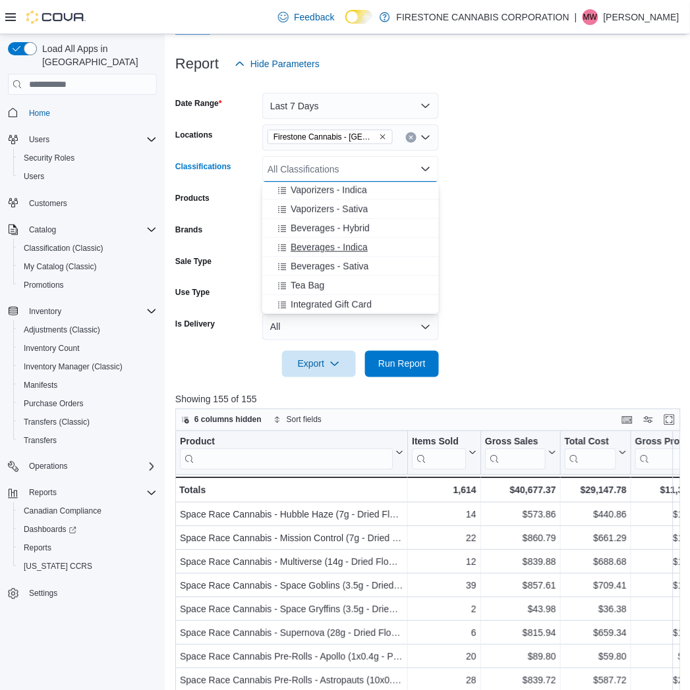
click at [320, 248] on span "Beverages - Indica" at bounding box center [329, 247] width 77 height 13
click at [314, 247] on span "Beverages - Hybrid" at bounding box center [330, 246] width 79 height 13
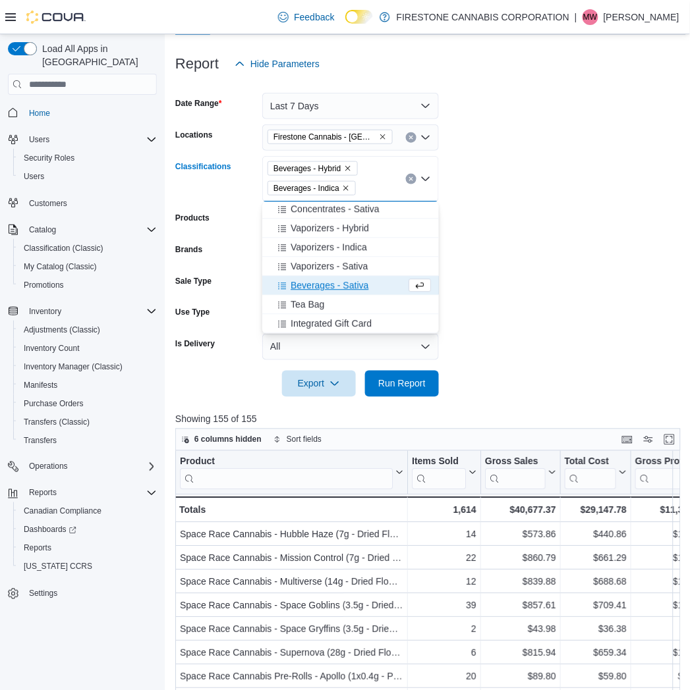
click at [306, 288] on span "Beverages - Sativa" at bounding box center [330, 285] width 78 height 13
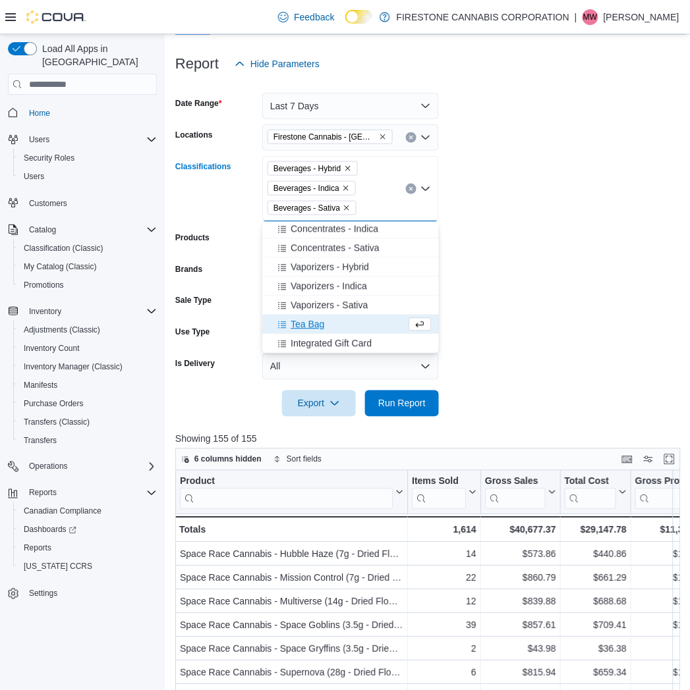
scroll to position [594, 0]
click at [398, 406] on span "Run Report" at bounding box center [401, 403] width 47 height 13
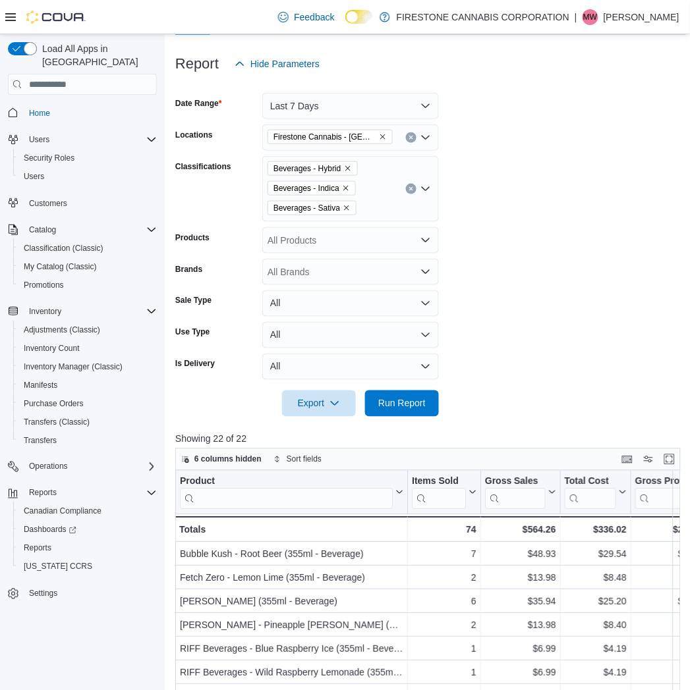
click at [568, 180] on form "Date Range Last 7 Days Locations [GEOGRAPHIC_DATA] Cannabis - [GEOGRAPHIC_DATA]…" at bounding box center [430, 247] width 511 height 340
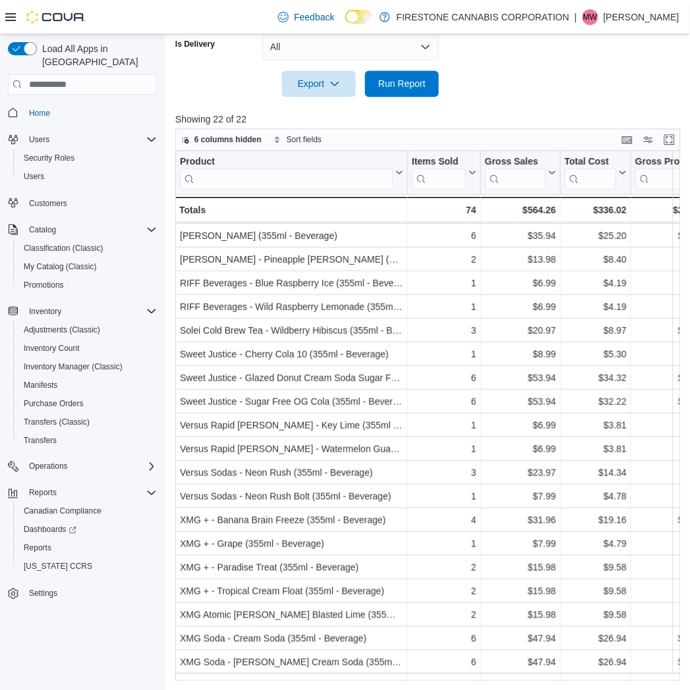
scroll to position [70, 0]
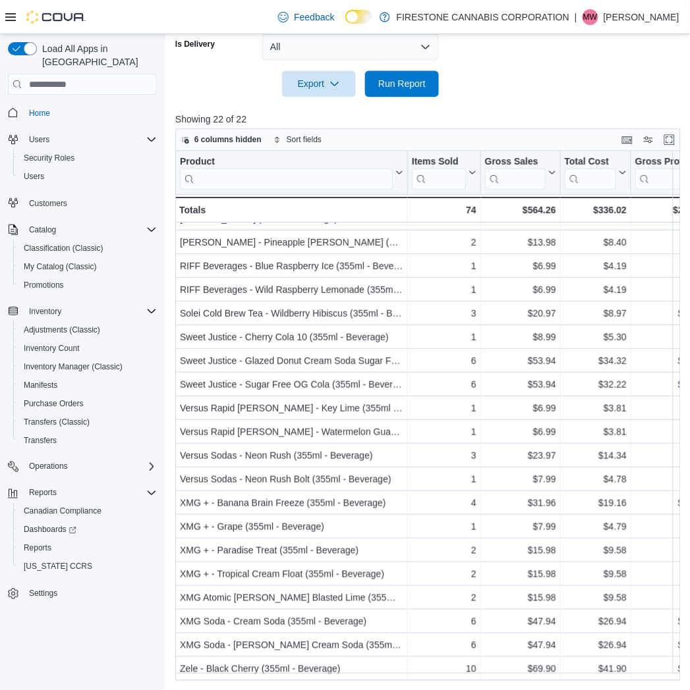
click at [541, 102] on div at bounding box center [430, 105] width 511 height 16
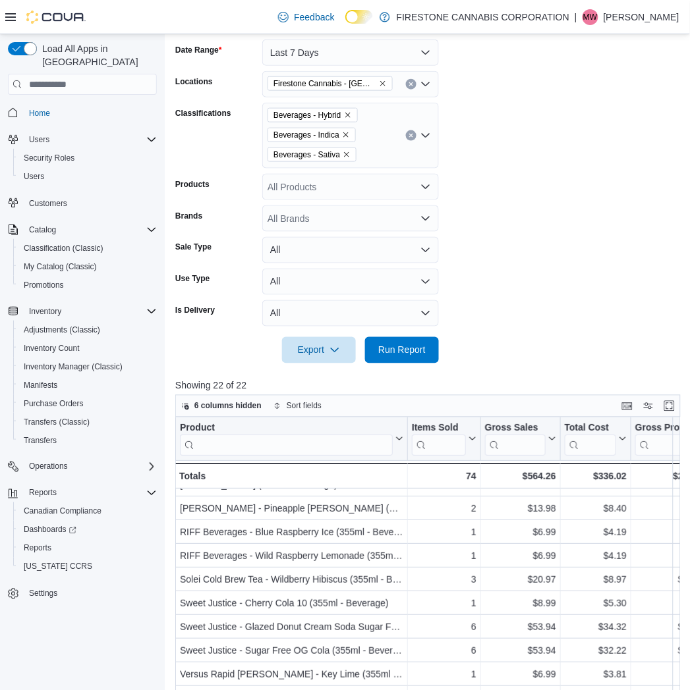
scroll to position [41, 0]
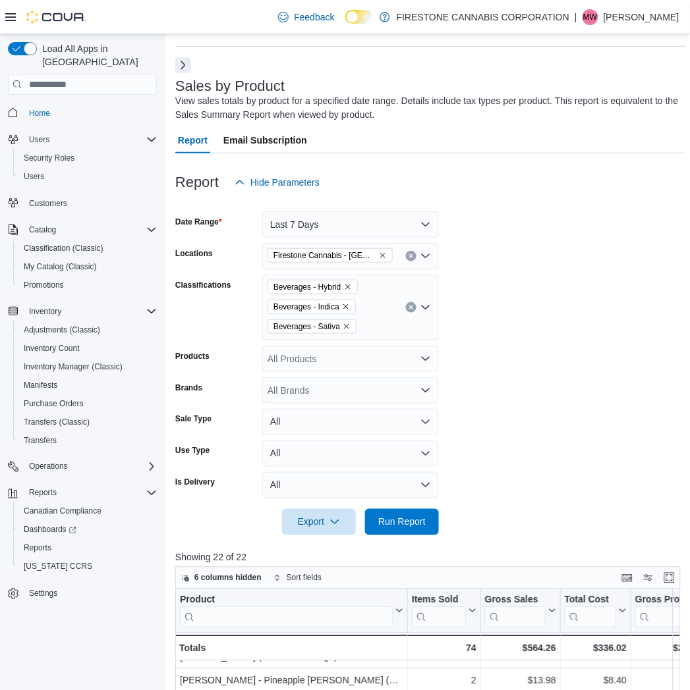
click at [410, 303] on button "Clear input" at bounding box center [411, 307] width 11 height 11
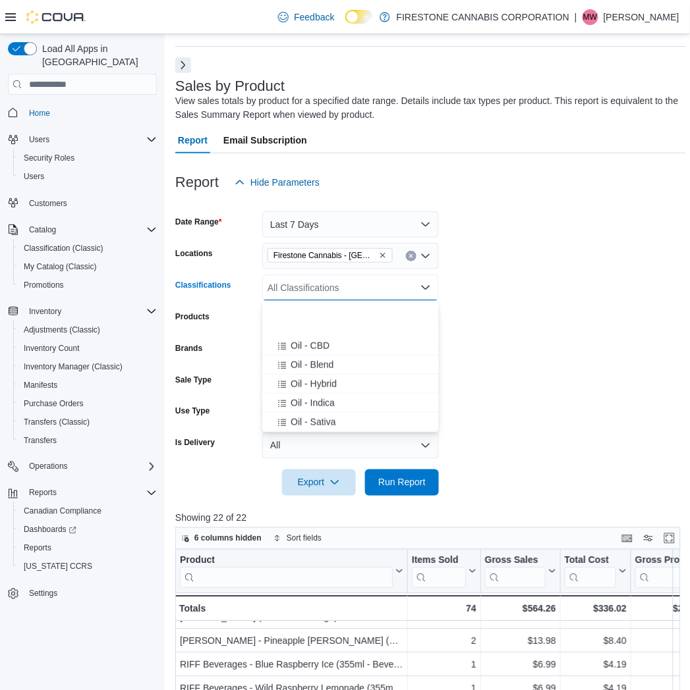
scroll to position [293, 0]
click at [304, 399] on span "Capsule - Hybrid" at bounding box center [325, 399] width 69 height 13
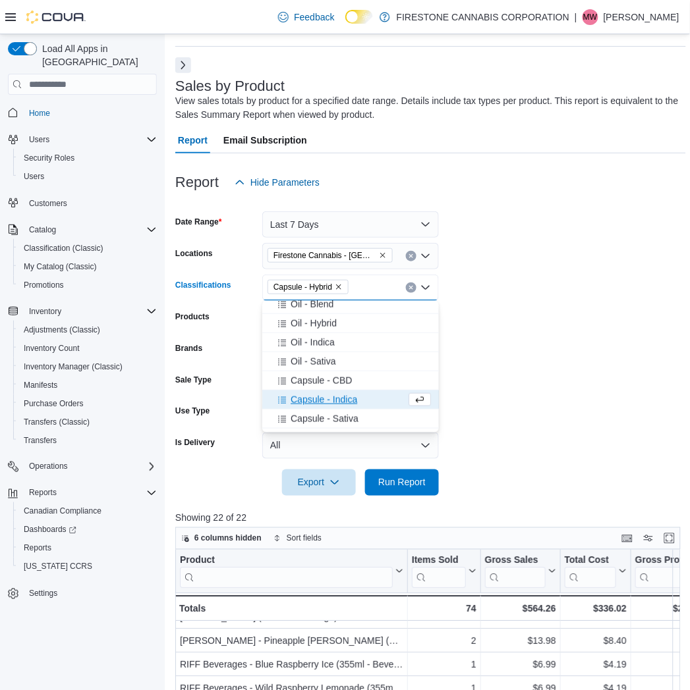
click at [304, 399] on span "Capsule - Indica" at bounding box center [324, 399] width 67 height 13
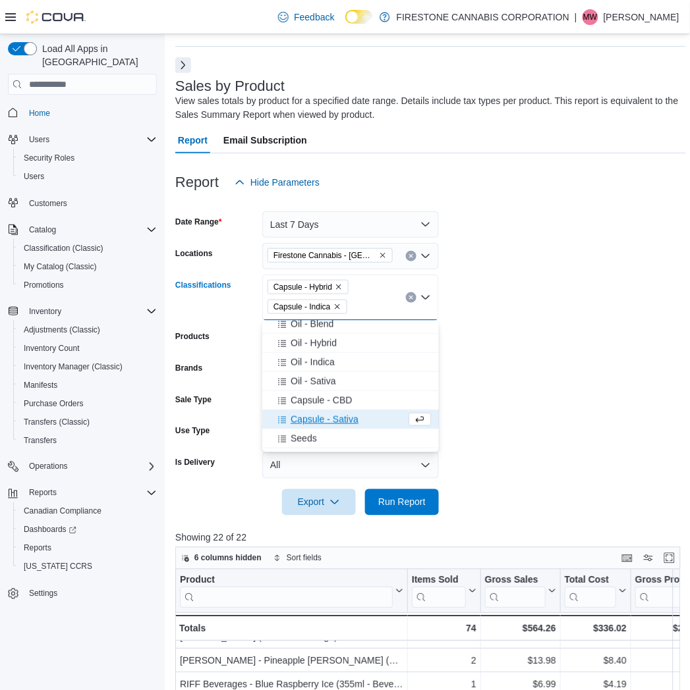
click at [307, 411] on button "Capsule - Sativa" at bounding box center [350, 419] width 177 height 19
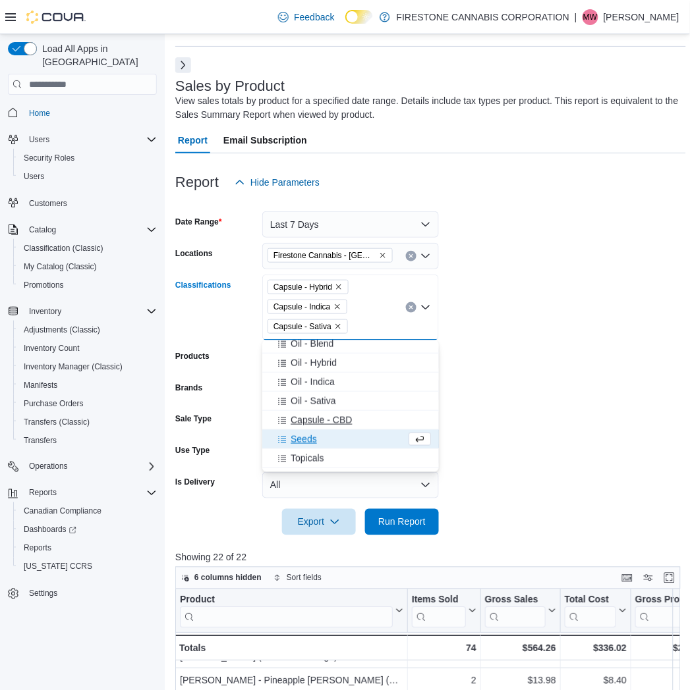
click at [306, 416] on span "Capsule - CBD" at bounding box center [321, 420] width 61 height 13
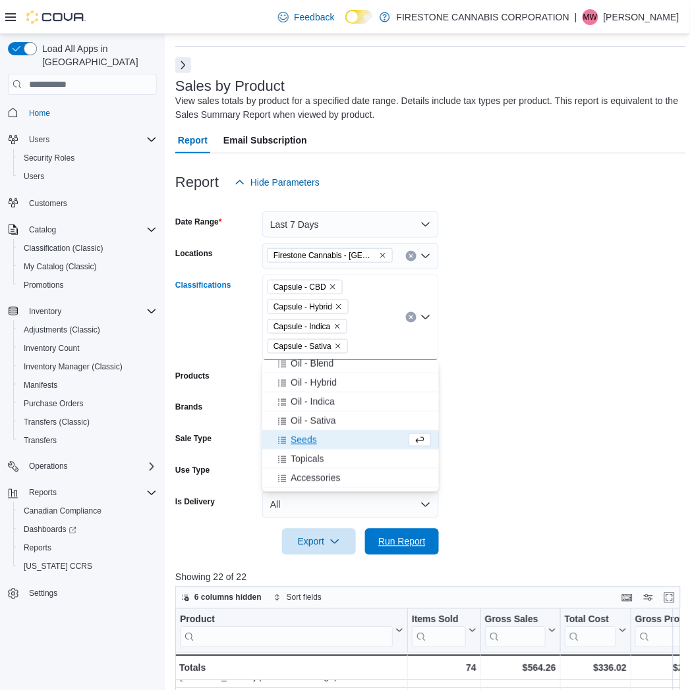
click at [399, 545] on span "Run Report" at bounding box center [401, 542] width 47 height 13
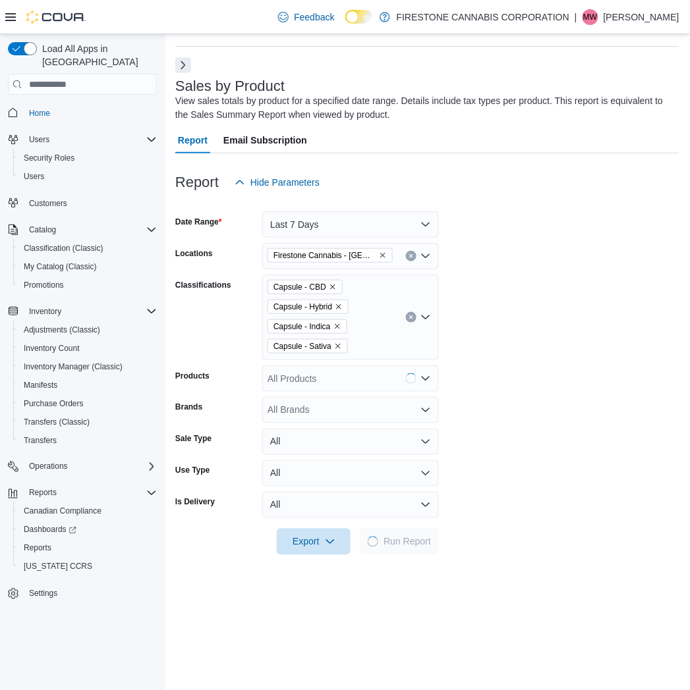
click at [577, 332] on form "Date Range Last 7 Days Locations Firestone Cannabis - [GEOGRAPHIC_DATA] Lake Cl…" at bounding box center [427, 376] width 504 height 360
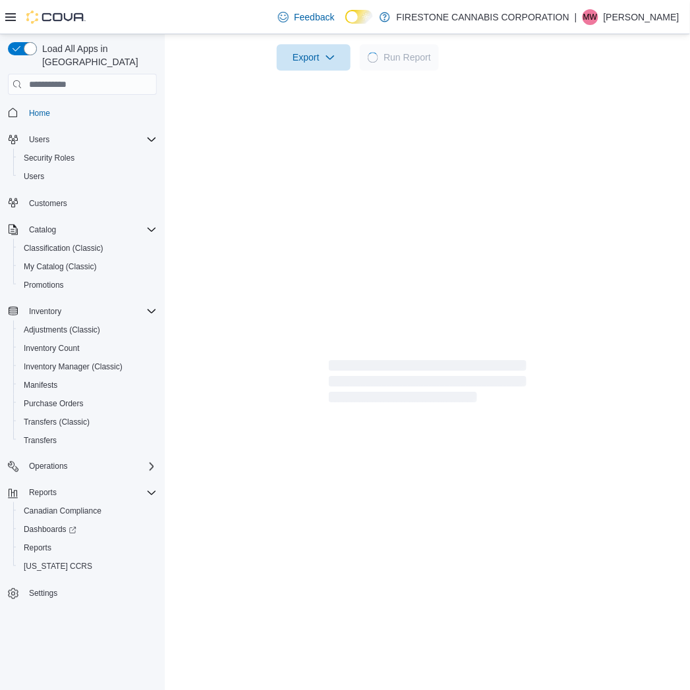
scroll to position [499, 0]
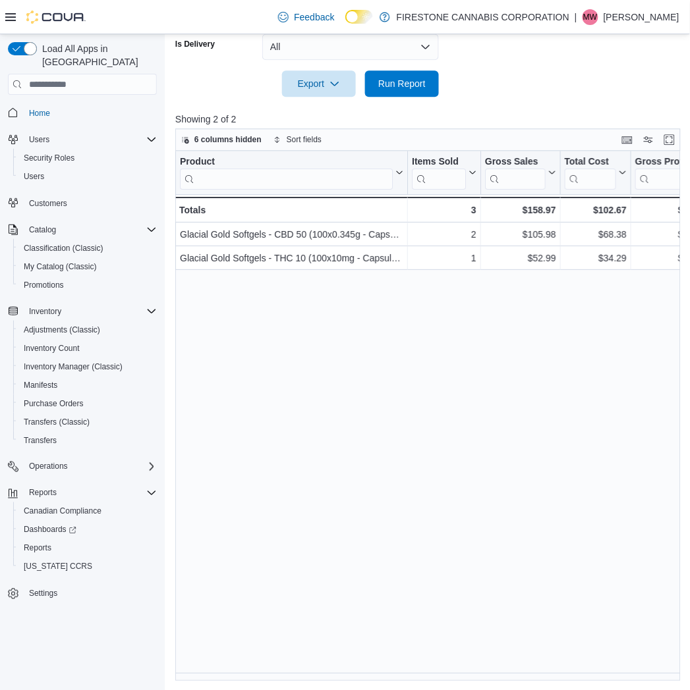
drag, startPoint x: 572, startPoint y: 61, endPoint x: 548, endPoint y: 73, distance: 27.4
click at [571, 61] on div at bounding box center [430, 65] width 511 height 11
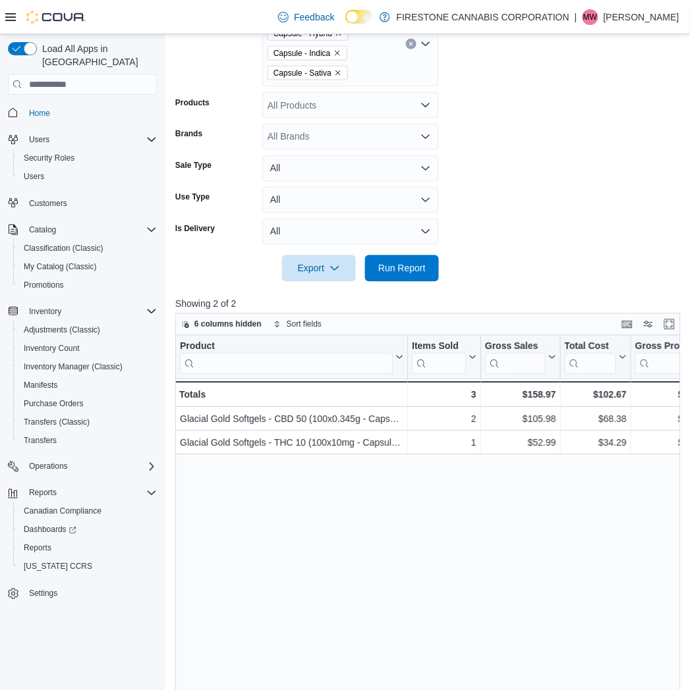
scroll to position [134, 0]
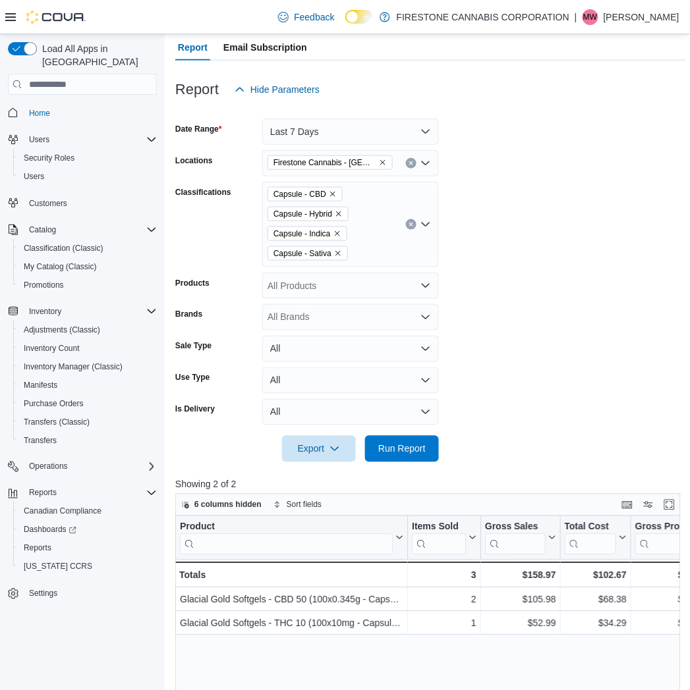
click at [410, 224] on icon "Clear input" at bounding box center [410, 224] width 3 height 3
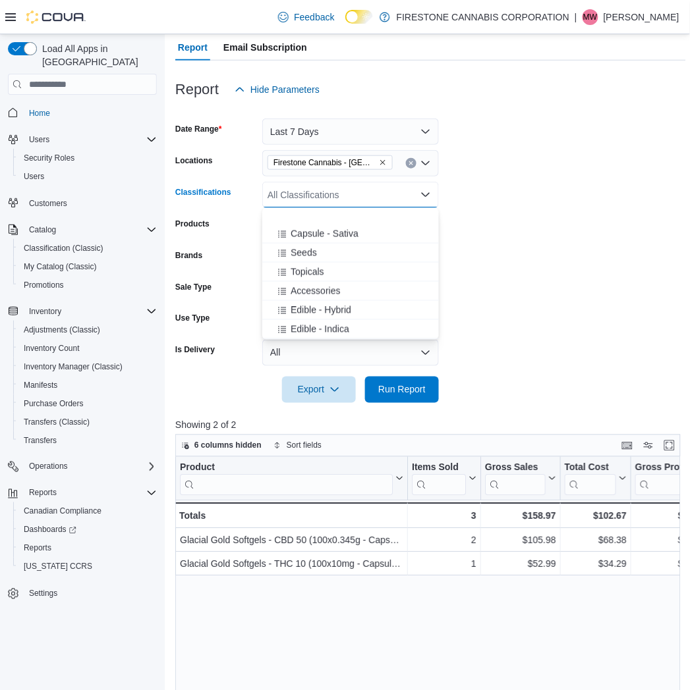
scroll to position [512, 0]
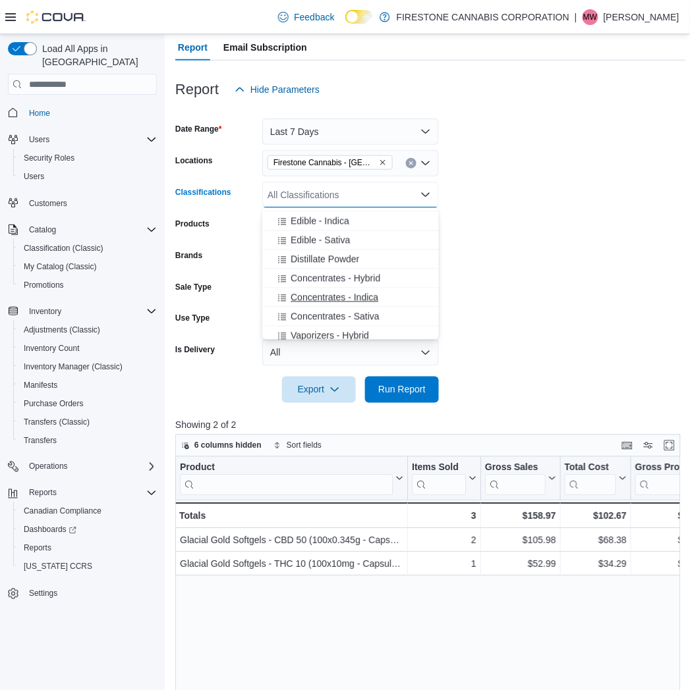
click at [320, 297] on span "Concentrates - Indica" at bounding box center [335, 297] width 88 height 13
click at [320, 298] on span "Concentrates - Sativa" at bounding box center [335, 297] width 89 height 13
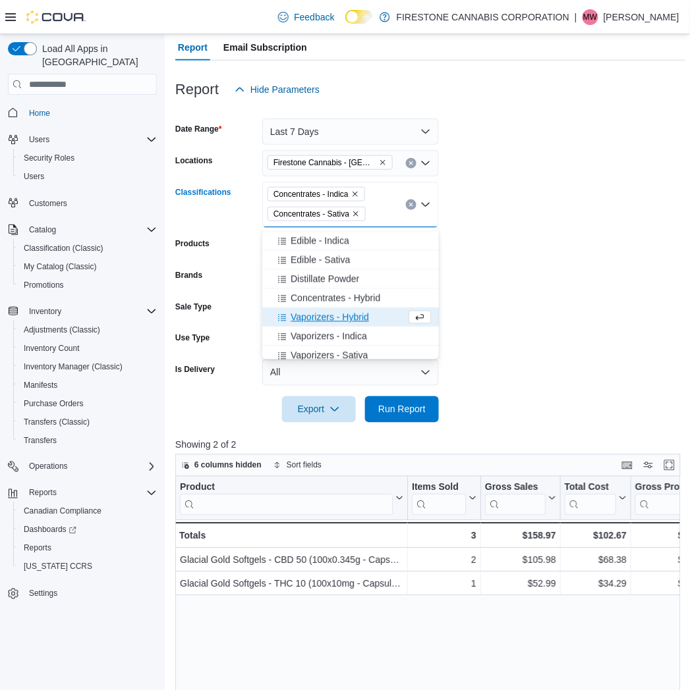
click at [320, 298] on span "Concentrates - Hybrid" at bounding box center [336, 298] width 90 height 13
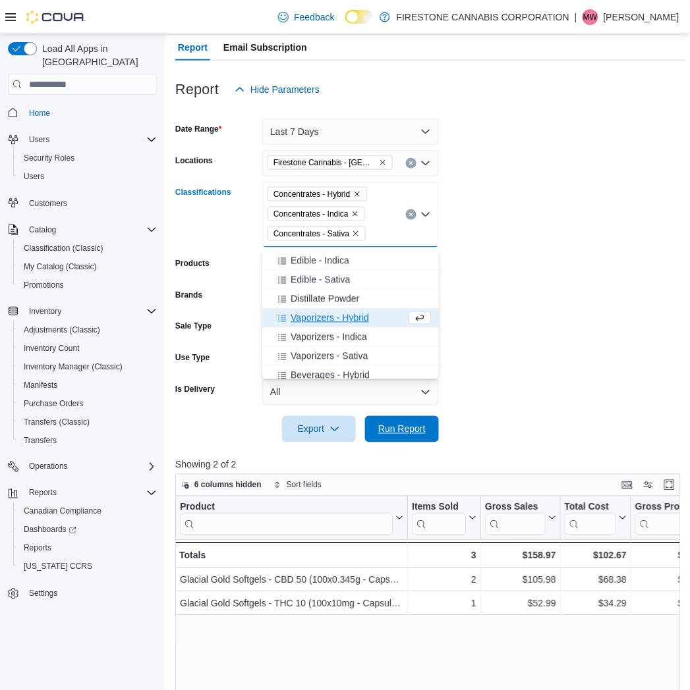
click at [386, 424] on span "Run Report" at bounding box center [401, 429] width 47 height 13
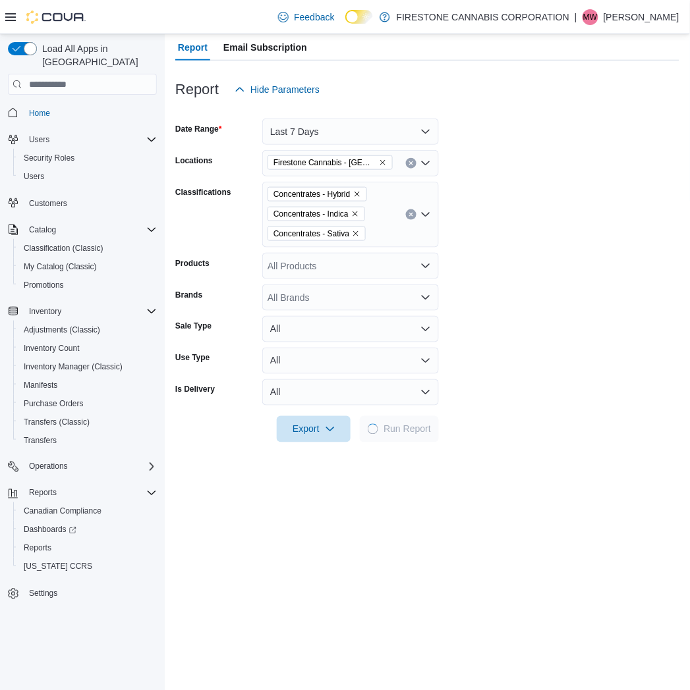
click at [627, 296] on form "Date Range Last 7 Days Locations Firestone Cannabis - Sylvan Lake Classificatio…" at bounding box center [427, 273] width 504 height 340
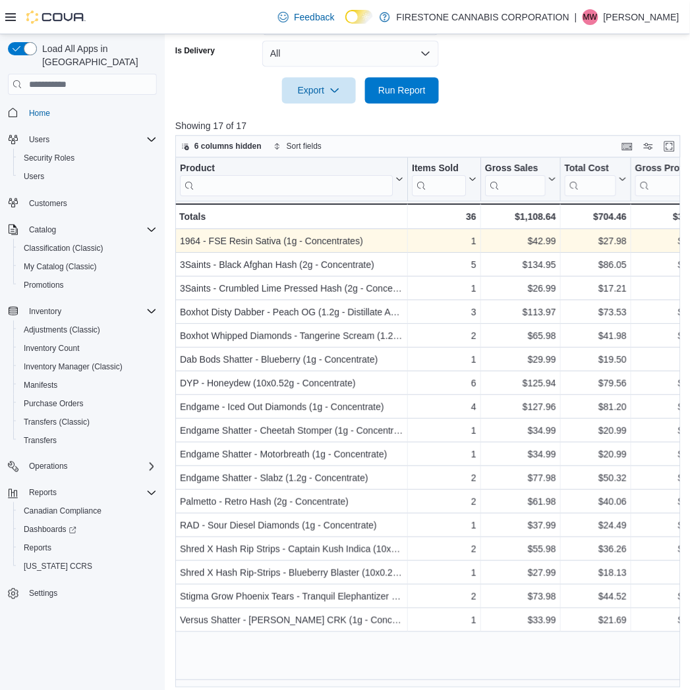
scroll to position [480, 0]
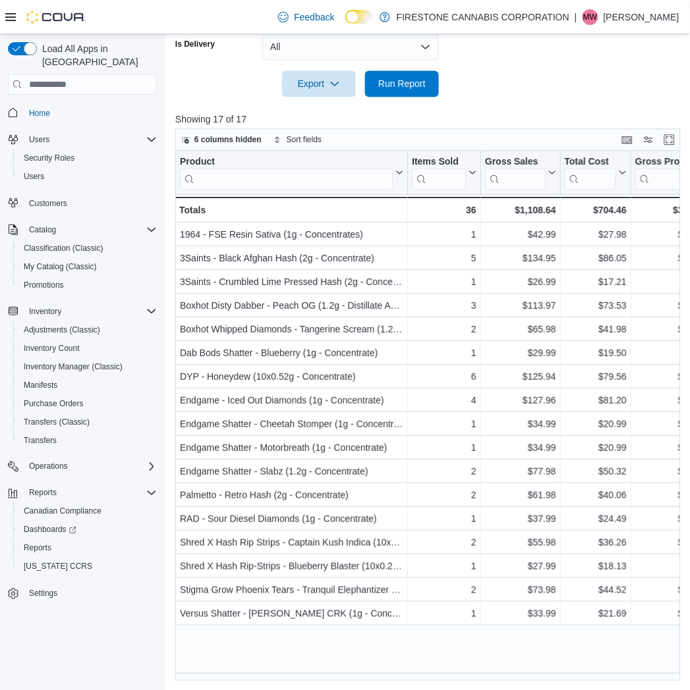
drag, startPoint x: 596, startPoint y: 82, endPoint x: 563, endPoint y: 75, distance: 33.6
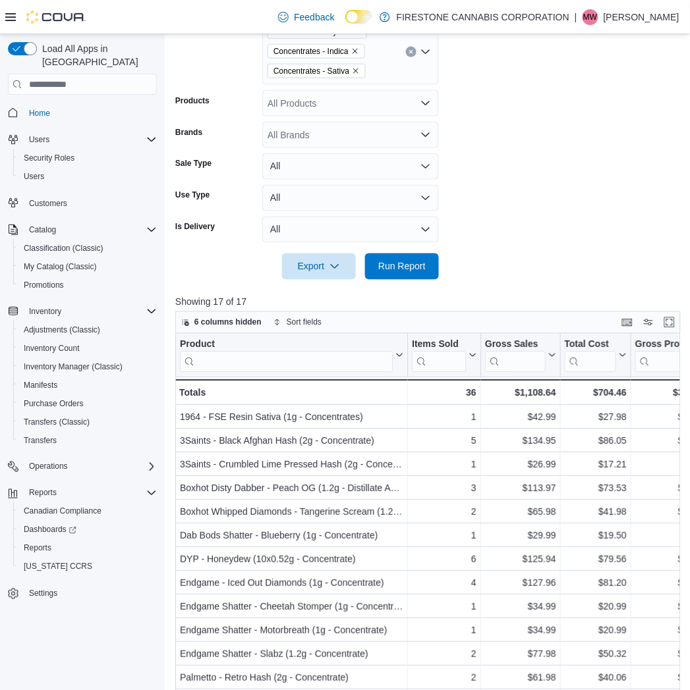
scroll to position [41, 0]
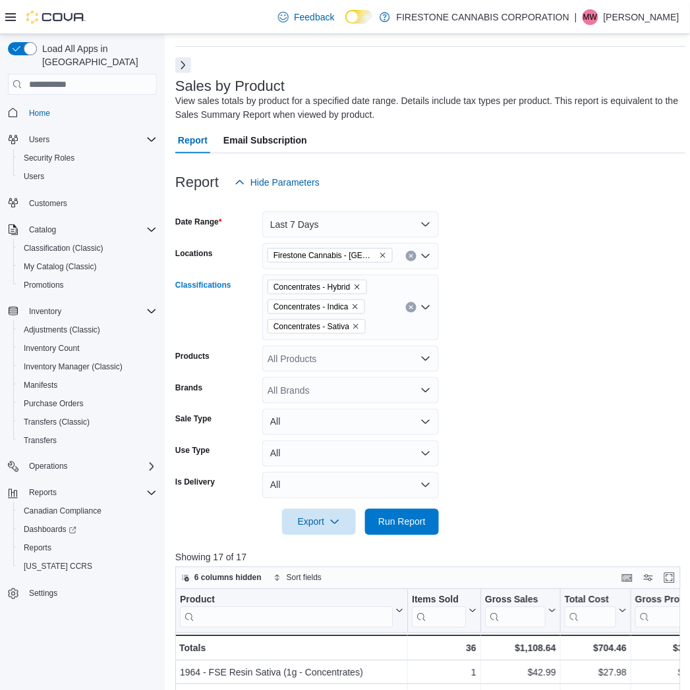
click at [408, 308] on icon "Clear input" at bounding box center [410, 307] width 5 height 5
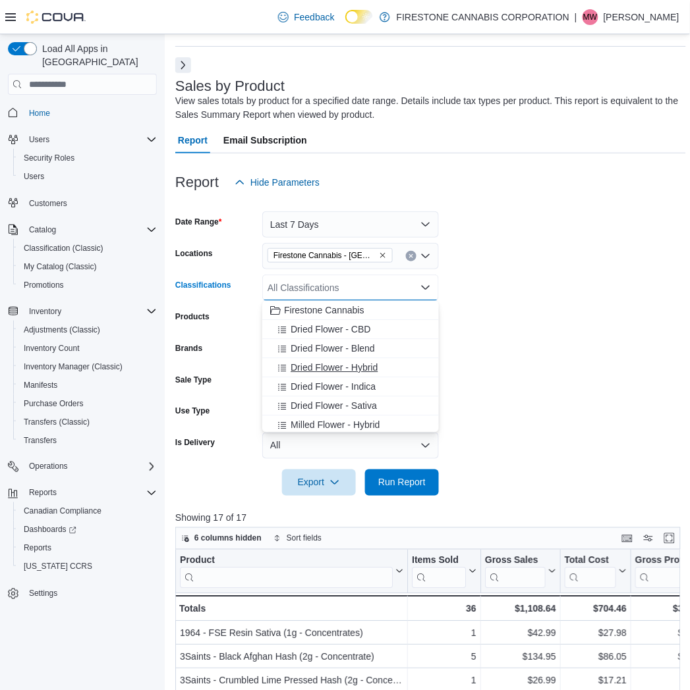
click at [324, 363] on span "Dried Flower - Hybrid" at bounding box center [334, 367] width 87 height 13
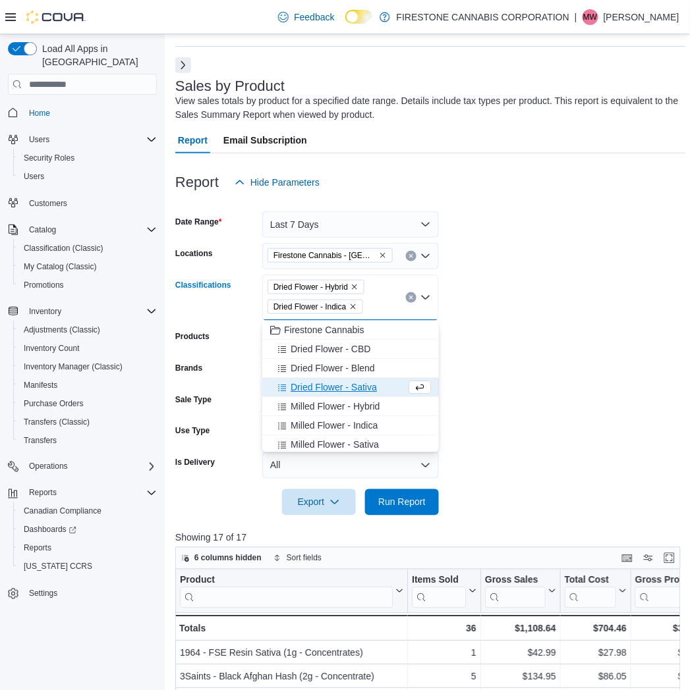
click at [319, 383] on span "Dried Flower - Sativa" at bounding box center [334, 387] width 86 height 13
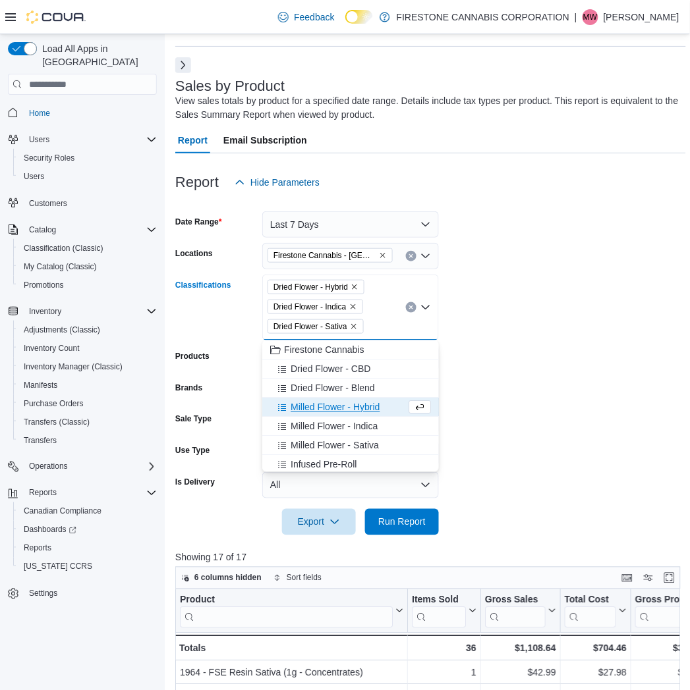
click at [319, 383] on span "Dried Flower - Blend" at bounding box center [333, 387] width 84 height 13
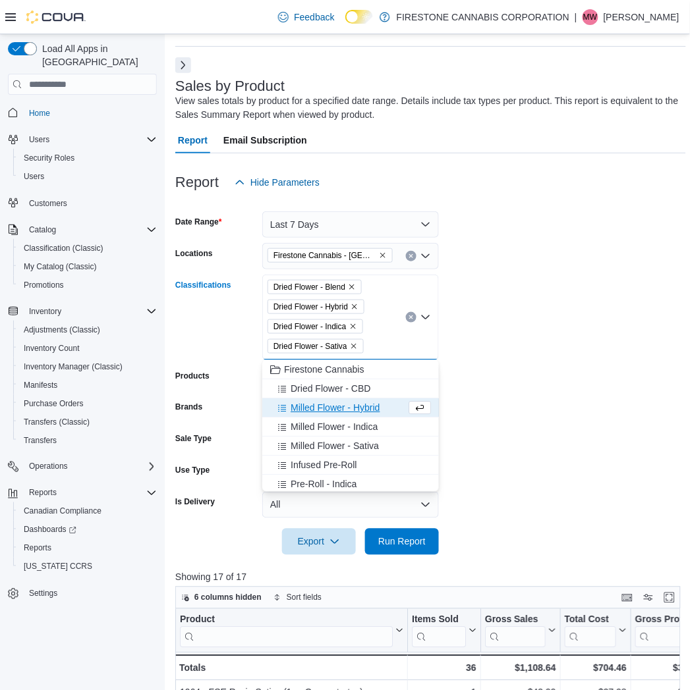
click at [319, 383] on span "Dried Flower - CBD" at bounding box center [331, 388] width 80 height 13
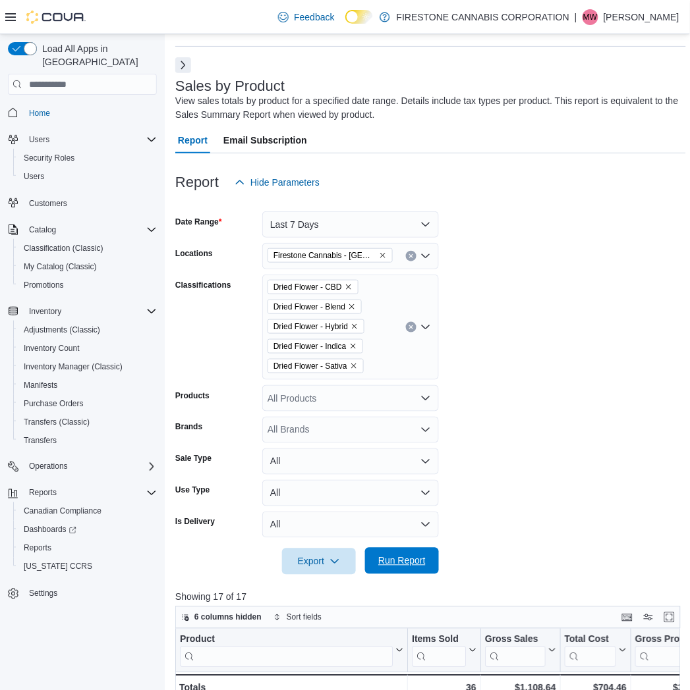
click at [385, 565] on span "Run Report" at bounding box center [401, 561] width 47 height 13
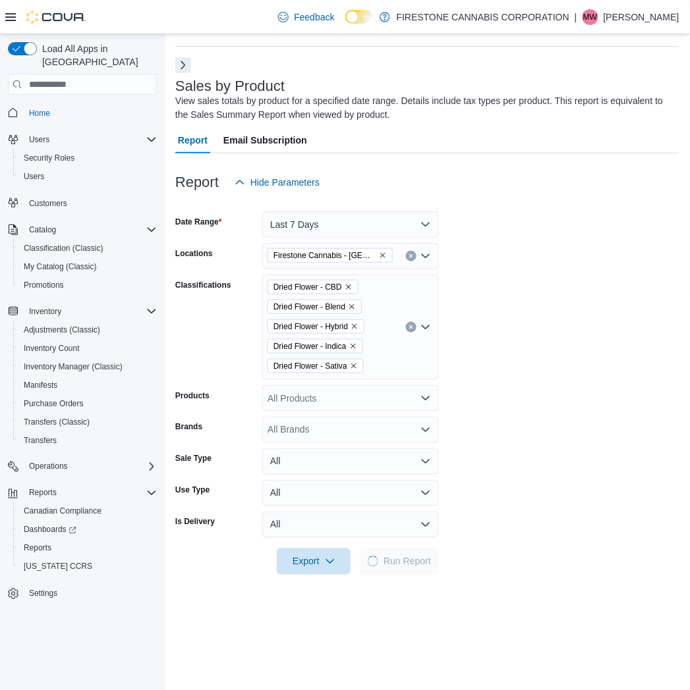
click at [514, 435] on form "Date Range Last 7 Days Locations [GEOGRAPHIC_DATA] Cannabis - [GEOGRAPHIC_DATA]…" at bounding box center [427, 386] width 504 height 380
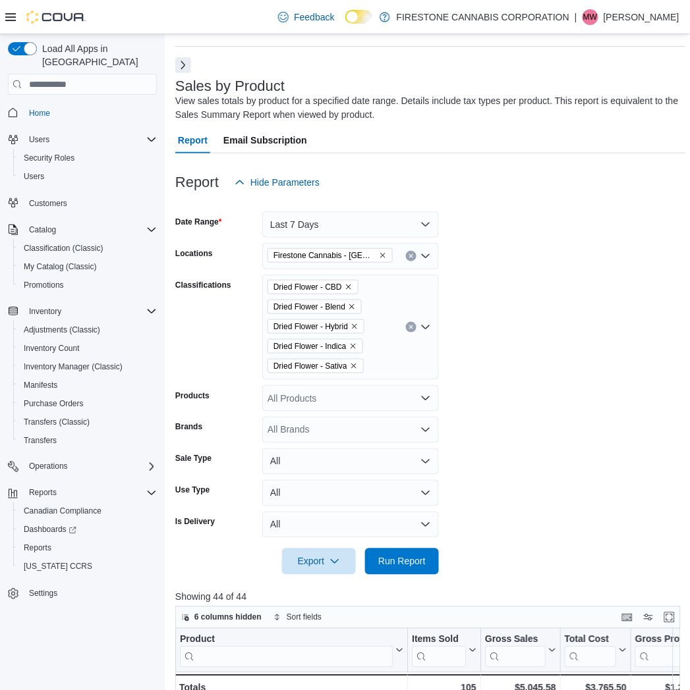
click at [506, 331] on form "Date Range Last 7 Days Locations [GEOGRAPHIC_DATA] Cannabis - [GEOGRAPHIC_DATA]…" at bounding box center [430, 386] width 511 height 380
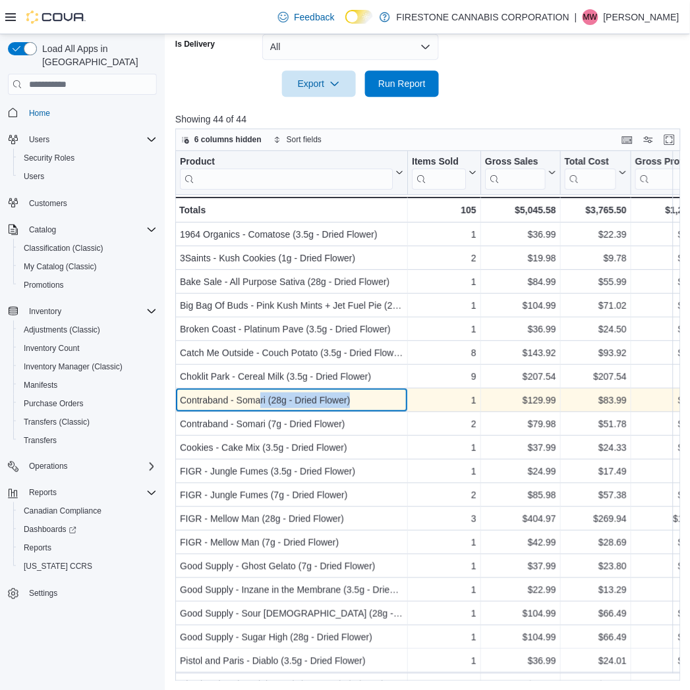
drag, startPoint x: 258, startPoint y: 397, endPoint x: 671, endPoint y: 409, distance: 413.3
click at [389, 403] on div "Contraband - Somari (28g - Dried Flower)" at bounding box center [291, 401] width 223 height 16
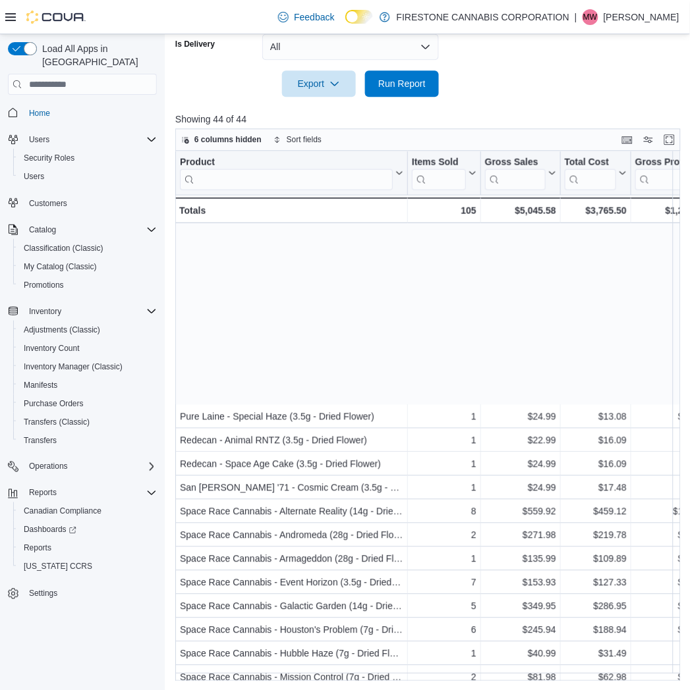
scroll to position [593, 0]
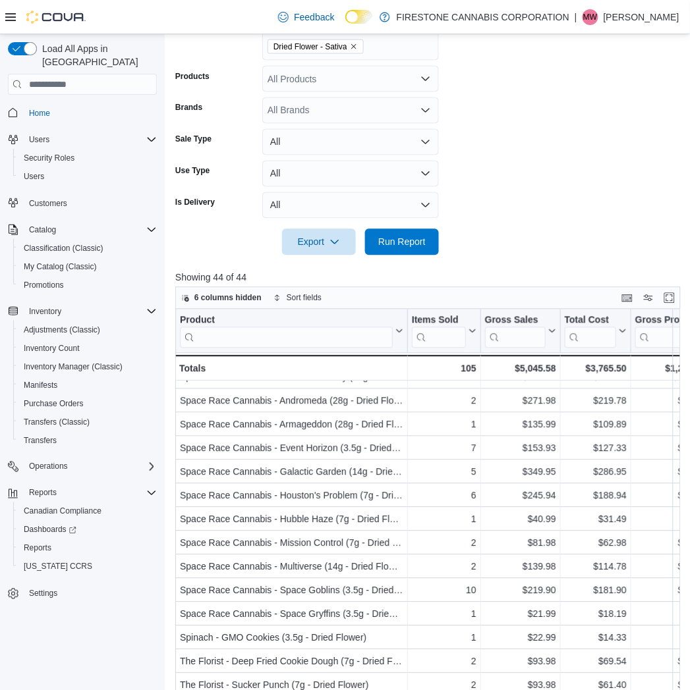
scroll to position [80, 0]
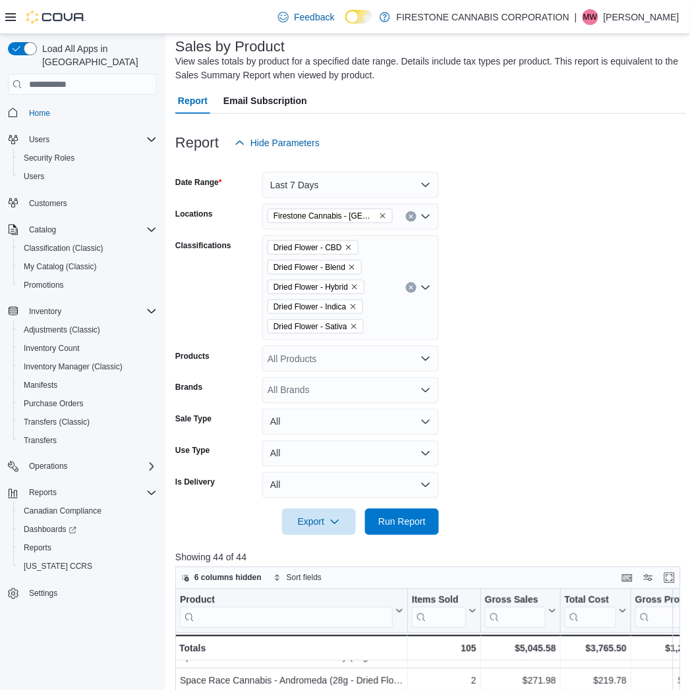
click at [408, 287] on icon "Clear input" at bounding box center [410, 287] width 5 height 5
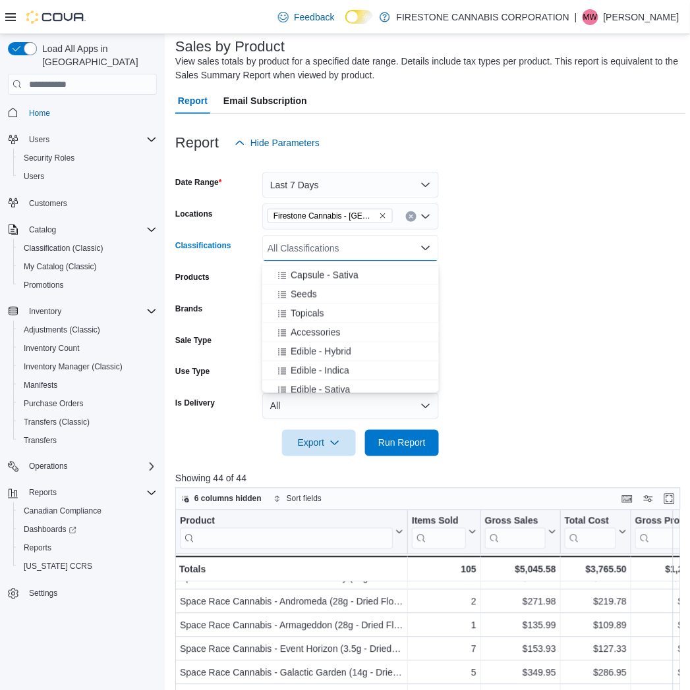
scroll to position [439, 0]
click at [305, 345] on span "Edible - Indica" at bounding box center [320, 347] width 59 height 13
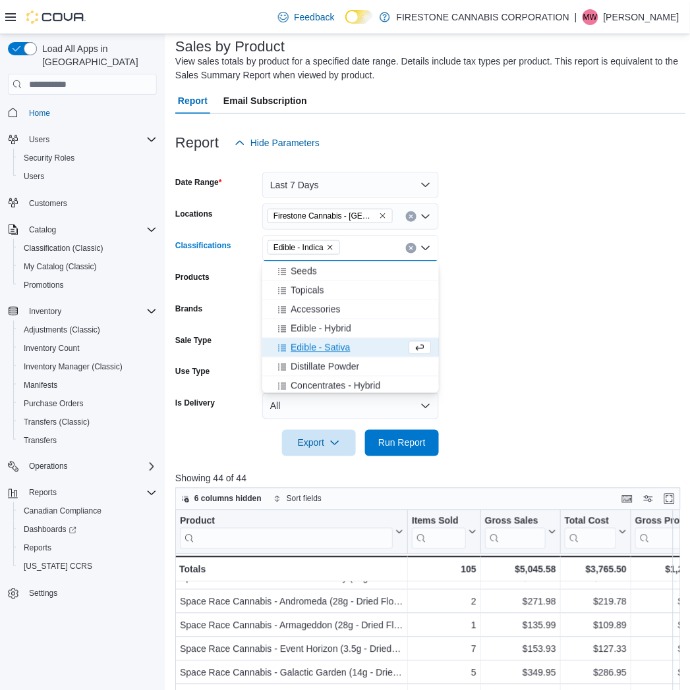
click at [305, 345] on span "Edible - Sativa" at bounding box center [320, 347] width 59 height 13
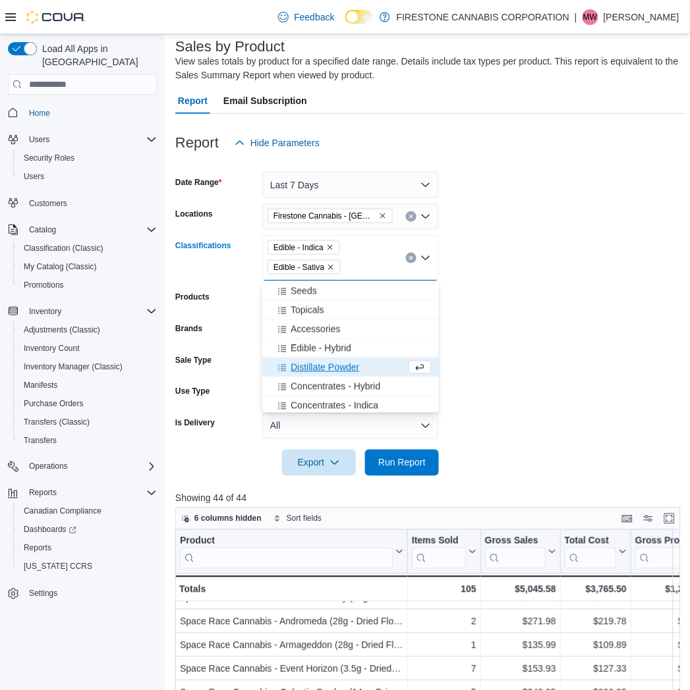
click at [305, 345] on span "Edible - Hybrid" at bounding box center [321, 348] width 61 height 13
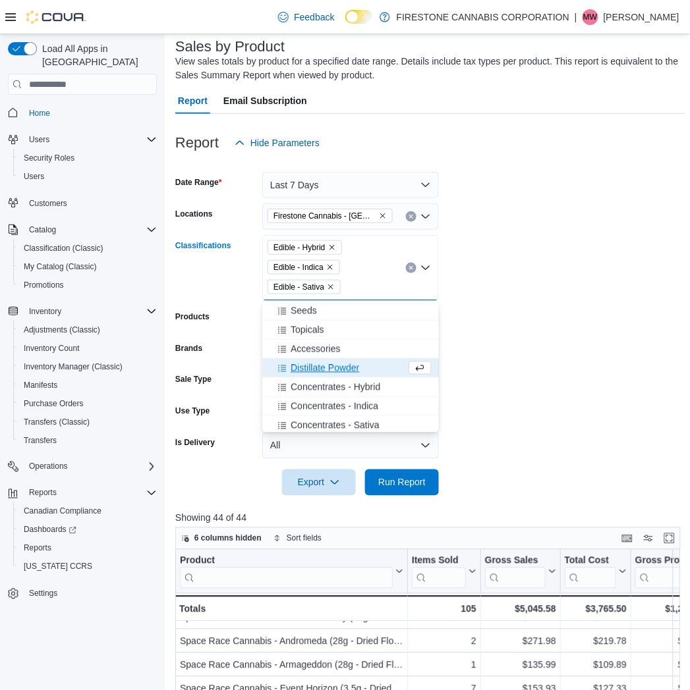
click at [550, 320] on form "Date Range Last 7 Days Locations [GEOGRAPHIC_DATA] Cannabis - [GEOGRAPHIC_DATA]…" at bounding box center [430, 326] width 511 height 340
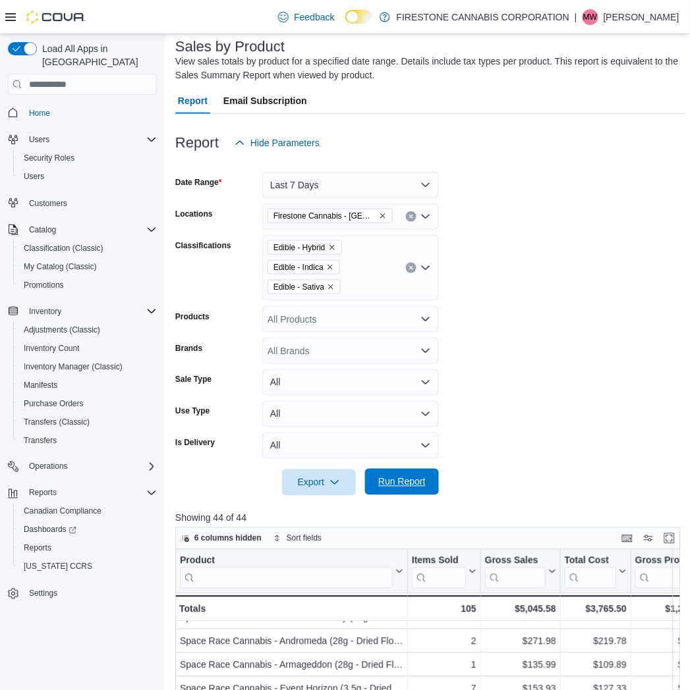
click at [389, 482] on span "Run Report" at bounding box center [401, 482] width 47 height 13
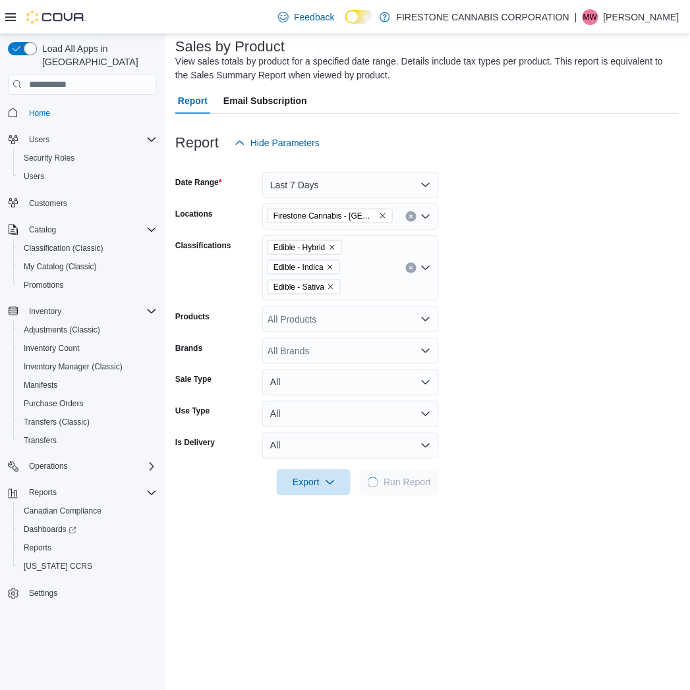
click at [635, 382] on form "Date Range Last 7 Days Locations Firestone Cannabis - Sylvan Lake Classificatio…" at bounding box center [427, 326] width 504 height 340
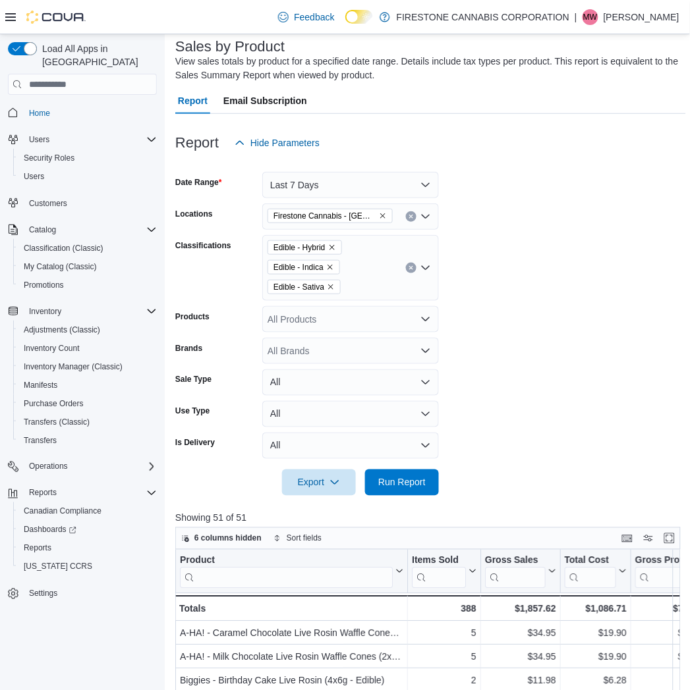
click at [521, 353] on form "Date Range Last 7 Days Locations Firestone Cannabis - Sylvan Lake Classificatio…" at bounding box center [430, 326] width 511 height 340
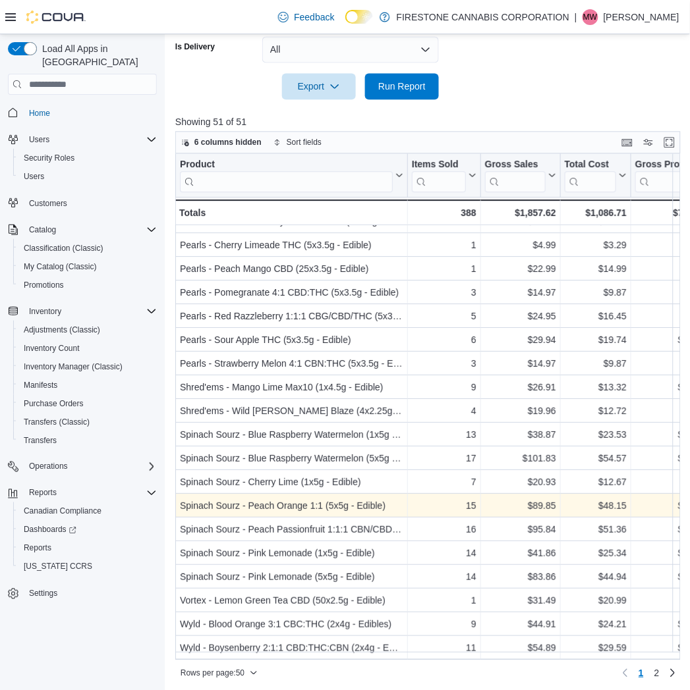
scroll to position [480, 0]
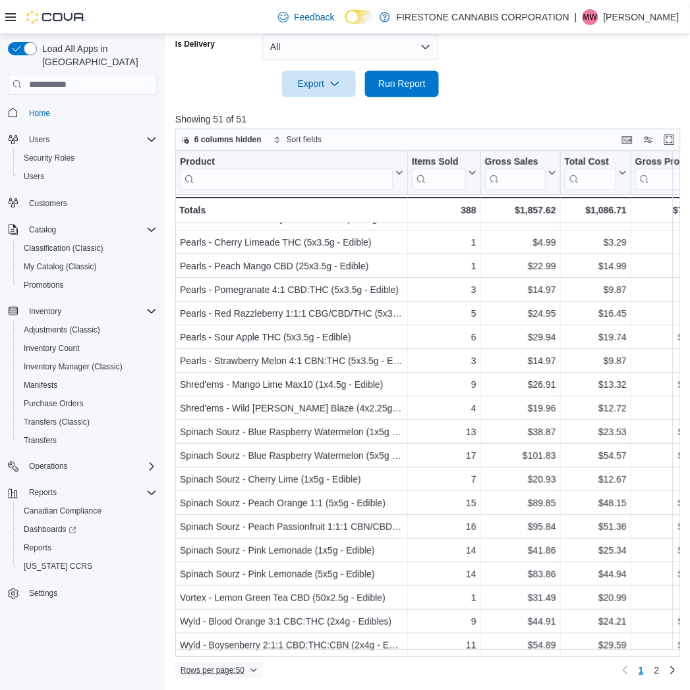
click at [229, 670] on span "Rows per page : 50" at bounding box center [213, 670] width 64 height 11
click at [233, 642] on span "100 rows" at bounding box center [236, 644] width 42 height 11
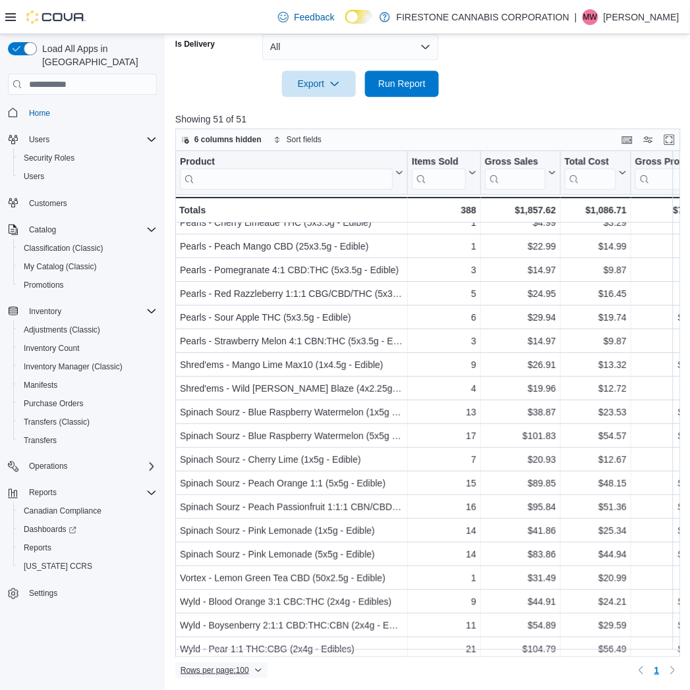
scroll to position [782, 0]
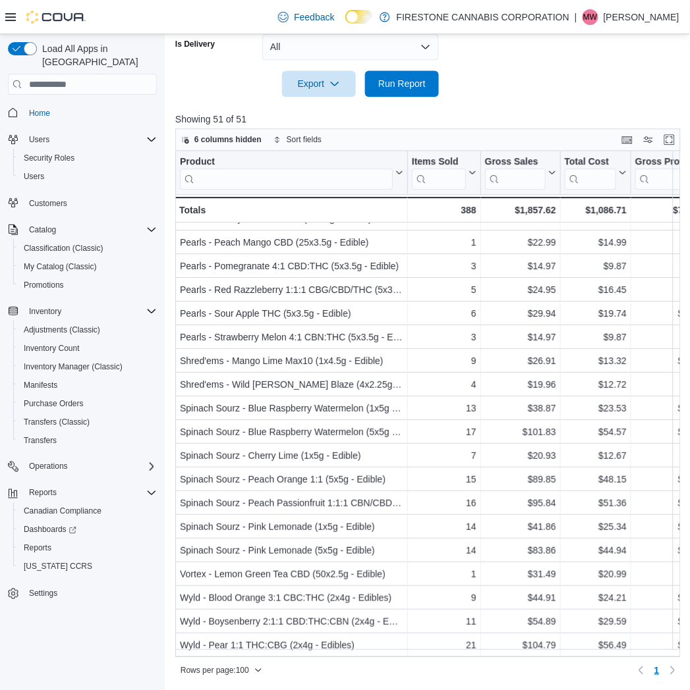
click at [567, 99] on div at bounding box center [430, 105] width 511 height 16
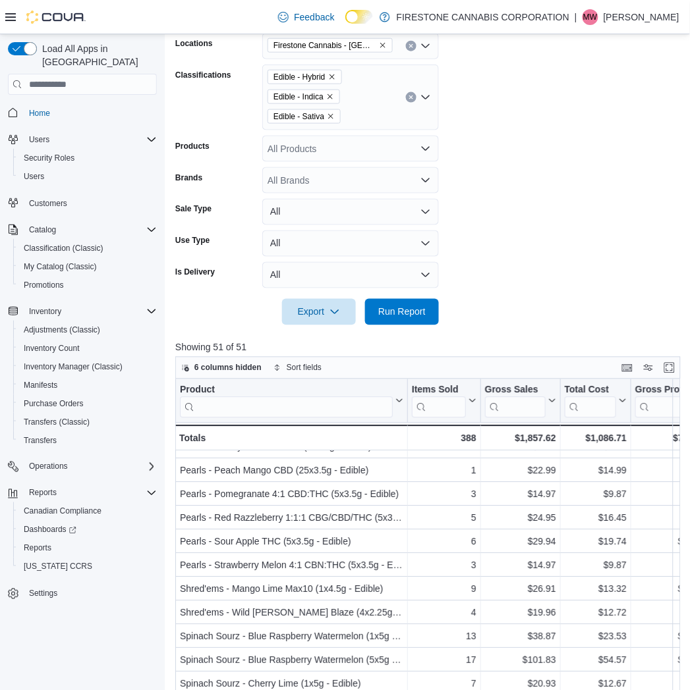
scroll to position [114, 0]
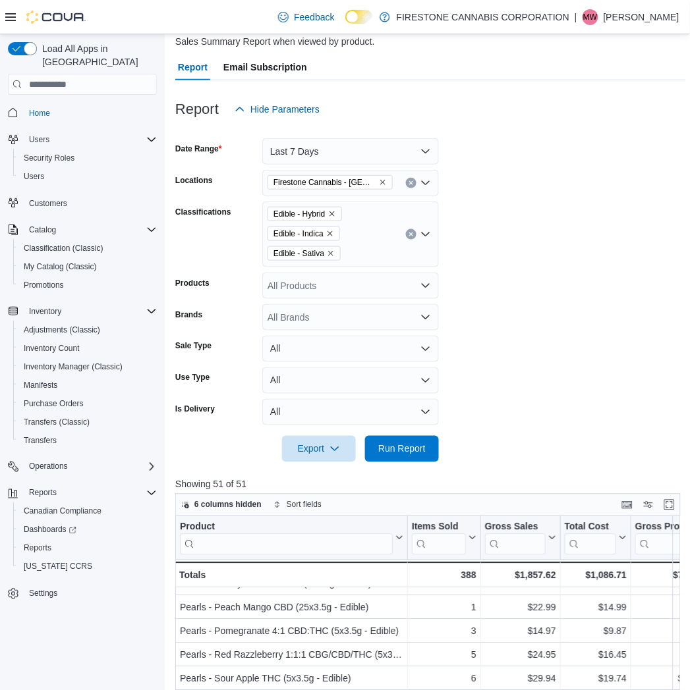
click at [407, 237] on button "Clear input" at bounding box center [411, 234] width 11 height 11
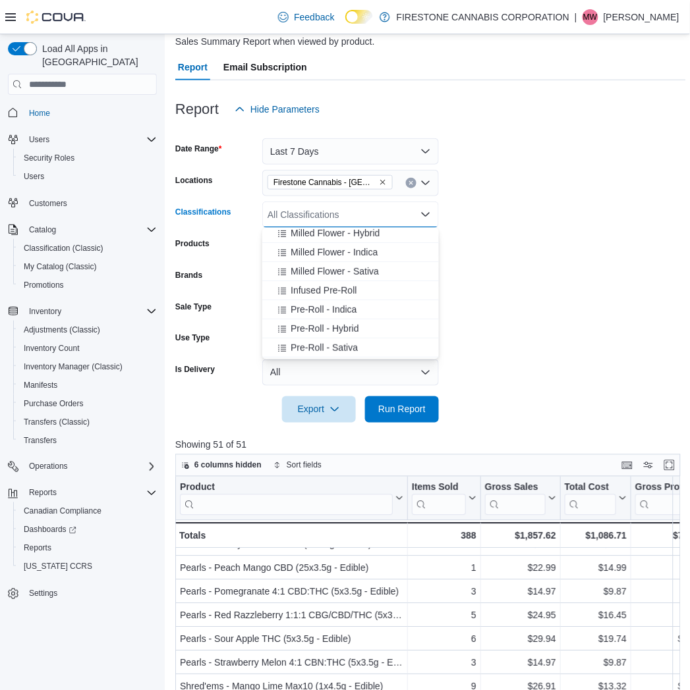
scroll to position [146, 0]
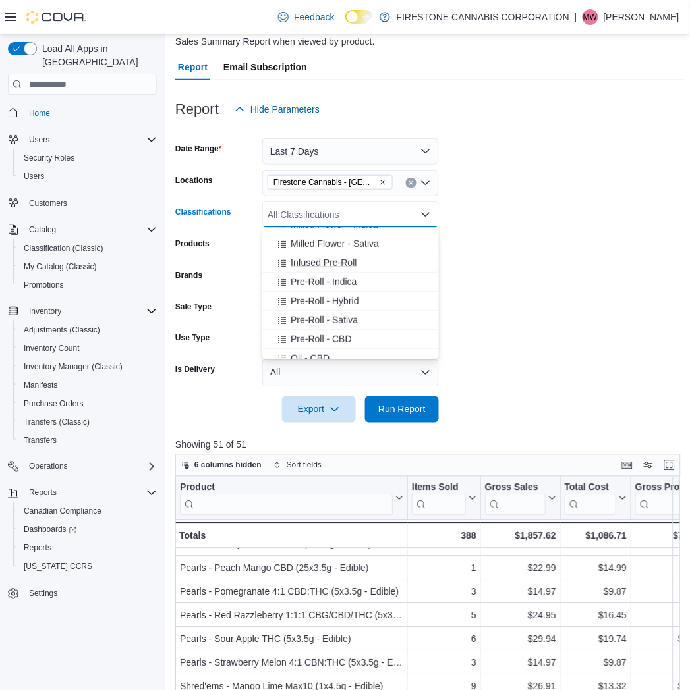
click at [301, 262] on span "Infused Pre-Roll" at bounding box center [324, 262] width 66 height 13
click at [399, 403] on span "Run Report" at bounding box center [402, 410] width 58 height 26
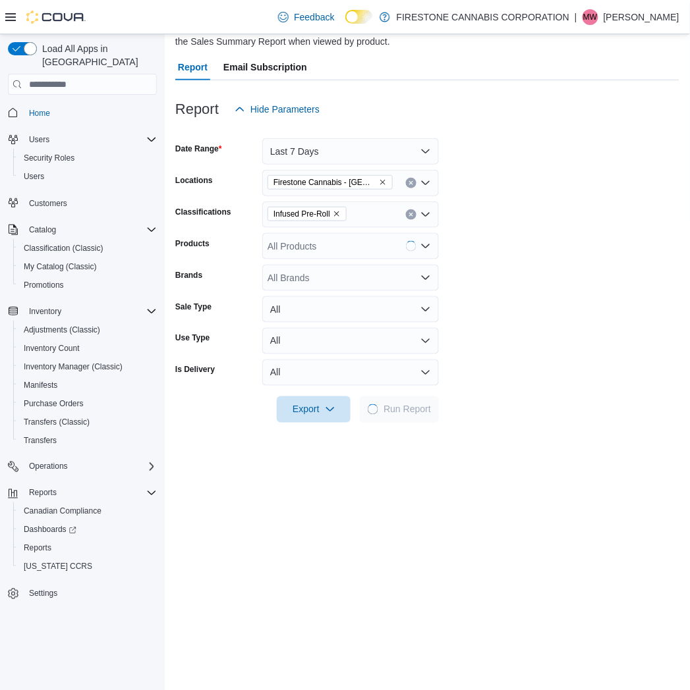
click at [509, 314] on form "Date Range Last 7 Days Locations Firestone Cannabis - [GEOGRAPHIC_DATA] Lake Cl…" at bounding box center [427, 273] width 504 height 300
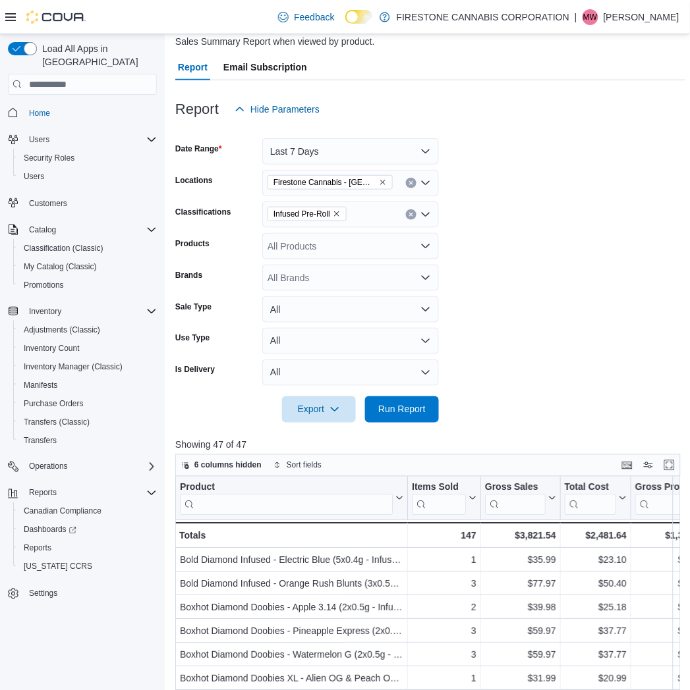
click at [519, 219] on form "Date Range Last 7 Days Locations Firestone Cannabis - [GEOGRAPHIC_DATA] Lake Cl…" at bounding box center [430, 273] width 511 height 300
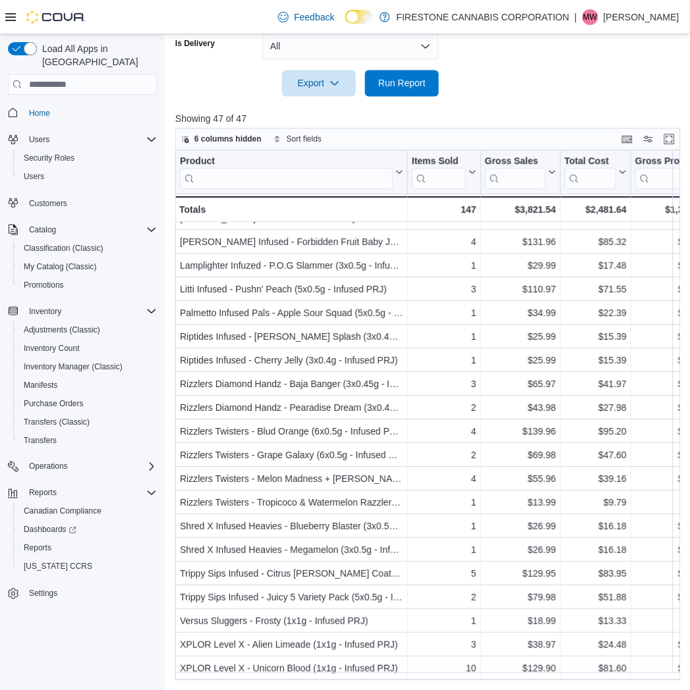
scroll to position [663, 0]
click at [515, 105] on div at bounding box center [430, 105] width 511 height 16
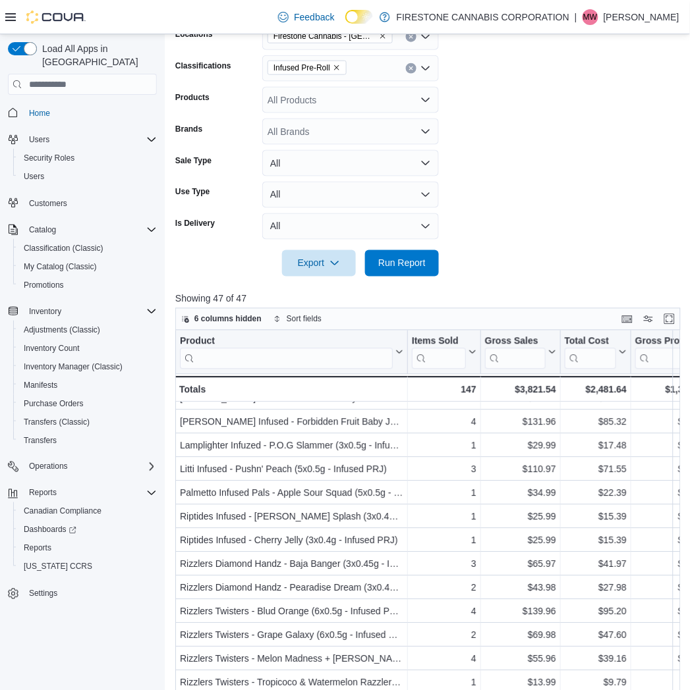
scroll to position [74, 0]
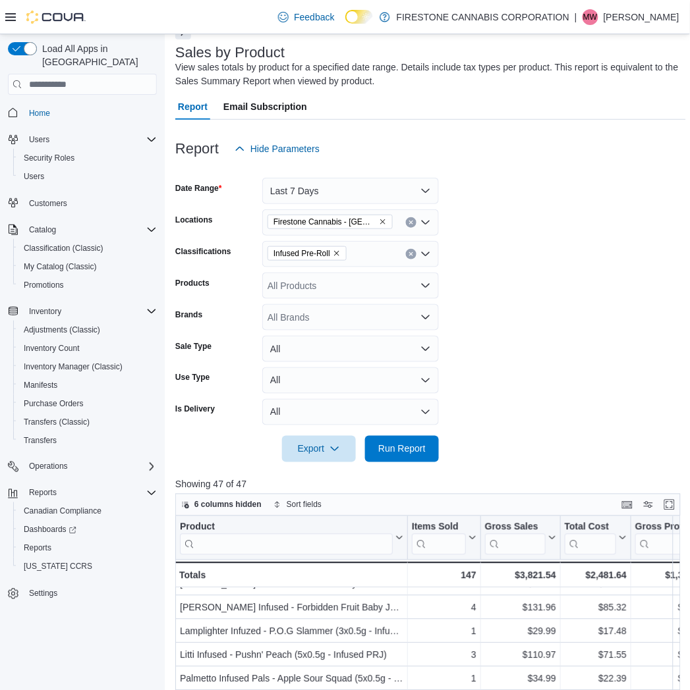
click at [339, 252] on icon "Remove Infused Pre-Roll from selection in this group" at bounding box center [337, 254] width 8 height 8
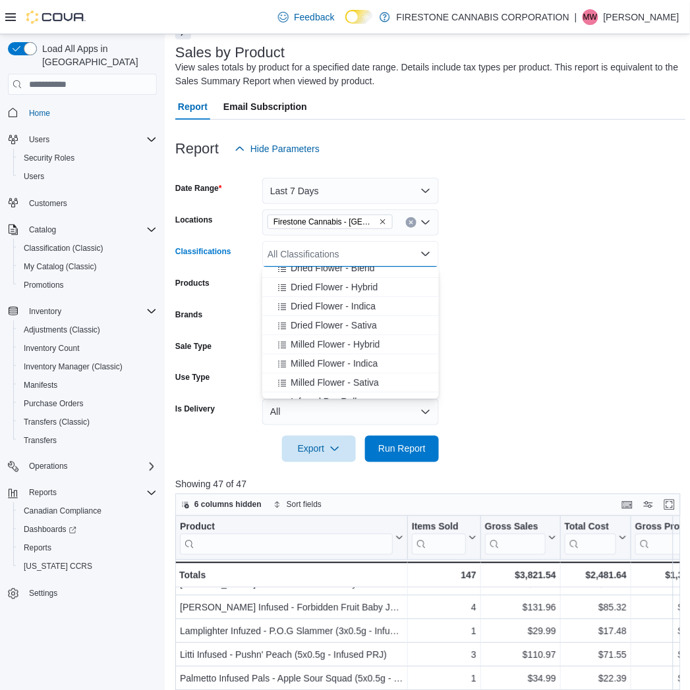
scroll to position [73, 0]
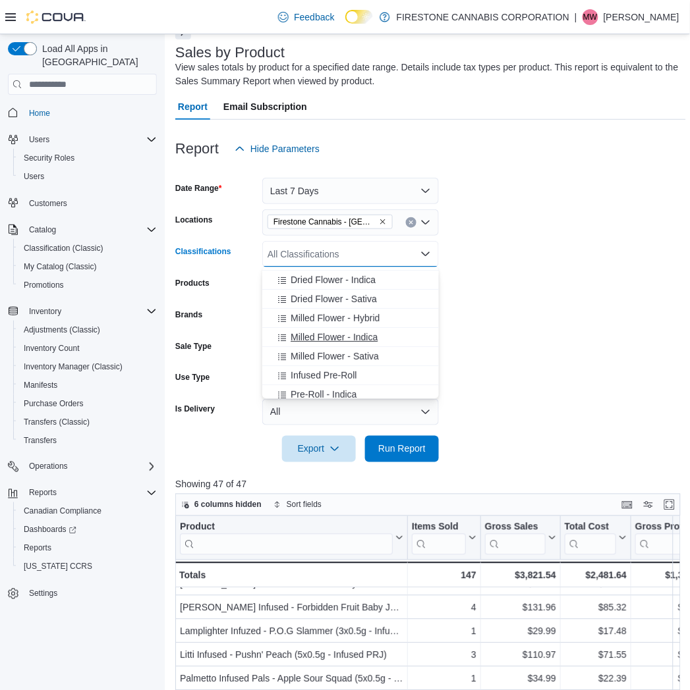
click at [315, 340] on span "Milled Flower - Indica" at bounding box center [334, 337] width 87 height 13
click at [312, 339] on span "Milled Flower - Sativa" at bounding box center [335, 337] width 88 height 13
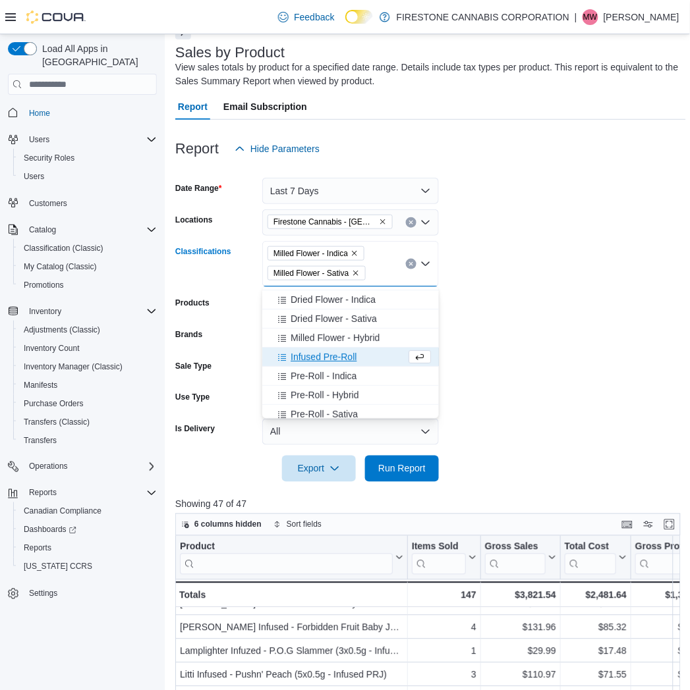
click at [312, 339] on span "Milled Flower - Hybrid" at bounding box center [335, 337] width 89 height 13
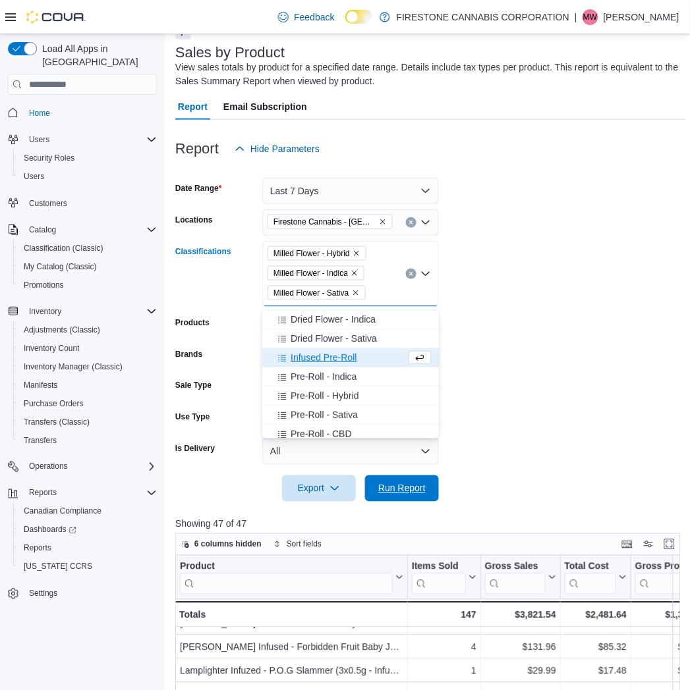
click at [385, 486] on span "Run Report" at bounding box center [401, 488] width 47 height 13
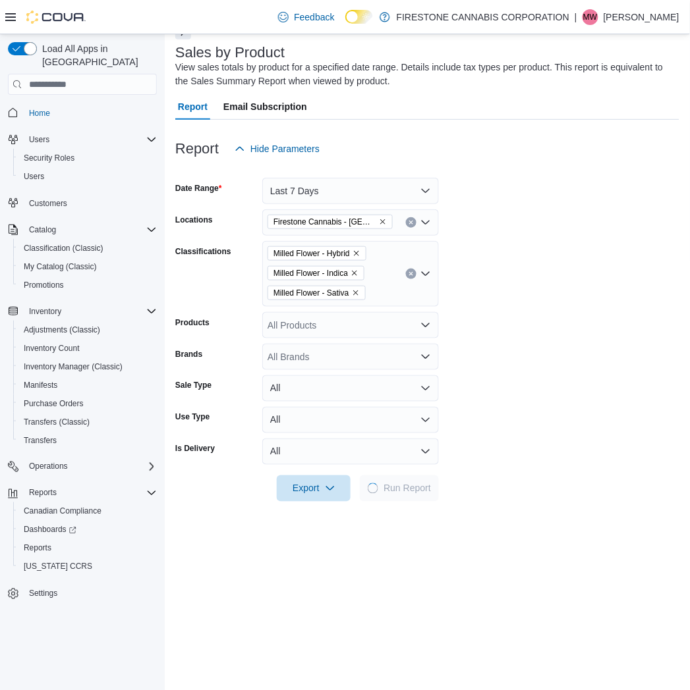
drag, startPoint x: 552, startPoint y: 412, endPoint x: 513, endPoint y: 399, distance: 41.7
click at [550, 412] on form "Date Range Last 7 Days Locations [GEOGRAPHIC_DATA] Cannabis - [GEOGRAPHIC_DATA]…" at bounding box center [427, 332] width 504 height 340
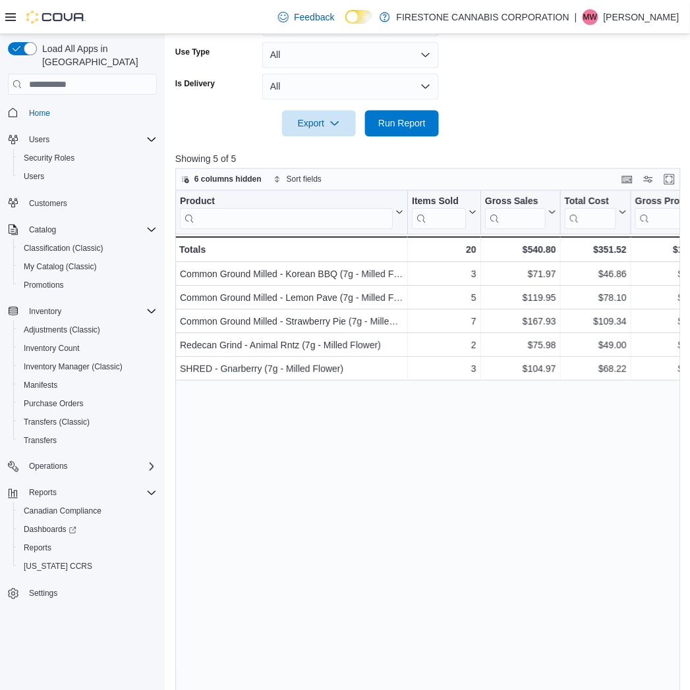
scroll to position [440, 0]
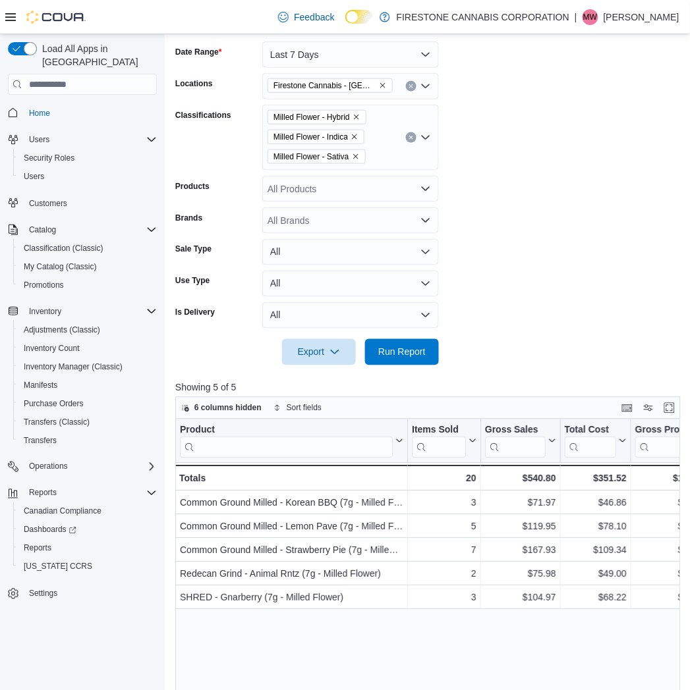
scroll to position [148, 0]
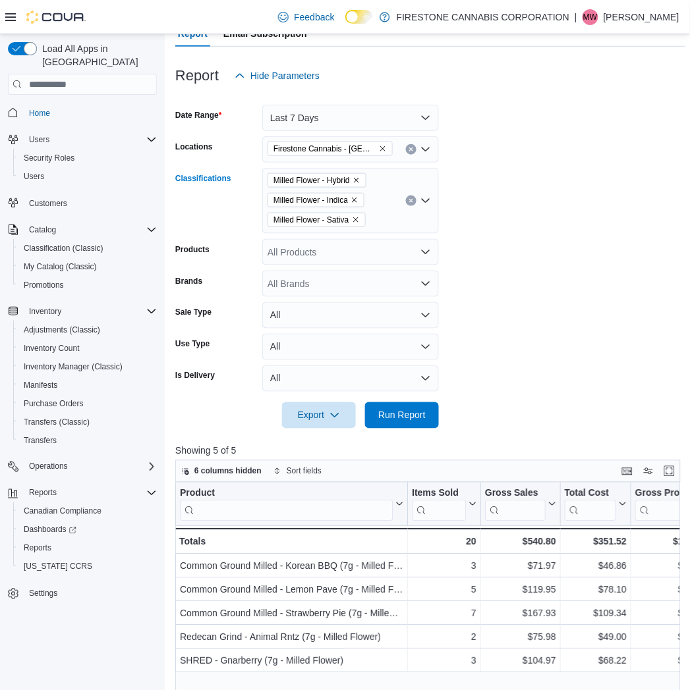
click at [410, 200] on icon "Clear input" at bounding box center [410, 201] width 3 height 3
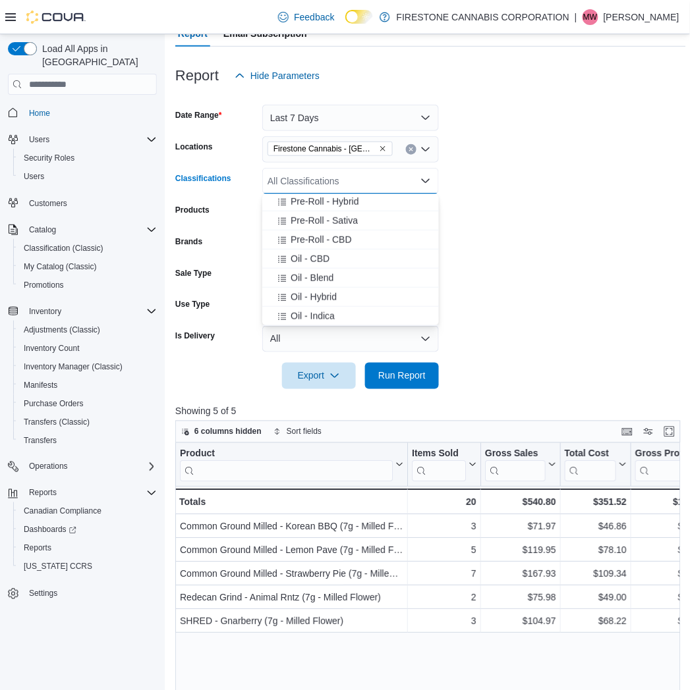
scroll to position [219, 0]
click at [308, 281] on button "Oil - Hybrid" at bounding box center [350, 290] width 177 height 19
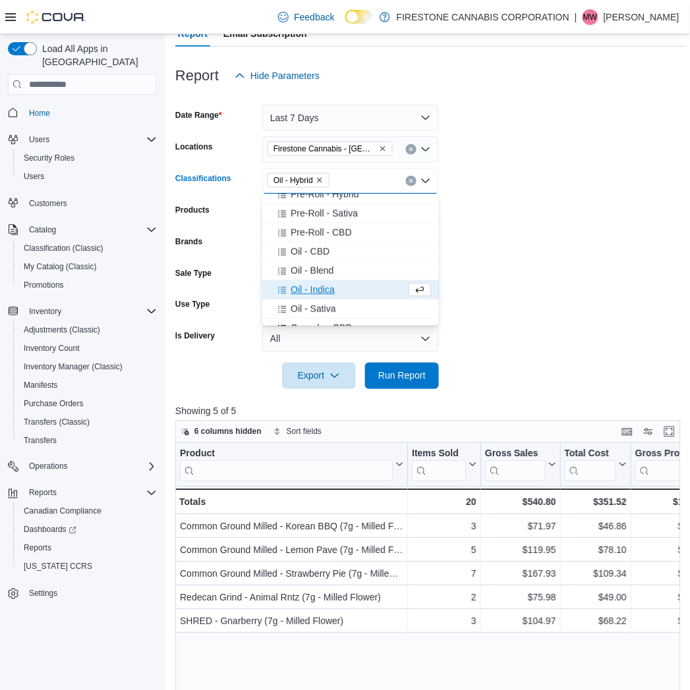
click at [310, 288] on span "Oil - Indica" at bounding box center [313, 289] width 44 height 13
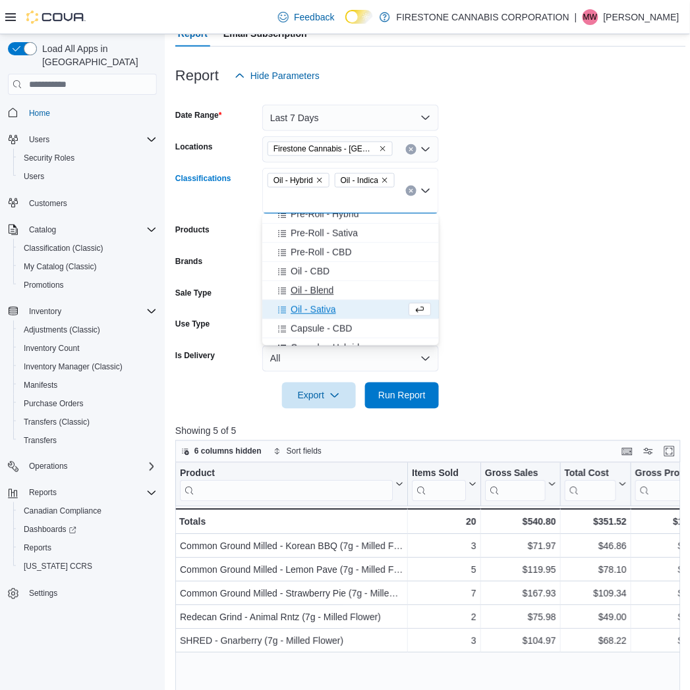
click at [310, 290] on span "Oil - Blend" at bounding box center [312, 290] width 43 height 13
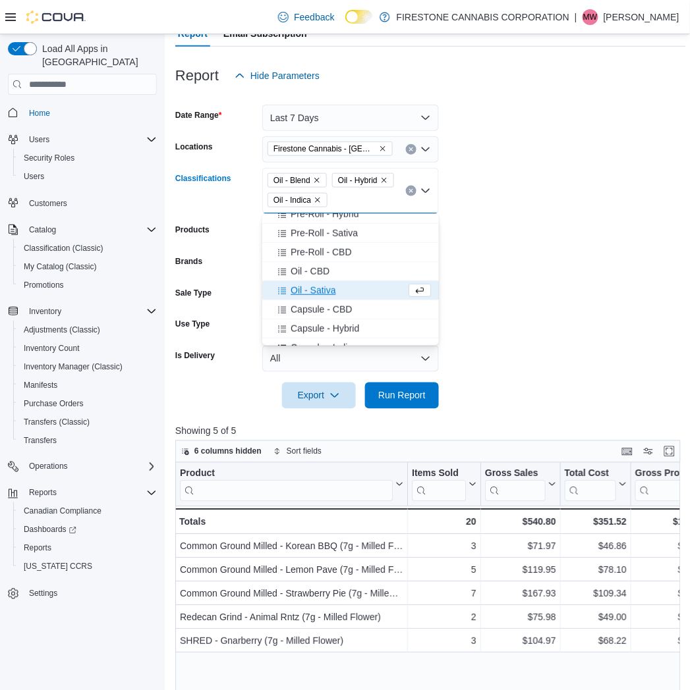
click at [308, 291] on span "Oil - Sativa" at bounding box center [313, 290] width 45 height 13
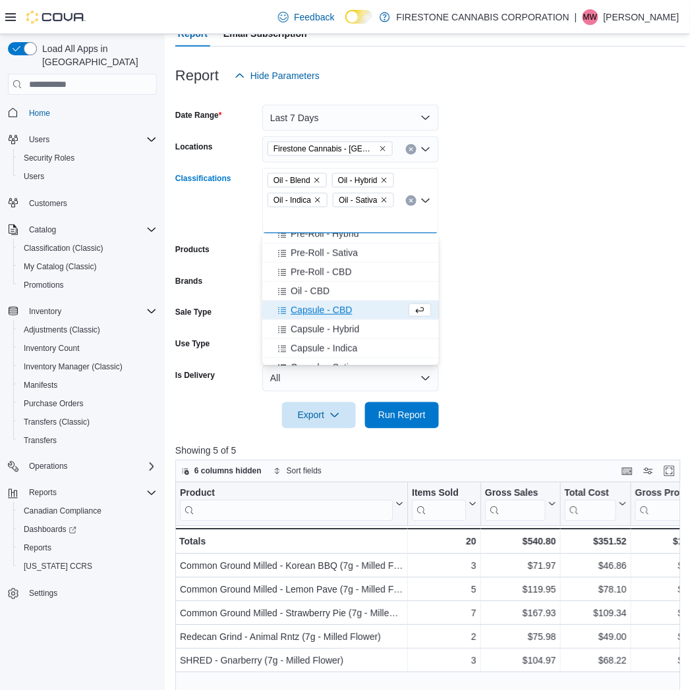
click at [308, 291] on span "Oil - CBD" at bounding box center [310, 291] width 39 height 13
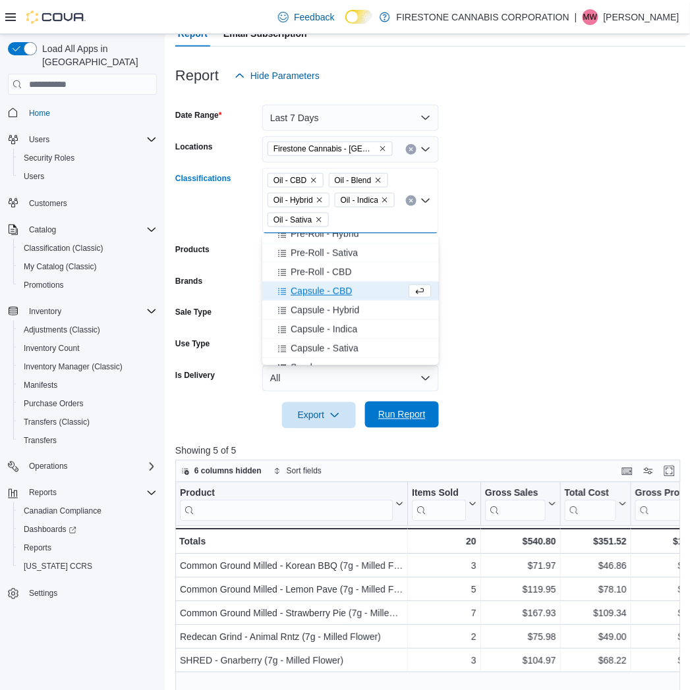
click at [389, 420] on span "Run Report" at bounding box center [401, 414] width 47 height 13
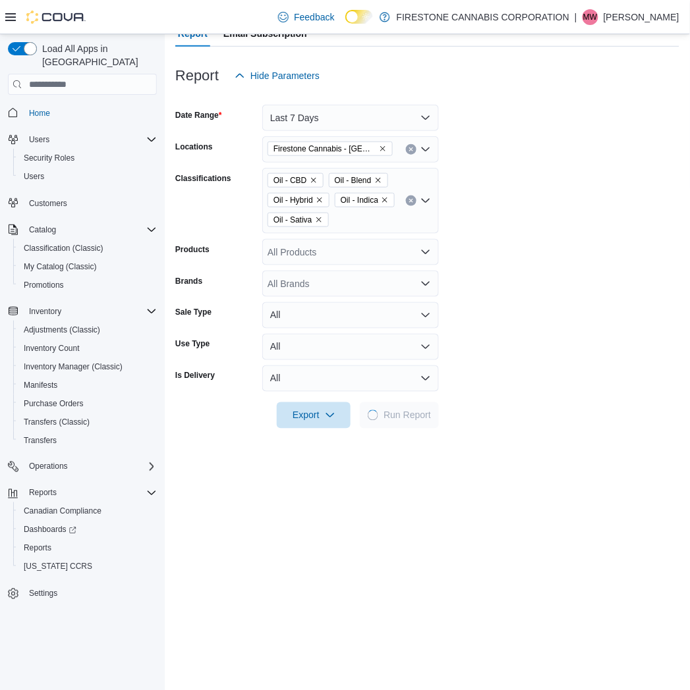
click at [509, 338] on form "Date Range Last 7 Days Locations Firestone Cannabis - Sylvan Lake Classificatio…" at bounding box center [427, 259] width 504 height 340
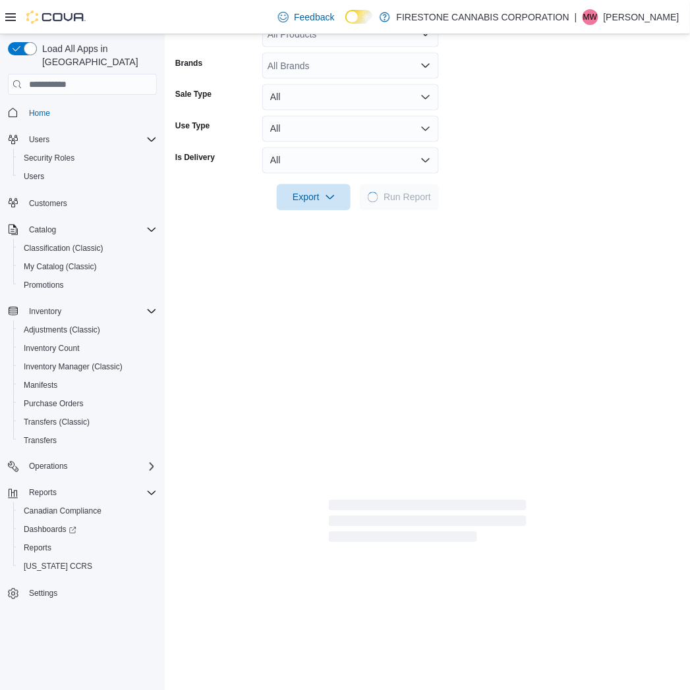
scroll to position [367, 0]
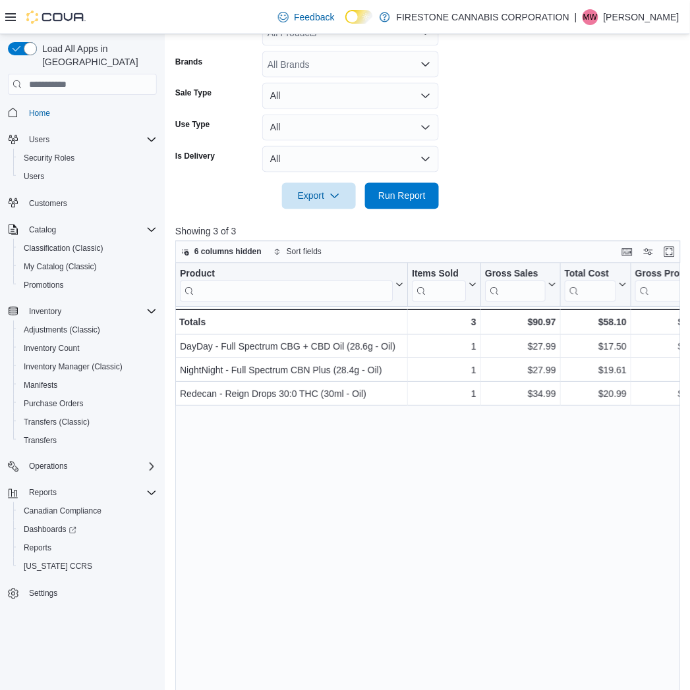
click at [478, 123] on form "Date Range Last 7 Days Locations Firestone Cannabis - Sylvan Lake Classificatio…" at bounding box center [430, 40] width 511 height 340
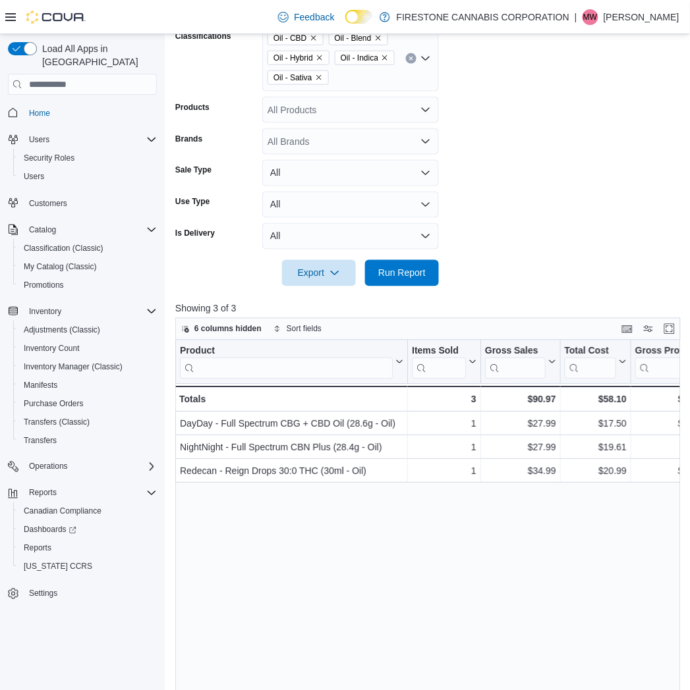
scroll to position [148, 0]
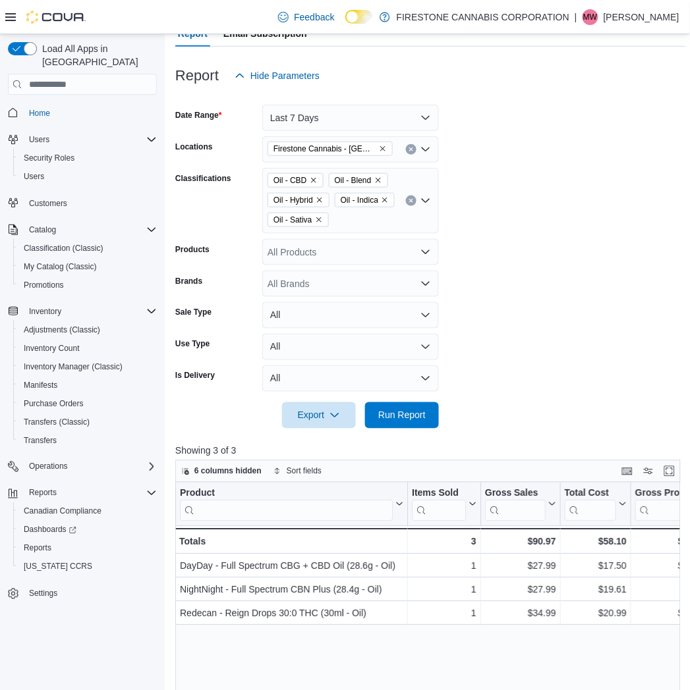
click at [411, 199] on icon "Clear input" at bounding box center [410, 200] width 5 height 5
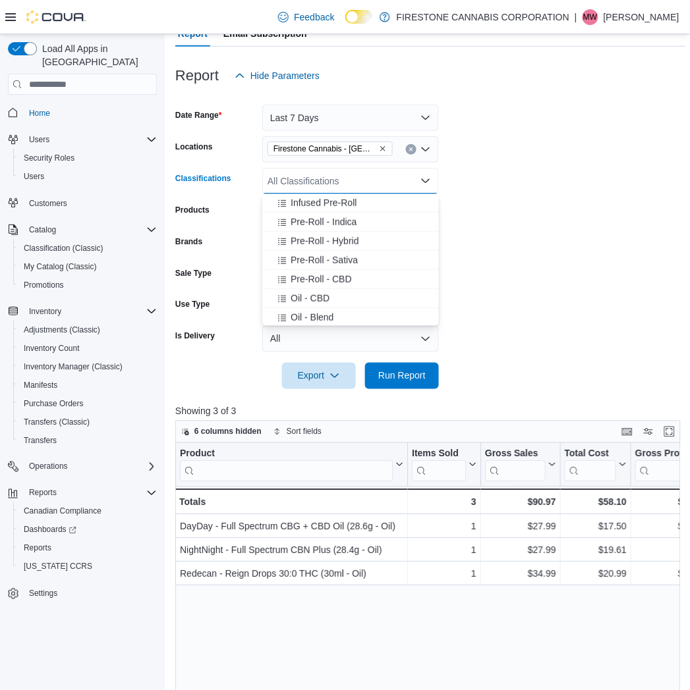
scroll to position [146, 0]
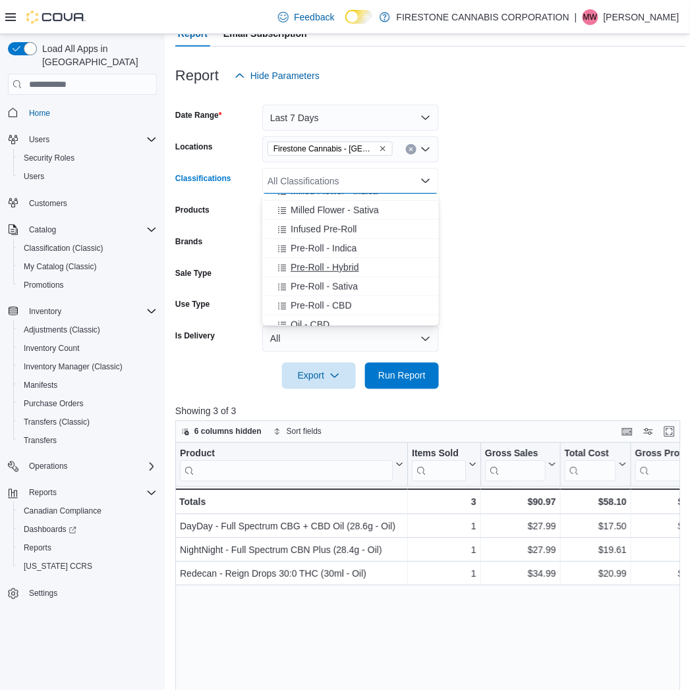
click at [308, 271] on span "Pre-Roll - Hybrid" at bounding box center [325, 267] width 68 height 13
click at [308, 271] on span "Pre-Roll - Sativa" at bounding box center [324, 267] width 67 height 13
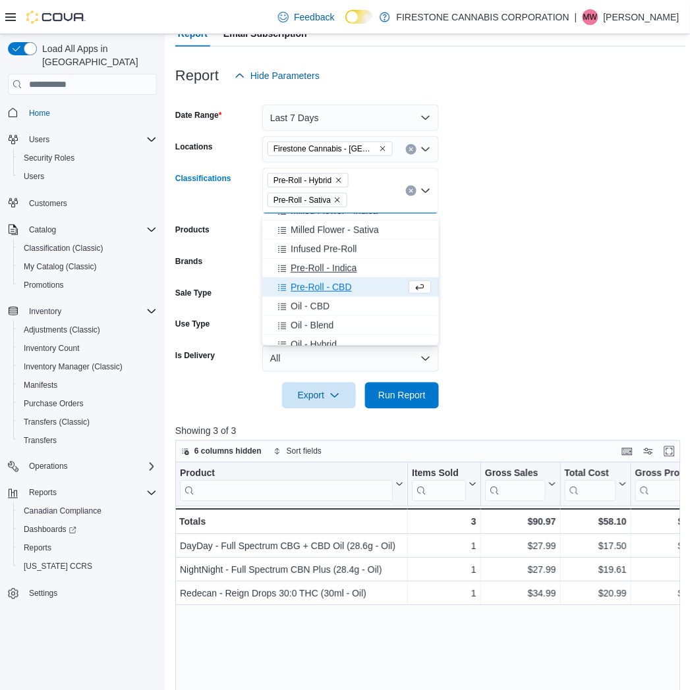
click at [310, 271] on span "Pre-Roll - Indica" at bounding box center [324, 268] width 66 height 13
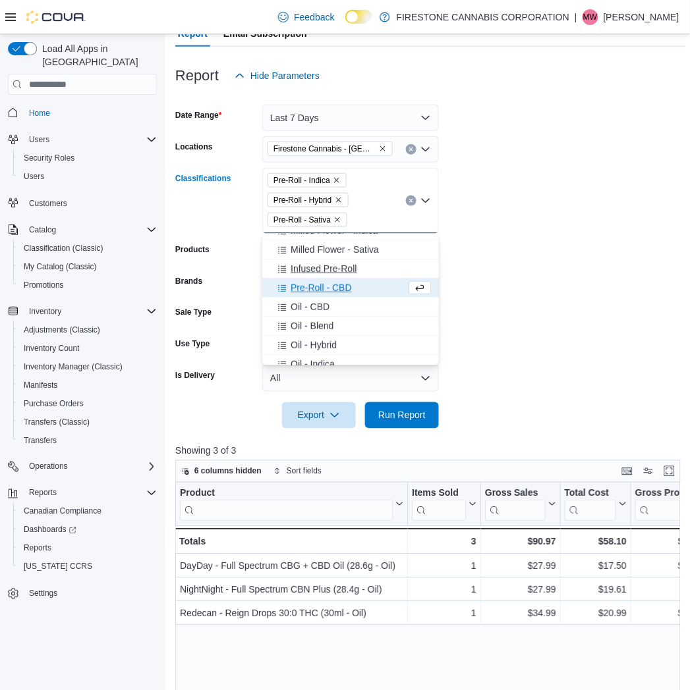
click at [312, 287] on span "Pre-Roll - CBD" at bounding box center [321, 287] width 61 height 13
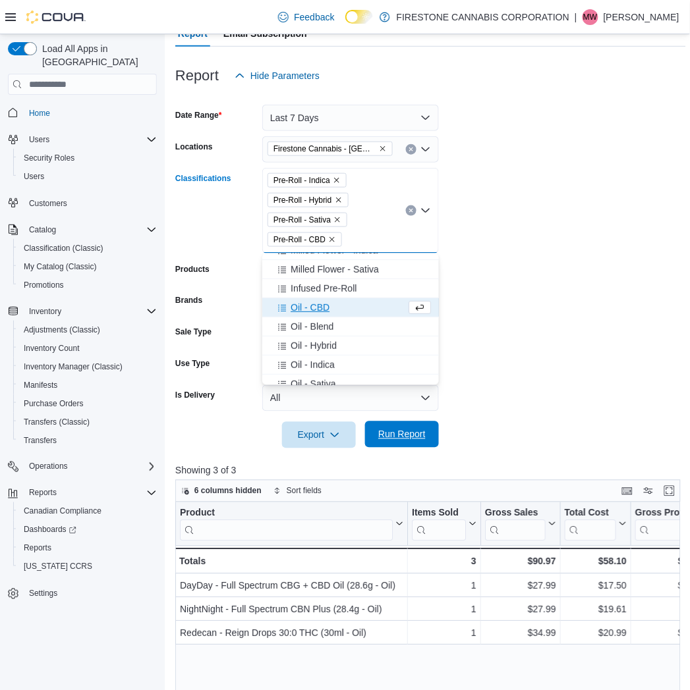
click at [390, 430] on span "Run Report" at bounding box center [401, 434] width 47 height 13
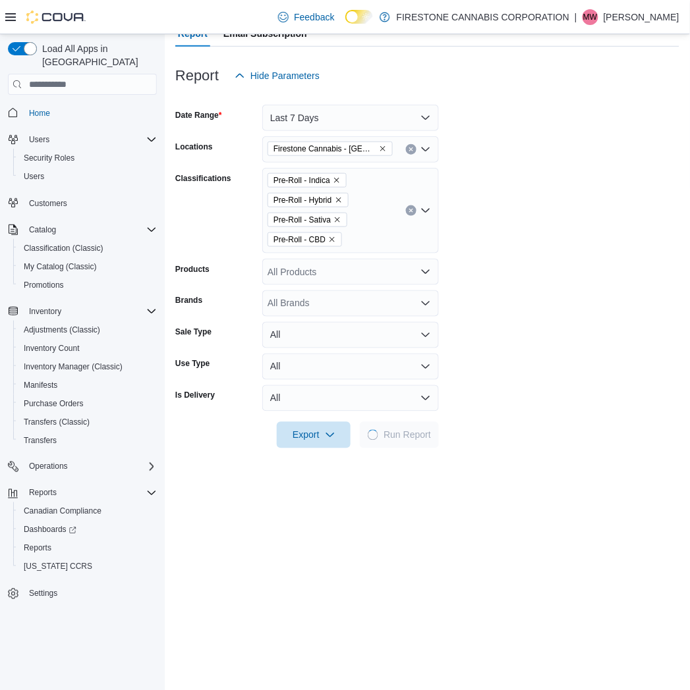
click at [507, 339] on form "Date Range Last 7 Days Locations Firestone Cannabis - Sylvan Lake Classificatio…" at bounding box center [427, 269] width 504 height 360
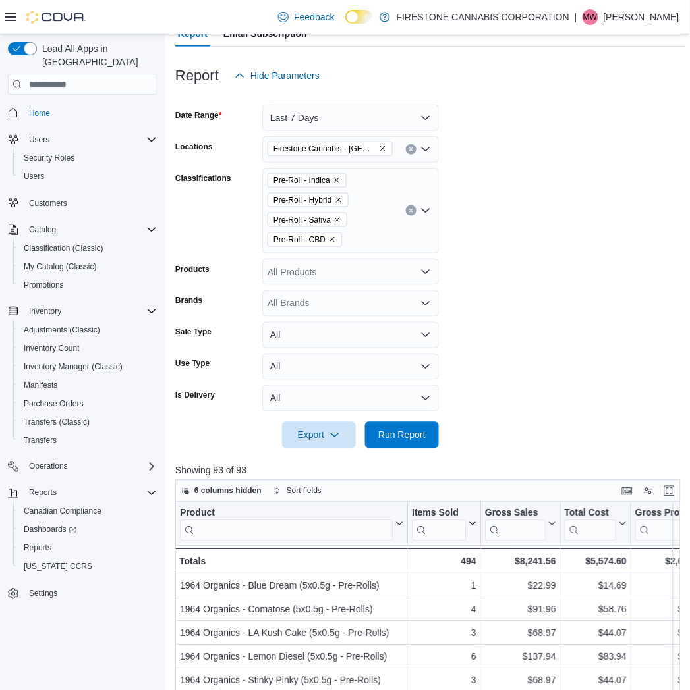
click at [545, 195] on form "Date Range Last 7 Days Locations Firestone Cannabis - Sylvan Lake Classificatio…" at bounding box center [430, 269] width 511 height 360
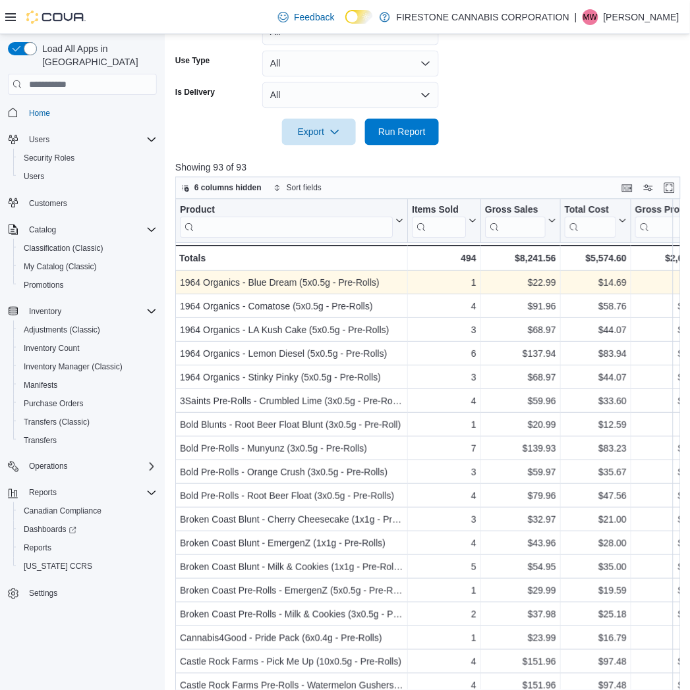
scroll to position [499, 0]
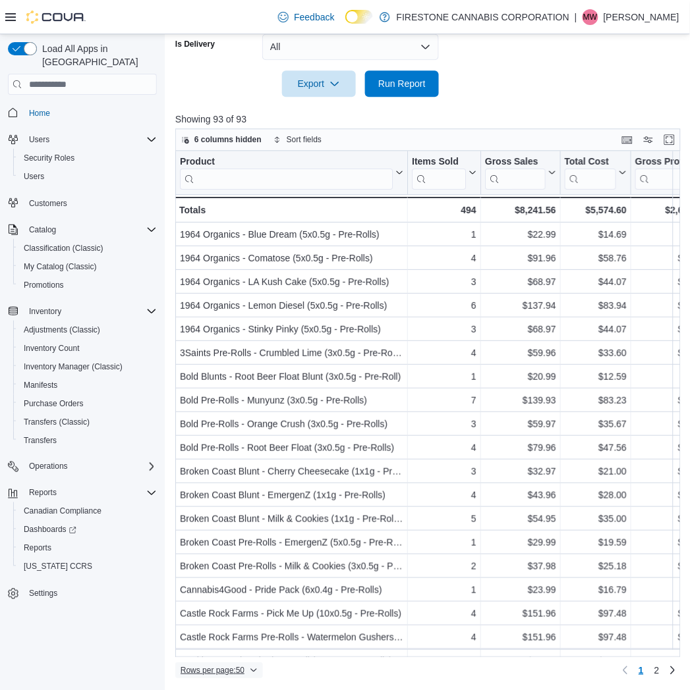
click at [219, 673] on span "Rows per page : 50" at bounding box center [213, 670] width 64 height 11
click at [225, 642] on span "100 rows" at bounding box center [236, 644] width 42 height 11
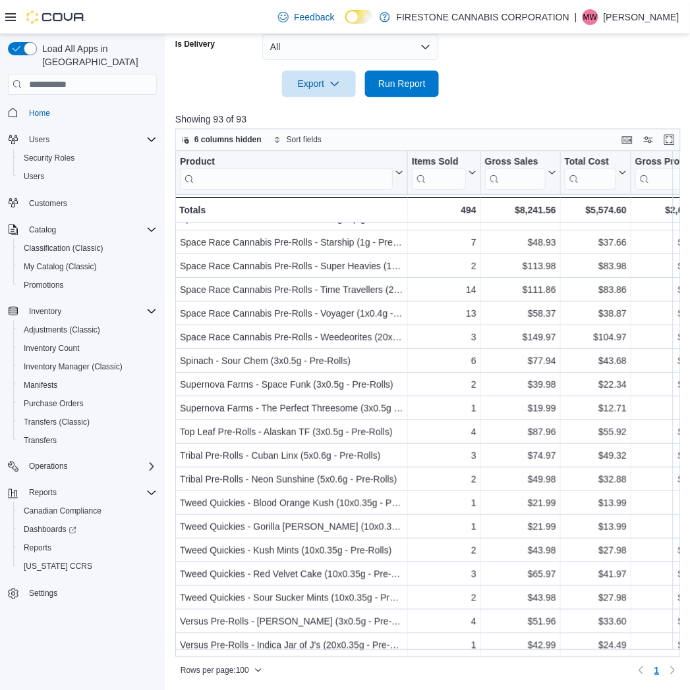
scroll to position [1778, 0]
click at [534, 97] on div at bounding box center [430, 105] width 511 height 16
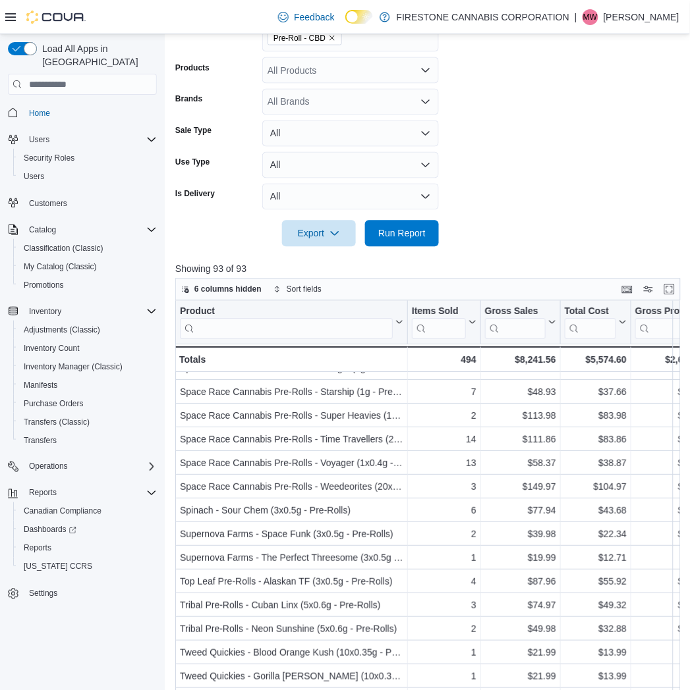
scroll to position [134, 0]
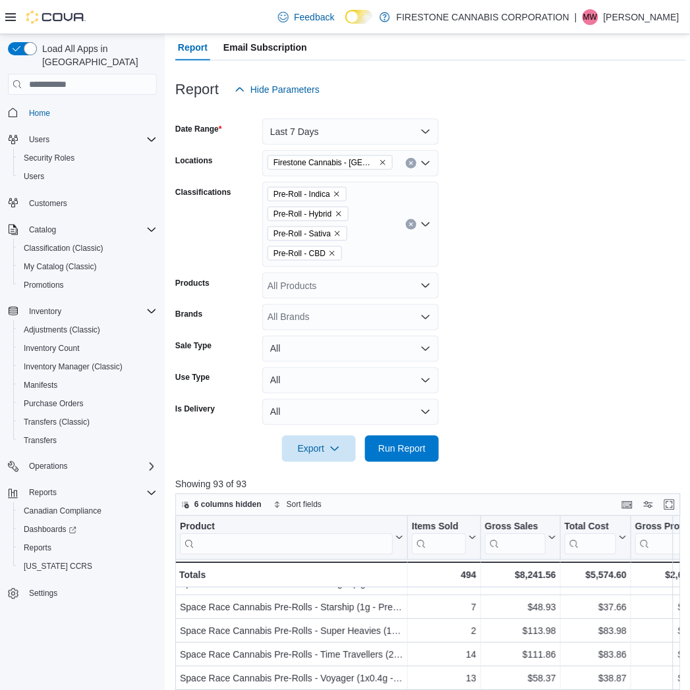
click at [411, 221] on button "Clear input" at bounding box center [411, 224] width 11 height 11
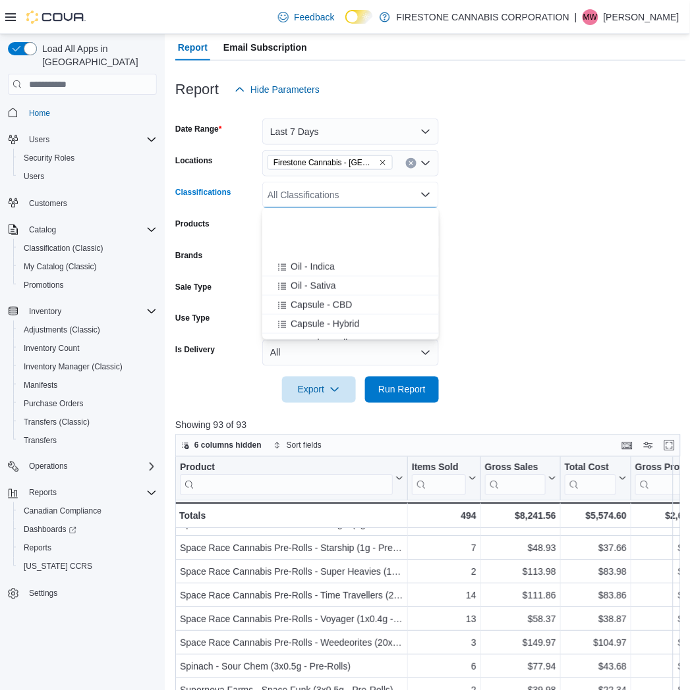
scroll to position [366, 0]
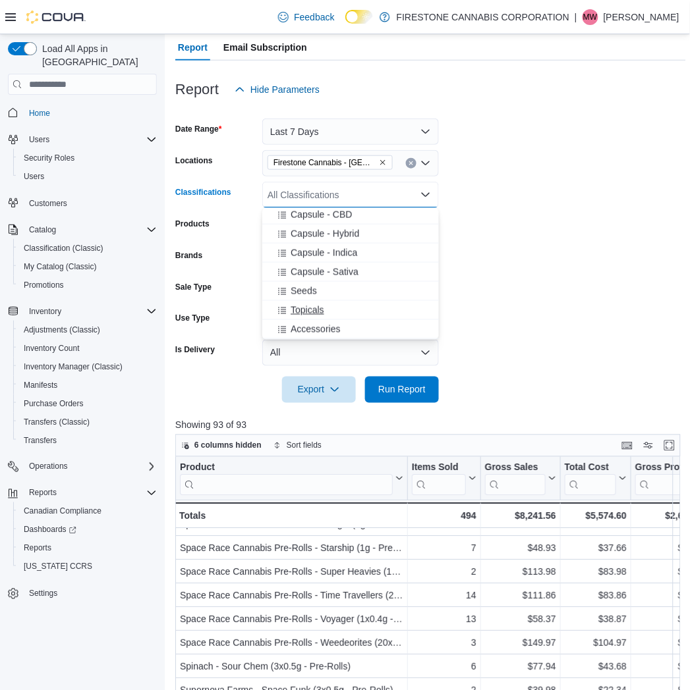
click at [300, 304] on span "Topicals" at bounding box center [308, 310] width 34 height 13
click at [423, 385] on span "Run Report" at bounding box center [401, 389] width 47 height 13
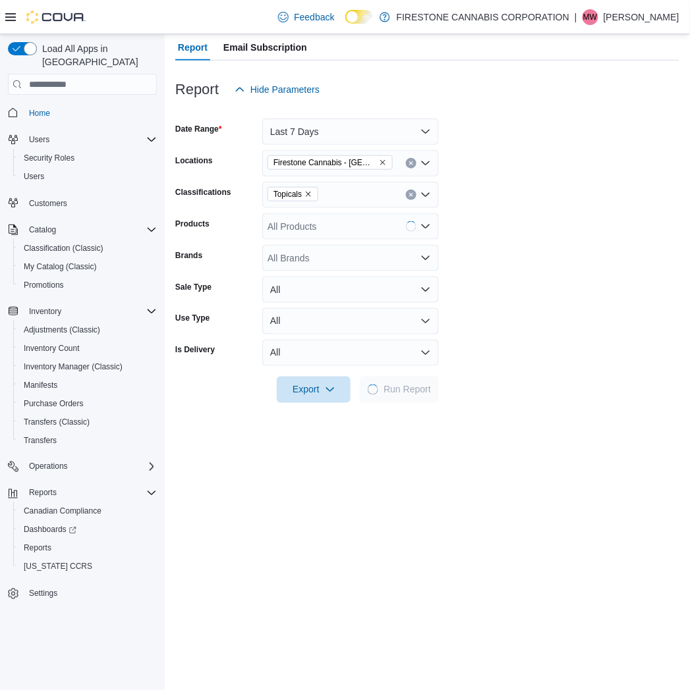
click at [580, 275] on form "Date Range Last 7 Days Locations [GEOGRAPHIC_DATA] Cannabis - Sylvan Lake Class…" at bounding box center [427, 253] width 504 height 300
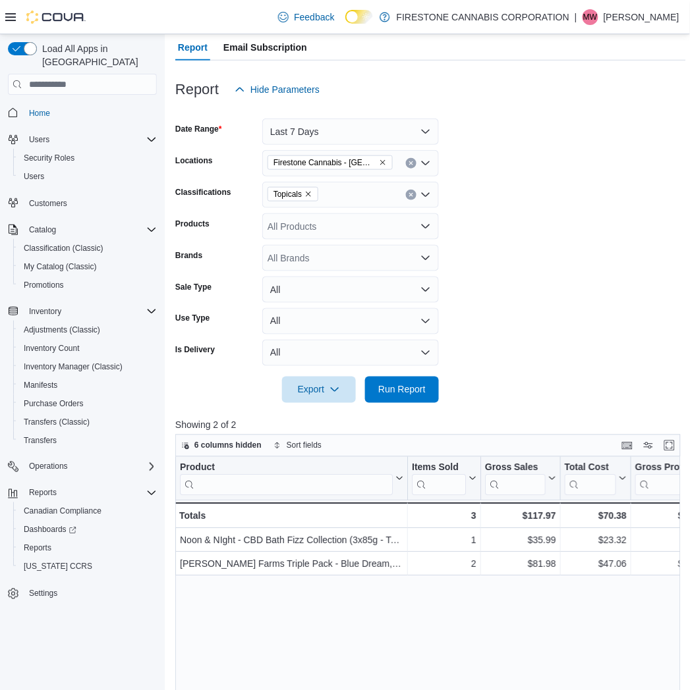
click at [521, 231] on form "Date Range Last 7 Days Locations [GEOGRAPHIC_DATA] Cannabis - Sylvan Lake Class…" at bounding box center [430, 253] width 511 height 300
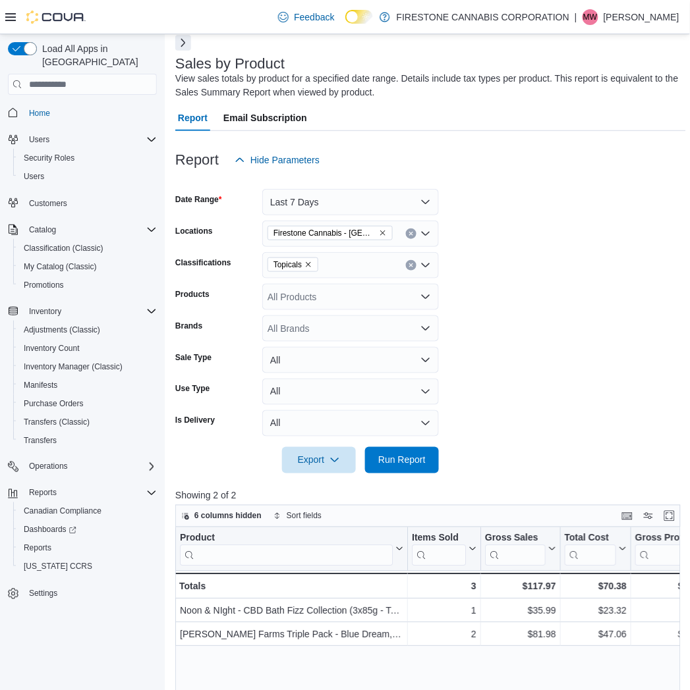
scroll to position [61, 0]
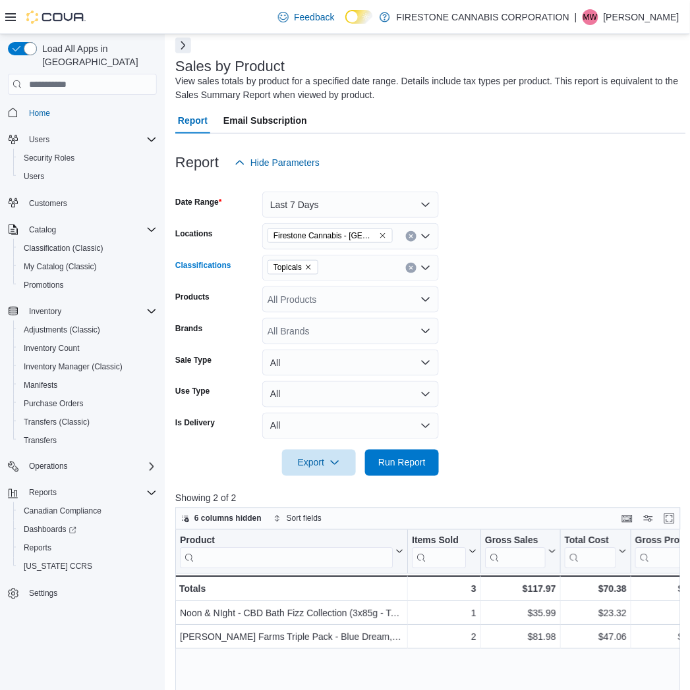
click at [308, 264] on icon "Remove Topicals from selection in this group" at bounding box center [308, 268] width 8 height 8
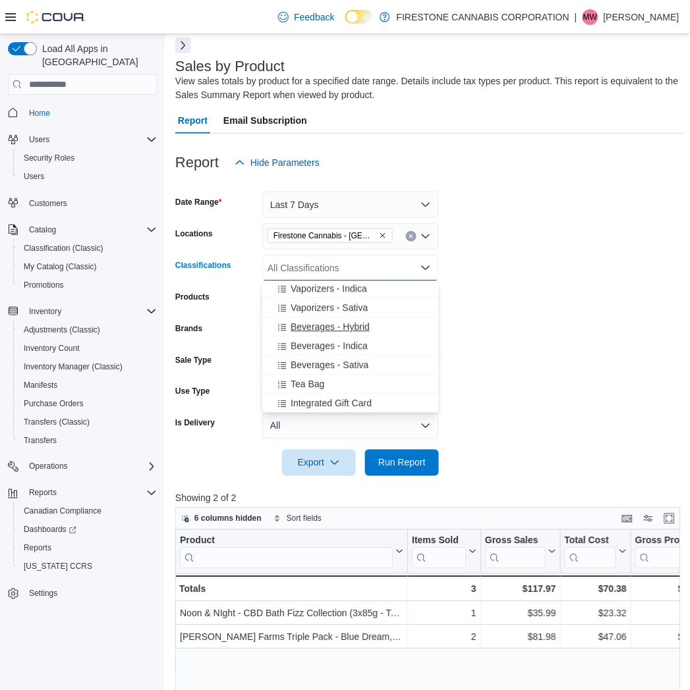
scroll to position [578, 0]
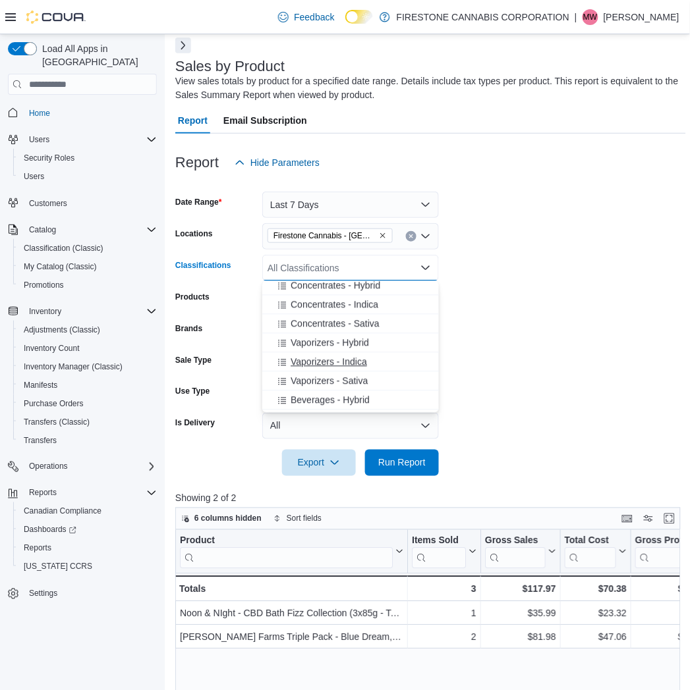
click at [310, 356] on span "Vaporizers - Indica" at bounding box center [329, 362] width 76 height 13
click at [311, 366] on span "Vaporizers - Sativa" at bounding box center [329, 362] width 77 height 13
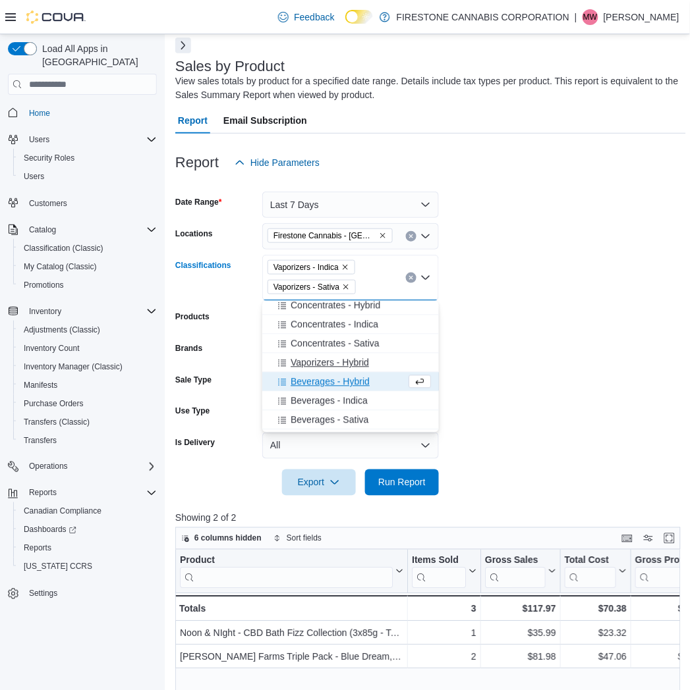
click at [314, 363] on span "Vaporizers - Hybrid" at bounding box center [330, 362] width 78 height 13
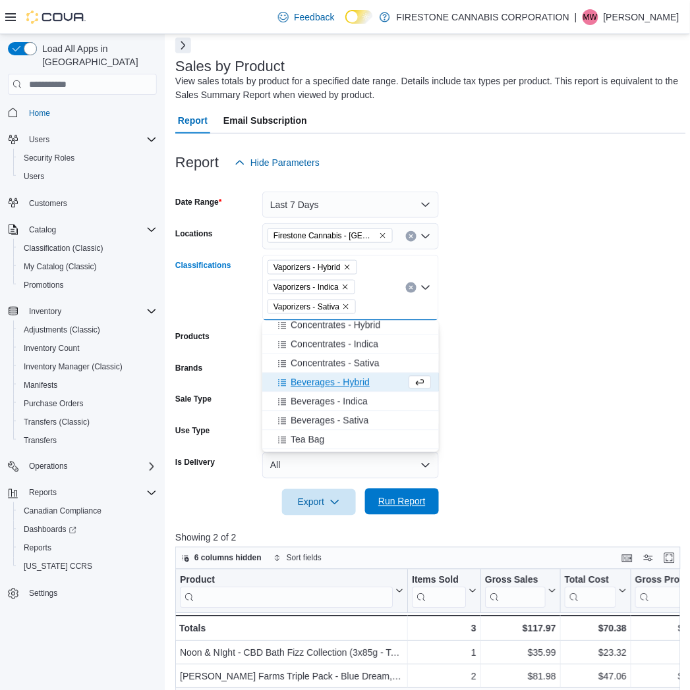
click at [397, 504] on span "Run Report" at bounding box center [401, 501] width 47 height 13
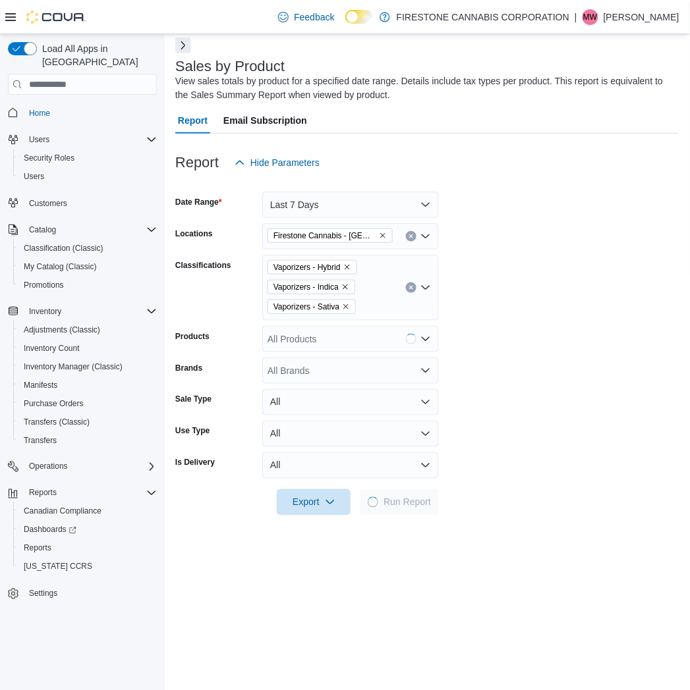
click at [590, 345] on form "Date Range Last 7 Days Locations [GEOGRAPHIC_DATA] Cannabis - [GEOGRAPHIC_DATA]…" at bounding box center [427, 346] width 504 height 340
click at [571, 287] on form "Date Range Last 7 Days Locations [GEOGRAPHIC_DATA] Cannabis - [GEOGRAPHIC_DATA]…" at bounding box center [427, 346] width 504 height 340
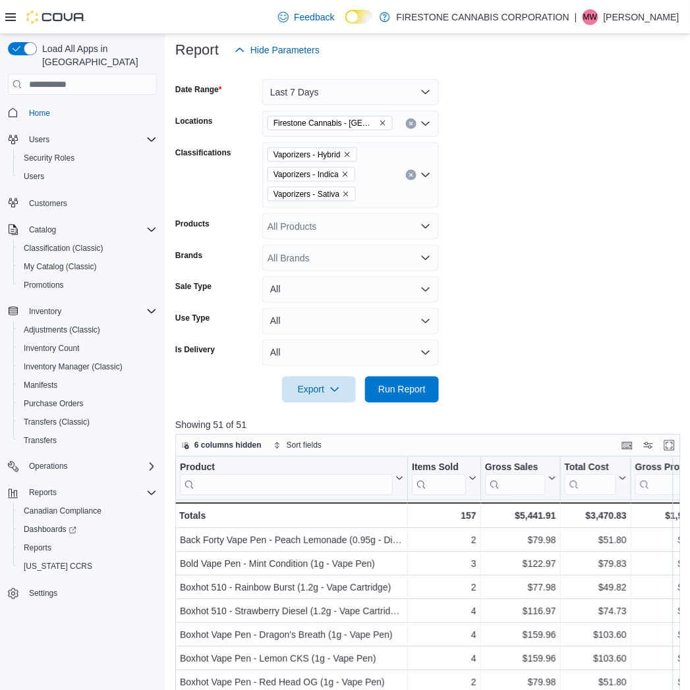
scroll to position [480, 0]
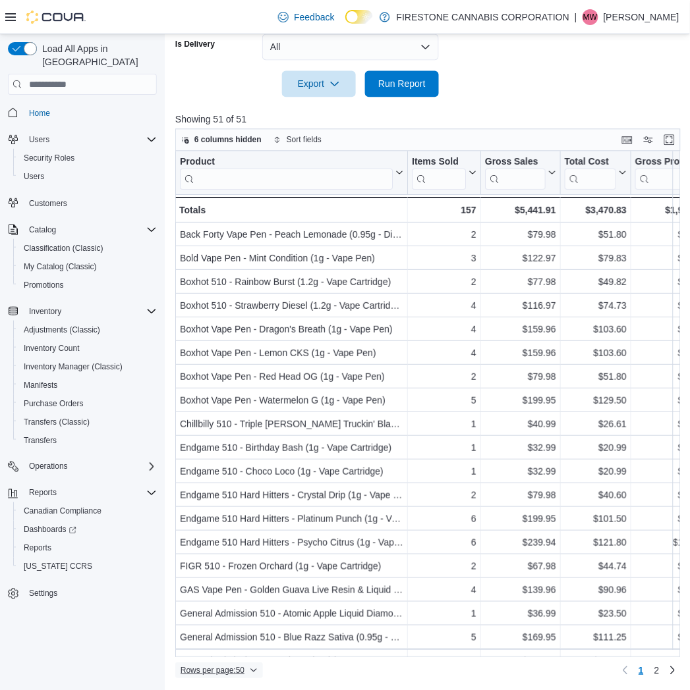
click at [194, 673] on span "Rows per page : 50" at bounding box center [213, 670] width 64 height 11
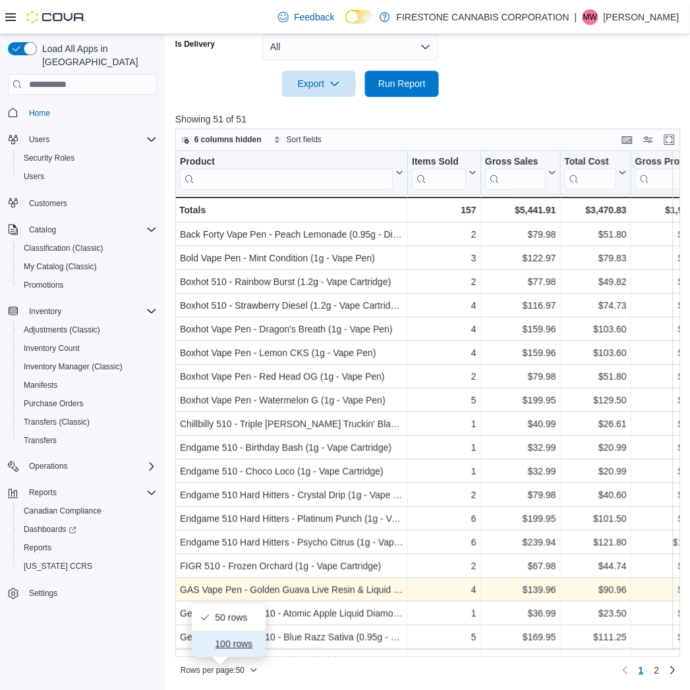
click at [235, 643] on span "100 rows" at bounding box center [236, 644] width 42 height 11
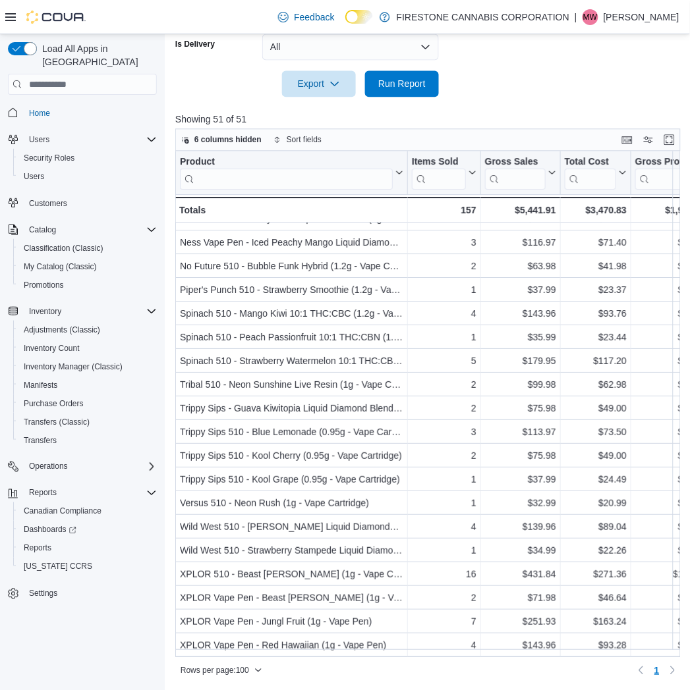
scroll to position [782, 0]
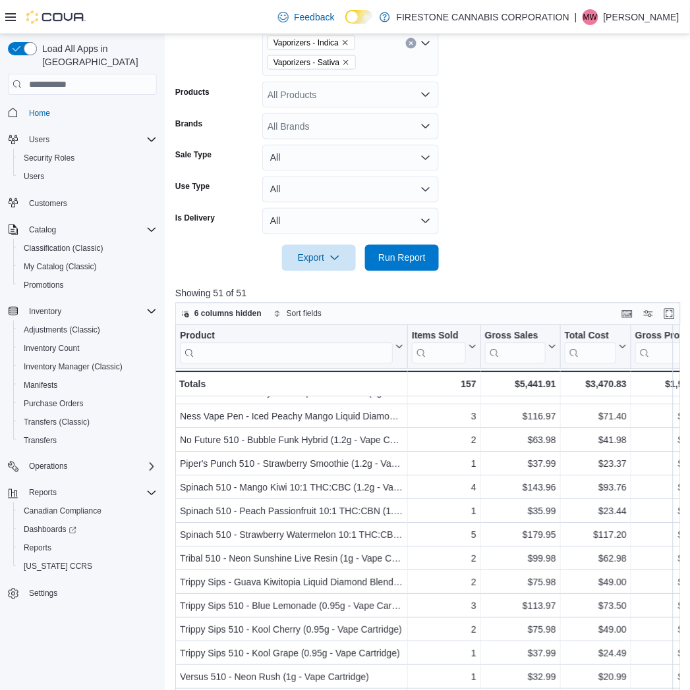
scroll to position [114, 0]
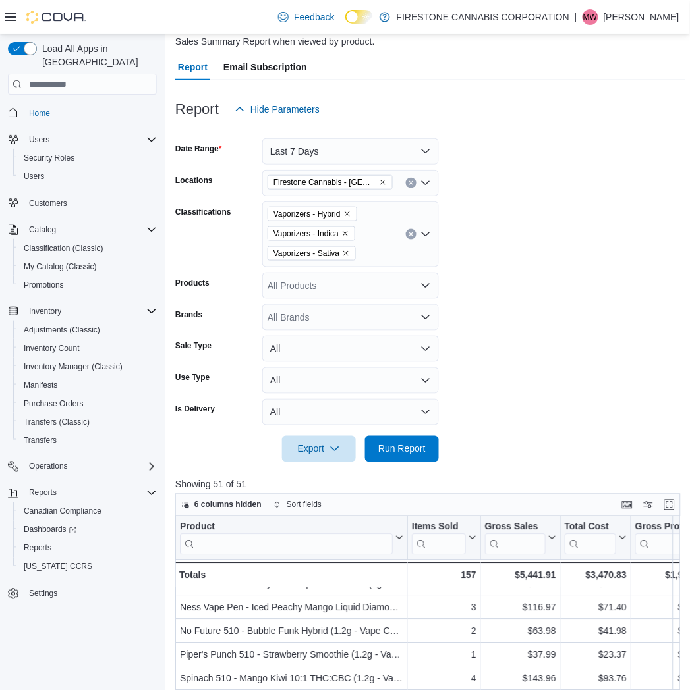
click at [412, 236] on icon "Clear input" at bounding box center [410, 234] width 5 height 5
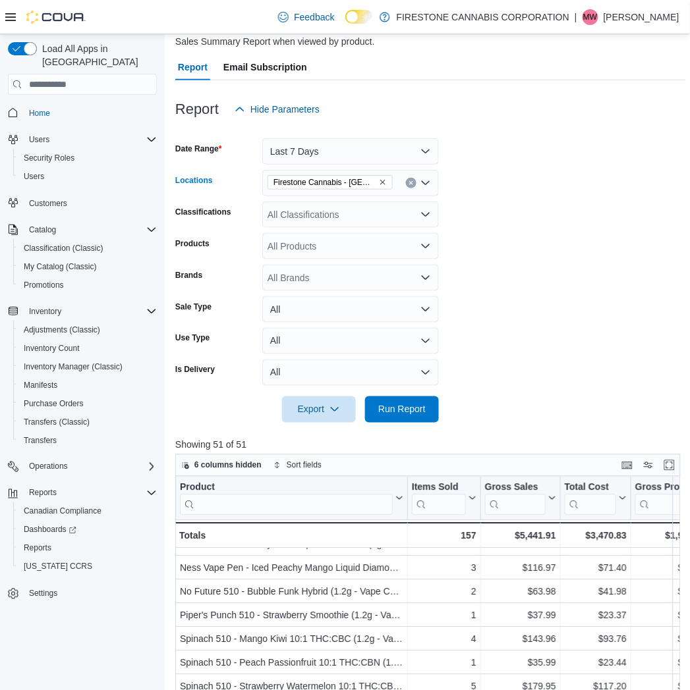
click at [382, 183] on icon "Remove Firestone Cannabis - Sylvan Lake from selection in this group" at bounding box center [383, 183] width 8 height 8
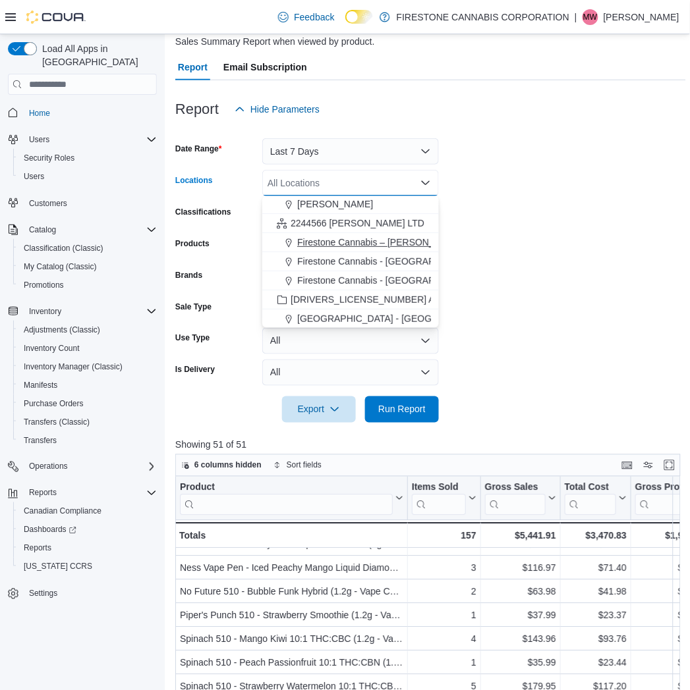
click at [357, 233] on button "Firestone Cannabis – [PERSON_NAME]" at bounding box center [350, 242] width 177 height 19
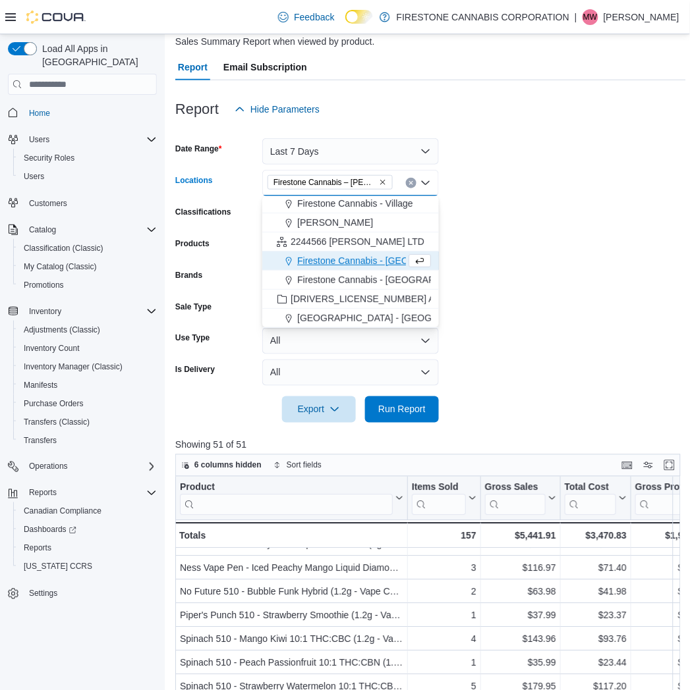
scroll to position [97, 0]
click at [563, 307] on form "Date Range Last 7 Days Locations [GEOGRAPHIC_DATA] [GEOGRAPHIC_DATA] – [GEOGRAP…" at bounding box center [430, 273] width 511 height 300
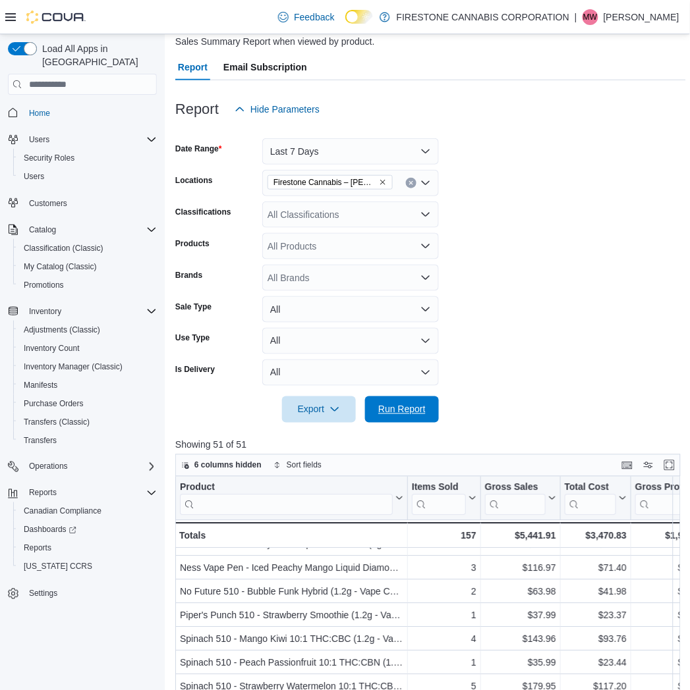
drag, startPoint x: 400, startPoint y: 402, endPoint x: 680, endPoint y: 369, distance: 281.9
click at [400, 403] on span "Run Report" at bounding box center [402, 410] width 58 height 26
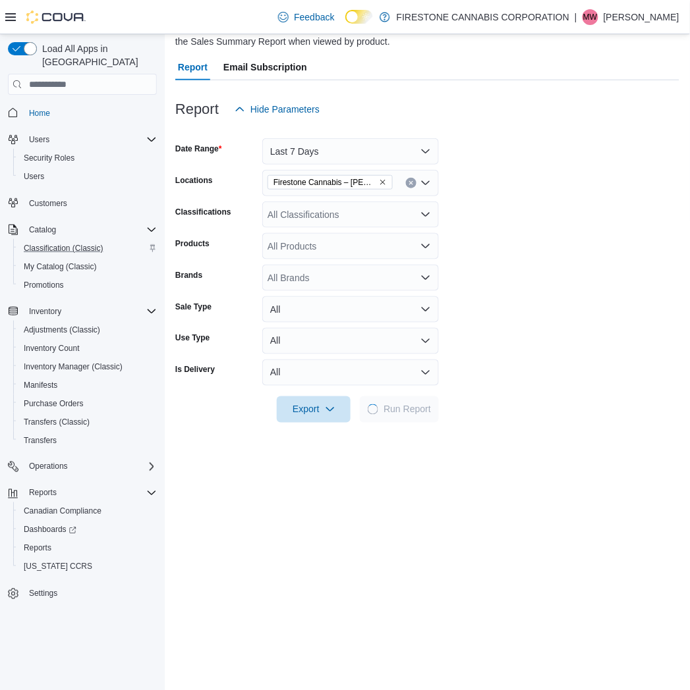
drag, startPoint x: 574, startPoint y: 232, endPoint x: 140, endPoint y: 233, distance: 434.2
click at [575, 232] on form "Date Range Last 7 Days Locations Firestone Cannabis – [PERSON_NAME] Classificat…" at bounding box center [427, 273] width 504 height 300
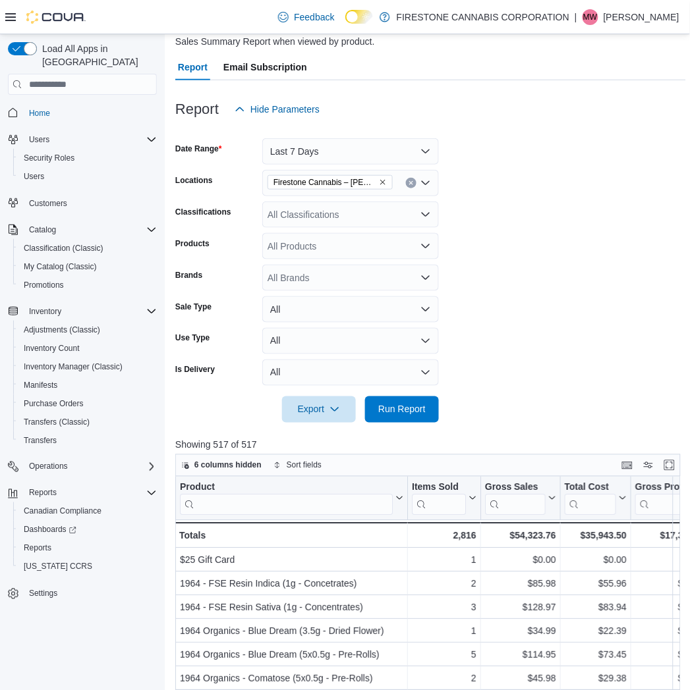
click at [610, 250] on form "Date Range Last 7 Days Locations Firestone Cannabis – [PERSON_NAME] Classificat…" at bounding box center [430, 273] width 511 height 300
click at [281, 212] on div "All Classifications" at bounding box center [350, 215] width 177 height 26
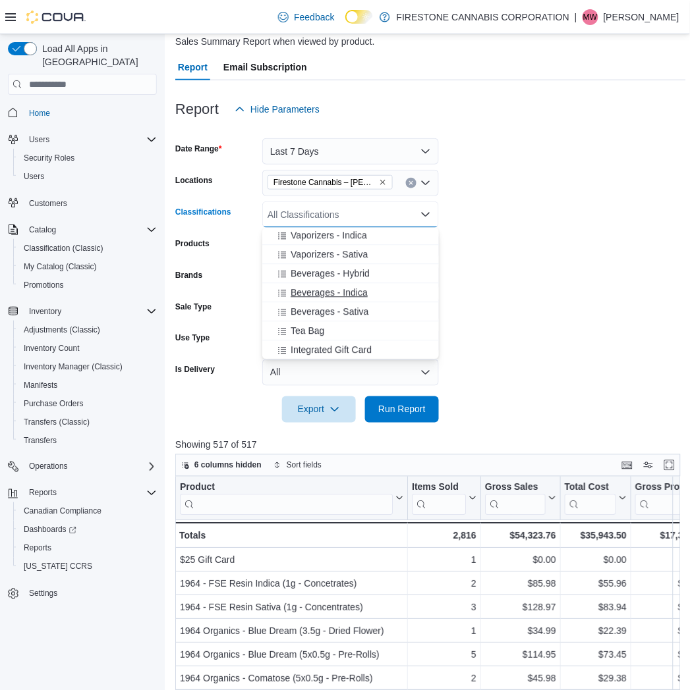
click at [313, 294] on span "Beverages - Indica" at bounding box center [329, 293] width 77 height 13
click at [313, 294] on span "Beverages - Hybrid" at bounding box center [330, 292] width 79 height 13
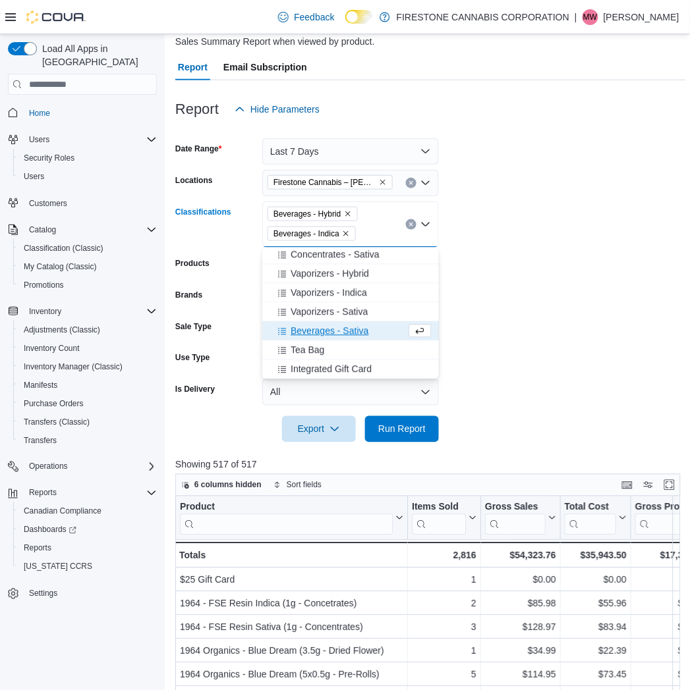
click at [313, 330] on span "Beverages - Sativa" at bounding box center [330, 331] width 78 height 13
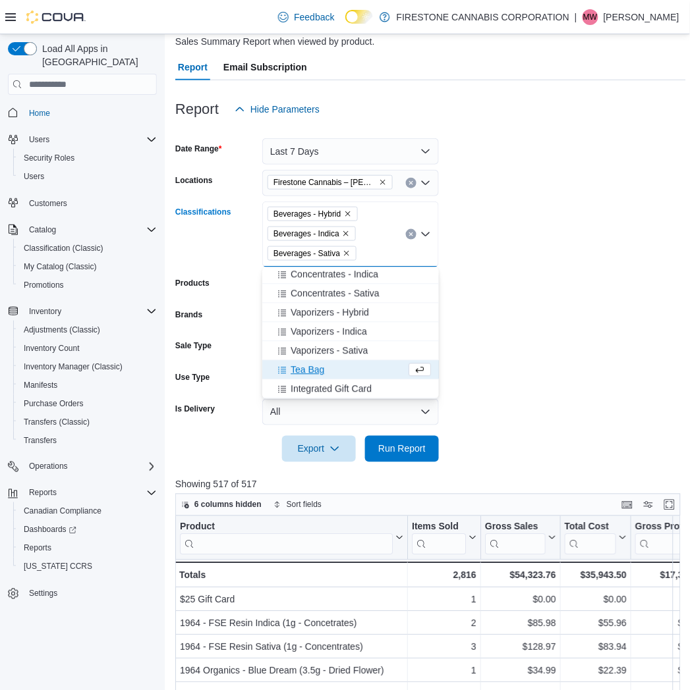
click at [541, 343] on form "Date Range Last 7 Days Locations [GEOGRAPHIC_DATA] Cannabis – [PERSON_NAME] Cla…" at bounding box center [430, 293] width 511 height 340
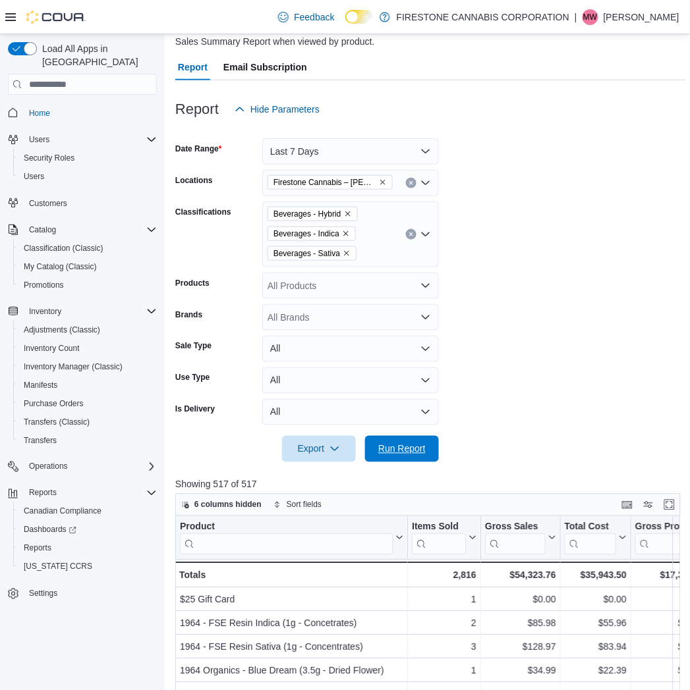
click at [412, 448] on span "Run Report" at bounding box center [401, 449] width 47 height 13
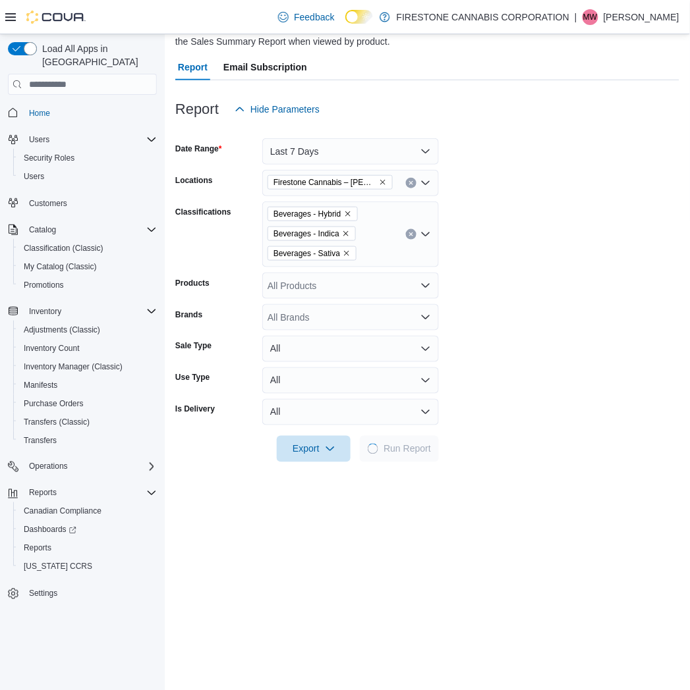
drag, startPoint x: 576, startPoint y: 359, endPoint x: 252, endPoint y: 182, distance: 368.9
click at [576, 358] on form "Date Range Last 7 Days Locations Firestone Cannabis – [PERSON_NAME] Classificat…" at bounding box center [427, 293] width 504 height 340
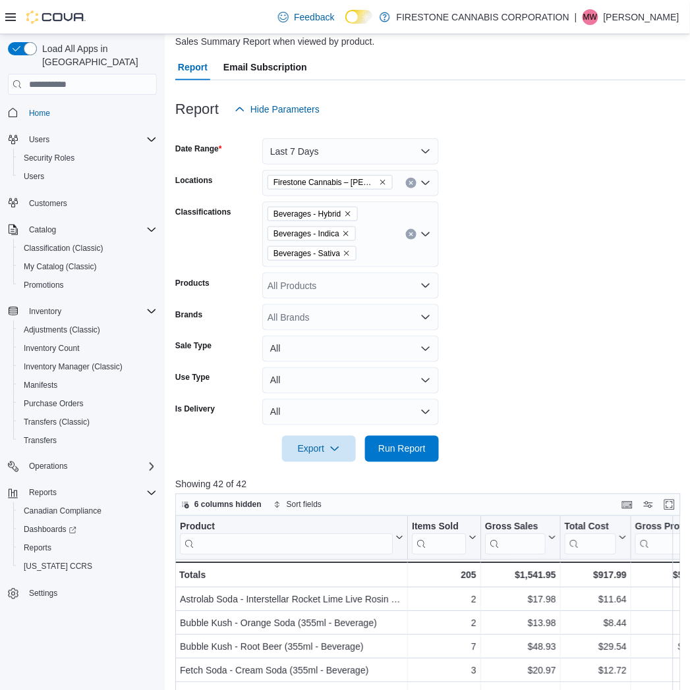
drag, startPoint x: 561, startPoint y: 185, endPoint x: 551, endPoint y: 185, distance: 9.9
click at [560, 185] on form "Date Range Last 7 Days Locations Firestone Cannabis – [PERSON_NAME] Classificat…" at bounding box center [430, 293] width 511 height 340
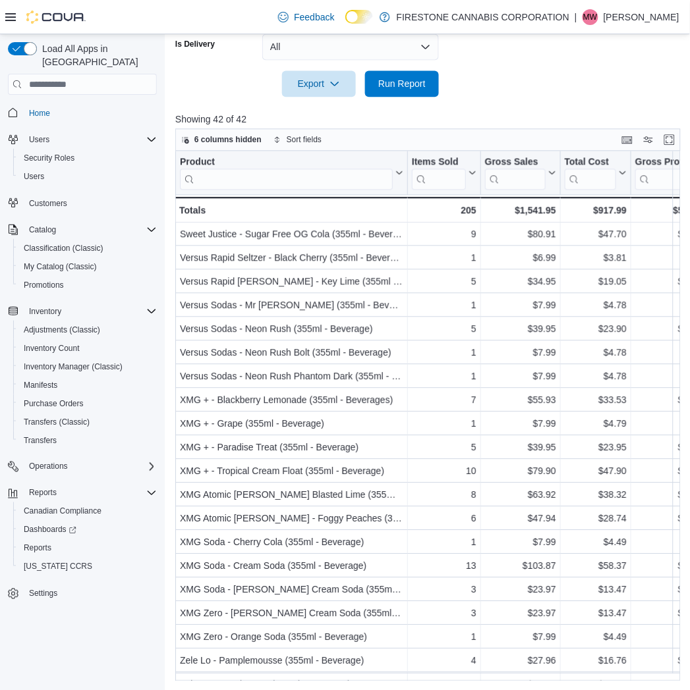
scroll to position [545, 0]
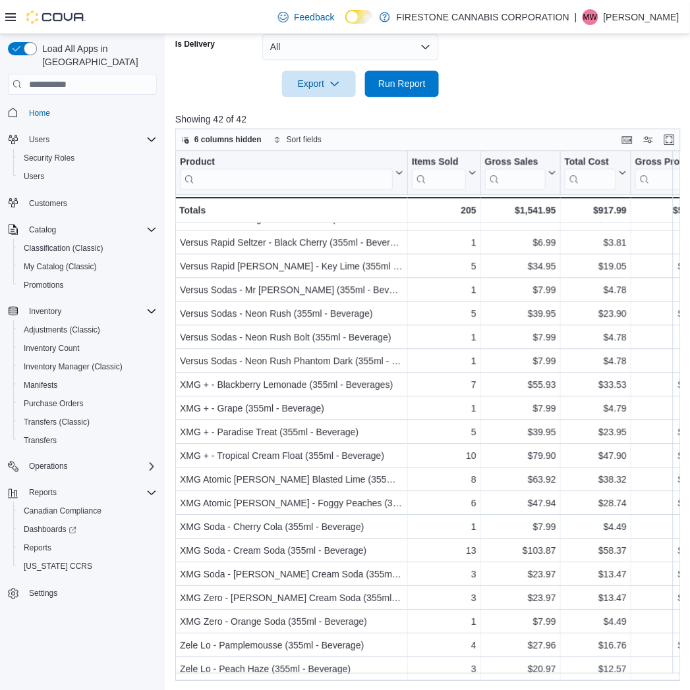
click at [518, 106] on div at bounding box center [430, 105] width 511 height 16
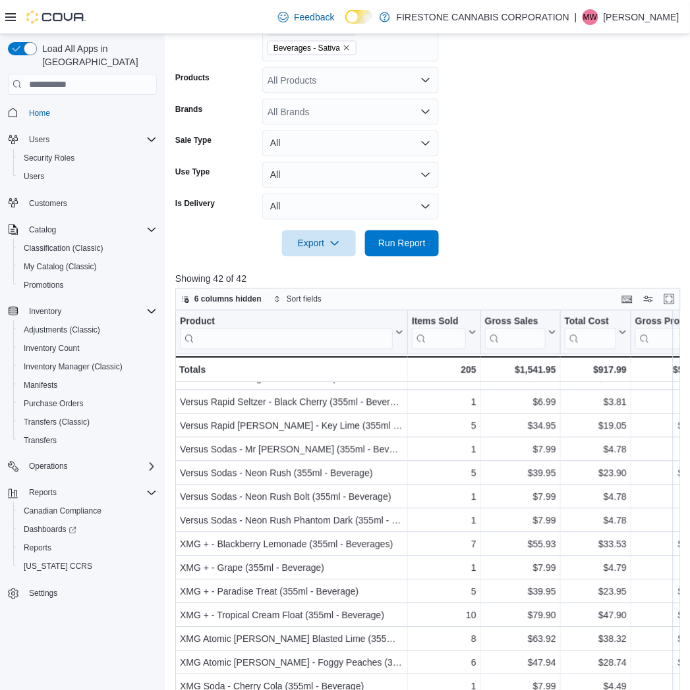
scroll to position [187, 0]
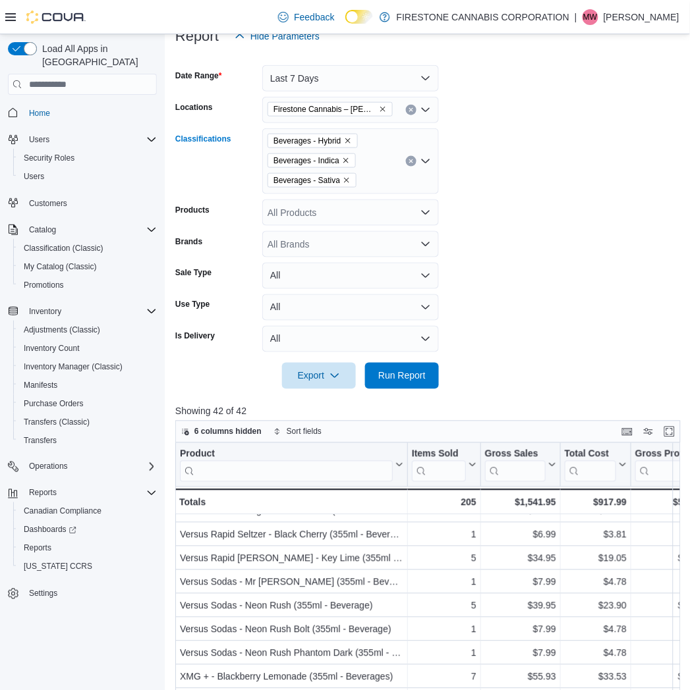
click at [409, 161] on icon "Clear input" at bounding box center [410, 161] width 5 height 5
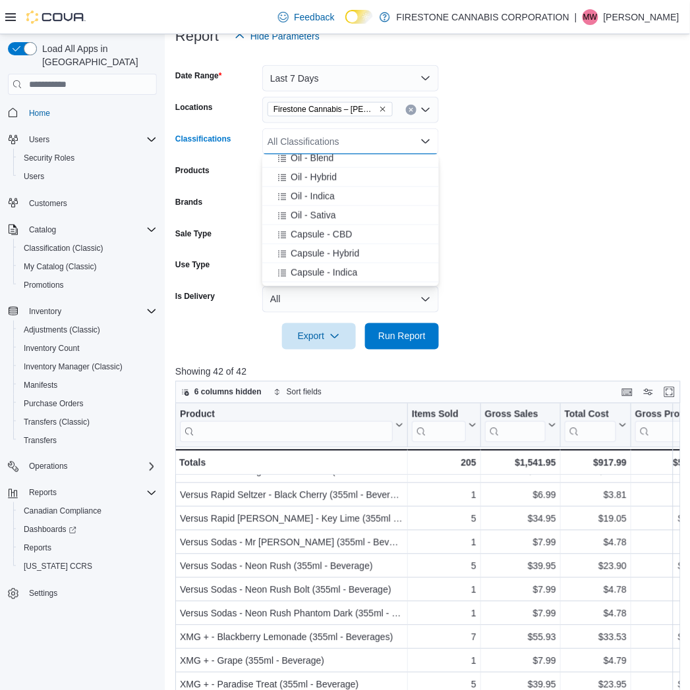
scroll to position [366, 0]
click at [308, 200] on span "Capsule - Indica" at bounding box center [324, 199] width 67 height 13
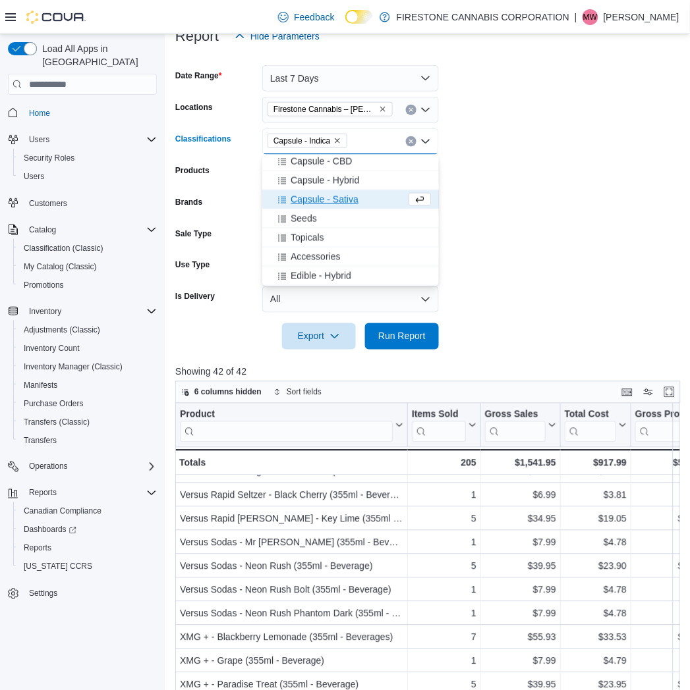
click at [310, 202] on span "Capsule - Sativa" at bounding box center [325, 199] width 68 height 13
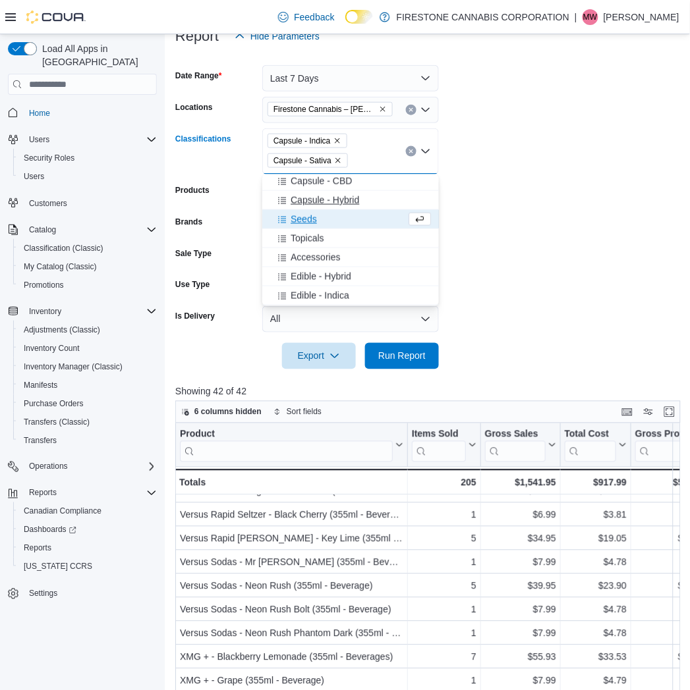
click at [314, 194] on span "Capsule - Hybrid" at bounding box center [325, 200] width 69 height 13
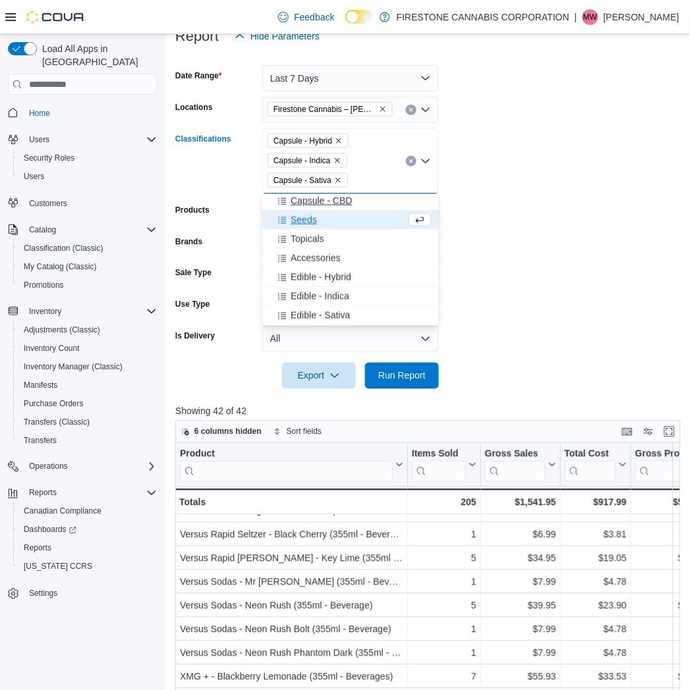
drag, startPoint x: 312, startPoint y: 199, endPoint x: 319, endPoint y: 213, distance: 15.6
click at [314, 202] on span "Capsule - CBD" at bounding box center [321, 200] width 61 height 13
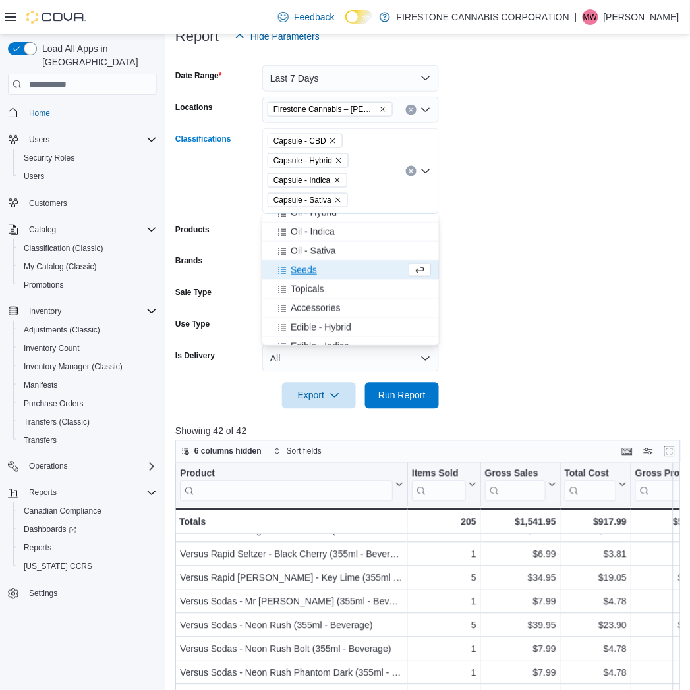
scroll to position [290, 0]
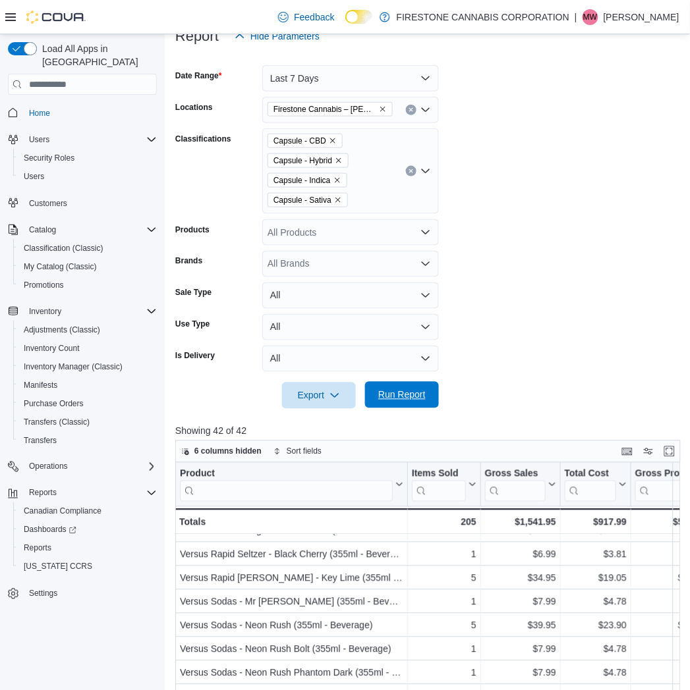
click at [390, 391] on span "Run Report" at bounding box center [401, 395] width 47 height 13
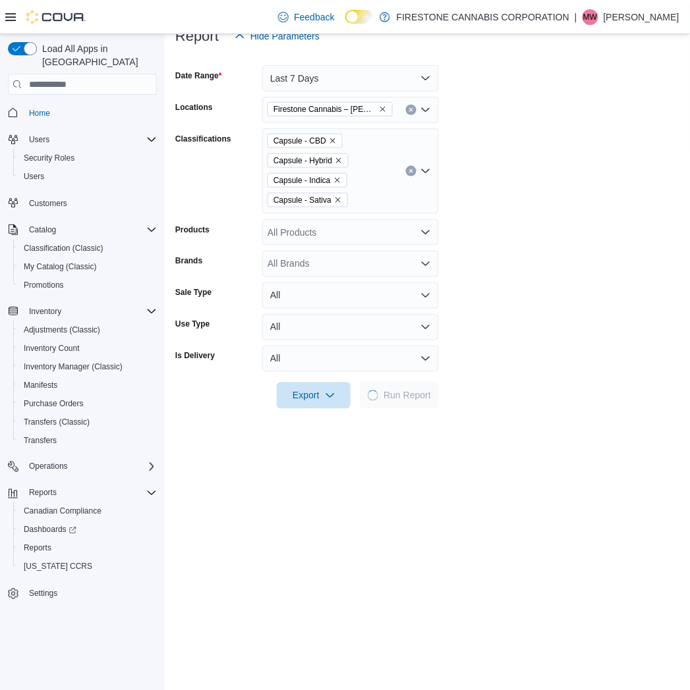
click at [539, 296] on form "Date Range Last 7 Days Locations Firestone Cannabis – [PERSON_NAME] Classificat…" at bounding box center [427, 229] width 504 height 360
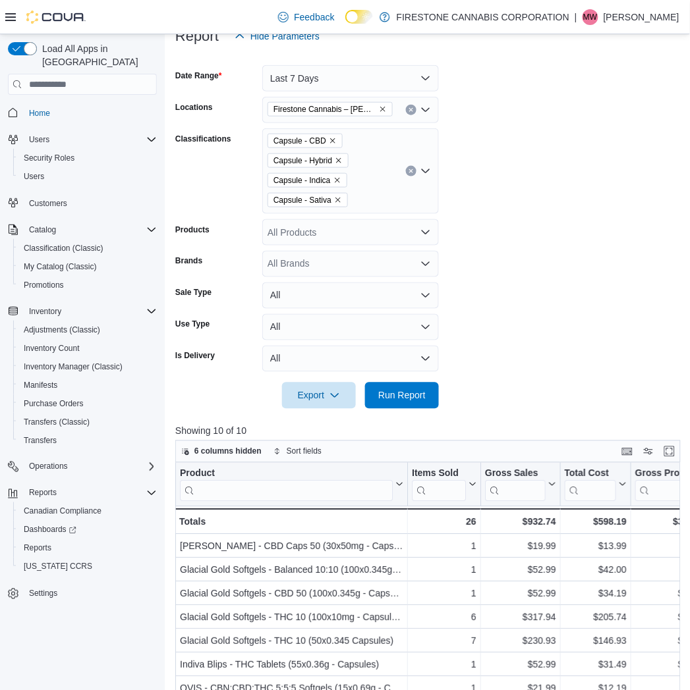
click at [524, 250] on form "Date Range Last 7 Days Locations Firestone Cannabis – [PERSON_NAME] Classificat…" at bounding box center [430, 229] width 511 height 360
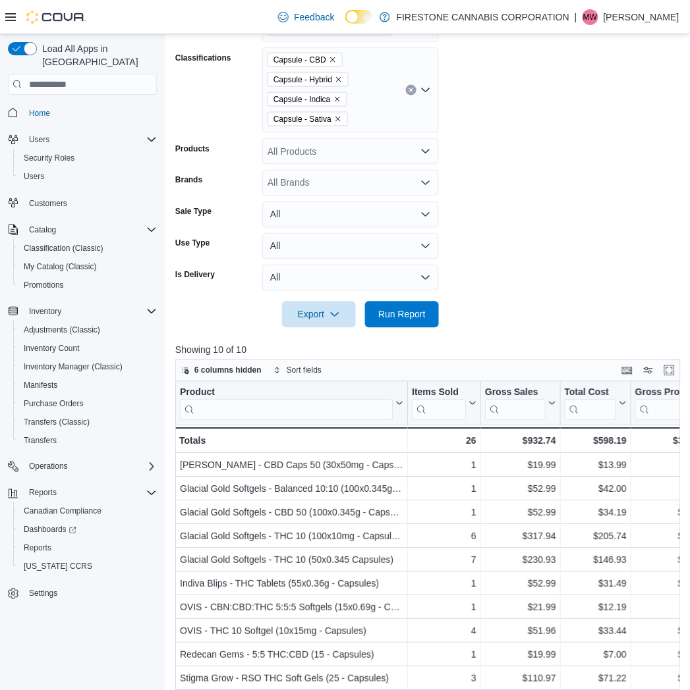
scroll to position [499, 0]
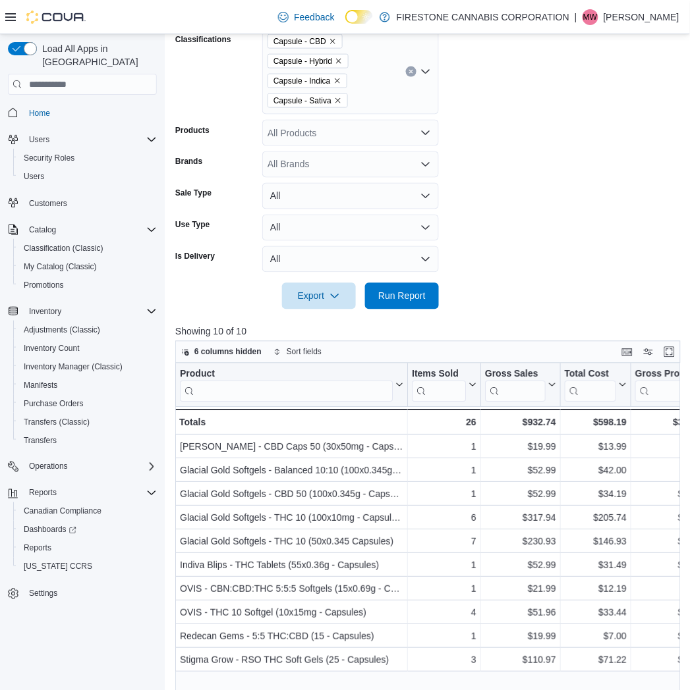
scroll to position [134, 0]
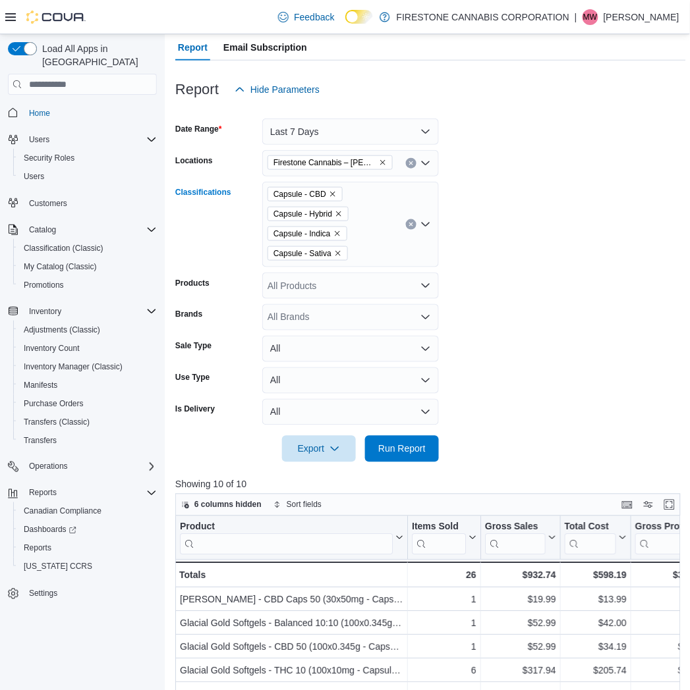
click at [407, 225] on button "Clear input" at bounding box center [411, 224] width 11 height 11
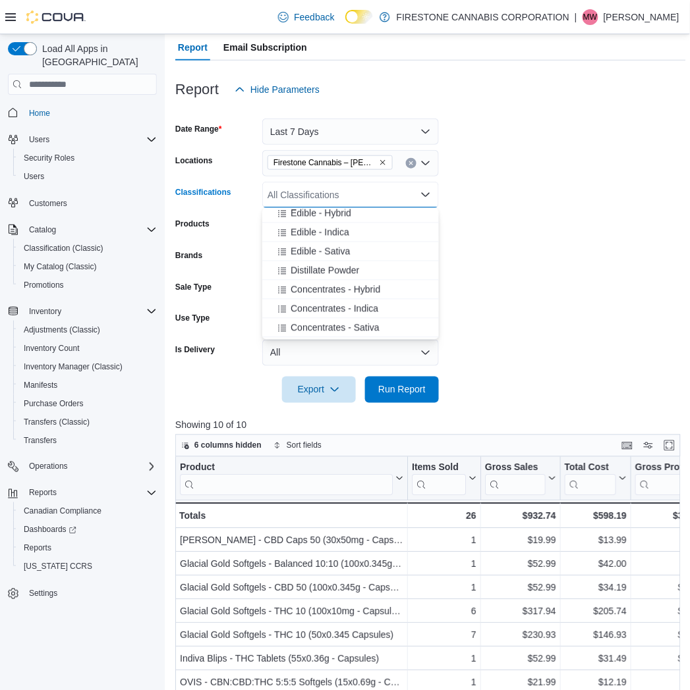
scroll to position [512, 0]
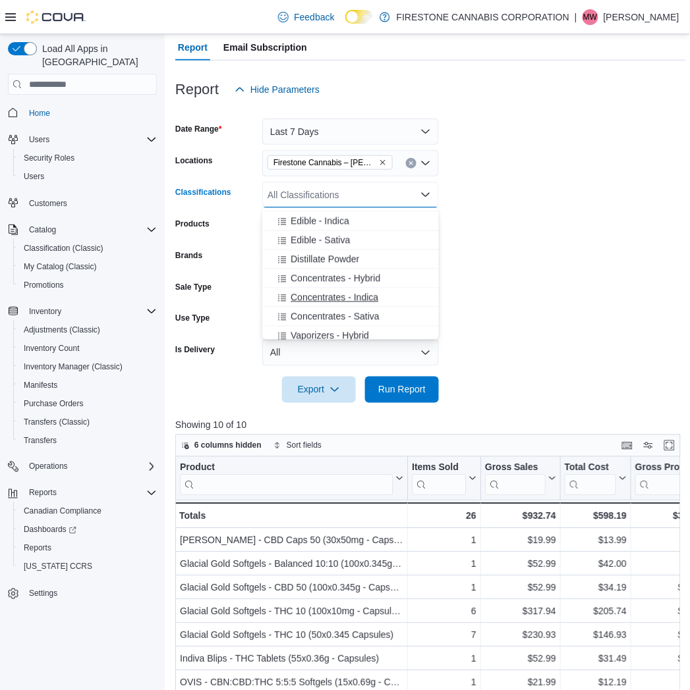
click at [307, 295] on span "Concentrates - Indica" at bounding box center [335, 297] width 88 height 13
click at [310, 297] on span "Concentrates - Sativa" at bounding box center [335, 297] width 89 height 13
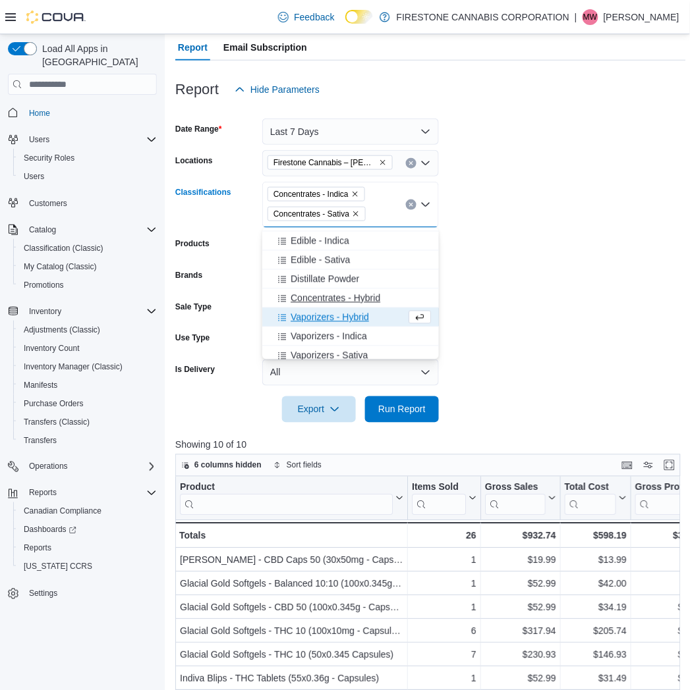
click at [319, 295] on span "Concentrates - Hybrid" at bounding box center [336, 298] width 90 height 13
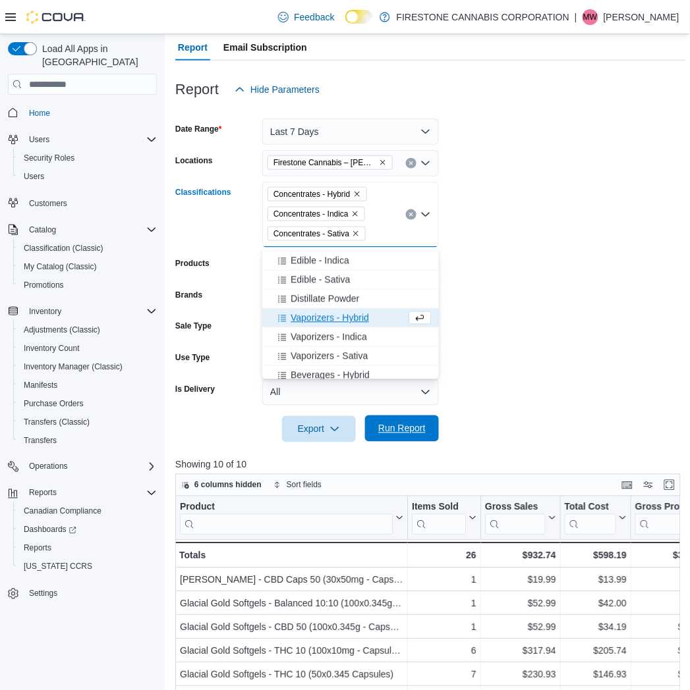
click at [401, 437] on span "Run Report" at bounding box center [402, 429] width 58 height 26
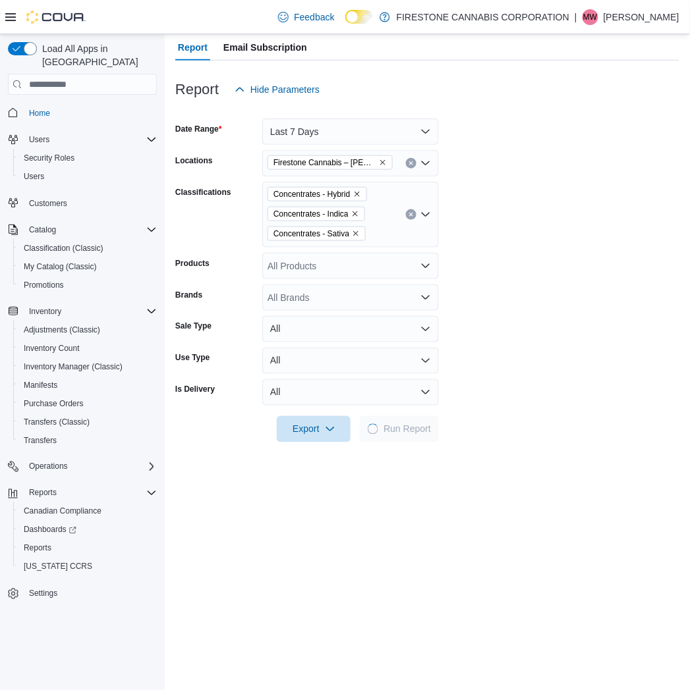
click at [538, 339] on form "Date Range Last 7 Days Locations Firestone Cannabis – [PERSON_NAME] Classificat…" at bounding box center [427, 273] width 504 height 340
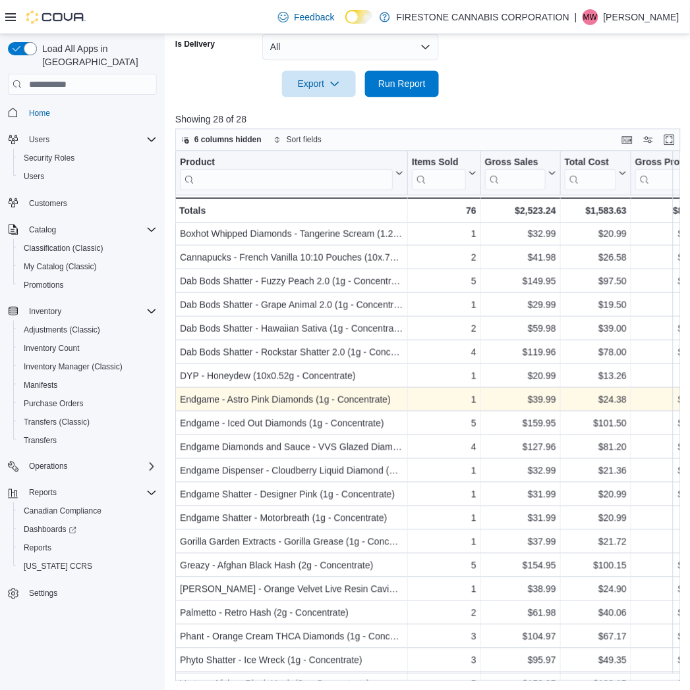
scroll to position [213, 0]
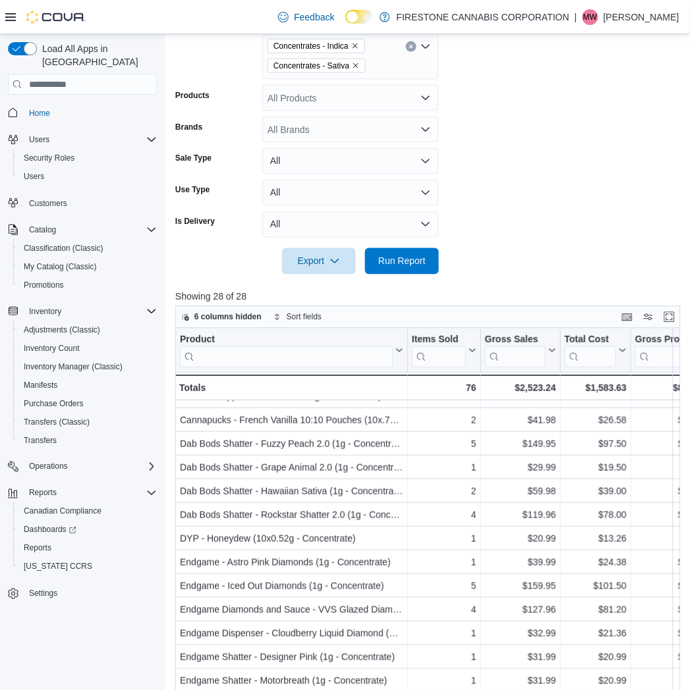
scroll to position [114, 0]
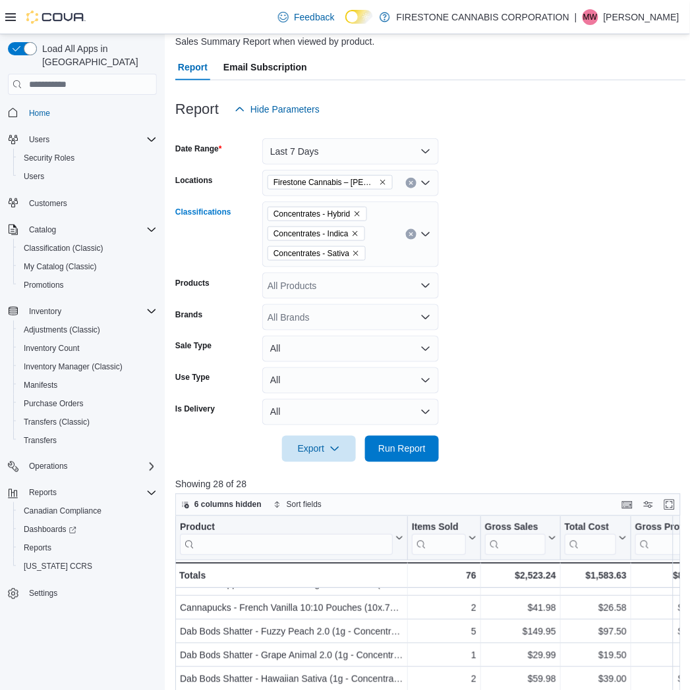
click at [413, 231] on button "Clear input" at bounding box center [411, 234] width 11 height 11
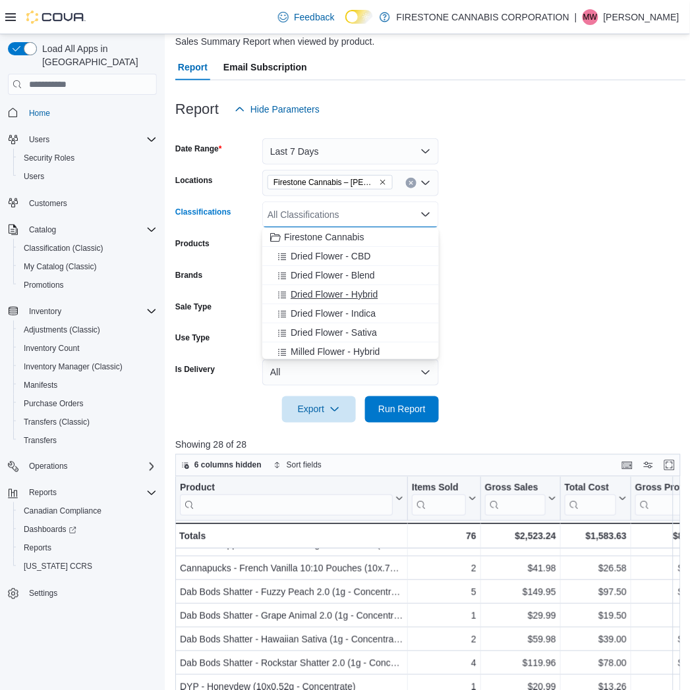
click at [298, 293] on span "Dried Flower - Hybrid" at bounding box center [334, 294] width 87 height 13
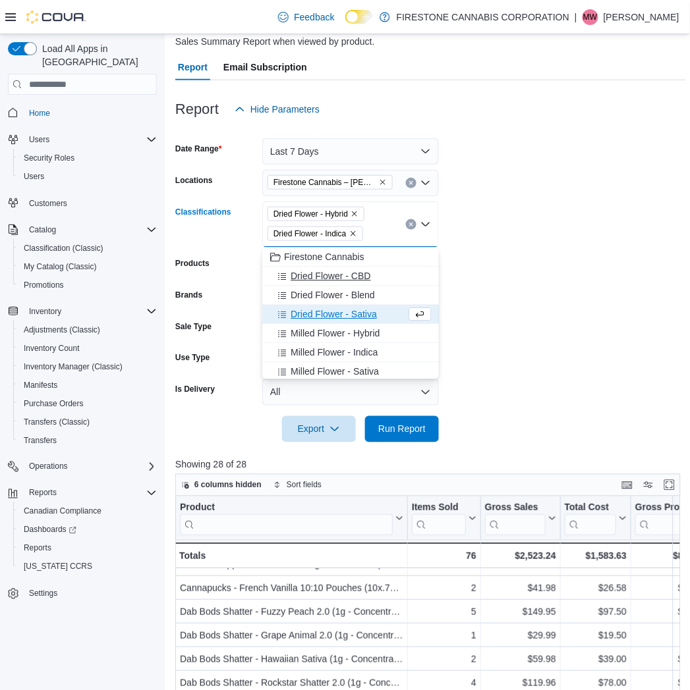
click at [301, 293] on span "Dried Flower - Blend" at bounding box center [333, 295] width 84 height 13
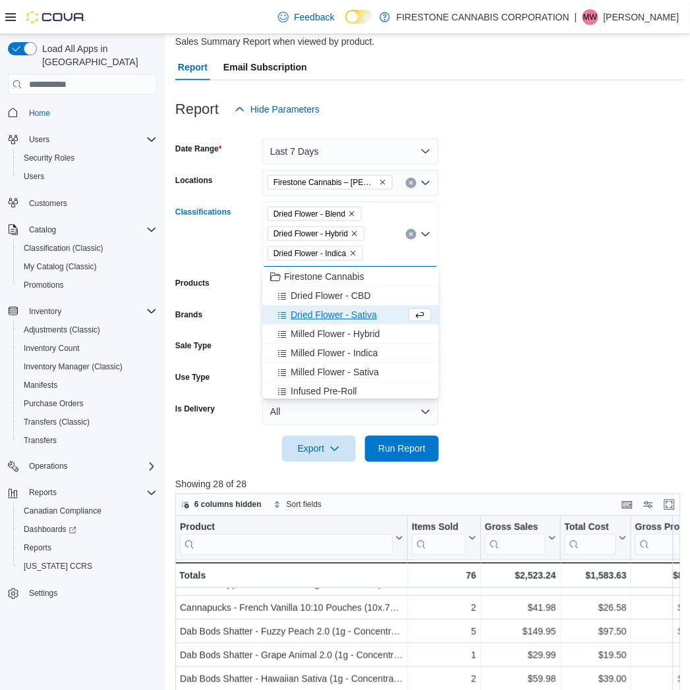
click at [313, 314] on span "Dried Flower - Sativa" at bounding box center [334, 314] width 86 height 13
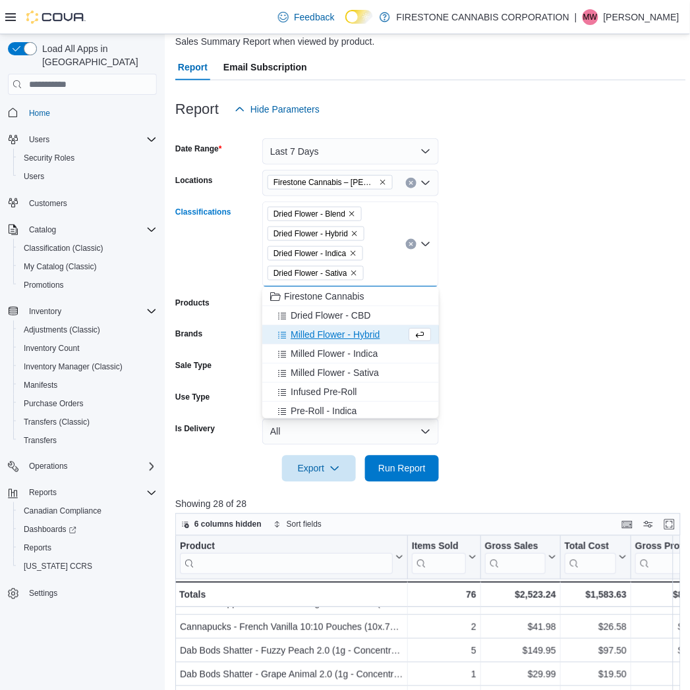
click at [313, 314] on span "Dried Flower - CBD" at bounding box center [331, 315] width 80 height 13
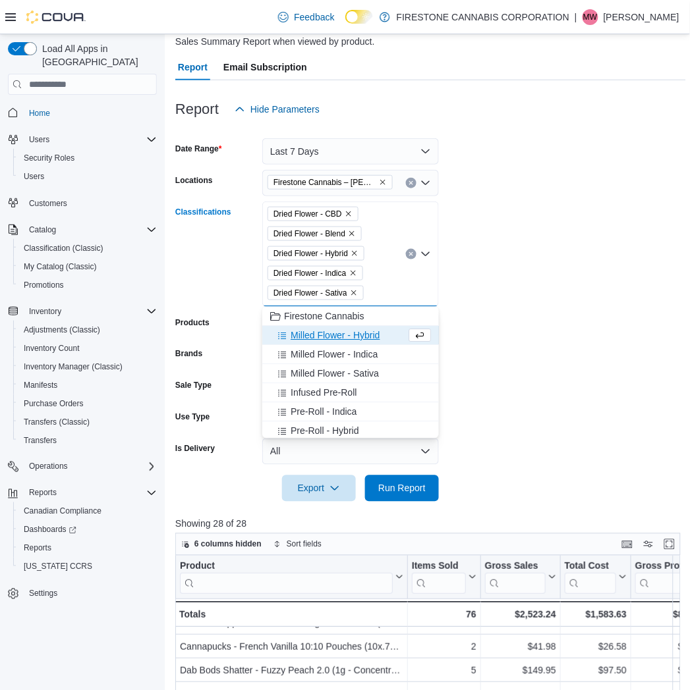
click at [575, 368] on form "Date Range Last 7 Days Locations Firestone Cannabis – [PERSON_NAME] Classificat…" at bounding box center [430, 313] width 511 height 380
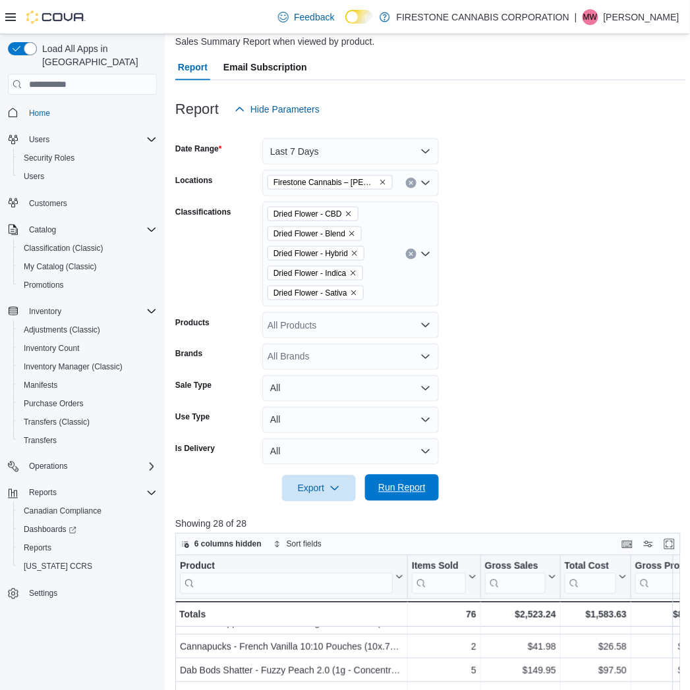
click at [397, 496] on span "Run Report" at bounding box center [402, 488] width 58 height 26
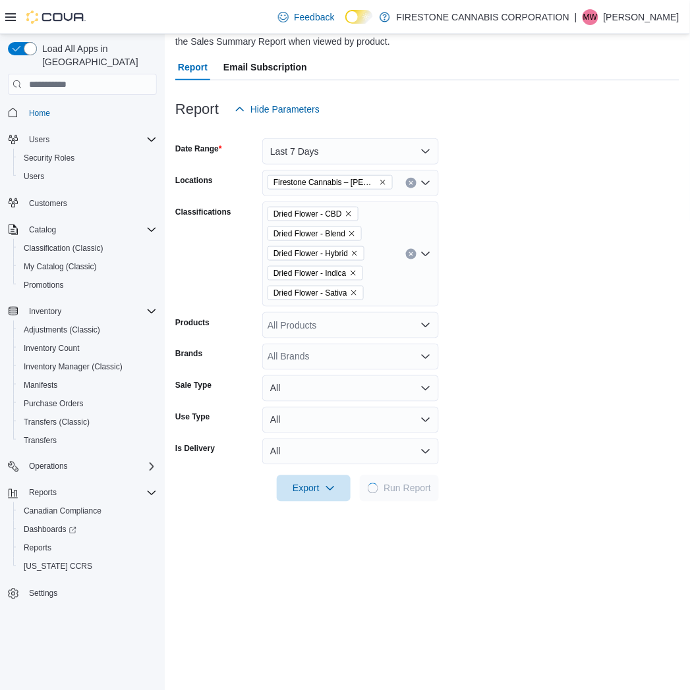
click at [574, 360] on form "Date Range Last 7 Days Locations Firestone Cannabis – [PERSON_NAME] Classificat…" at bounding box center [427, 313] width 504 height 380
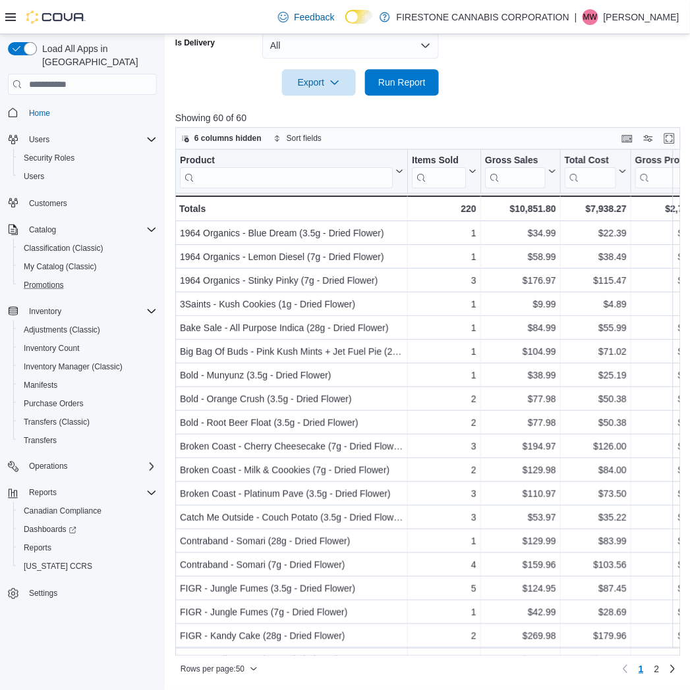
scroll to position [519, 0]
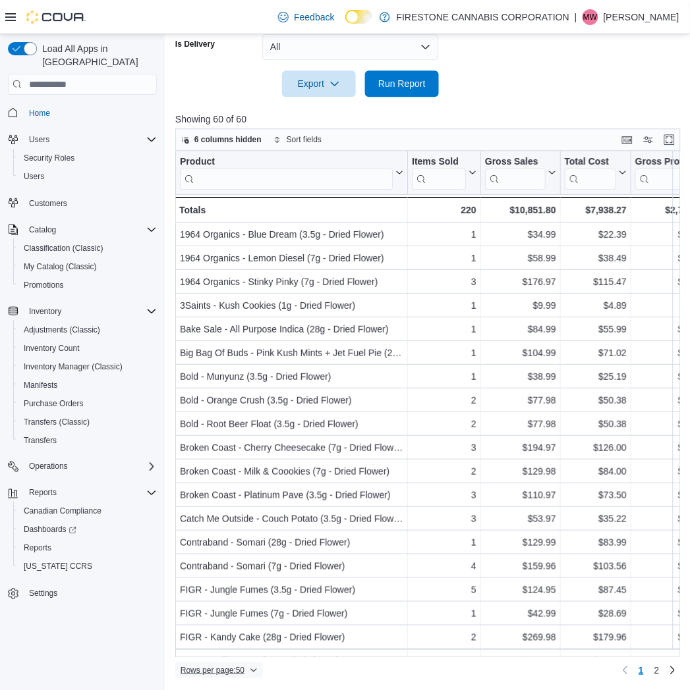
click at [211, 670] on span "Rows per page : 50" at bounding box center [213, 670] width 64 height 11
click at [235, 644] on span "100 rows" at bounding box center [236, 644] width 42 height 11
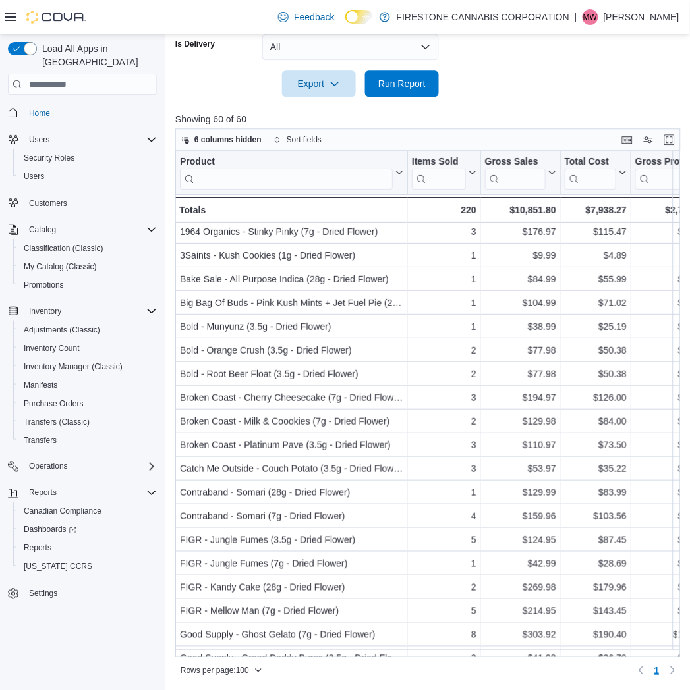
scroll to position [73, 0]
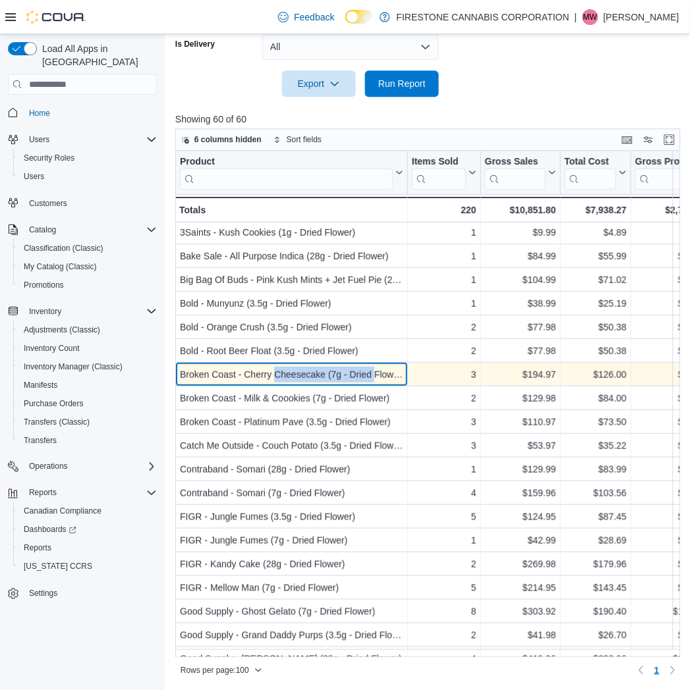
drag, startPoint x: 314, startPoint y: 380, endPoint x: 374, endPoint y: 373, distance: 60.4
click at [374, 373] on div "Broken Coast - Cherry Cheesecake (7g - Dried Flower)" at bounding box center [291, 376] width 223 height 16
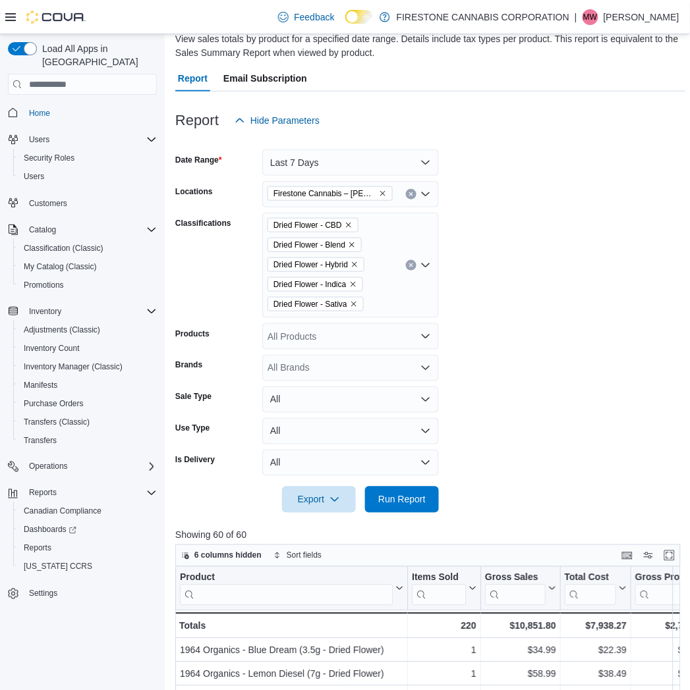
scroll to position [7, 0]
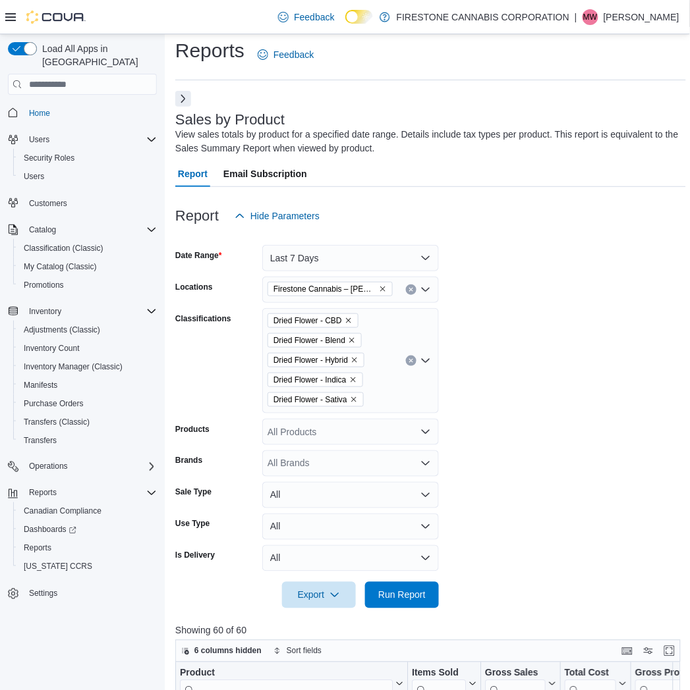
click at [567, 292] on form "Date Range Last 7 Days Locations Firestone Cannabis – [PERSON_NAME] Classificat…" at bounding box center [430, 419] width 511 height 380
click at [414, 362] on button "Clear input" at bounding box center [411, 361] width 11 height 11
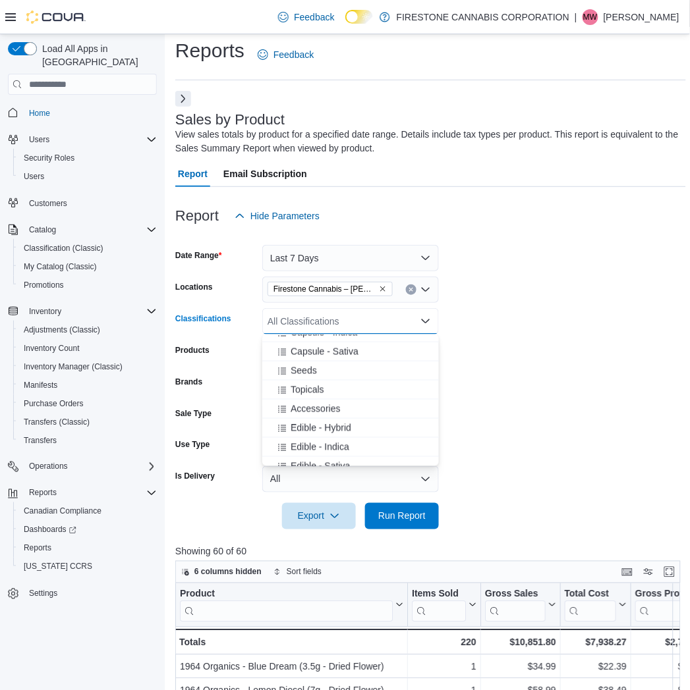
scroll to position [439, 0]
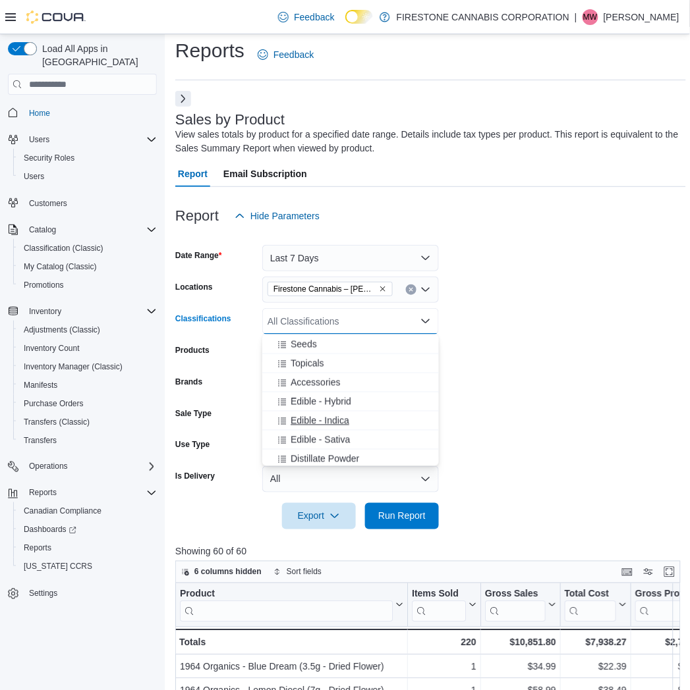
click at [317, 417] on span "Edible - Indica" at bounding box center [320, 420] width 59 height 13
click at [312, 416] on span "Edible - Sativa" at bounding box center [320, 420] width 59 height 13
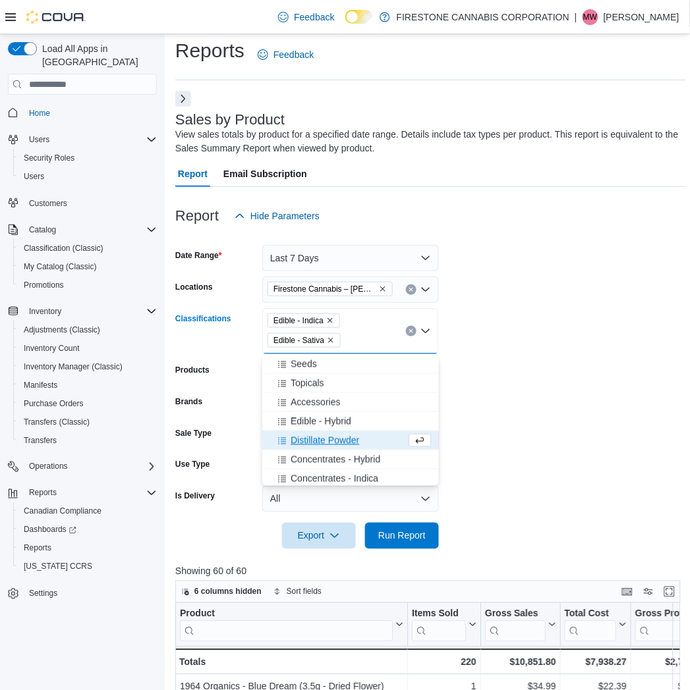
click at [312, 416] on span "Edible - Hybrid" at bounding box center [321, 421] width 61 height 13
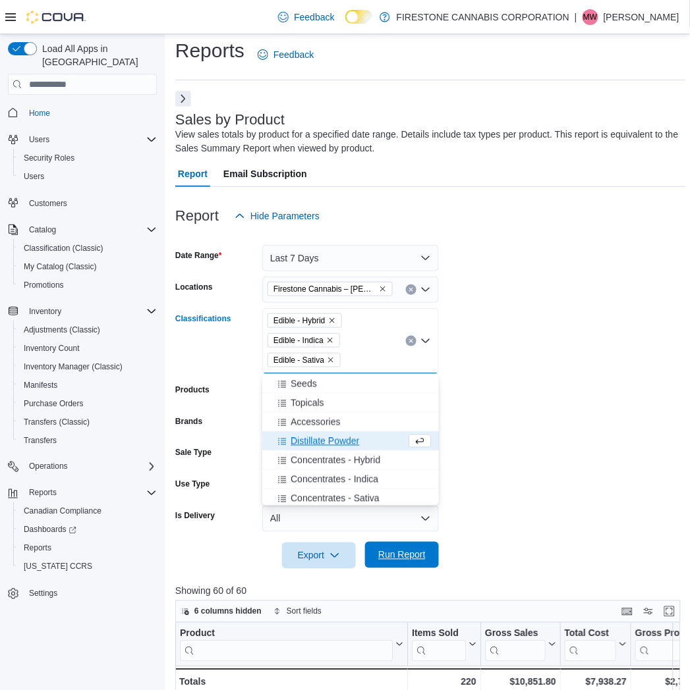
click at [393, 561] on span "Run Report" at bounding box center [401, 555] width 47 height 13
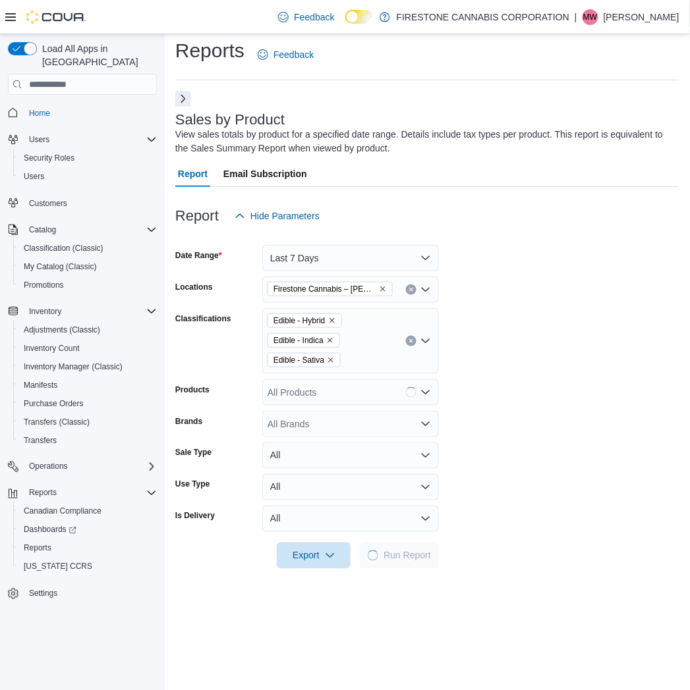
click at [522, 473] on form "Date Range Last 7 Days Locations Firestone Cannabis – [PERSON_NAME] Classificat…" at bounding box center [427, 399] width 504 height 340
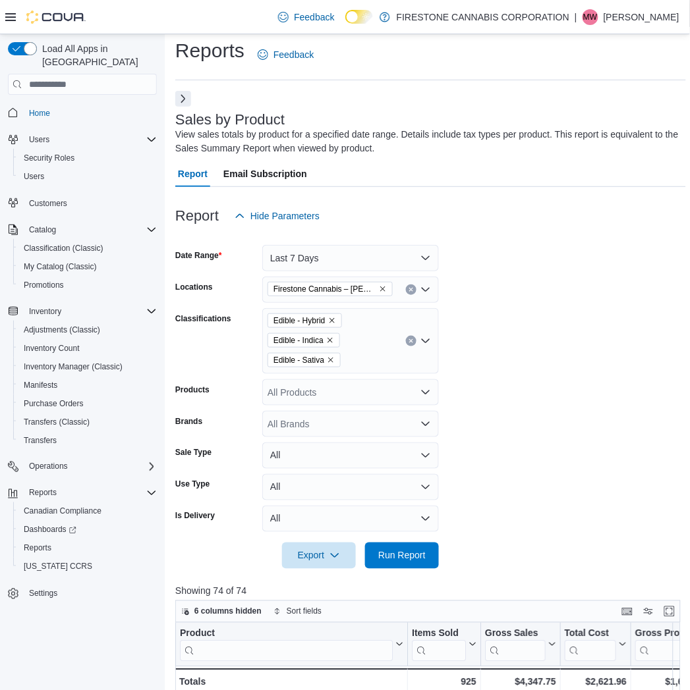
click at [571, 331] on form "Date Range Last 7 Days Locations Firestone Cannabis – [PERSON_NAME] Classificat…" at bounding box center [430, 399] width 511 height 340
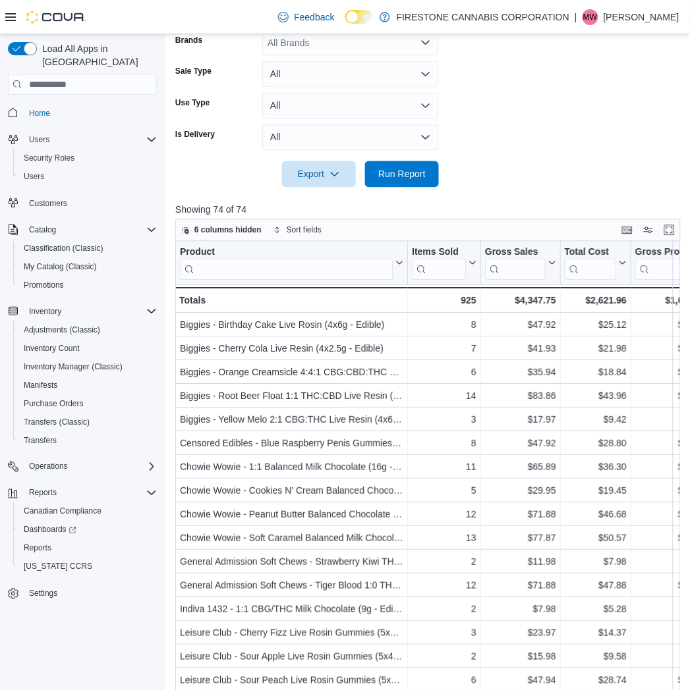
scroll to position [480, 0]
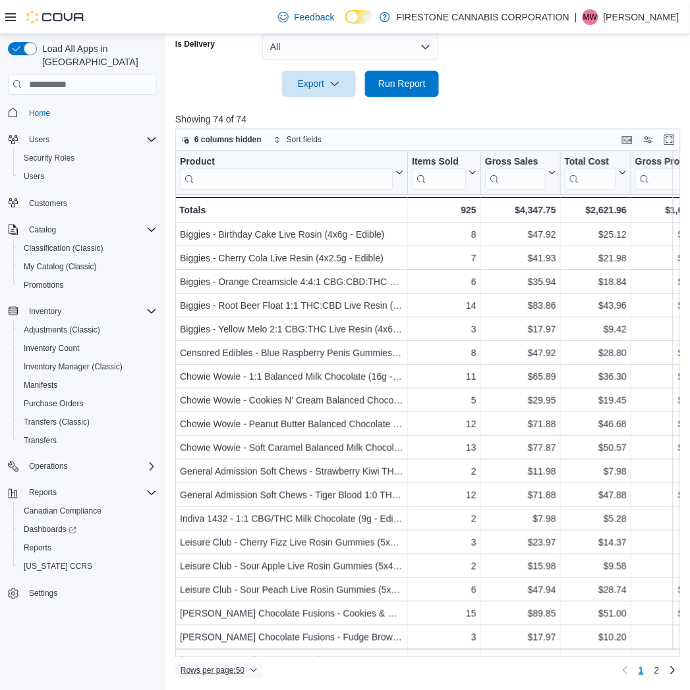
click at [217, 668] on span "Rows per page : 50" at bounding box center [213, 670] width 64 height 11
click at [231, 643] on span "100 rows" at bounding box center [236, 644] width 42 height 11
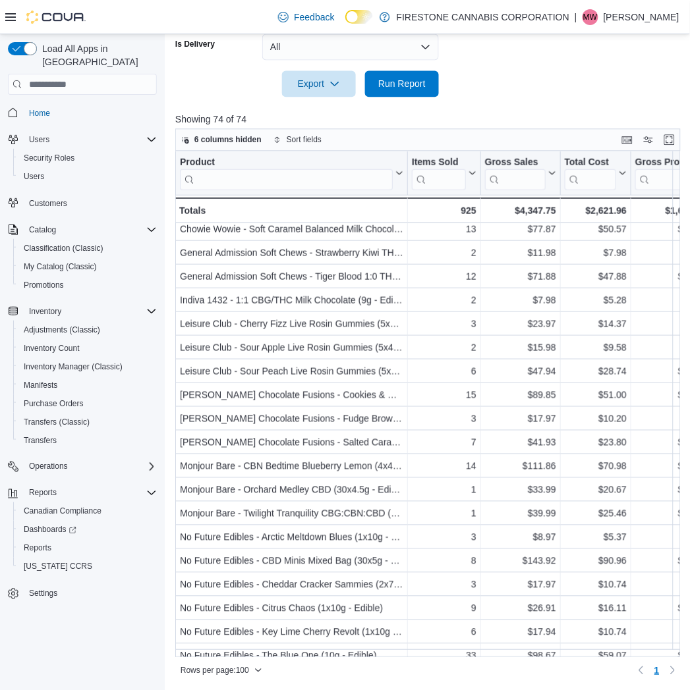
scroll to position [293, 0]
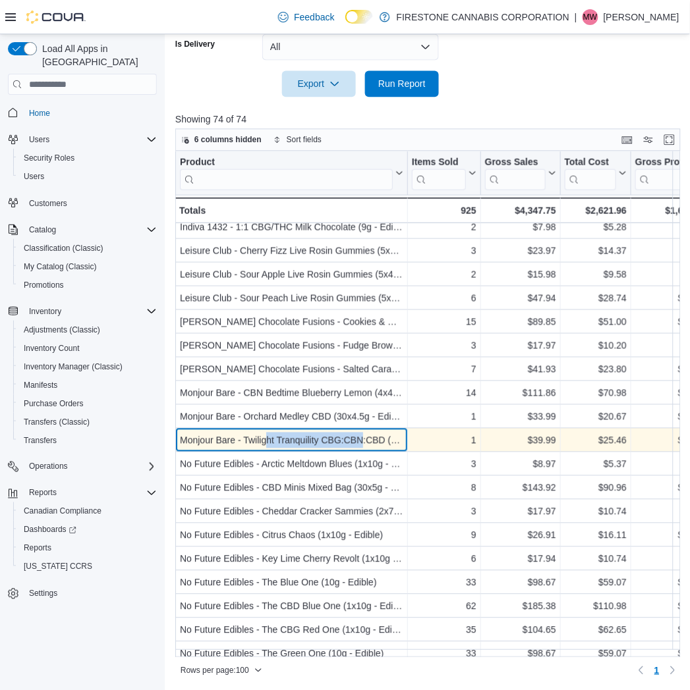
drag, startPoint x: 267, startPoint y: 436, endPoint x: 364, endPoint y: 433, distance: 96.2
click at [364, 433] on div "Monjour Bare - Twilight Tranquility CBG:CBN:CBD (25x4.5g - Edible)" at bounding box center [291, 441] width 223 height 16
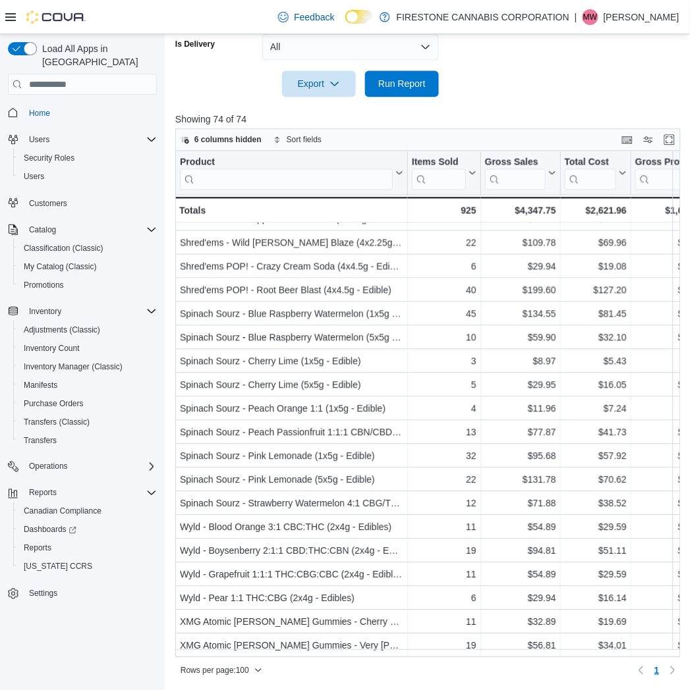
scroll to position [1328, 0]
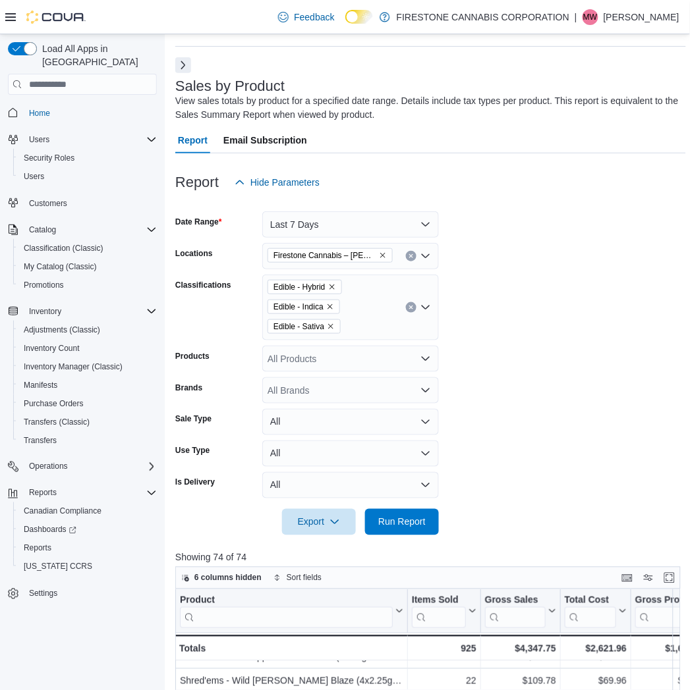
click at [410, 308] on icon "Clear input" at bounding box center [410, 307] width 3 height 3
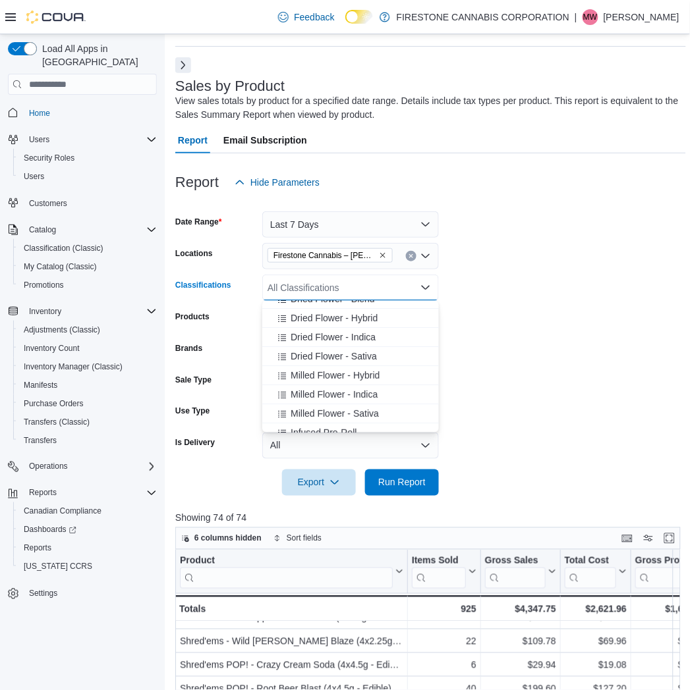
scroll to position [73, 0]
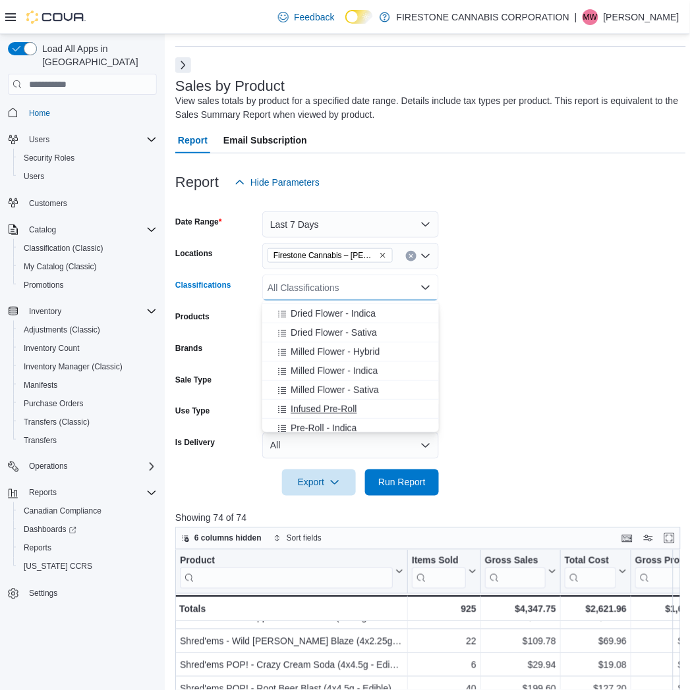
click at [310, 411] on span "Infused Pre-Roll" at bounding box center [324, 409] width 66 height 13
click at [395, 490] on span "Run Report" at bounding box center [402, 482] width 58 height 26
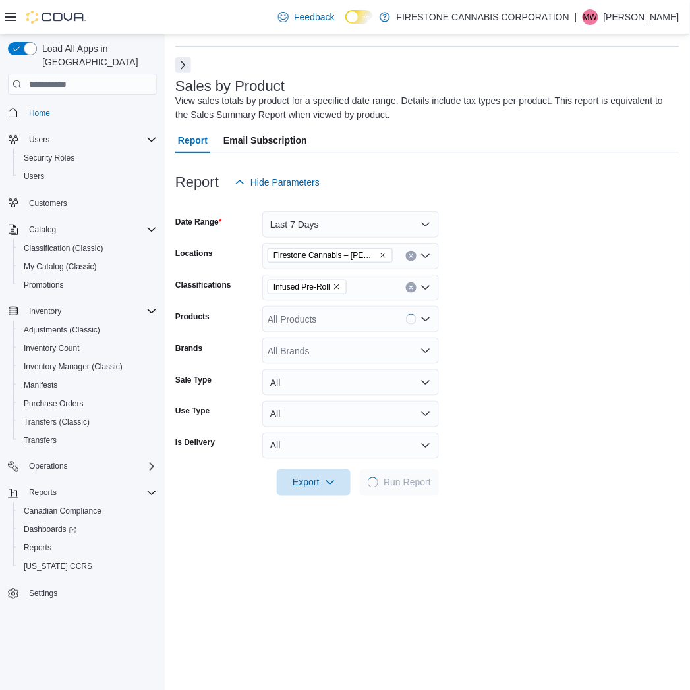
drag, startPoint x: 588, startPoint y: 376, endPoint x: 580, endPoint y: 339, distance: 37.0
click at [588, 374] on form "Date Range Last 7 Days Locations Firestone Cannabis – [PERSON_NAME] Classificat…" at bounding box center [427, 346] width 504 height 300
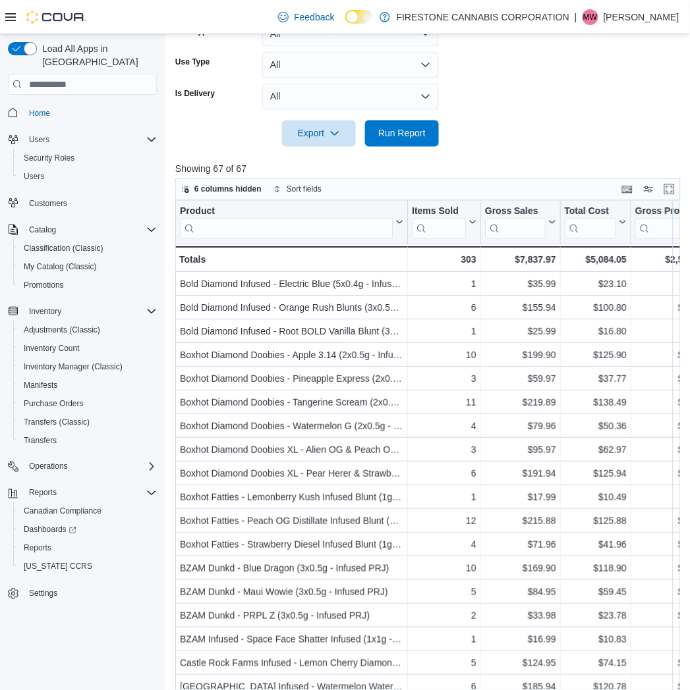
scroll to position [440, 0]
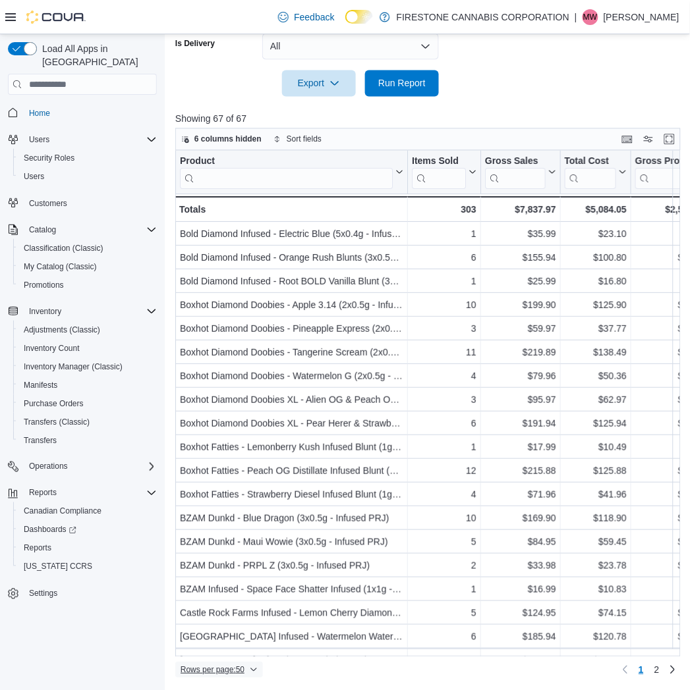
click at [220, 670] on span "Rows per page : 50" at bounding box center [213, 670] width 64 height 11
click at [229, 642] on span "100 rows" at bounding box center [236, 644] width 42 height 11
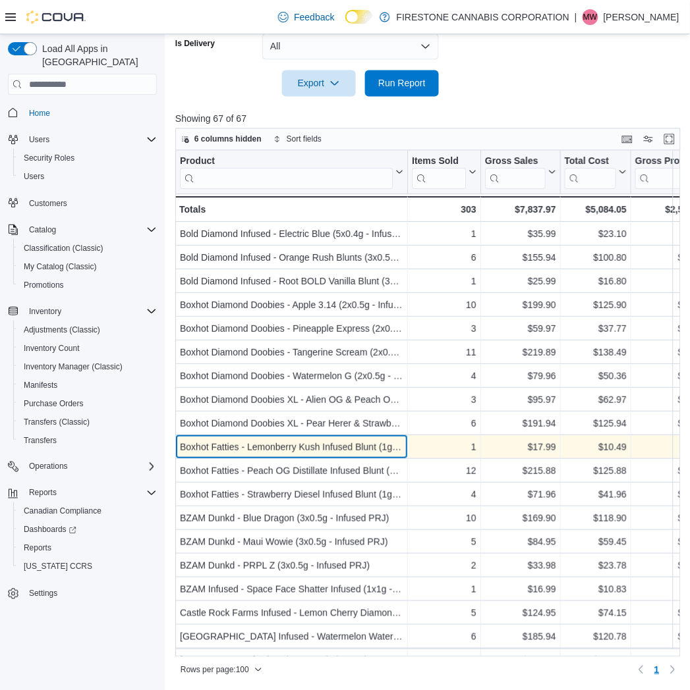
click at [290, 446] on div "Boxhot Fatties - Lemonberry Kush Infused Blunt (1g - Infused PRJ)" at bounding box center [291, 449] width 223 height 16
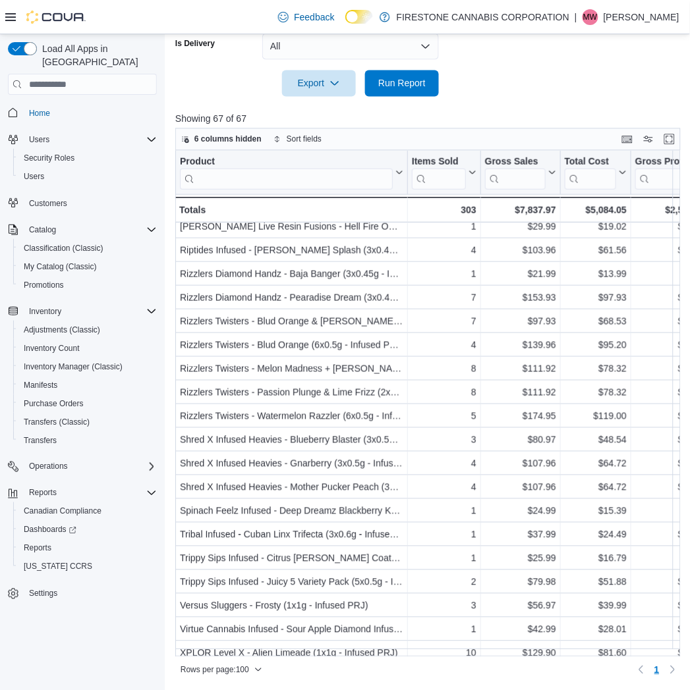
scroll to position [1162, 0]
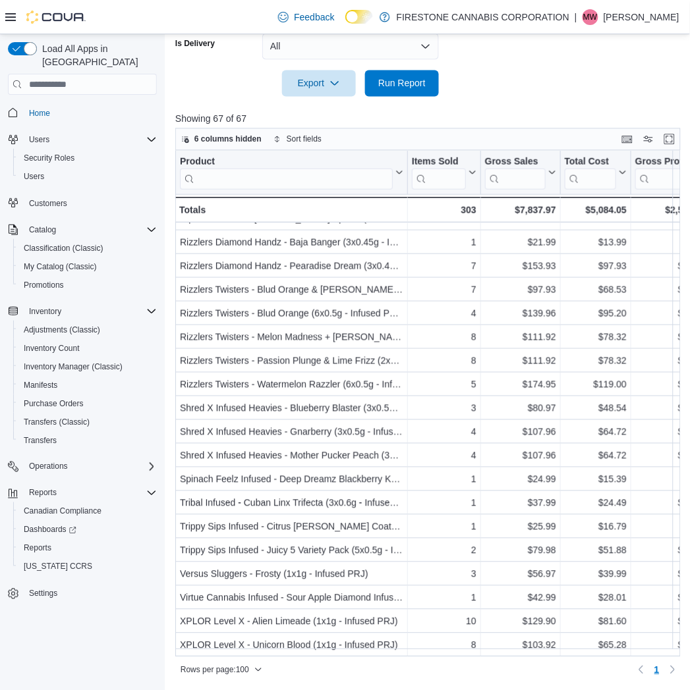
click at [578, 99] on div at bounding box center [430, 105] width 511 height 16
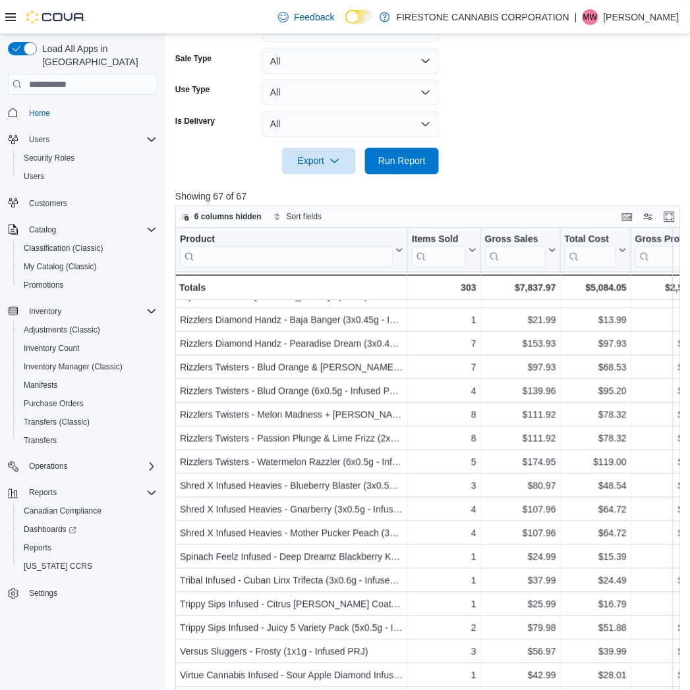
scroll to position [221, 0]
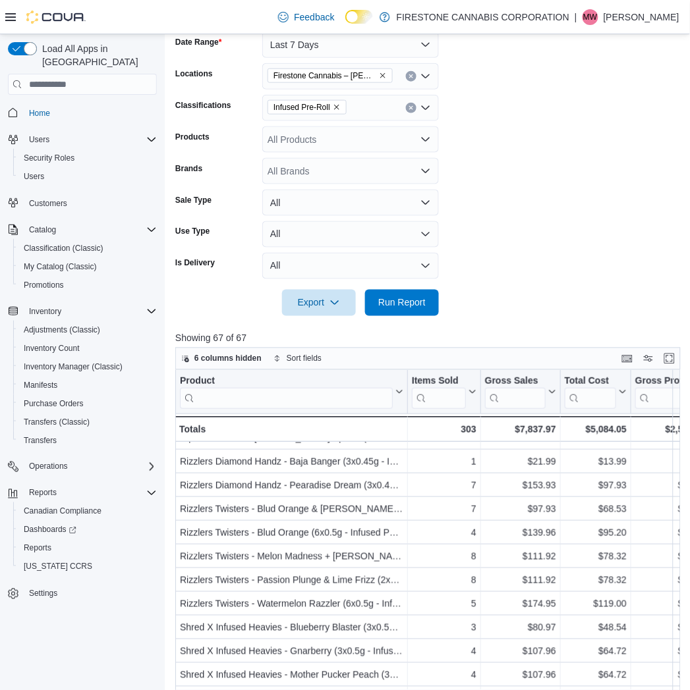
drag, startPoint x: 339, startPoint y: 102, endPoint x: 358, endPoint y: 113, distance: 21.8
click at [338, 102] on span "Infused Pre-Roll" at bounding box center [306, 107] width 67 height 13
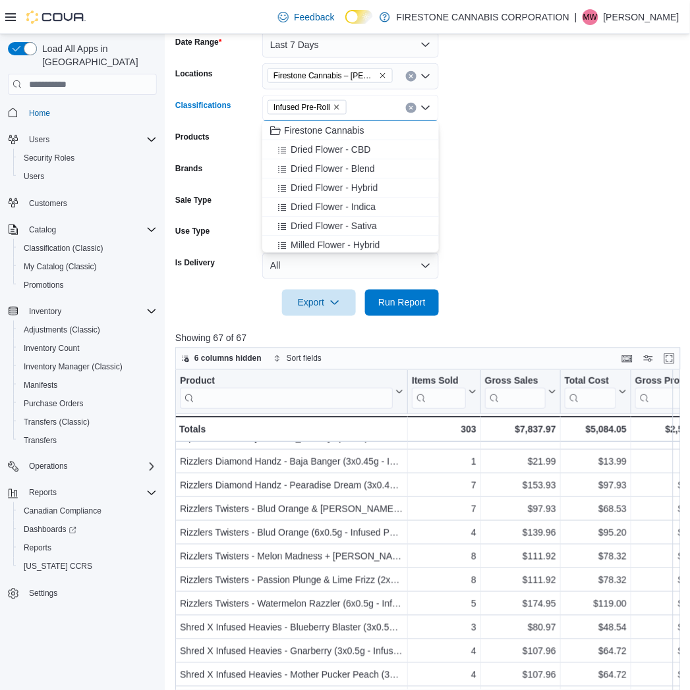
click at [334, 104] on icon "Remove Infused Pre-Roll from selection in this group" at bounding box center [337, 107] width 8 height 8
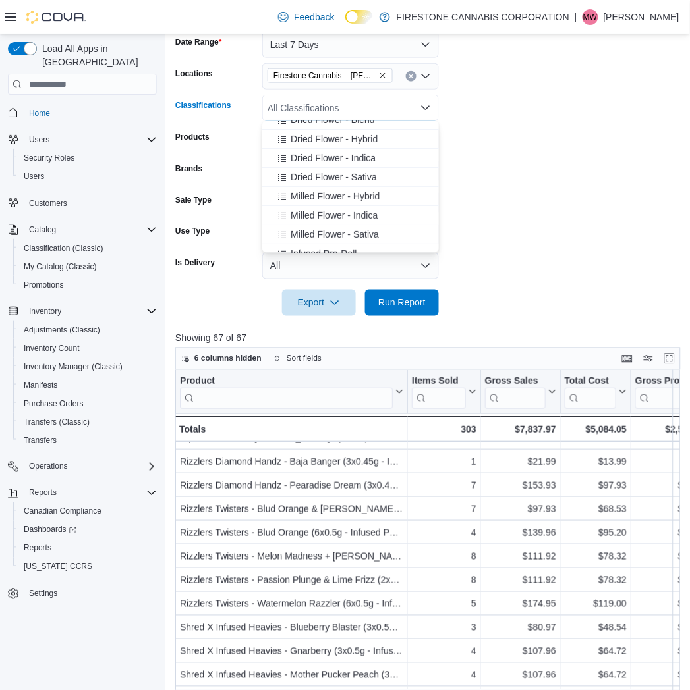
scroll to position [73, 0]
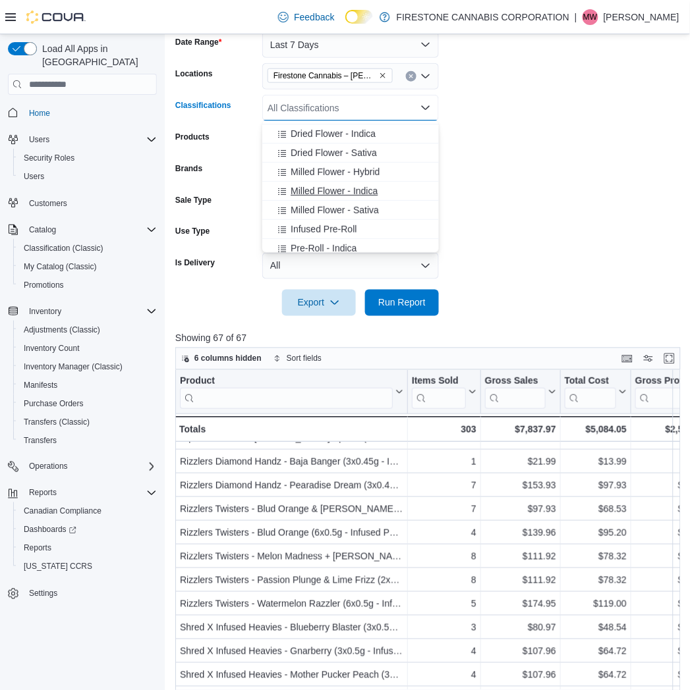
click at [306, 186] on span "Milled Flower - Indica" at bounding box center [334, 190] width 87 height 13
click at [311, 190] on span "Milled Flower - Sativa" at bounding box center [335, 190] width 88 height 13
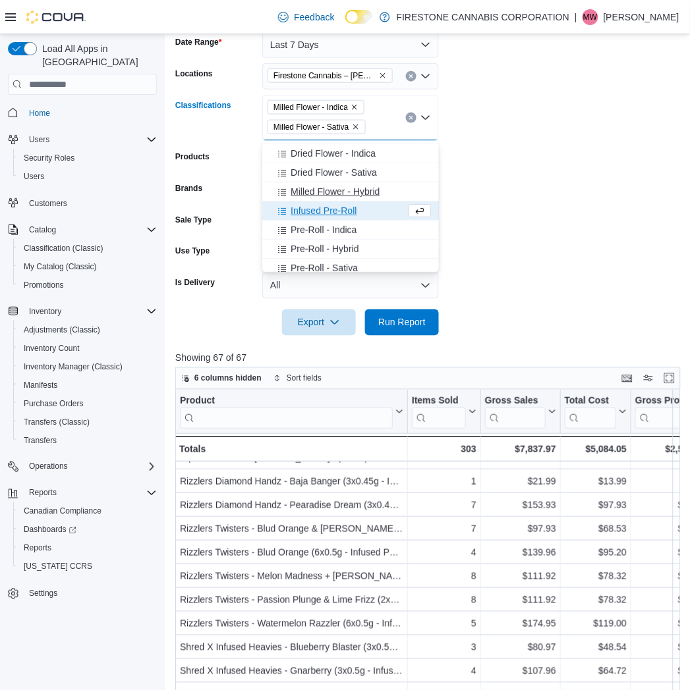
click at [317, 187] on span "Milled Flower - Hybrid" at bounding box center [335, 191] width 89 height 13
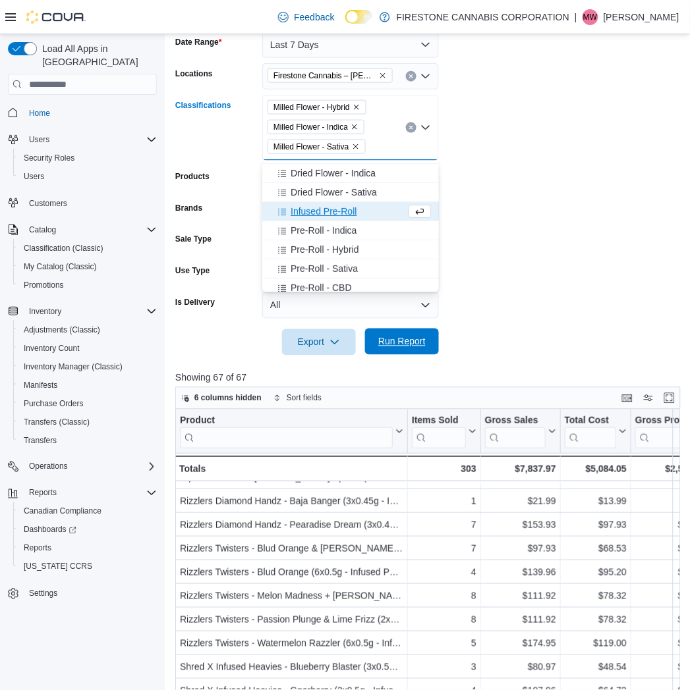
click at [389, 339] on span "Run Report" at bounding box center [401, 341] width 47 height 13
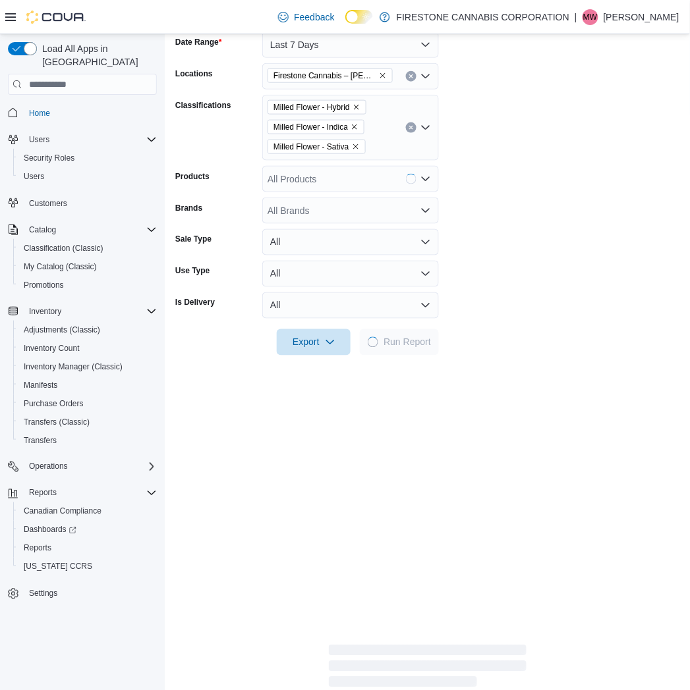
click at [605, 257] on form "Date Range Last 7 Days Locations Firestone Cannabis – [PERSON_NAME] Classificat…" at bounding box center [427, 186] width 504 height 340
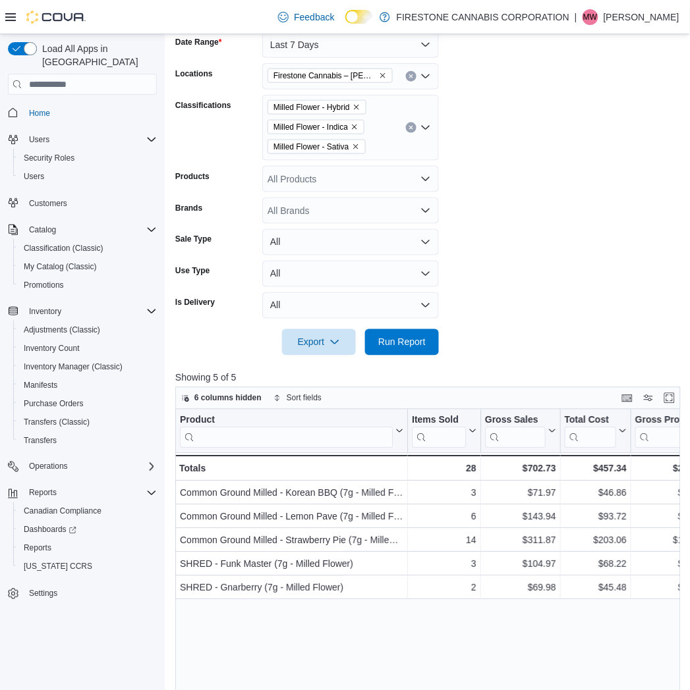
click at [534, 324] on div at bounding box center [430, 324] width 511 height 11
click at [560, 254] on form "Date Range Last 7 Days Locations Firestone Cannabis – [PERSON_NAME] Classificat…" at bounding box center [430, 186] width 511 height 340
click at [410, 123] on button "Clear input" at bounding box center [411, 128] width 11 height 11
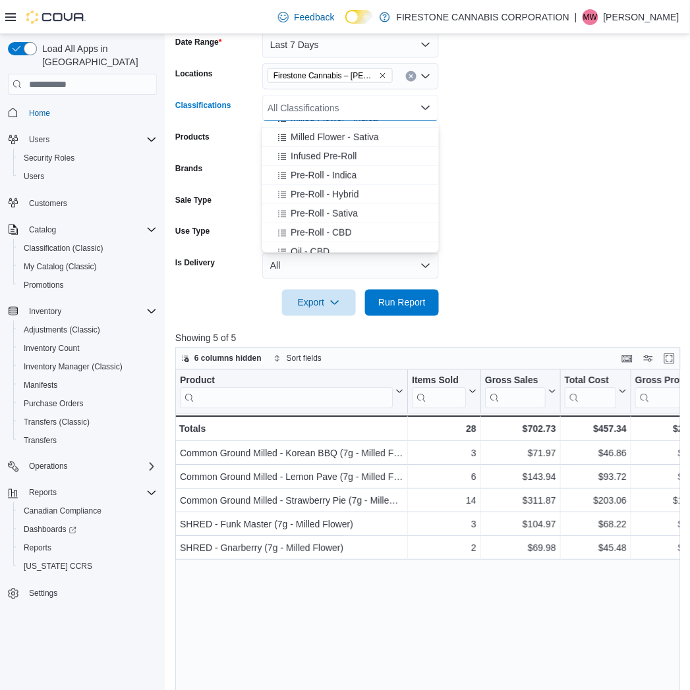
scroll to position [219, 0]
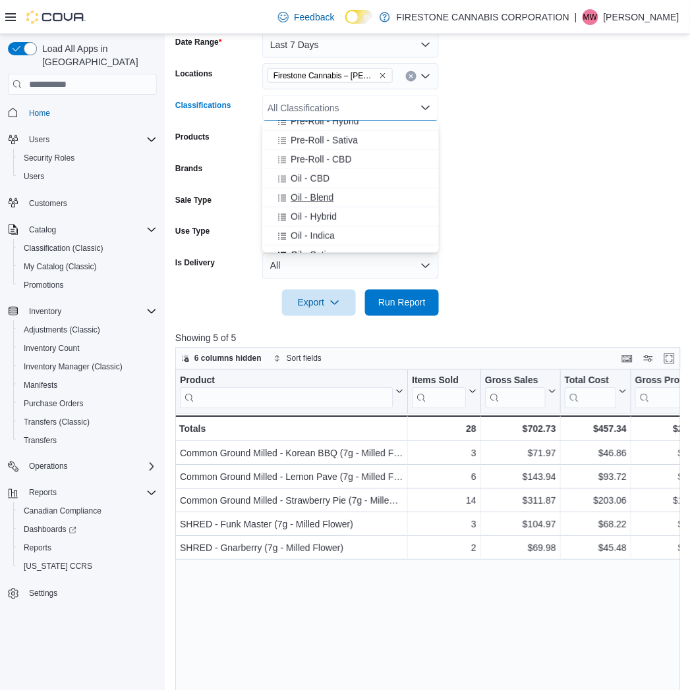
click at [303, 194] on span "Oil - Blend" at bounding box center [312, 197] width 43 height 13
click at [303, 194] on span "Oil - Hybrid" at bounding box center [314, 197] width 46 height 13
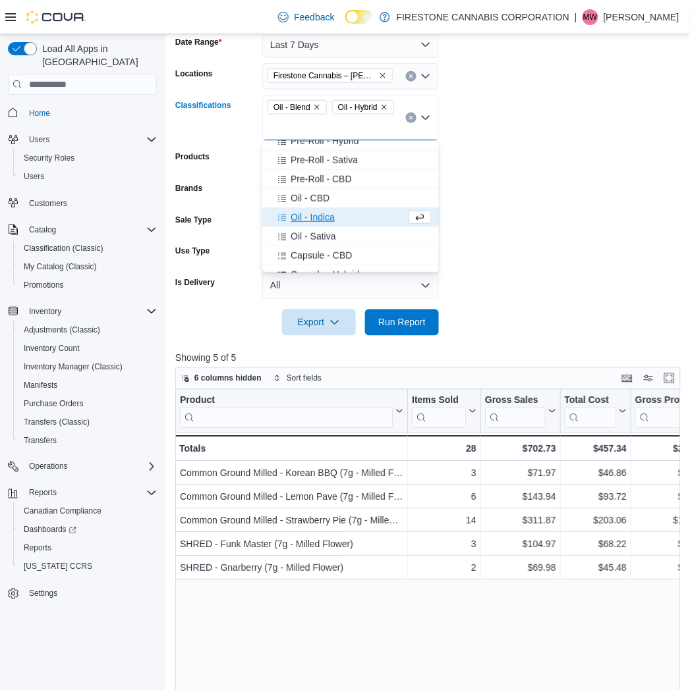
click at [304, 219] on span "Oil - Indica" at bounding box center [313, 217] width 44 height 13
click at [304, 215] on span "Oil - Sativa" at bounding box center [313, 217] width 45 height 13
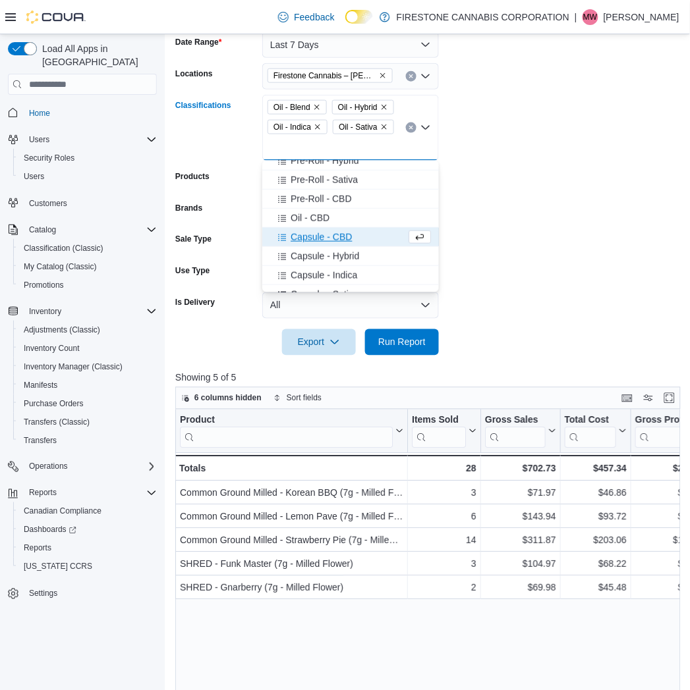
click at [304, 215] on span "Oil - CBD" at bounding box center [310, 217] width 39 height 13
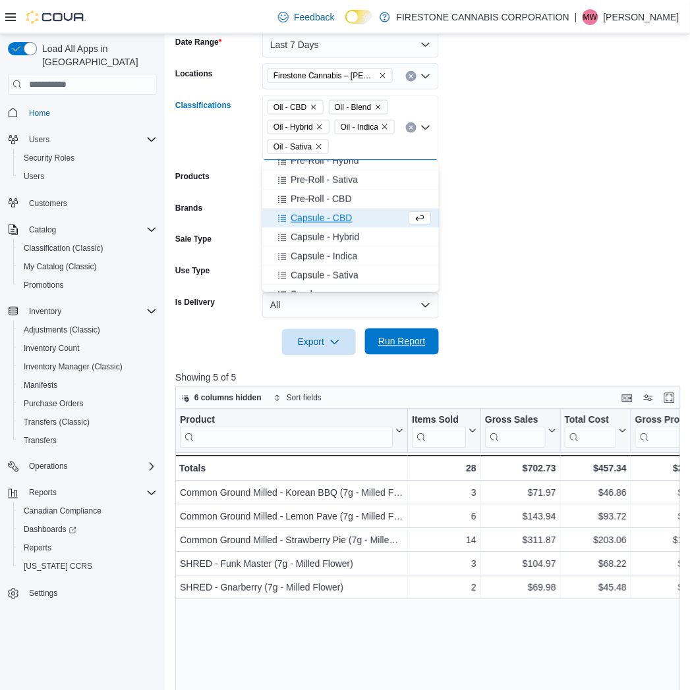
click at [401, 337] on span "Run Report" at bounding box center [401, 341] width 47 height 13
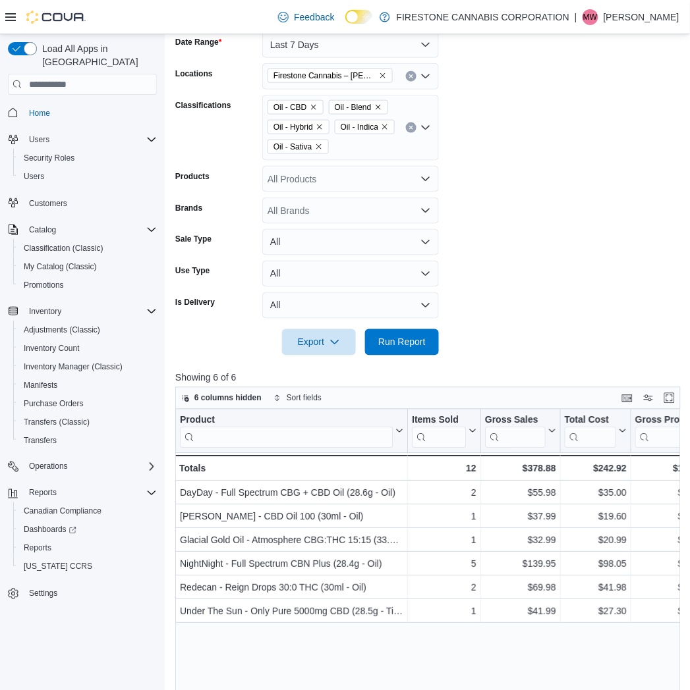
click at [582, 213] on form "Date Range Last 7 Days Locations Firestone Cannabis – [PERSON_NAME] Classificat…" at bounding box center [430, 186] width 511 height 340
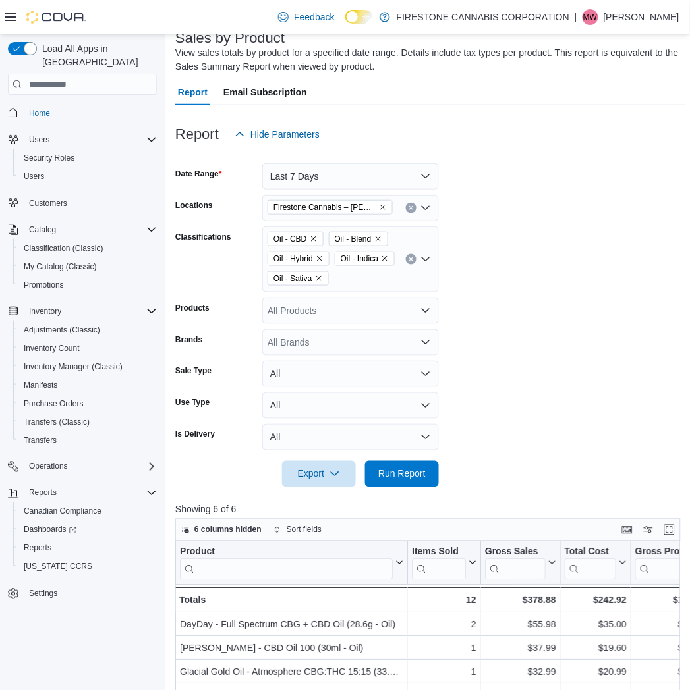
scroll to position [74, 0]
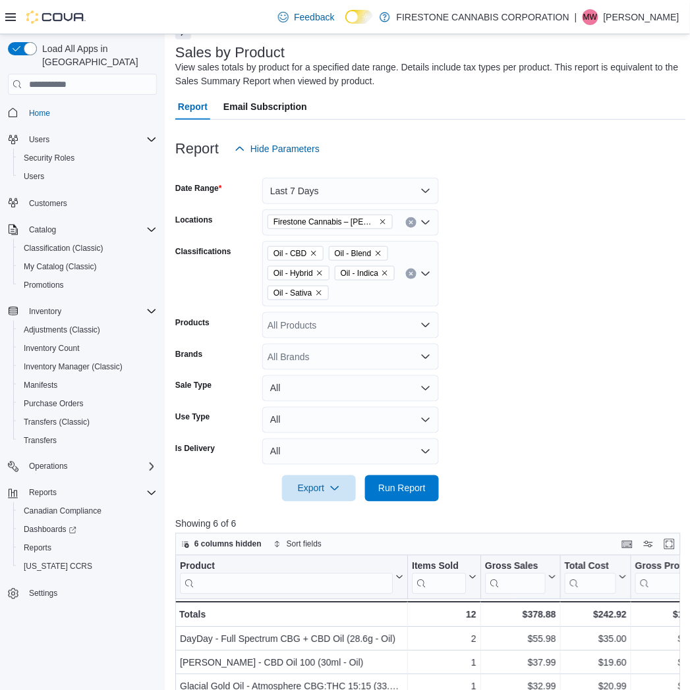
click at [409, 273] on icon "Clear input" at bounding box center [410, 273] width 5 height 5
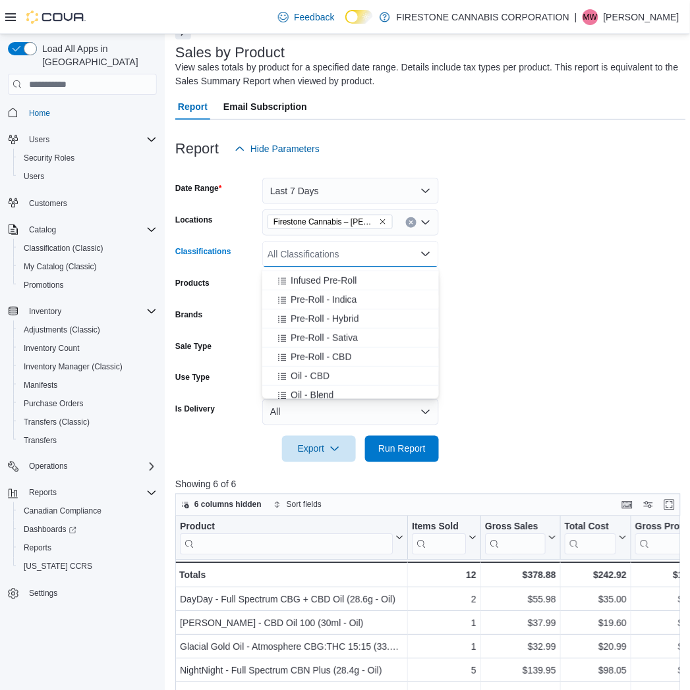
scroll to position [146, 0]
click at [308, 345] on span "Pre-Roll - Hybrid" at bounding box center [325, 340] width 68 height 13
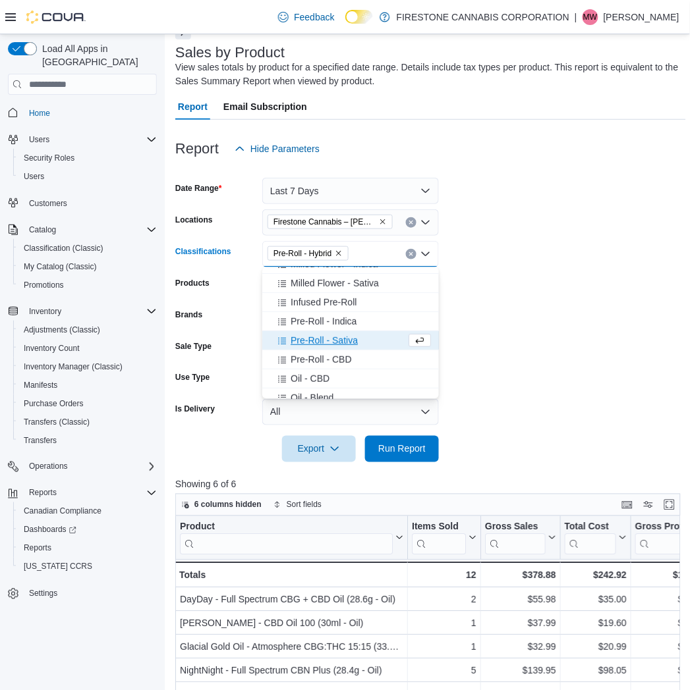
click at [308, 345] on span "Pre-Roll - Sativa" at bounding box center [324, 340] width 67 height 13
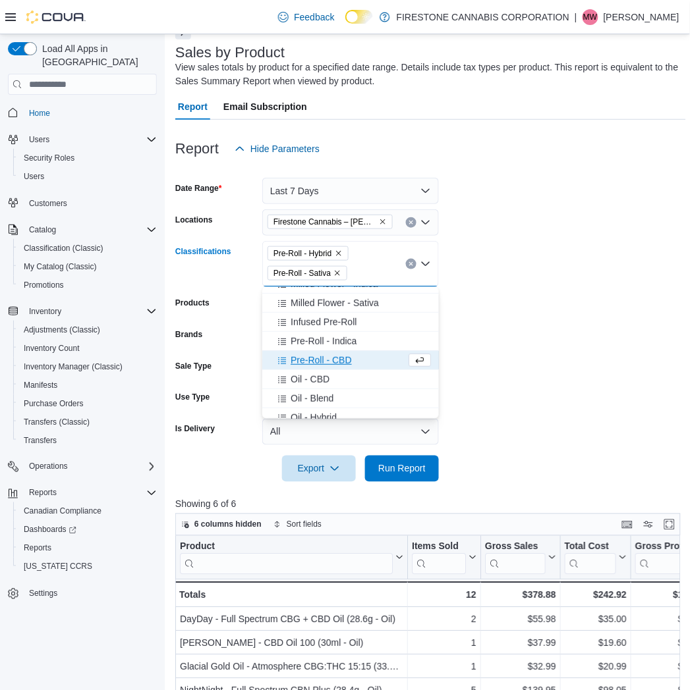
click at [308, 356] on span "Pre-Roll - CBD" at bounding box center [321, 360] width 61 height 13
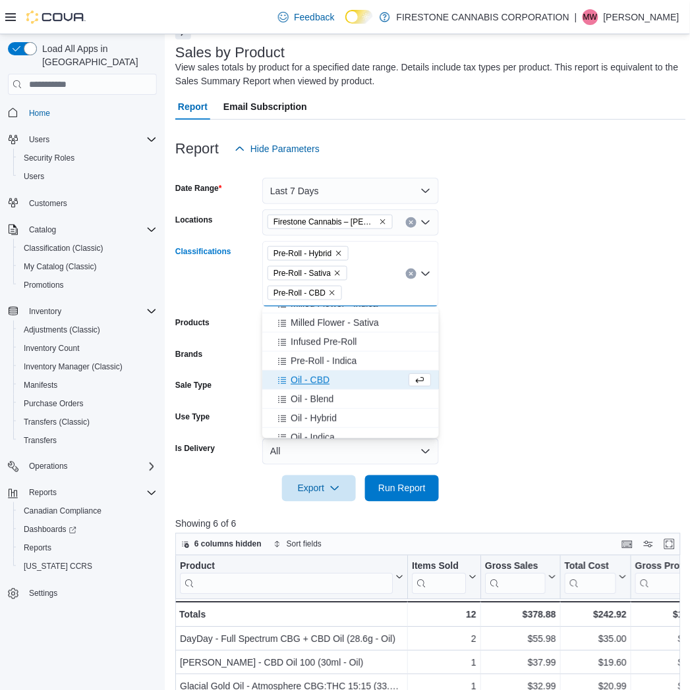
click at [308, 356] on span "Pre-Roll - Indica" at bounding box center [324, 360] width 66 height 13
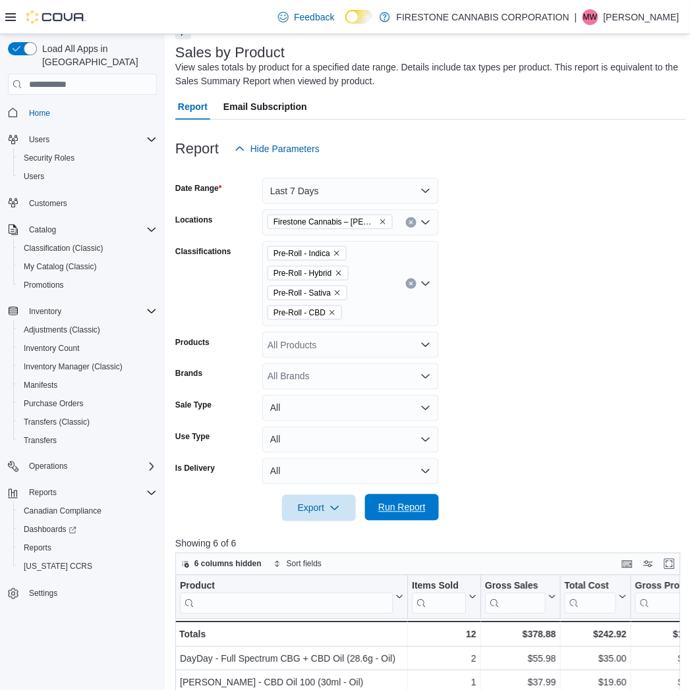
click at [391, 504] on span "Run Report" at bounding box center [401, 507] width 47 height 13
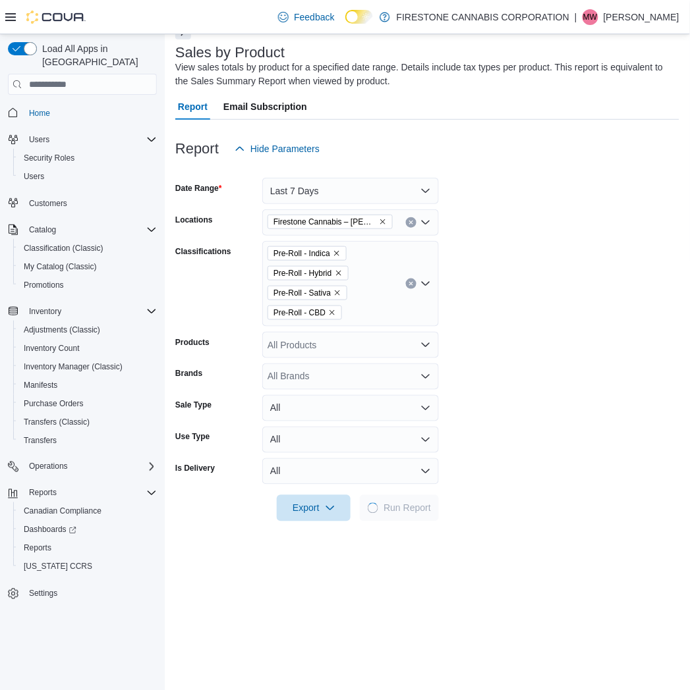
click at [601, 341] on form "Date Range Last 7 Days Locations Firestone Cannabis – [PERSON_NAME] Classificat…" at bounding box center [427, 342] width 504 height 360
drag, startPoint x: 475, startPoint y: 251, endPoint x: 523, endPoint y: 238, distance: 49.9
click at [481, 248] on form "Date Range Last 7 Days Locations Firestone Cannabis – [PERSON_NAME] Classificat…" at bounding box center [427, 342] width 504 height 360
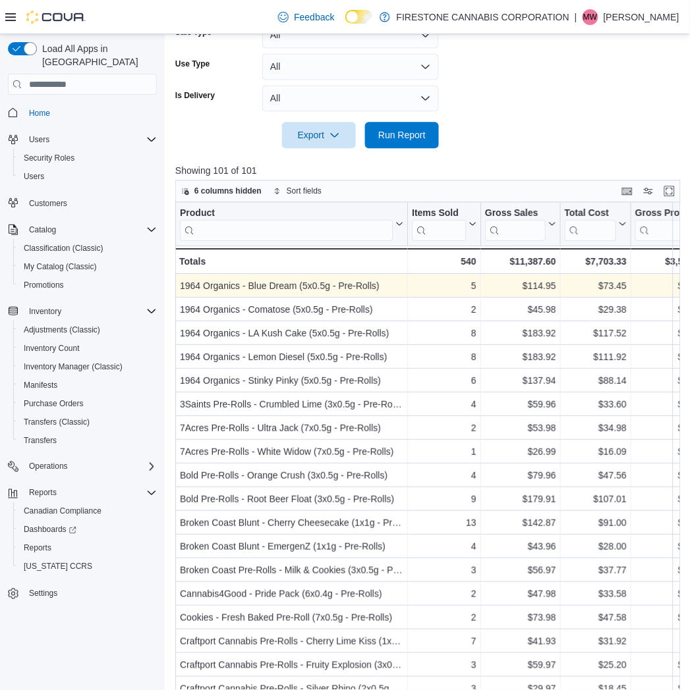
scroll to position [499, 0]
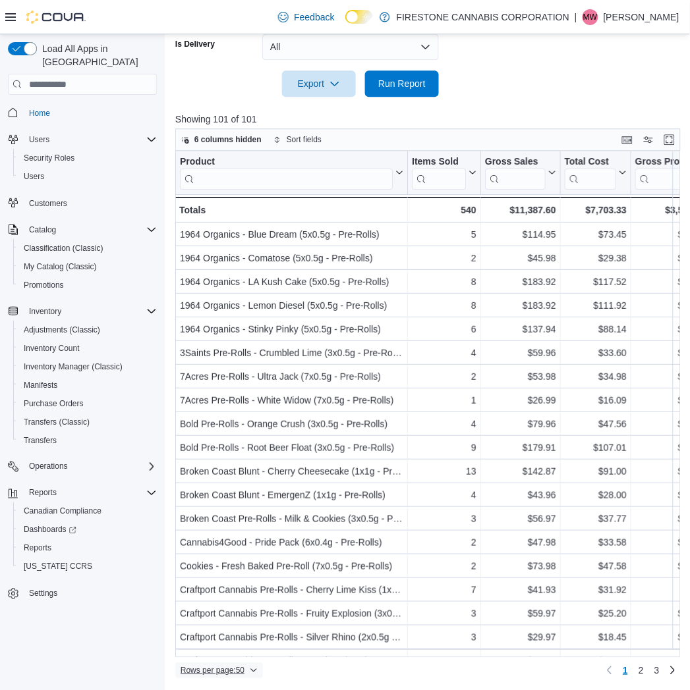
click at [221, 669] on span "Rows per page : 50" at bounding box center [213, 670] width 64 height 11
click at [231, 646] on span "100 rows" at bounding box center [236, 644] width 42 height 11
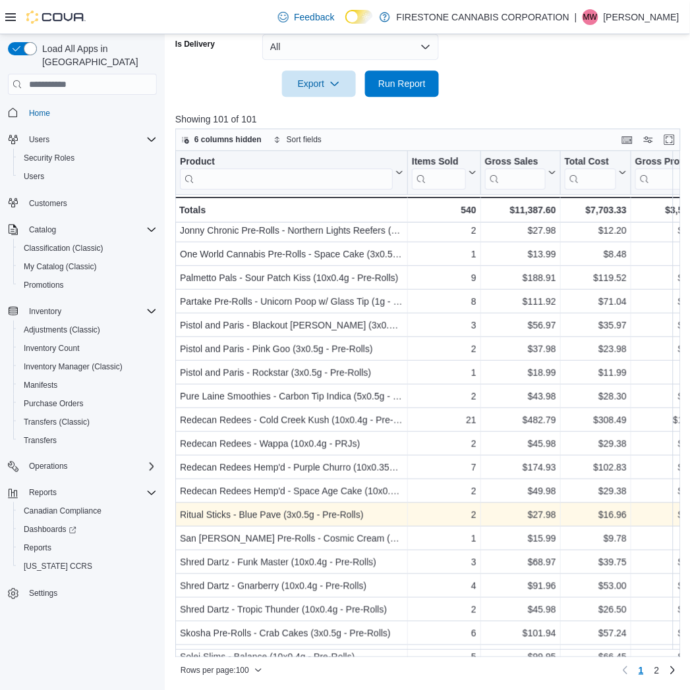
scroll to position [951, 0]
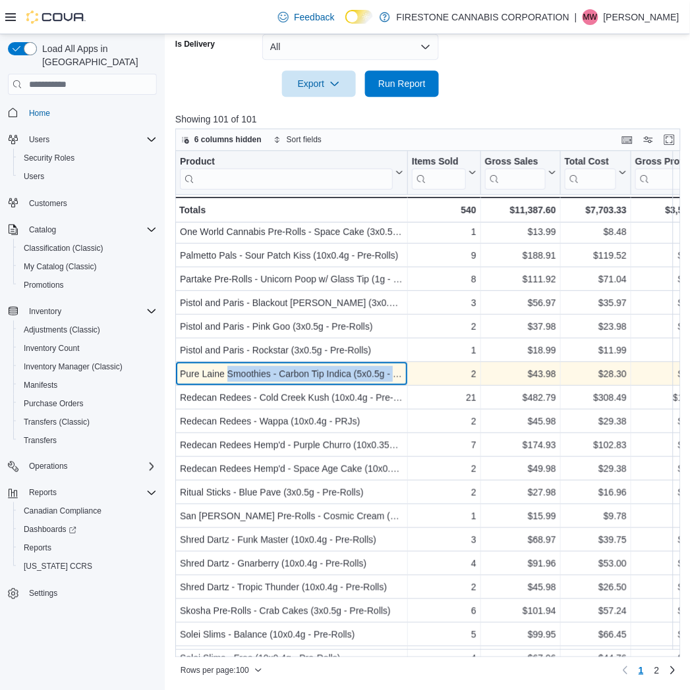
drag, startPoint x: 227, startPoint y: 372, endPoint x: 402, endPoint y: 366, distance: 174.7
click at [399, 365] on div "Pure Laine Smoothies - Carbon Tip Indica (5x0.5g - Pre-Rolls) - Product, column…" at bounding box center [291, 375] width 233 height 24
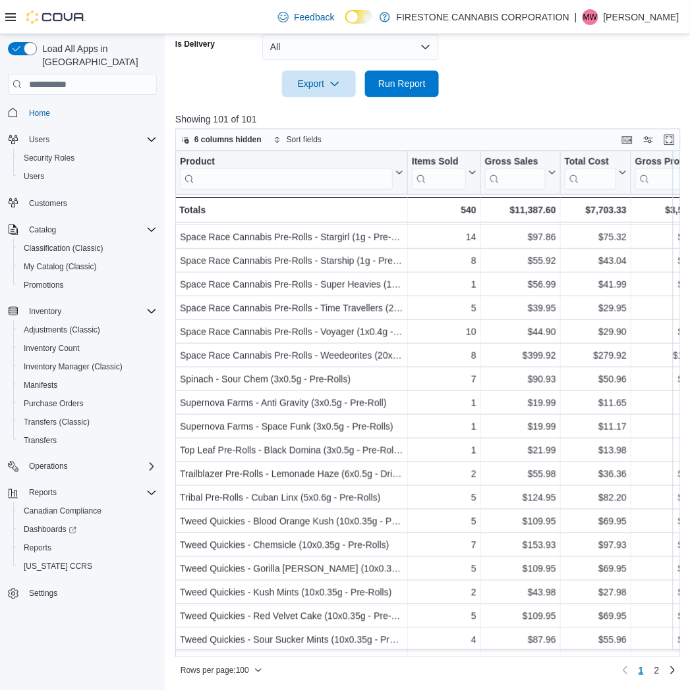
scroll to position [1944, 0]
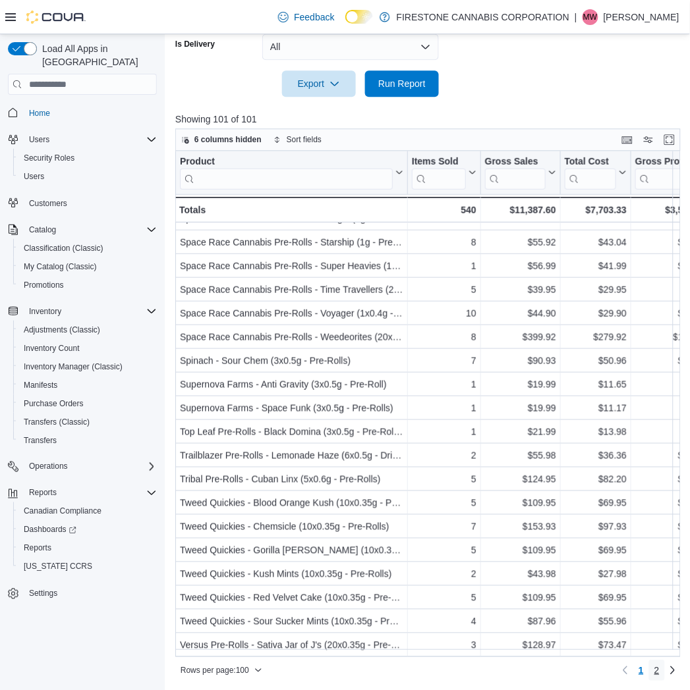
click at [660, 670] on span "2" at bounding box center [656, 670] width 5 height 13
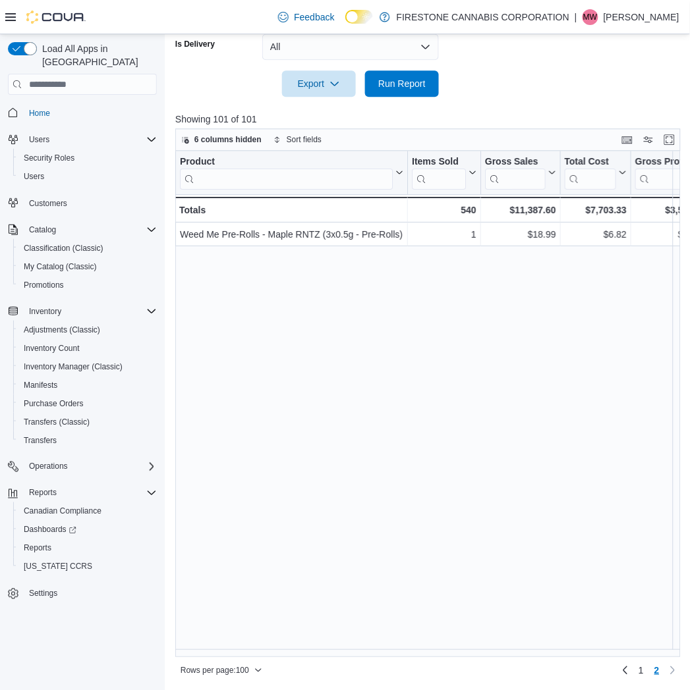
scroll to position [0, 0]
click at [530, 113] on p "Showing 101 of 101" at bounding box center [430, 119] width 511 height 13
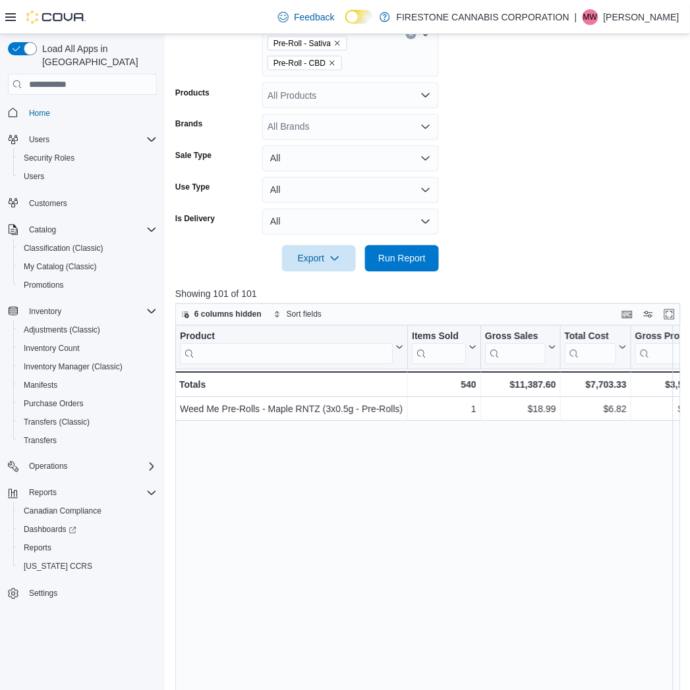
scroll to position [134, 0]
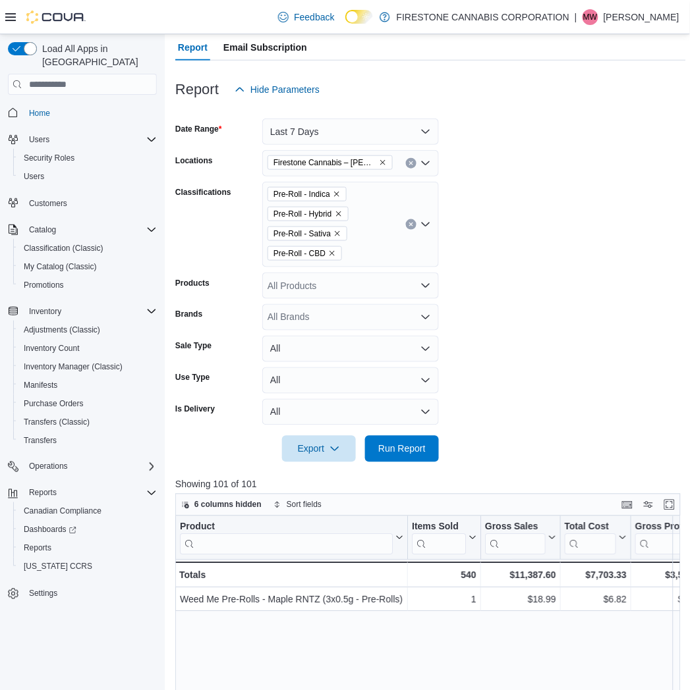
click at [408, 225] on icon "Clear input" at bounding box center [410, 224] width 5 height 5
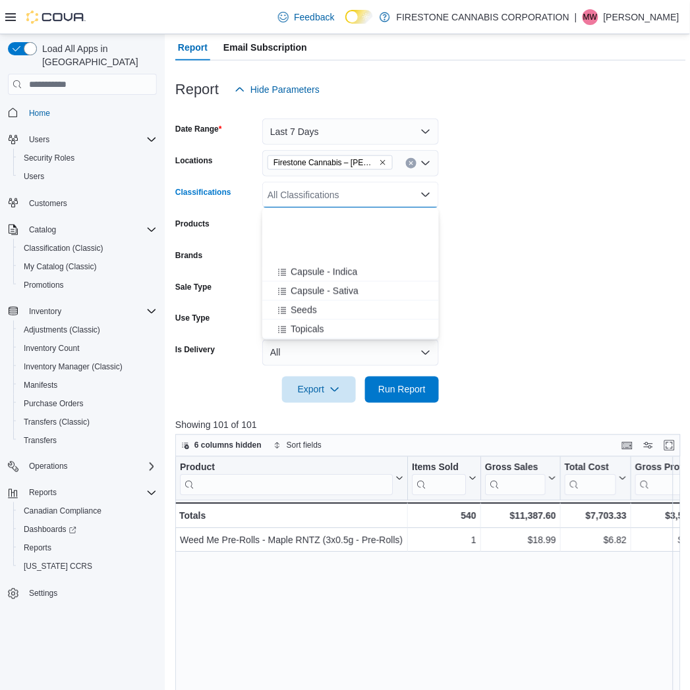
scroll to position [439, 0]
click at [304, 232] on span "Topicals" at bounding box center [308, 237] width 34 height 13
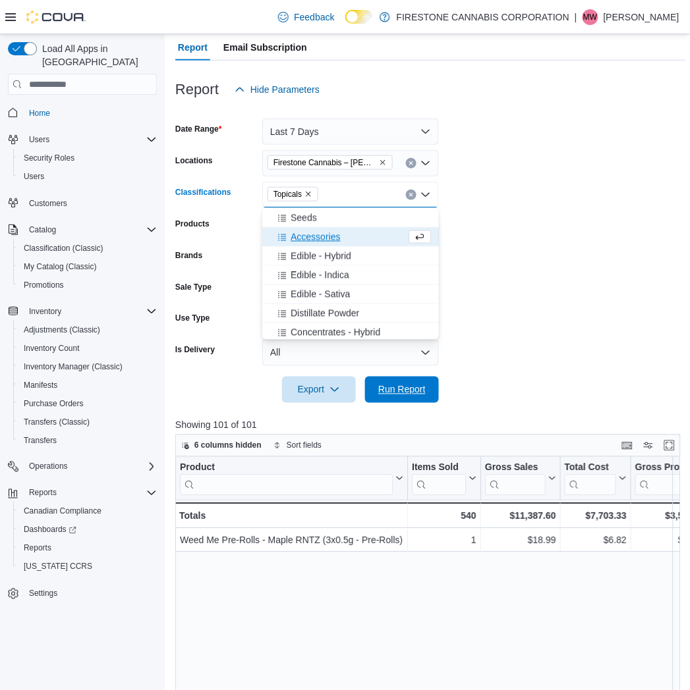
click at [405, 396] on span "Run Report" at bounding box center [402, 390] width 58 height 26
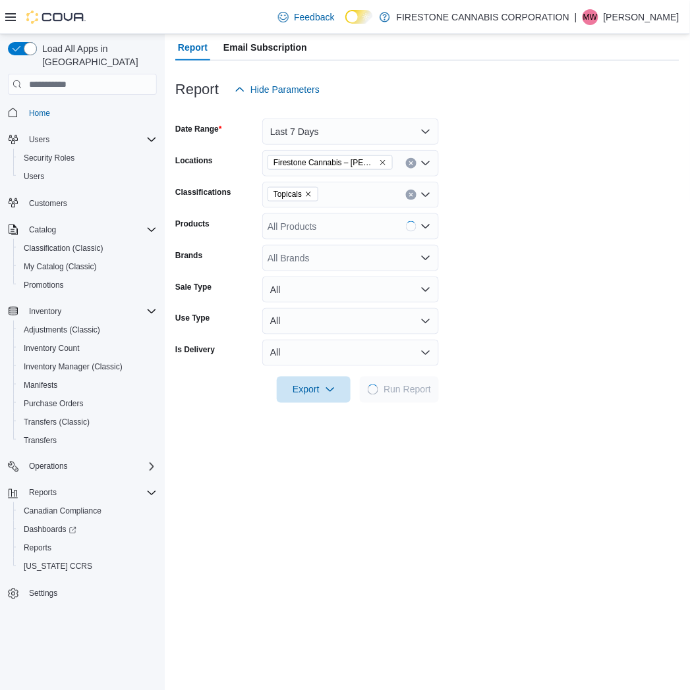
click at [523, 259] on form "Date Range Last 7 Days Locations Firestone Cannabis – [PERSON_NAME] Classificat…" at bounding box center [427, 253] width 504 height 300
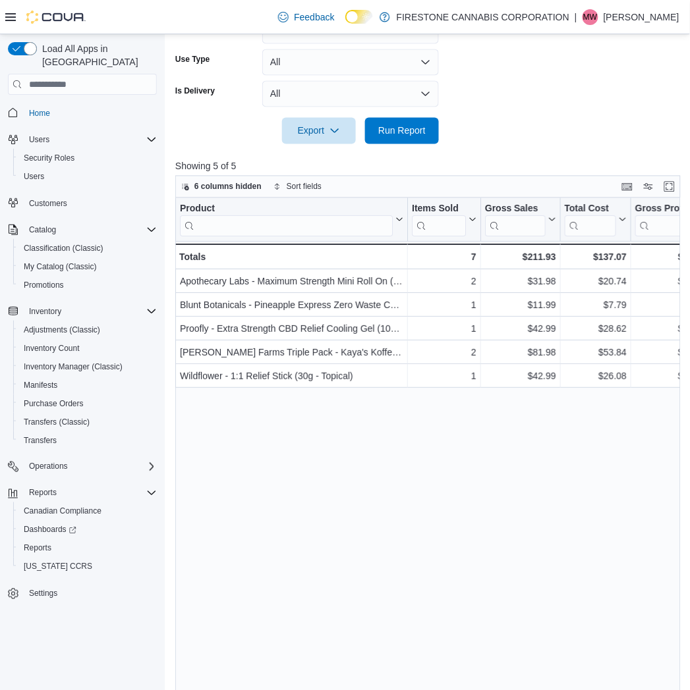
scroll to position [426, 0]
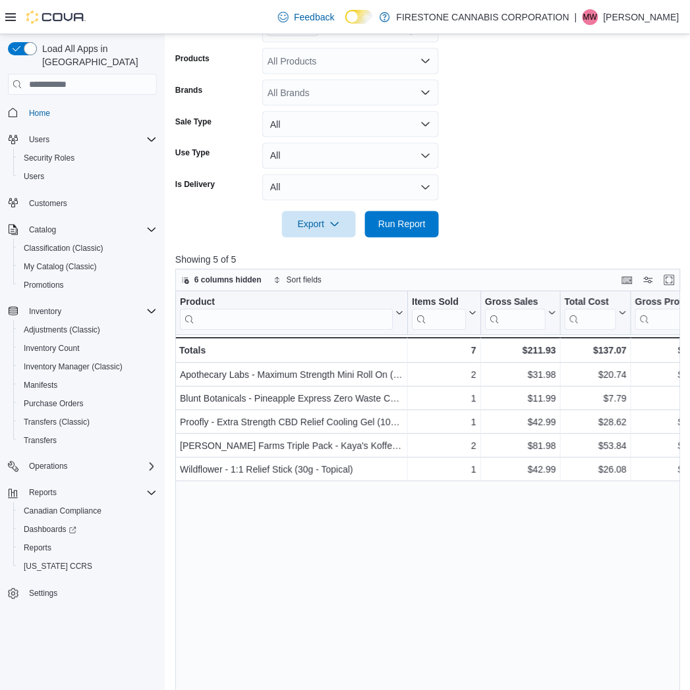
scroll to position [61, 0]
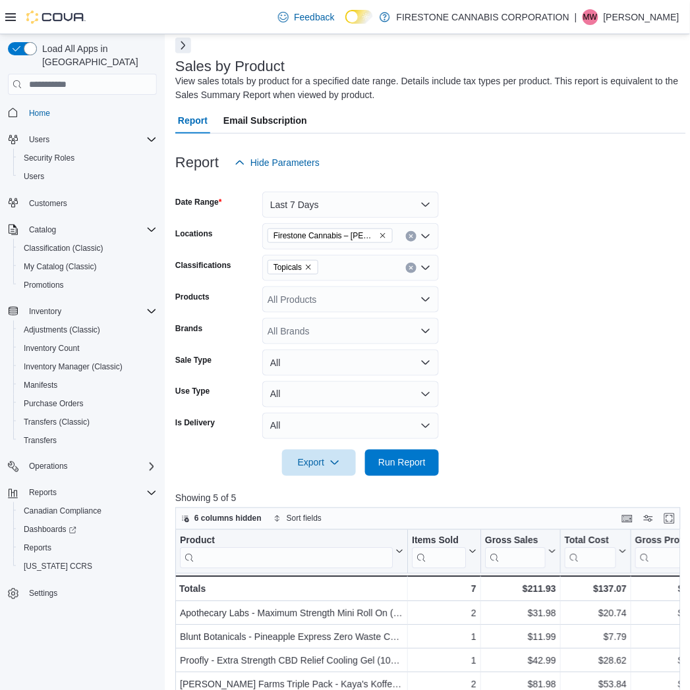
click at [306, 268] on icon "Remove Topicals from selection in this group" at bounding box center [308, 268] width 8 height 8
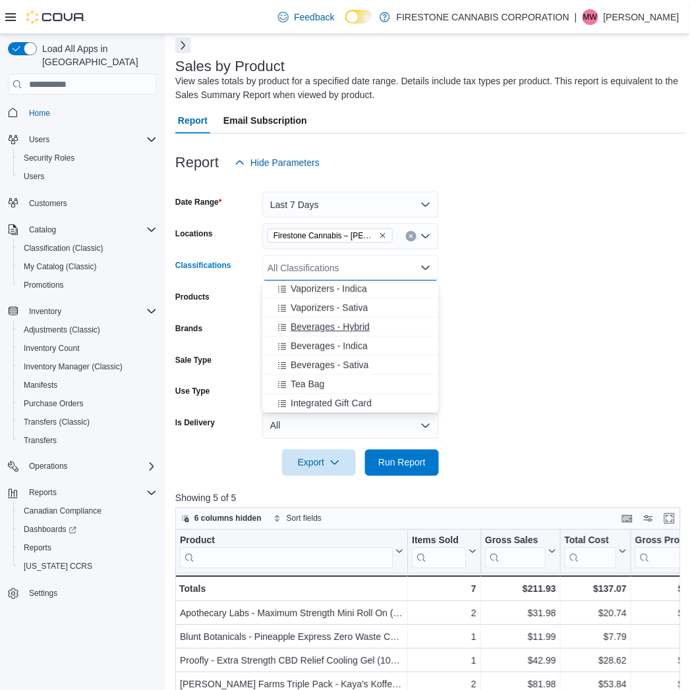
scroll to position [578, 0]
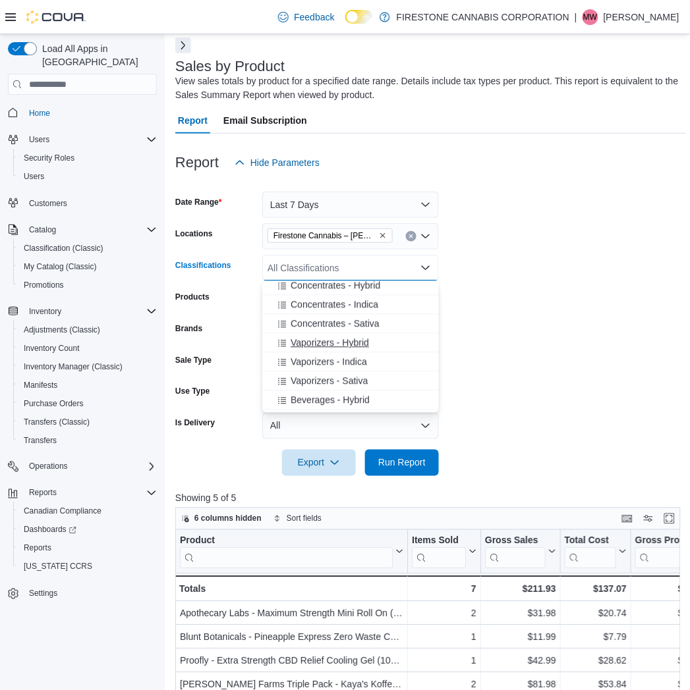
click at [310, 347] on span "Vaporizers - Hybrid" at bounding box center [330, 343] width 78 height 13
click at [311, 360] on span "Vaporizers - Sativa" at bounding box center [329, 362] width 77 height 13
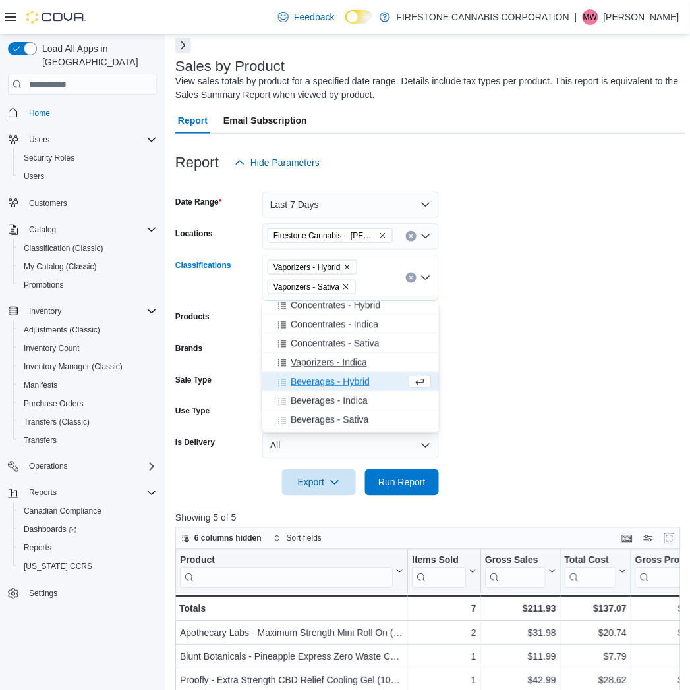
click at [312, 360] on span "Vaporizers - Indica" at bounding box center [329, 362] width 76 height 13
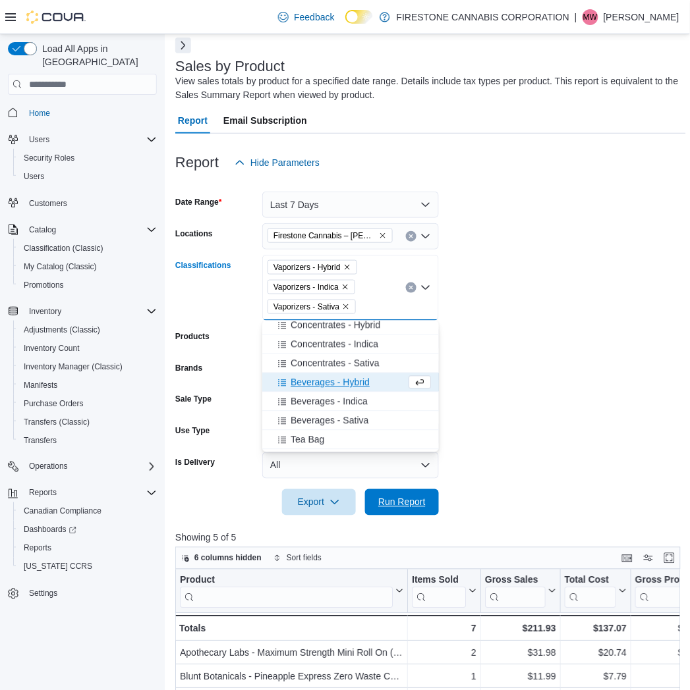
drag, startPoint x: 397, startPoint y: 499, endPoint x: 584, endPoint y: 362, distance: 231.5
click at [397, 499] on span "Run Report" at bounding box center [401, 502] width 47 height 13
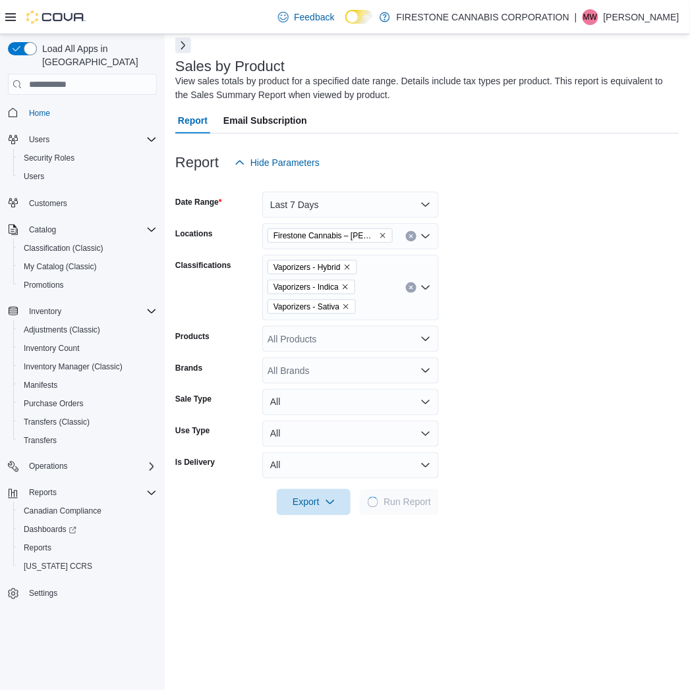
click at [608, 304] on form "Date Range Last 7 Days Locations Firestone Cannabis – [PERSON_NAME] Classificat…" at bounding box center [427, 346] width 504 height 340
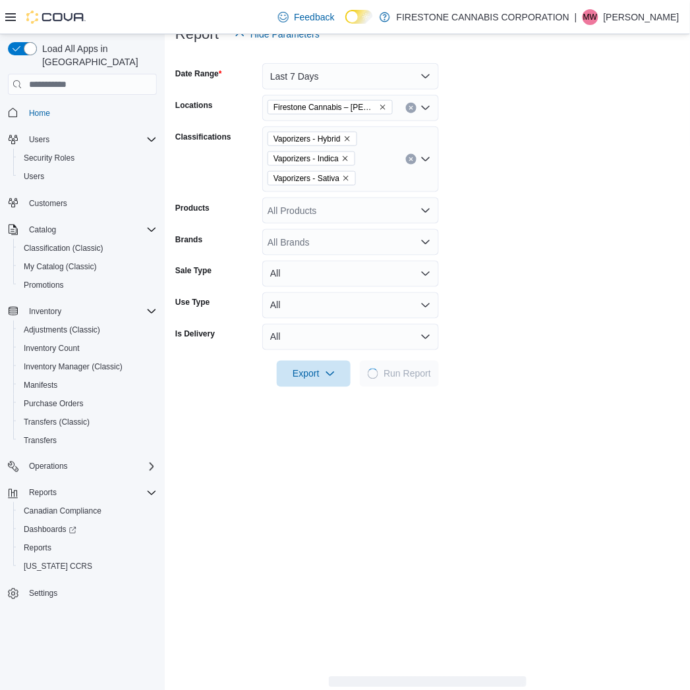
scroll to position [426, 0]
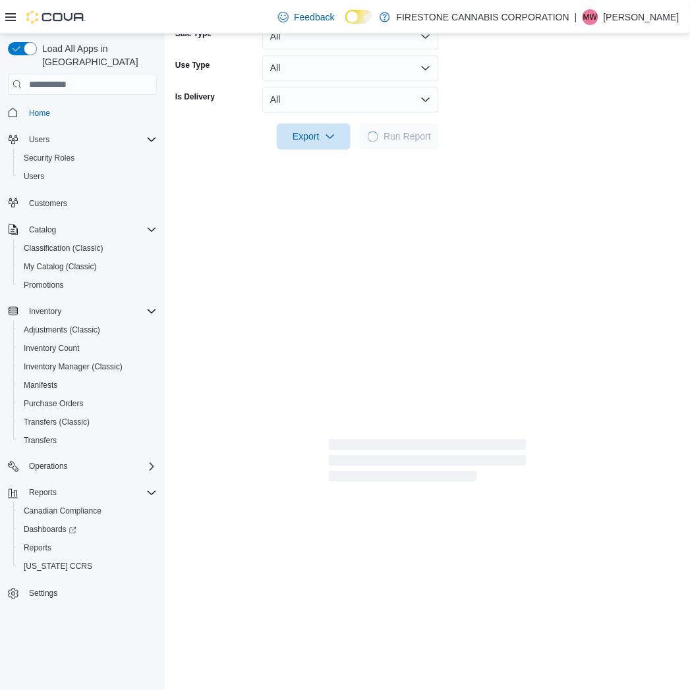
click at [570, 29] on div "Feedback Dark Mode FIRESTONE CANNABIS CORPORATION | MW [PERSON_NAME]" at bounding box center [476, 17] width 407 height 26
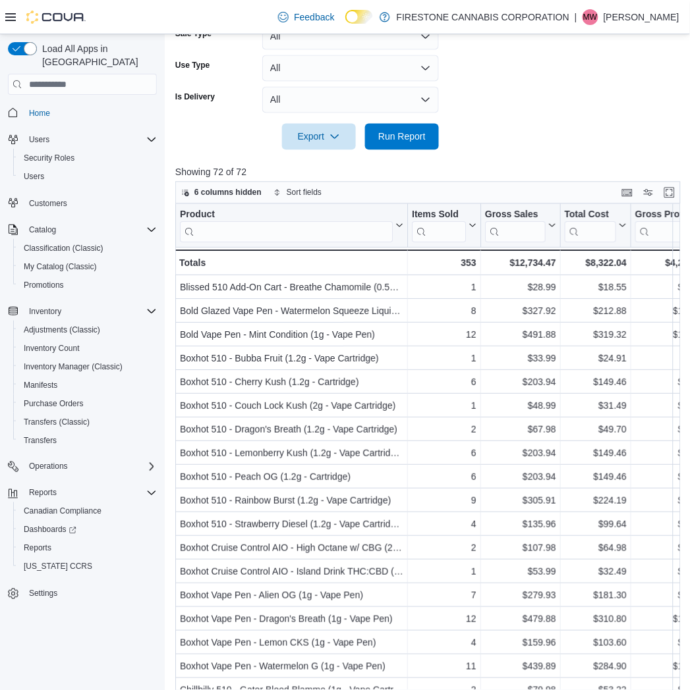
drag, startPoint x: 501, startPoint y: 126, endPoint x: 457, endPoint y: 272, distance: 152.8
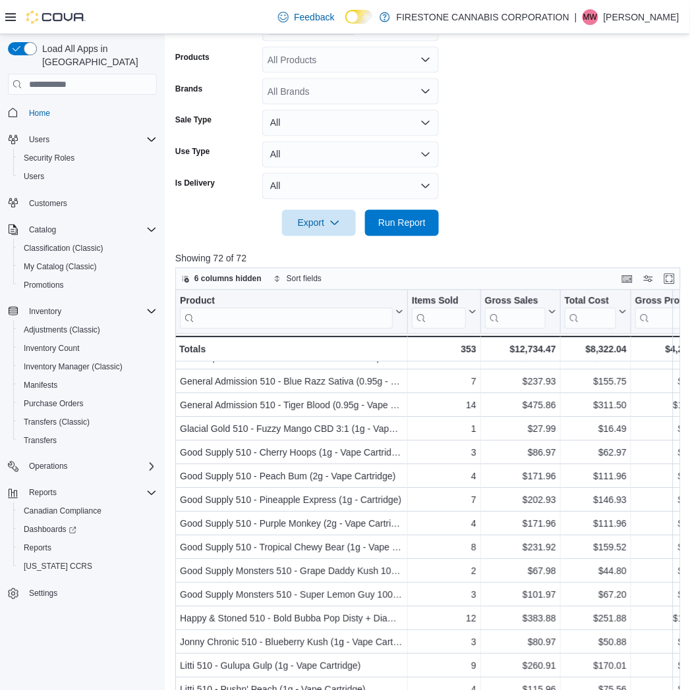
scroll to position [480, 0]
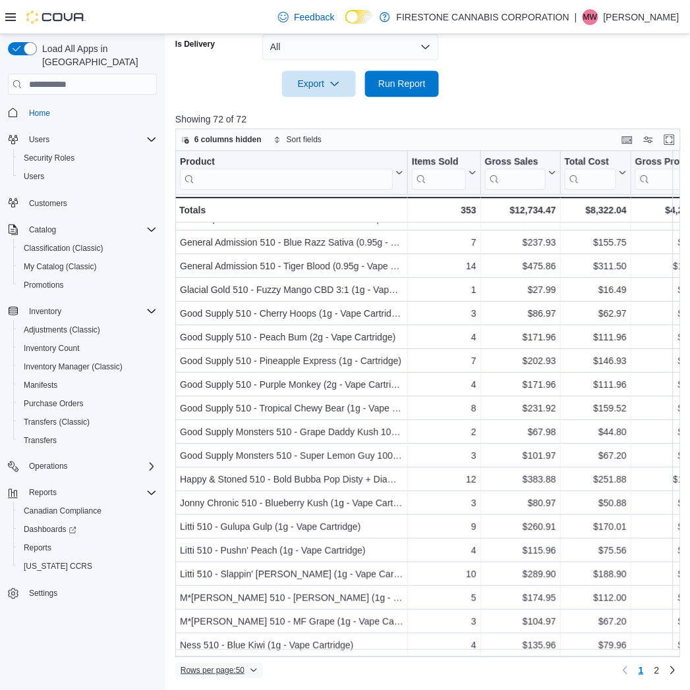
click at [233, 669] on span "Rows per page : 50" at bounding box center [213, 670] width 64 height 11
click at [231, 642] on span "100 rows" at bounding box center [236, 644] width 42 height 11
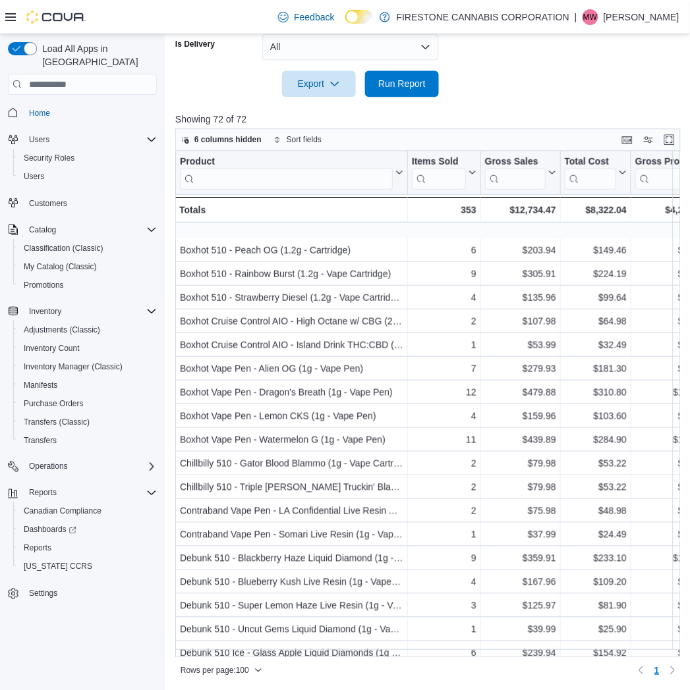
scroll to position [219, 0]
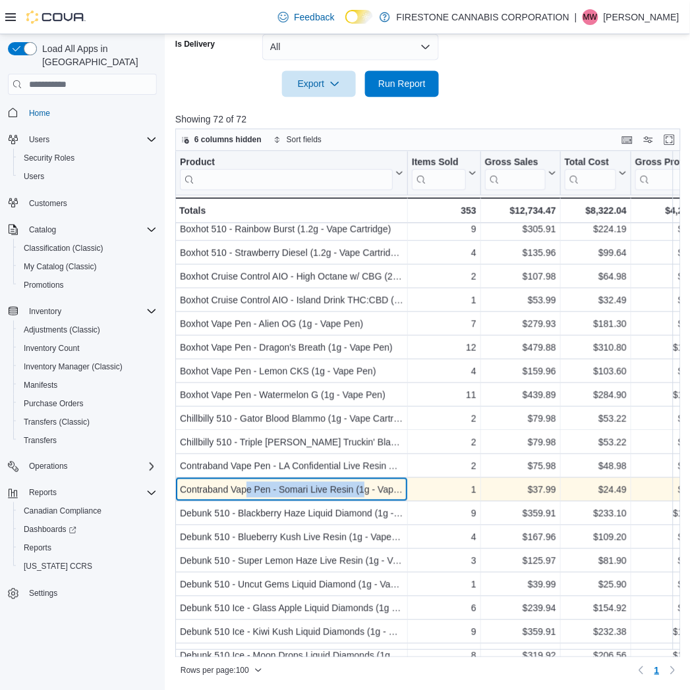
drag, startPoint x: 259, startPoint y: 490, endPoint x: 361, endPoint y: 483, distance: 102.4
click at [361, 483] on div "Contraband Vape Pen - Somari Live Resin (1g - Vape Pen)" at bounding box center [291, 490] width 223 height 16
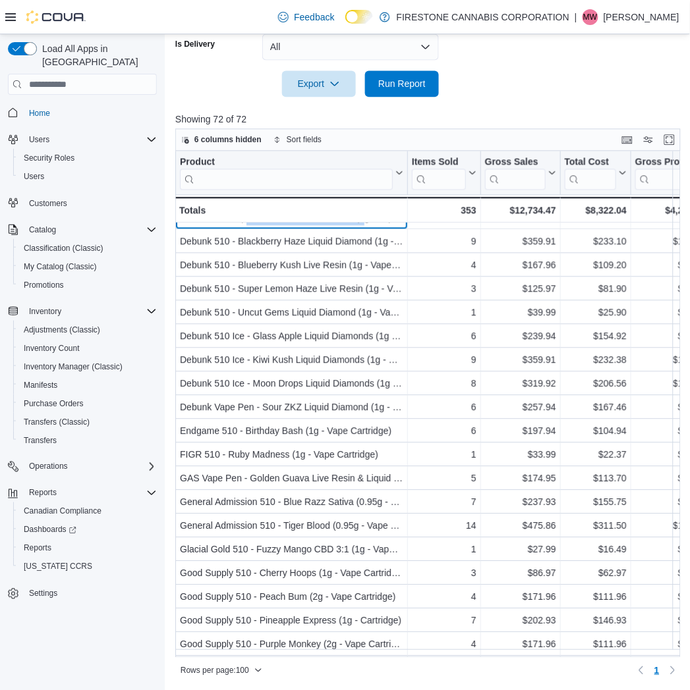
scroll to position [512, 0]
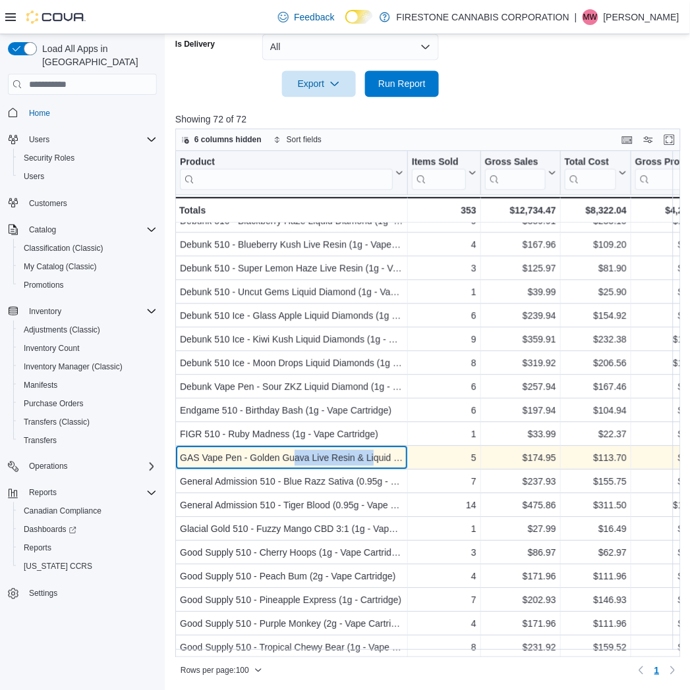
drag, startPoint x: 295, startPoint y: 456, endPoint x: 373, endPoint y: 452, distance: 78.5
click at [373, 452] on div "GAS Vape Pen - Golden Guava Live Resin & Liquid Diamonds (1g - Vape Pen)" at bounding box center [291, 459] width 223 height 16
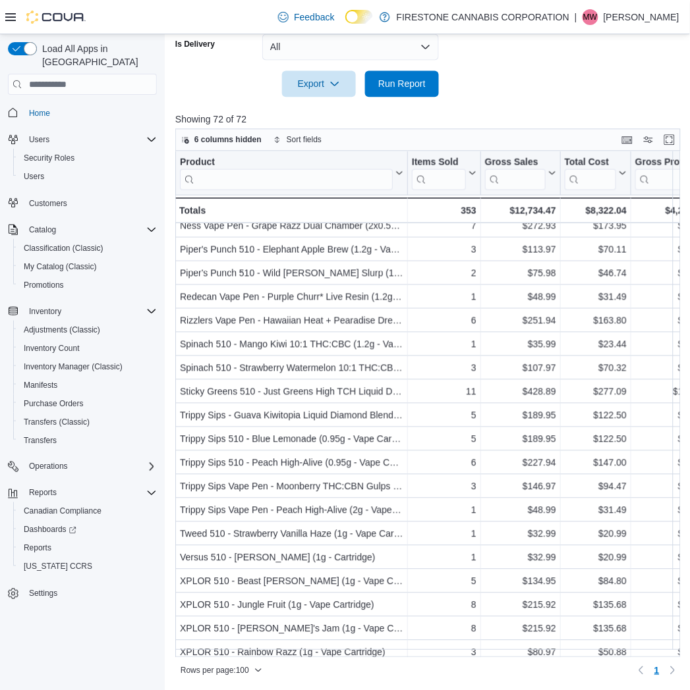
scroll to position [1244, 0]
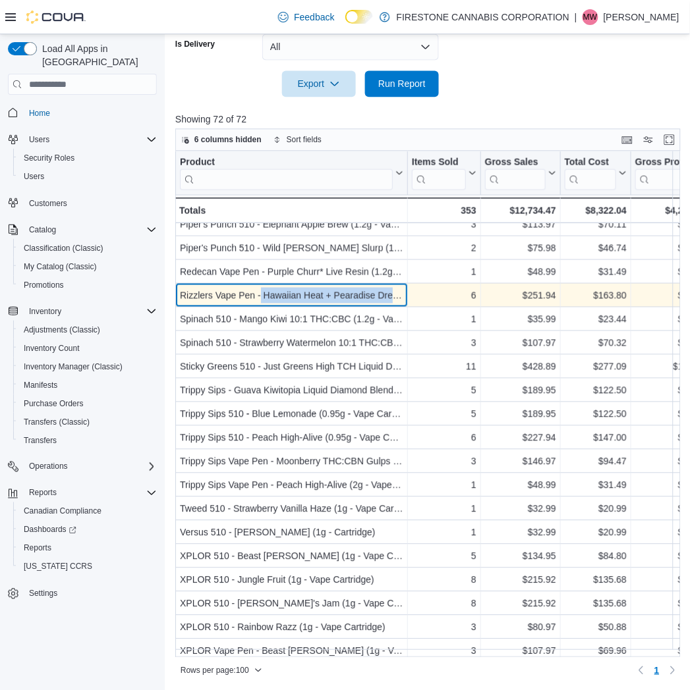
drag, startPoint x: 266, startPoint y: 296, endPoint x: 406, endPoint y: 295, distance: 139.7
click at [406, 295] on div "Rizzlers Vape Pen - Hawaiian Heat + Pearadise Dream (1g - Vape Pen) - Product, …" at bounding box center [291, 296] width 233 height 24
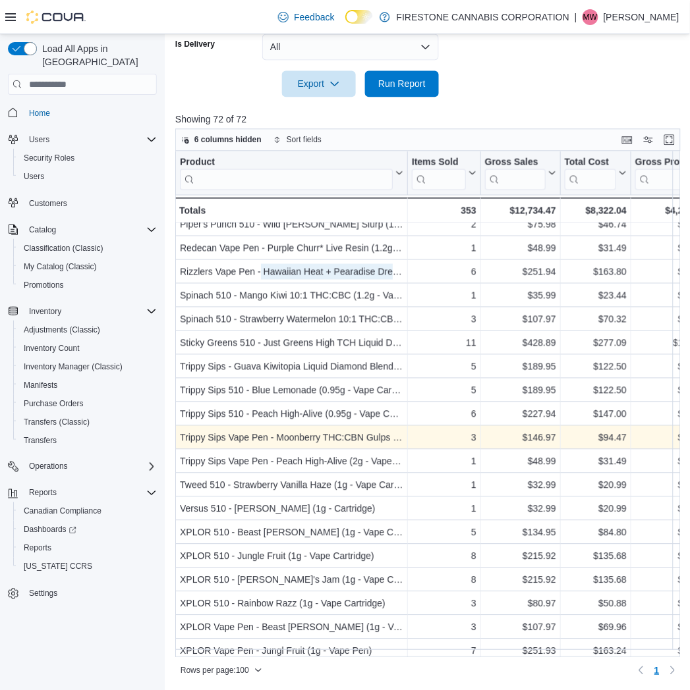
scroll to position [1280, 0]
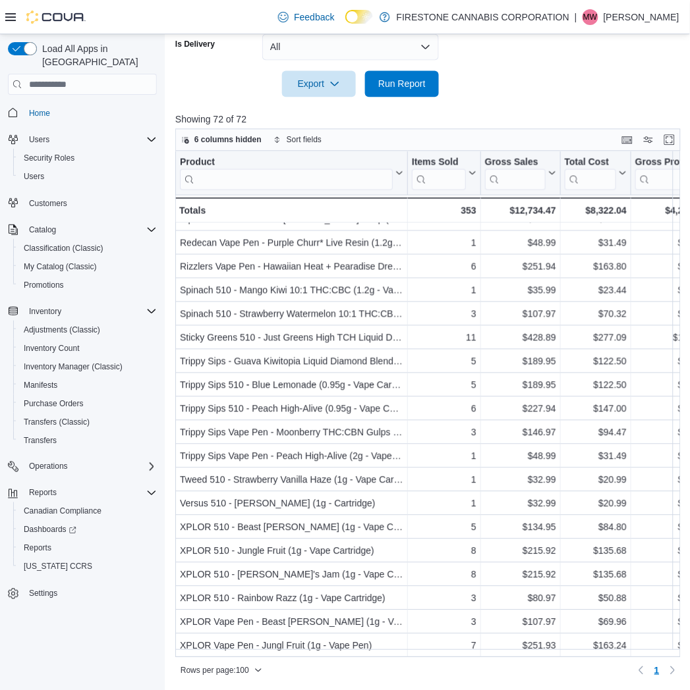
drag, startPoint x: 547, startPoint y: 107, endPoint x: 539, endPoint y: 110, distance: 8.6
click at [548, 106] on div at bounding box center [430, 105] width 511 height 16
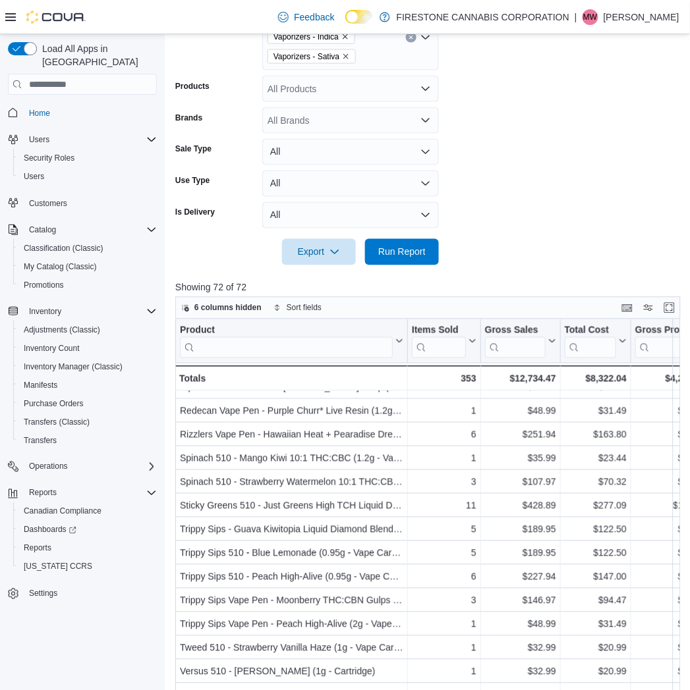
scroll to position [114, 0]
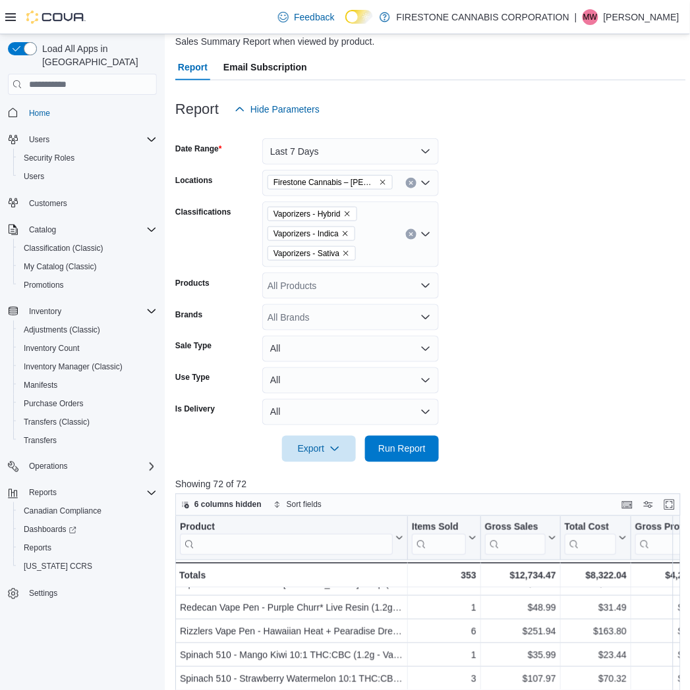
click at [410, 235] on icon "Clear input" at bounding box center [410, 234] width 3 height 3
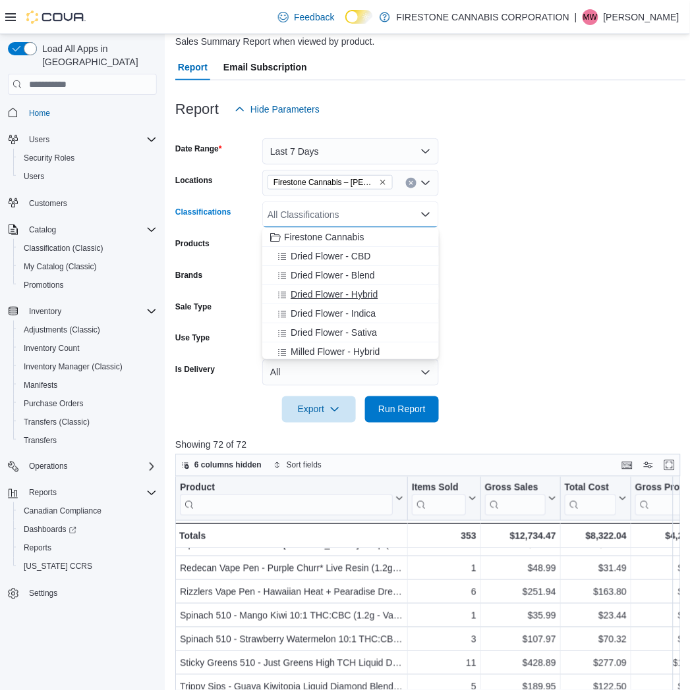
click at [320, 289] on span "Dried Flower - Hybrid" at bounding box center [334, 294] width 87 height 13
click at [320, 289] on span "Dried Flower - Indica" at bounding box center [333, 294] width 85 height 13
click at [320, 282] on span "Dried Flower - Blend" at bounding box center [333, 275] width 84 height 13
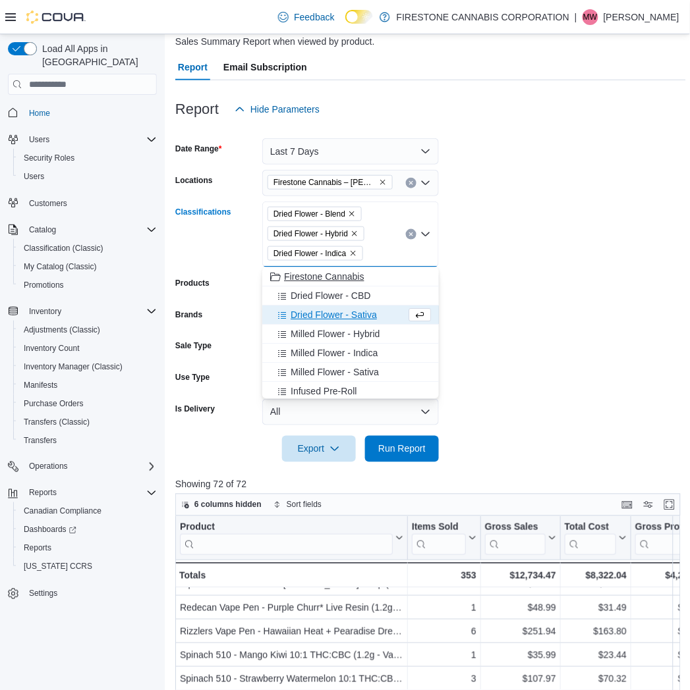
drag, startPoint x: 320, startPoint y: 289, endPoint x: 318, endPoint y: 304, distance: 15.3
click at [320, 290] on span "Dried Flower - CBD" at bounding box center [331, 295] width 80 height 13
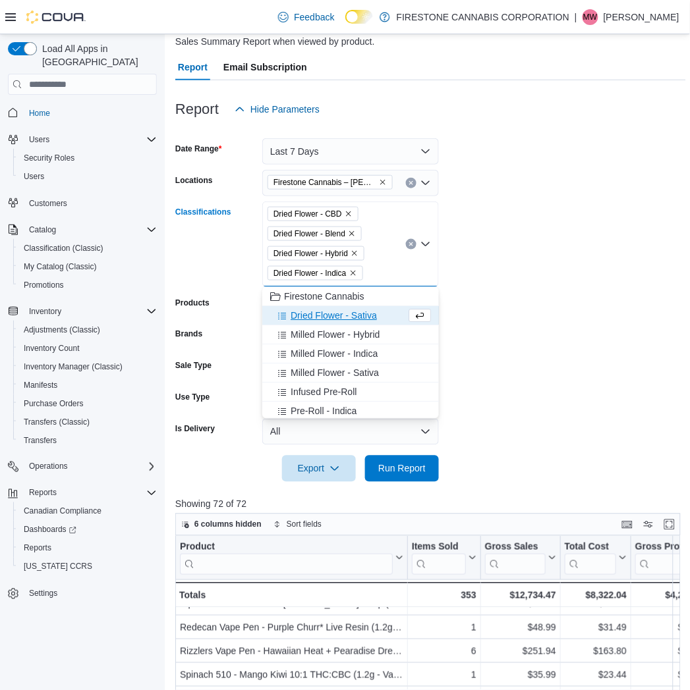
click at [314, 316] on span "Dried Flower - Sativa" at bounding box center [334, 315] width 86 height 13
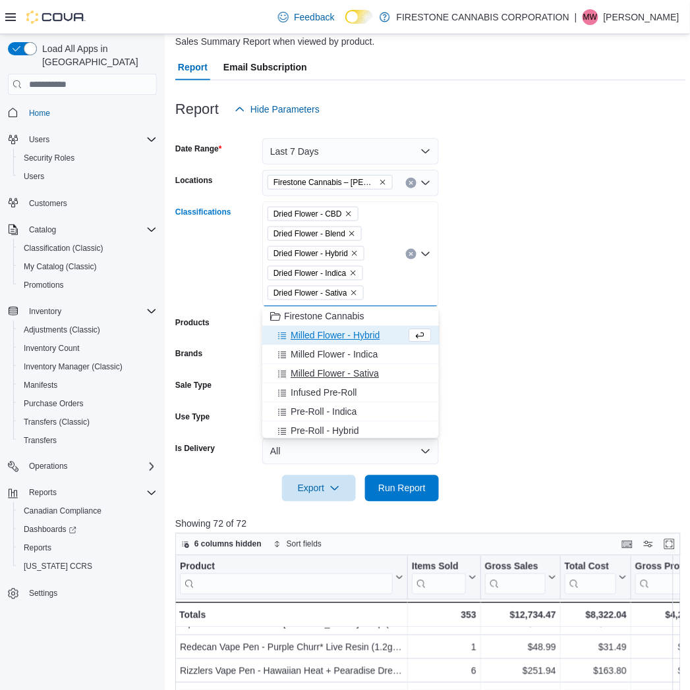
scroll to position [73, 0]
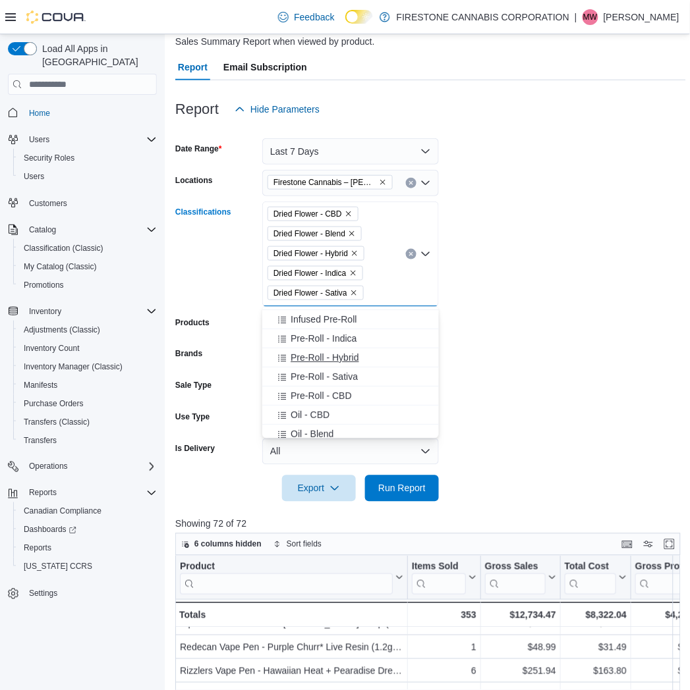
click at [304, 354] on span "Pre-Roll - Hybrid" at bounding box center [325, 357] width 68 height 13
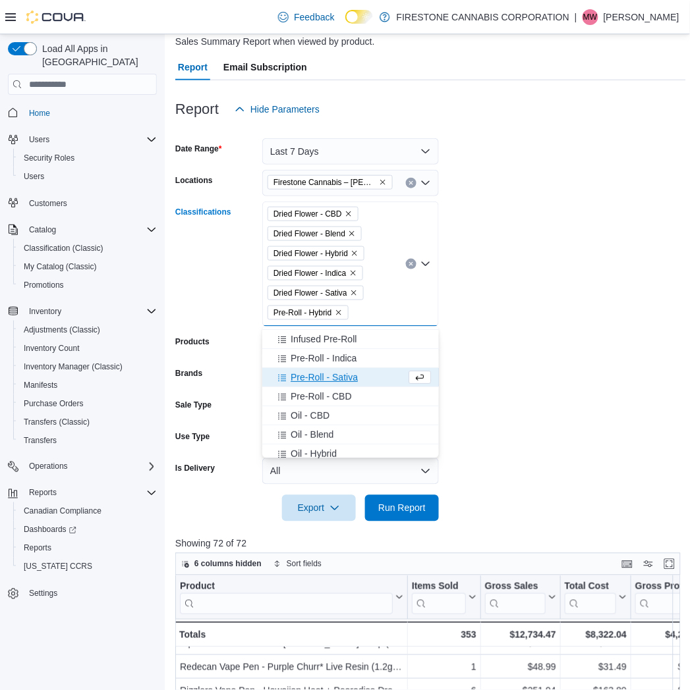
click at [305, 378] on span "Pre-Roll - Sativa" at bounding box center [324, 377] width 67 height 13
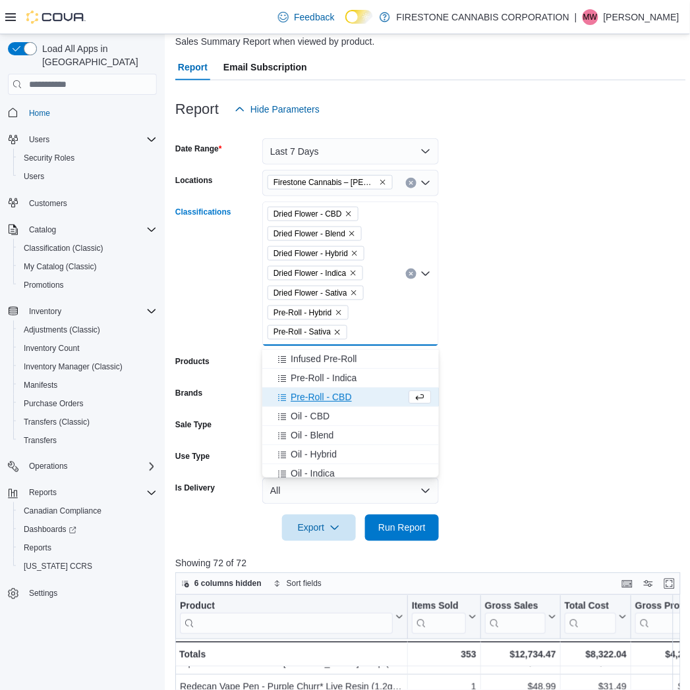
click at [308, 394] on span "Pre-Roll - CBD" at bounding box center [321, 397] width 61 height 13
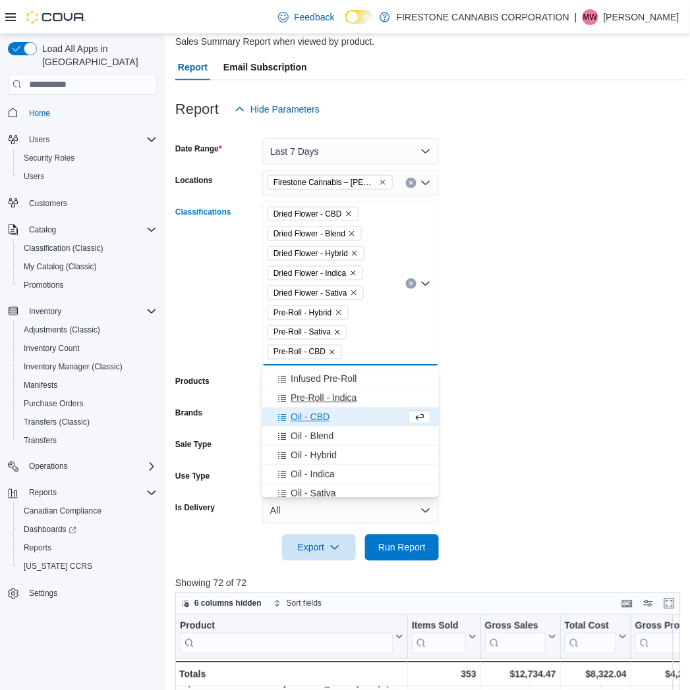
click at [308, 394] on span "Pre-Roll - Indica" at bounding box center [324, 397] width 66 height 13
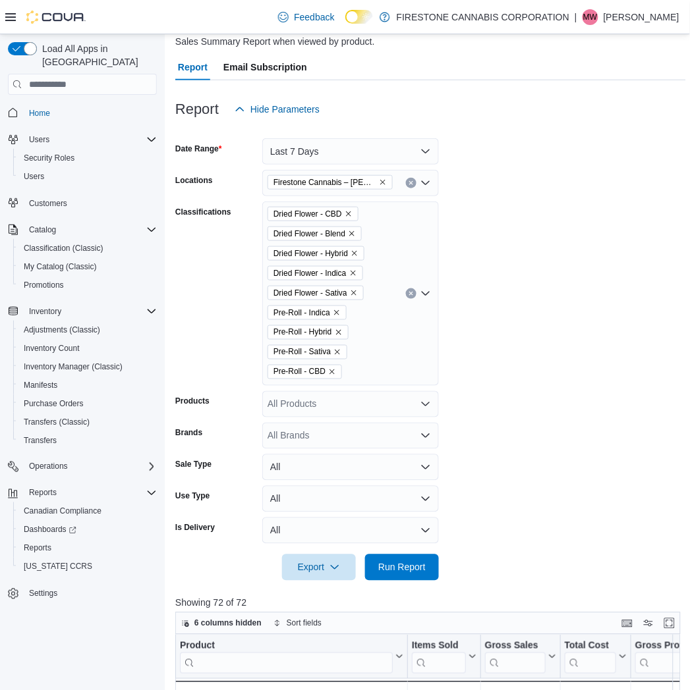
click at [652, 382] on form "Date Range Last 7 Days Locations Firestone Cannabis – [PERSON_NAME] Classificat…" at bounding box center [430, 352] width 511 height 459
click at [359, 153] on button "Last 7 Days" at bounding box center [350, 151] width 177 height 26
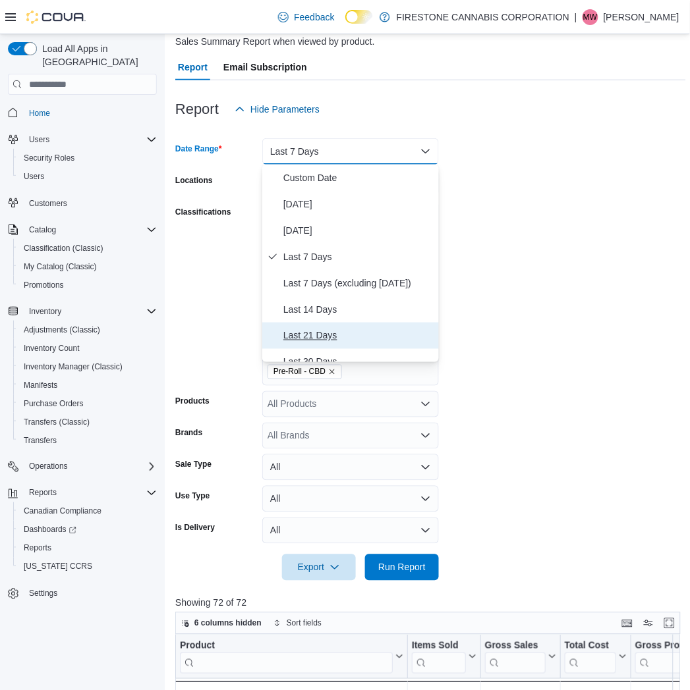
click at [306, 337] on span "Last 21 Days" at bounding box center [358, 336] width 150 height 16
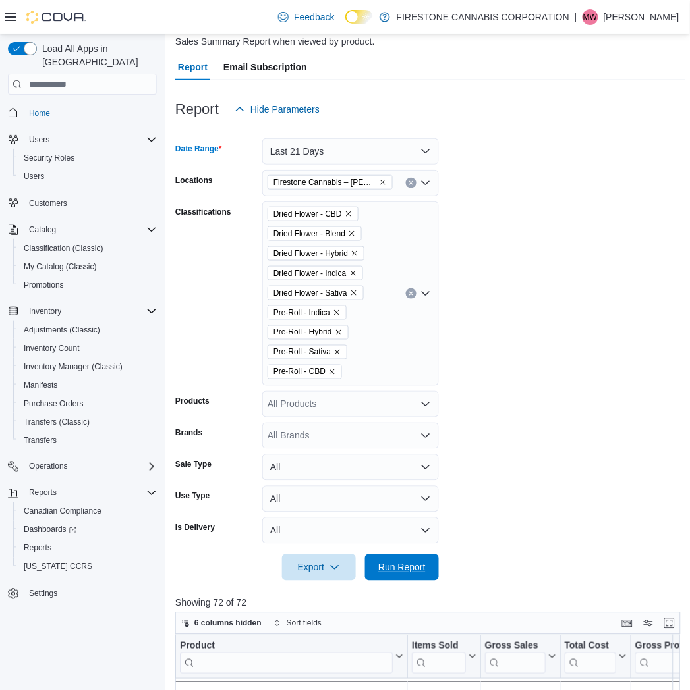
click at [392, 561] on span "Run Report" at bounding box center [401, 567] width 47 height 13
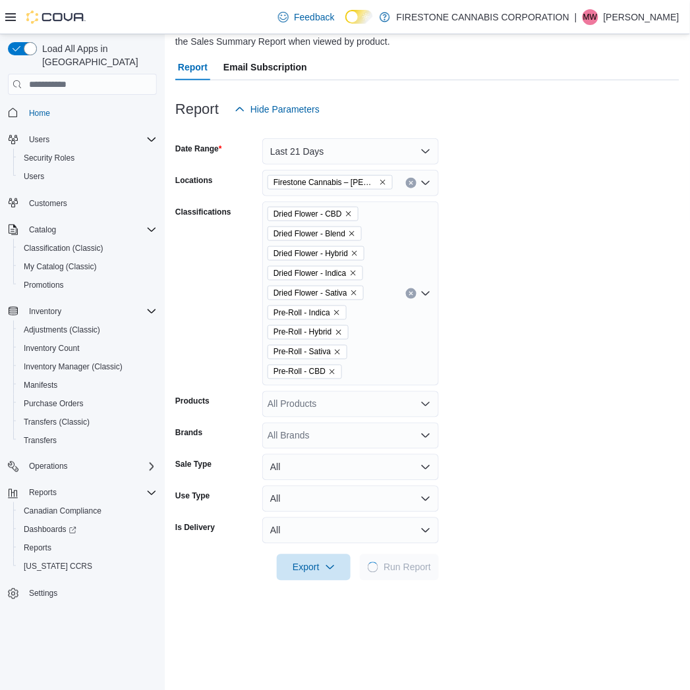
click at [606, 374] on form "Date Range Last 21 Days Locations Firestone Cannabis – [PERSON_NAME] Classifica…" at bounding box center [427, 352] width 504 height 459
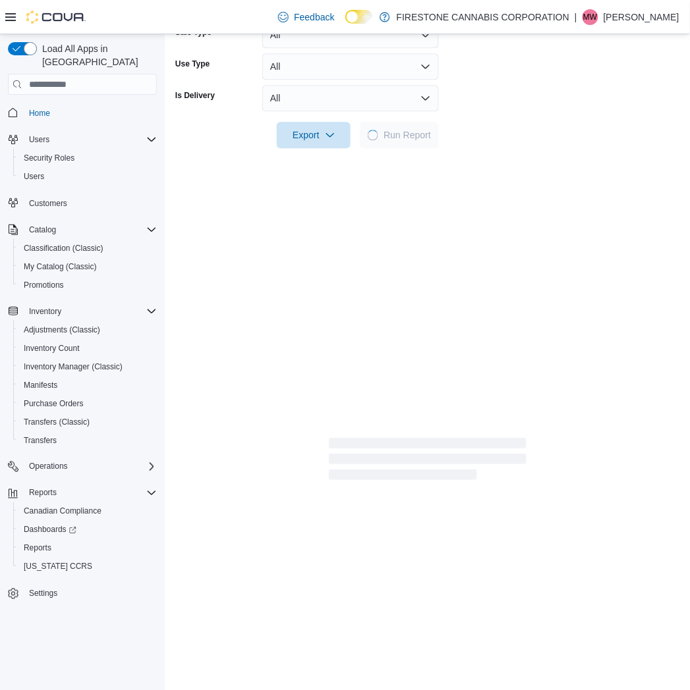
scroll to position [553, 0]
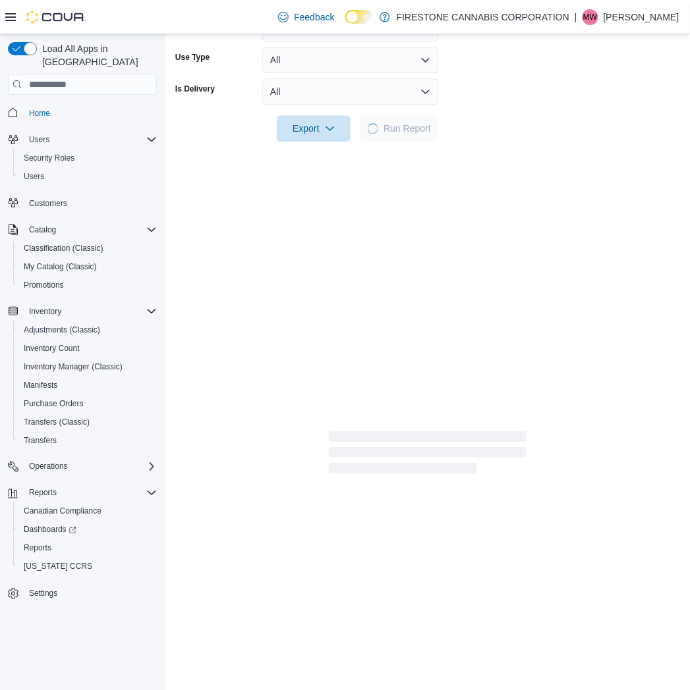
click at [602, 157] on div at bounding box center [427, 150] width 504 height 16
